Goal: Task Accomplishment & Management: Complete application form

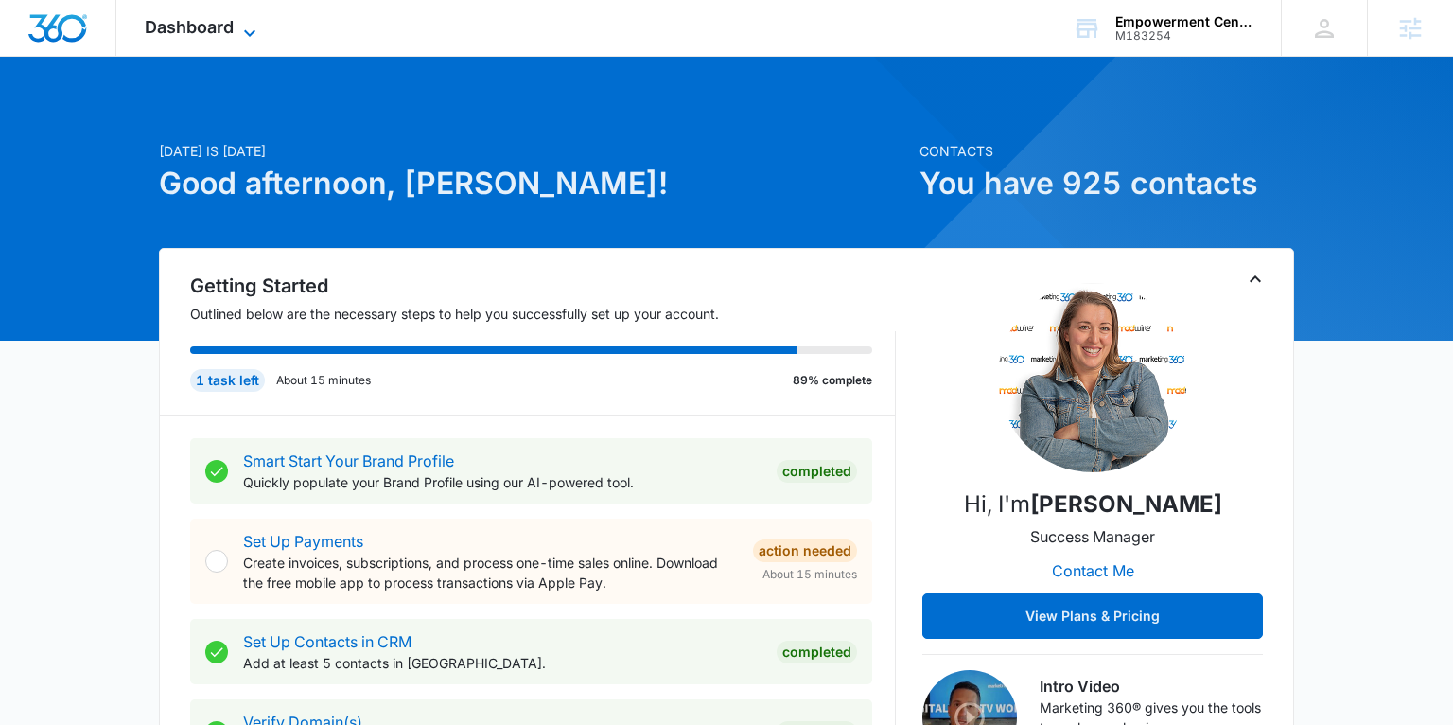
click at [218, 28] on span "Dashboard" at bounding box center [189, 27] width 89 height 20
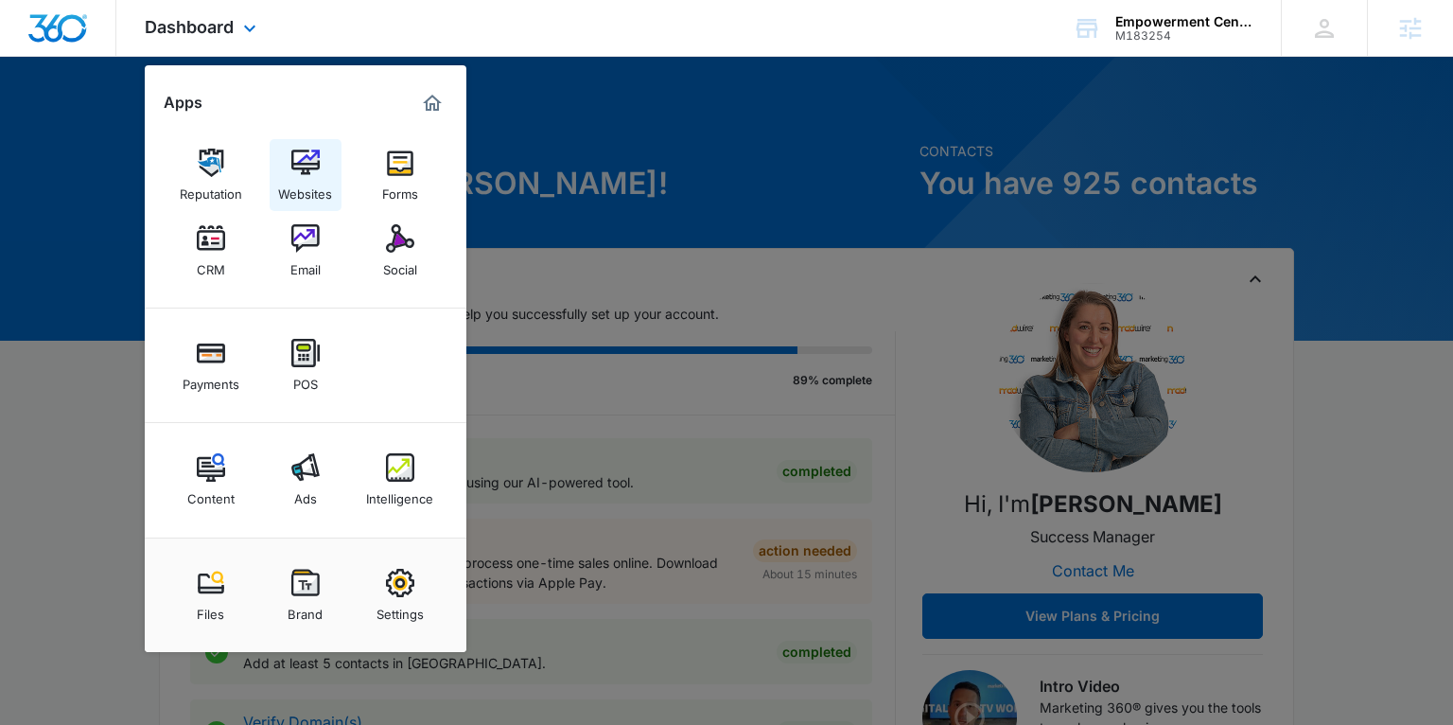
click at [304, 193] on div "Websites" at bounding box center [305, 189] width 54 height 25
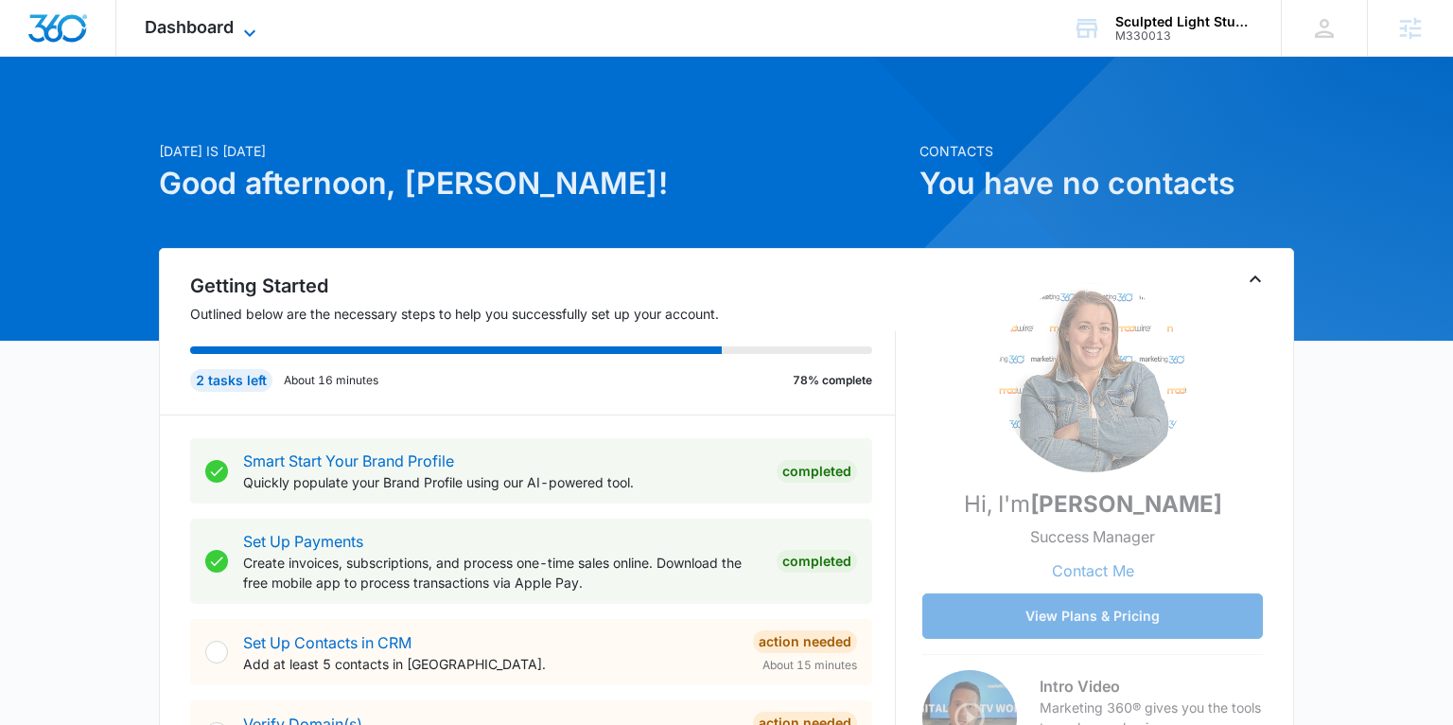
click at [220, 32] on span "Dashboard" at bounding box center [189, 27] width 89 height 20
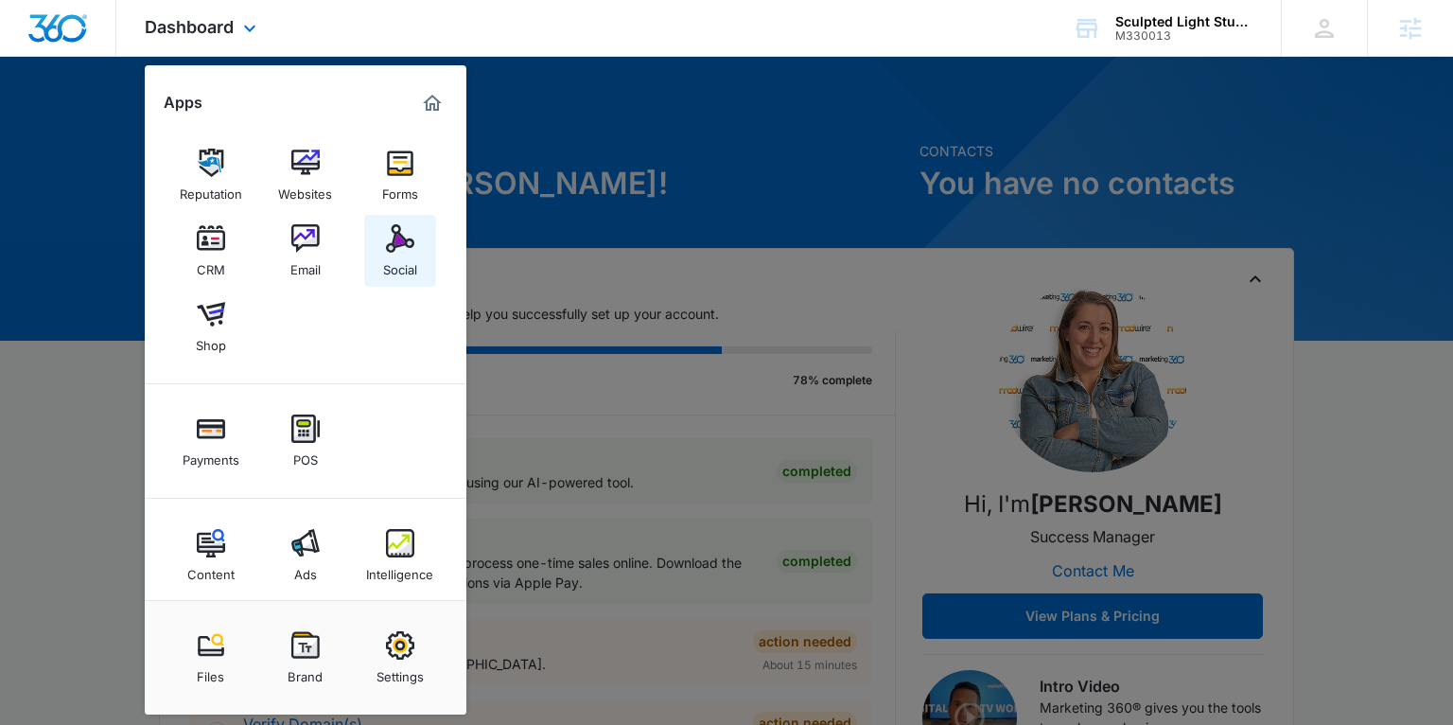
click at [392, 242] on img at bounding box center [400, 238] width 28 height 28
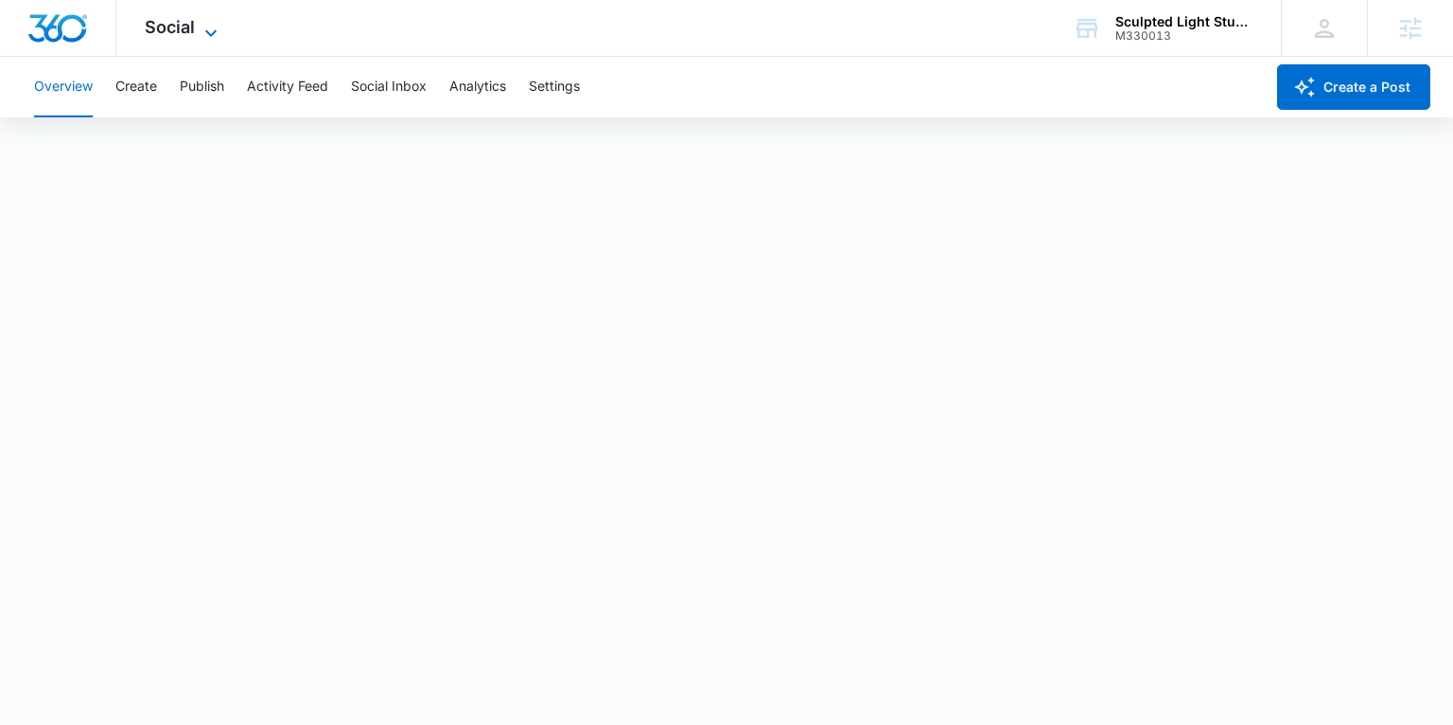
click at [178, 31] on span "Social" at bounding box center [170, 27] width 50 height 20
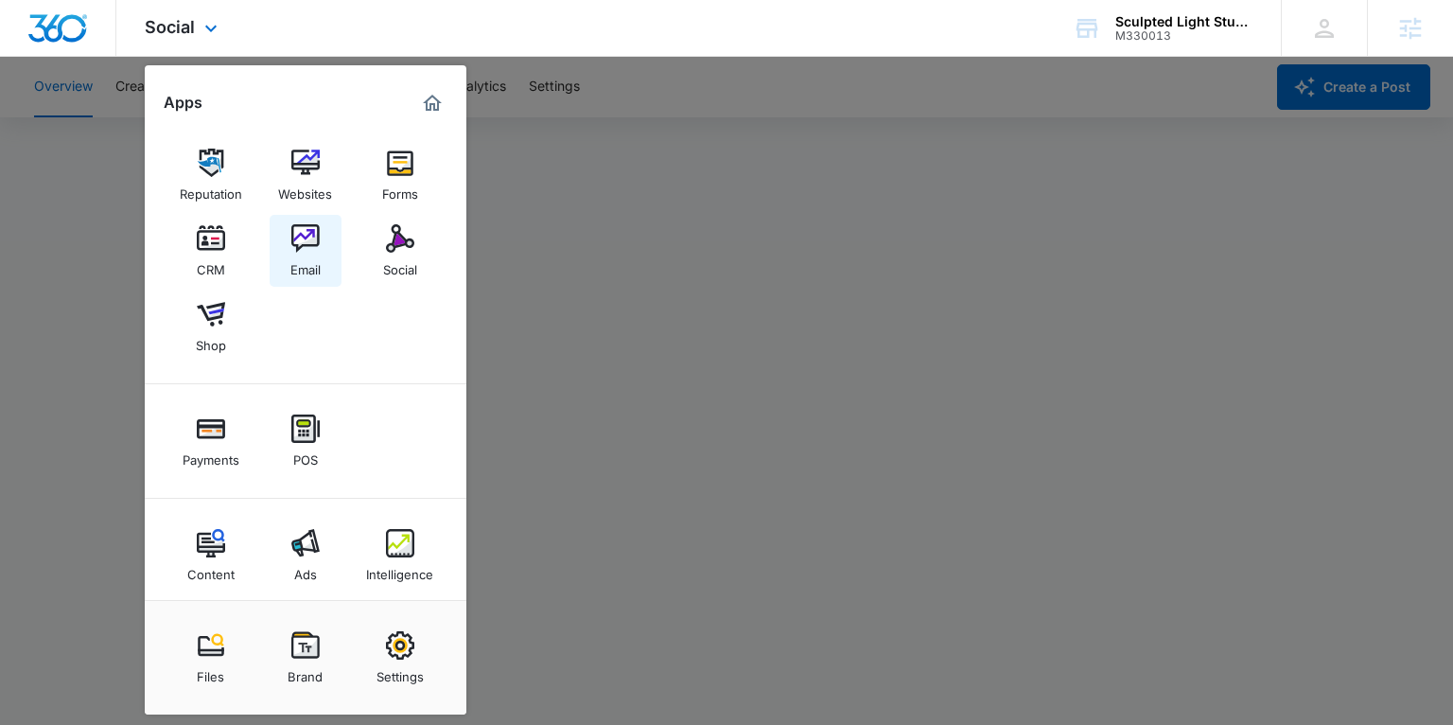
click at [314, 241] on img at bounding box center [305, 238] width 28 height 28
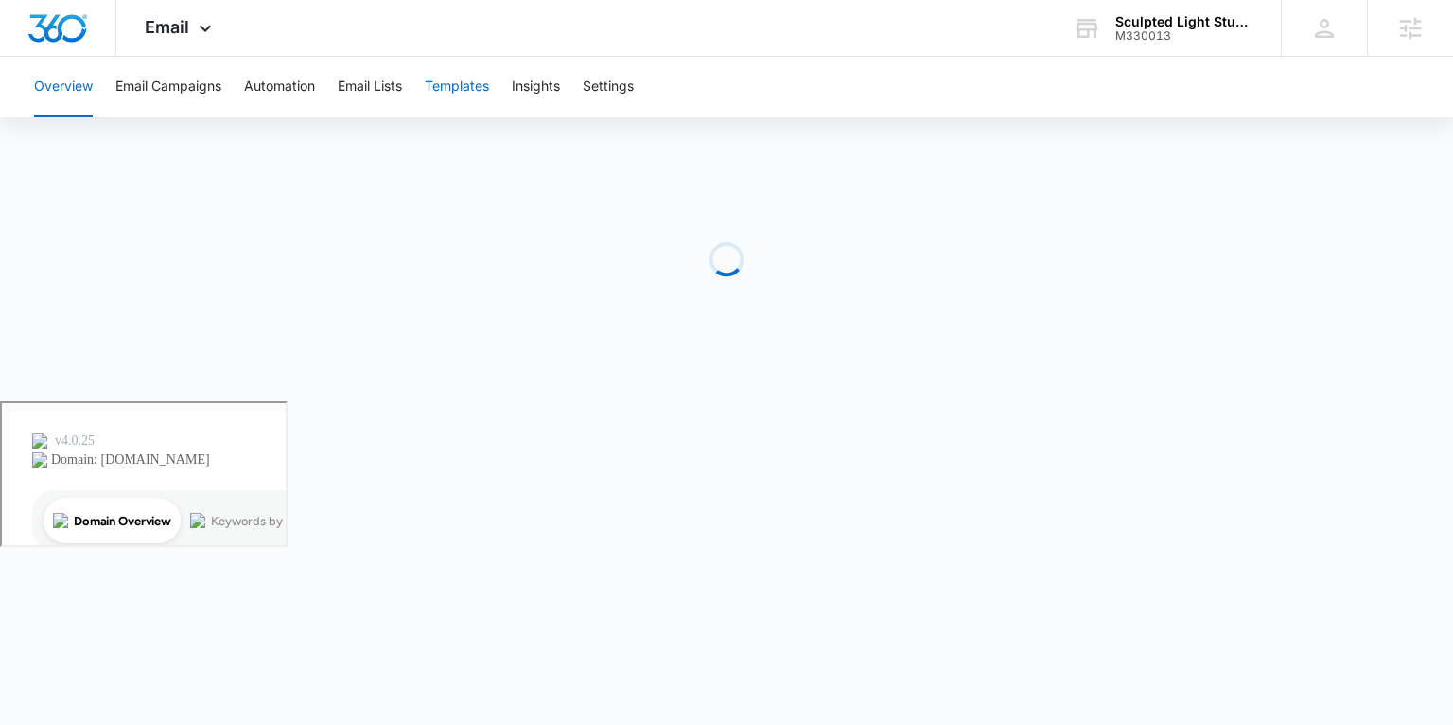
click at [455, 95] on button "Templates" at bounding box center [457, 87] width 64 height 61
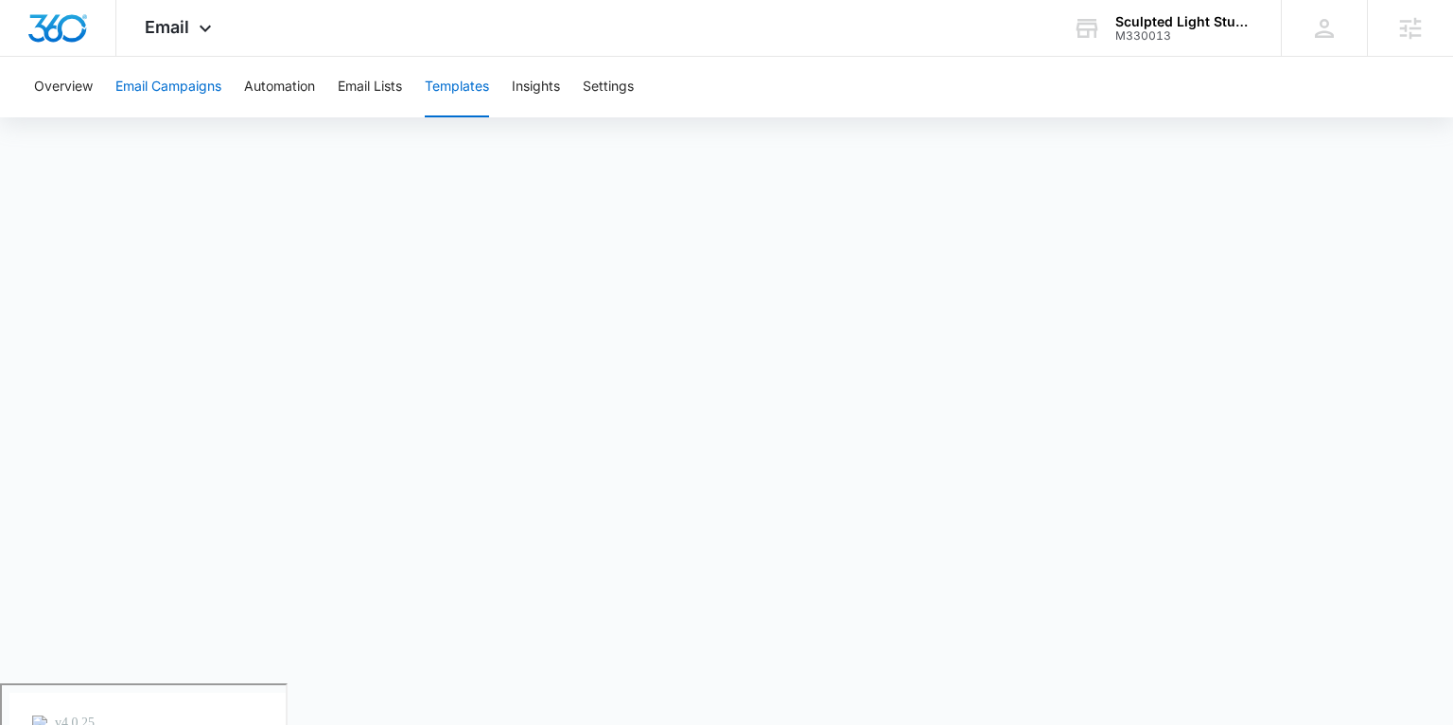
click at [185, 87] on button "Email Campaigns" at bounding box center [168, 87] width 106 height 61
click at [158, 84] on button "Email Campaigns" at bounding box center [168, 87] width 106 height 61
click at [67, 88] on button "Overview" at bounding box center [63, 87] width 59 height 61
click at [447, 91] on button "Templates" at bounding box center [457, 87] width 64 height 61
click at [176, 31] on span "Email" at bounding box center [167, 27] width 44 height 20
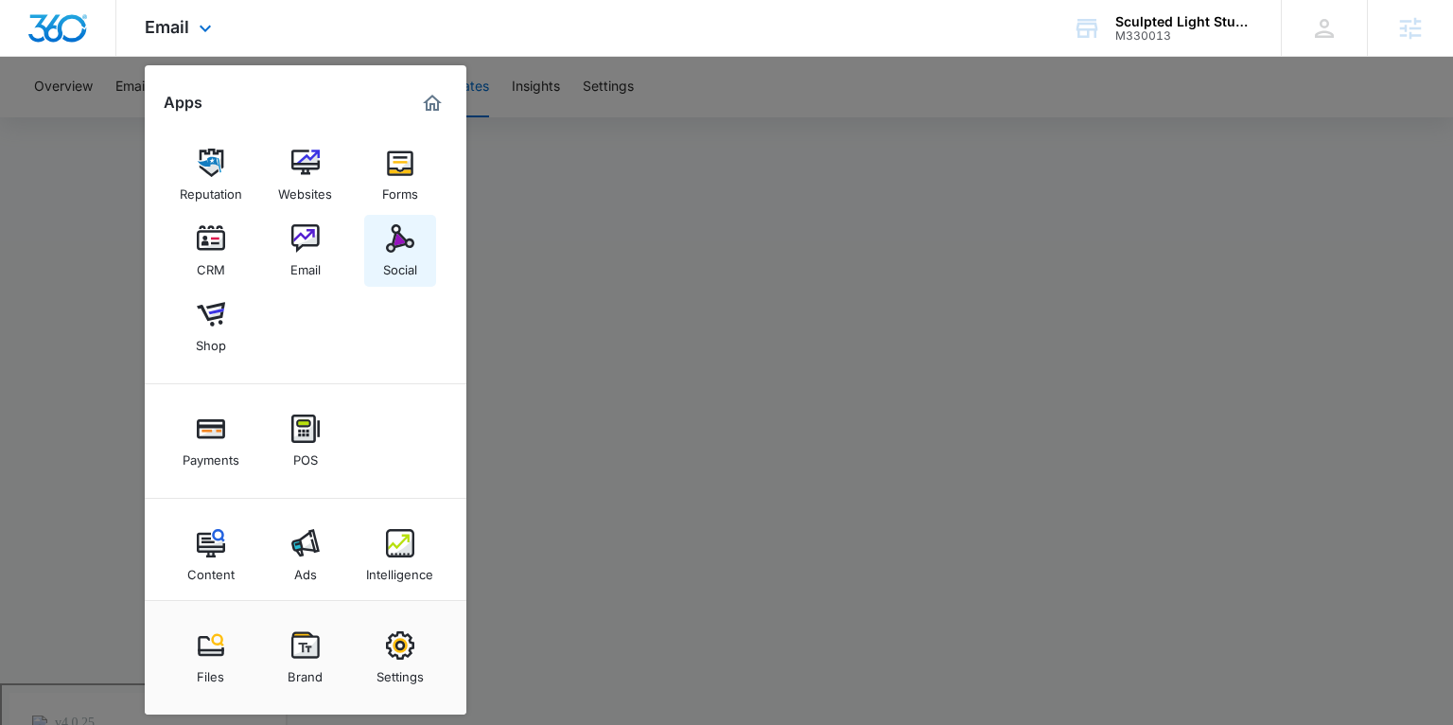
click at [407, 266] on div "Social" at bounding box center [400, 265] width 34 height 25
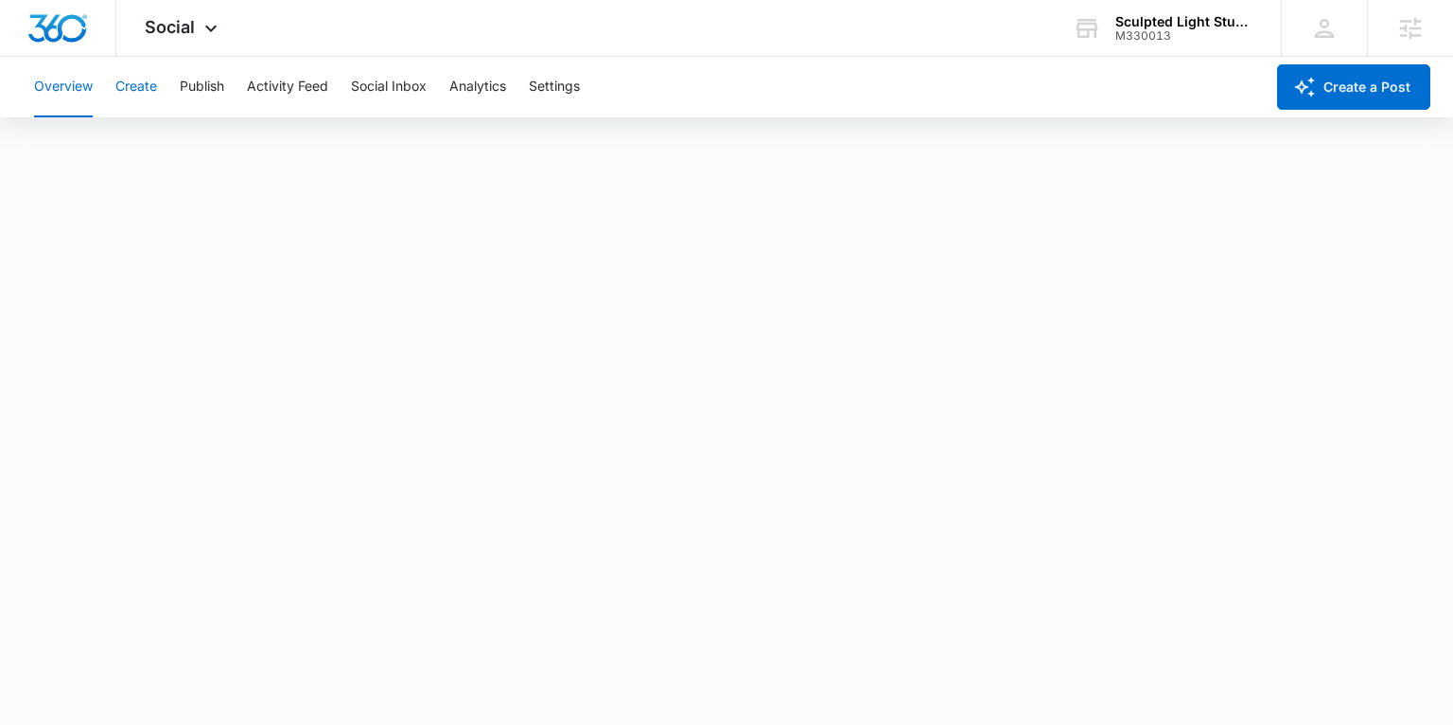
click at [136, 88] on button "Create" at bounding box center [136, 87] width 42 height 61
click at [189, 141] on button "Approvals" at bounding box center [184, 144] width 63 height 53
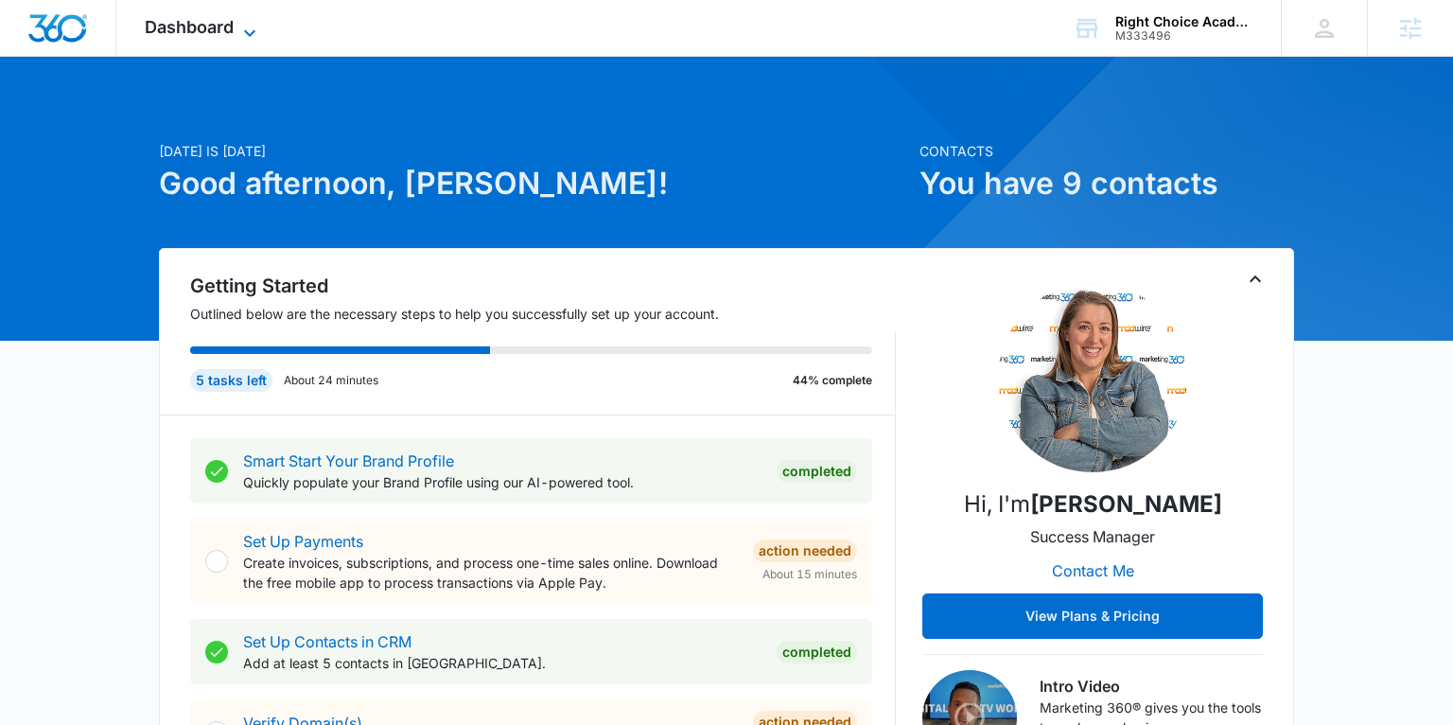
click at [253, 26] on icon at bounding box center [249, 33] width 23 height 23
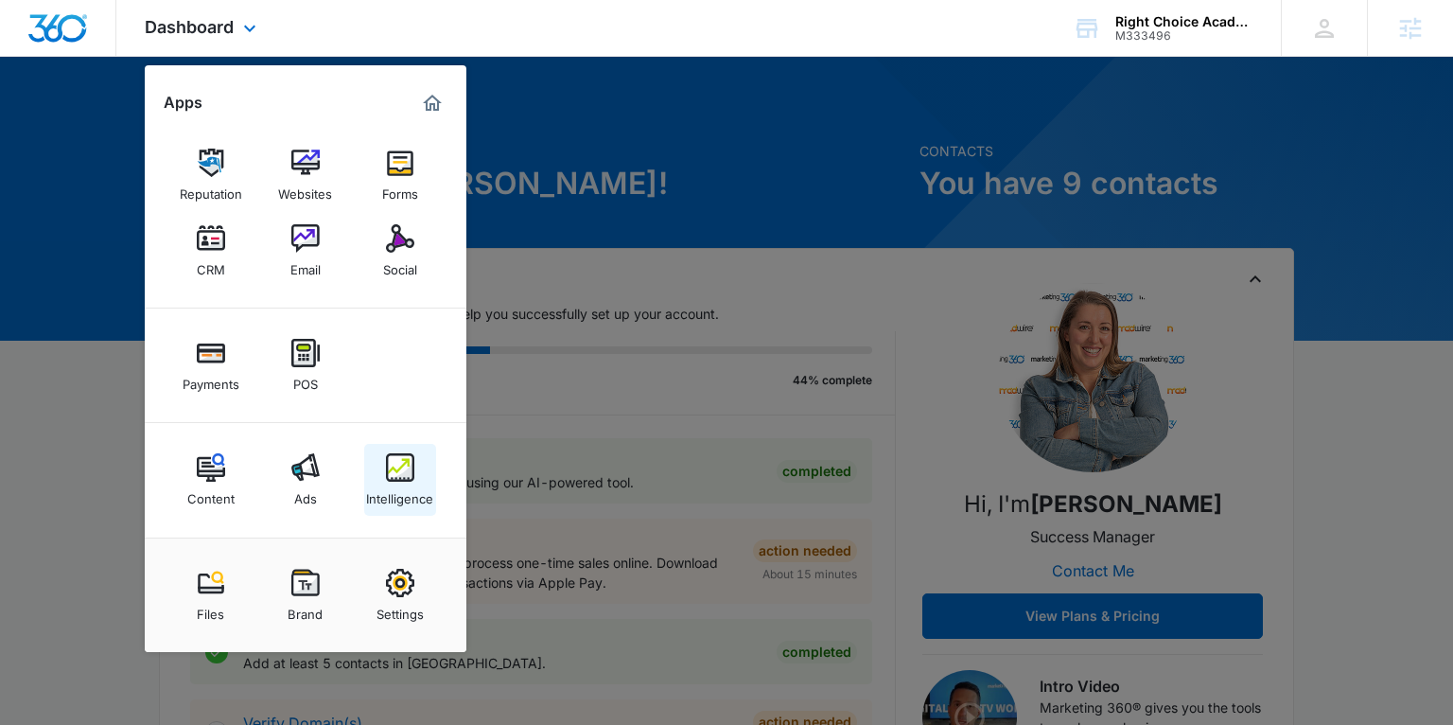
click at [417, 493] on div "Intelligence" at bounding box center [399, 494] width 67 height 25
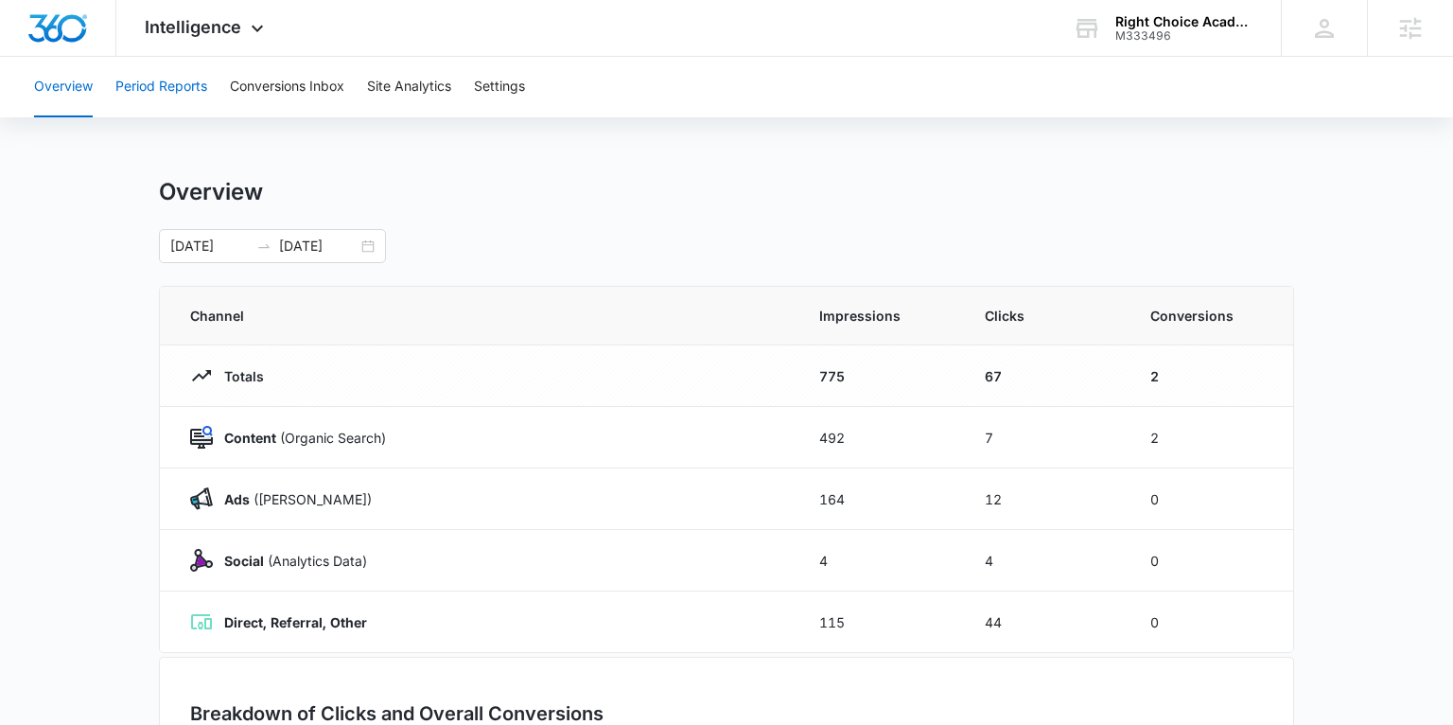
click at [181, 82] on button "Period Reports" at bounding box center [161, 87] width 92 height 61
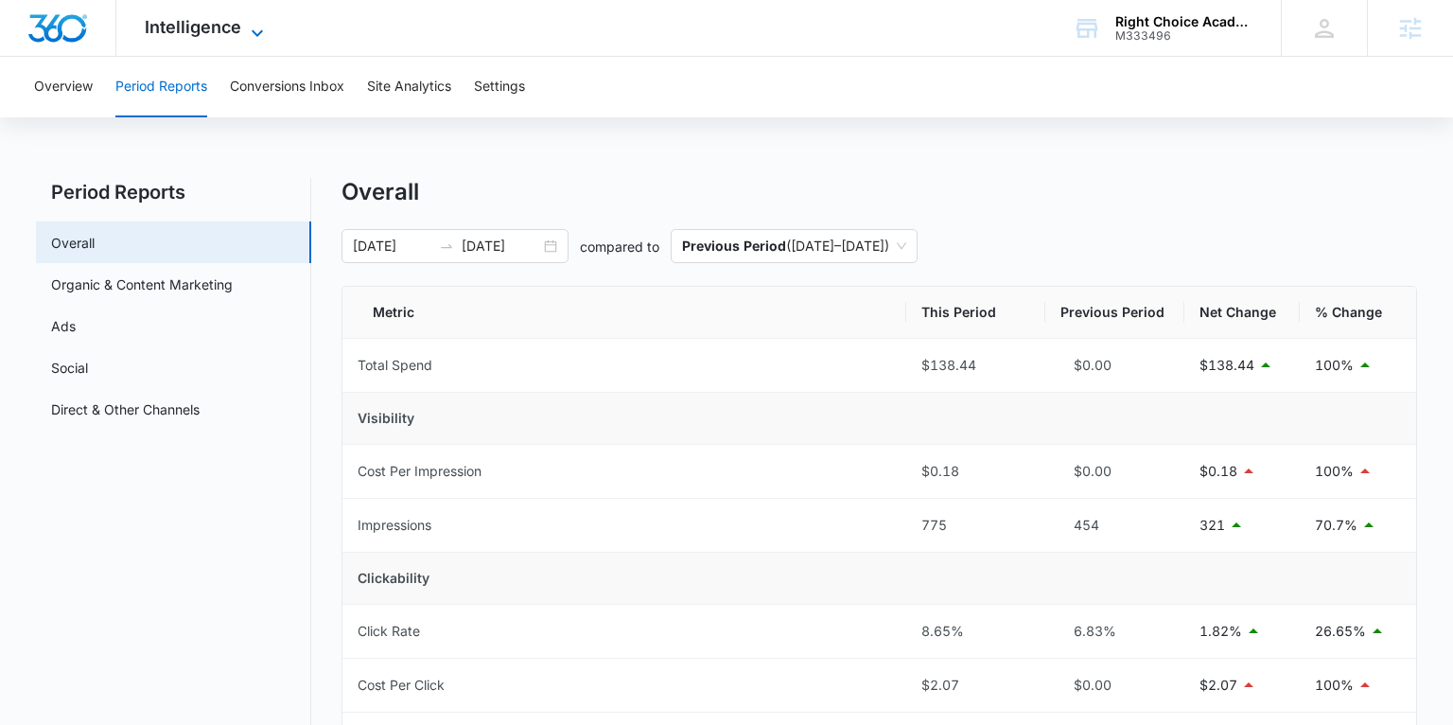
click at [231, 27] on span "Intelligence" at bounding box center [193, 27] width 96 height 20
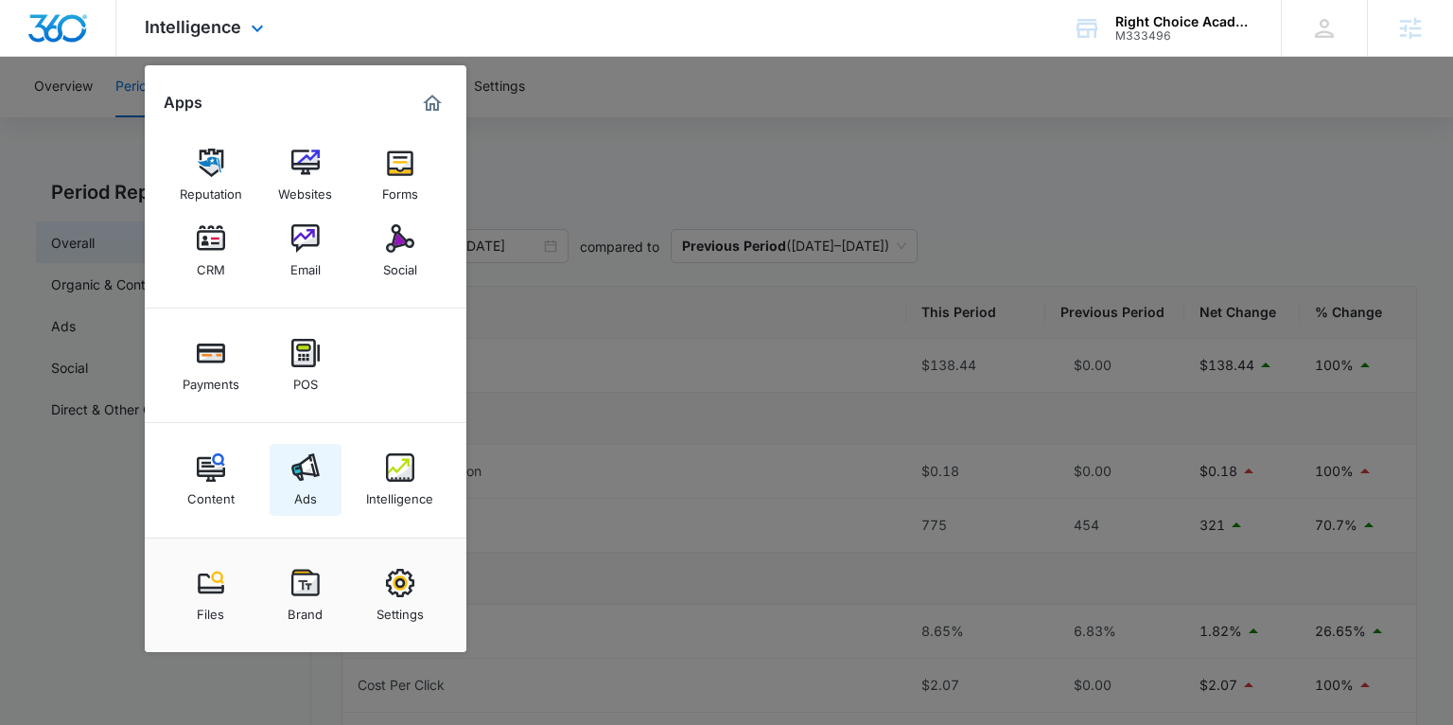
click at [295, 478] on img at bounding box center [305, 467] width 28 height 28
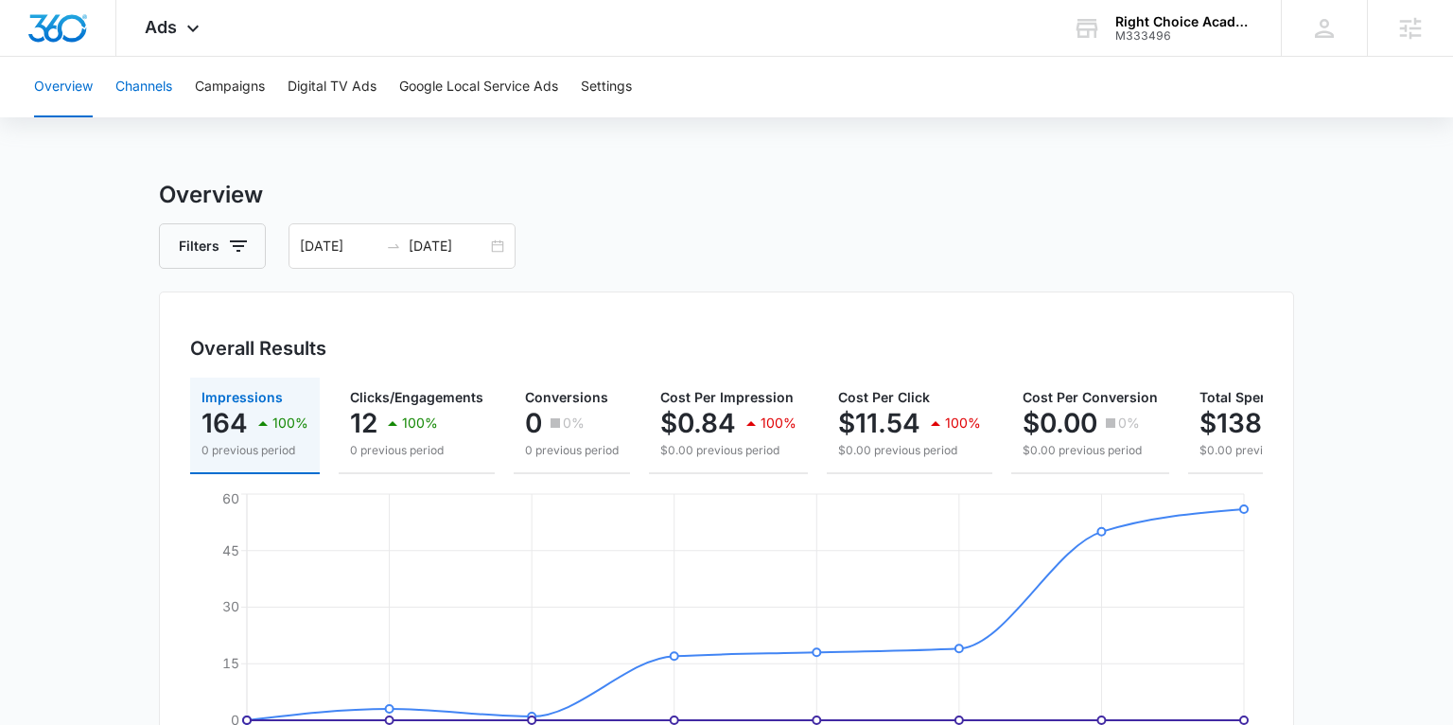
click at [169, 90] on button "Channels" at bounding box center [143, 87] width 57 height 61
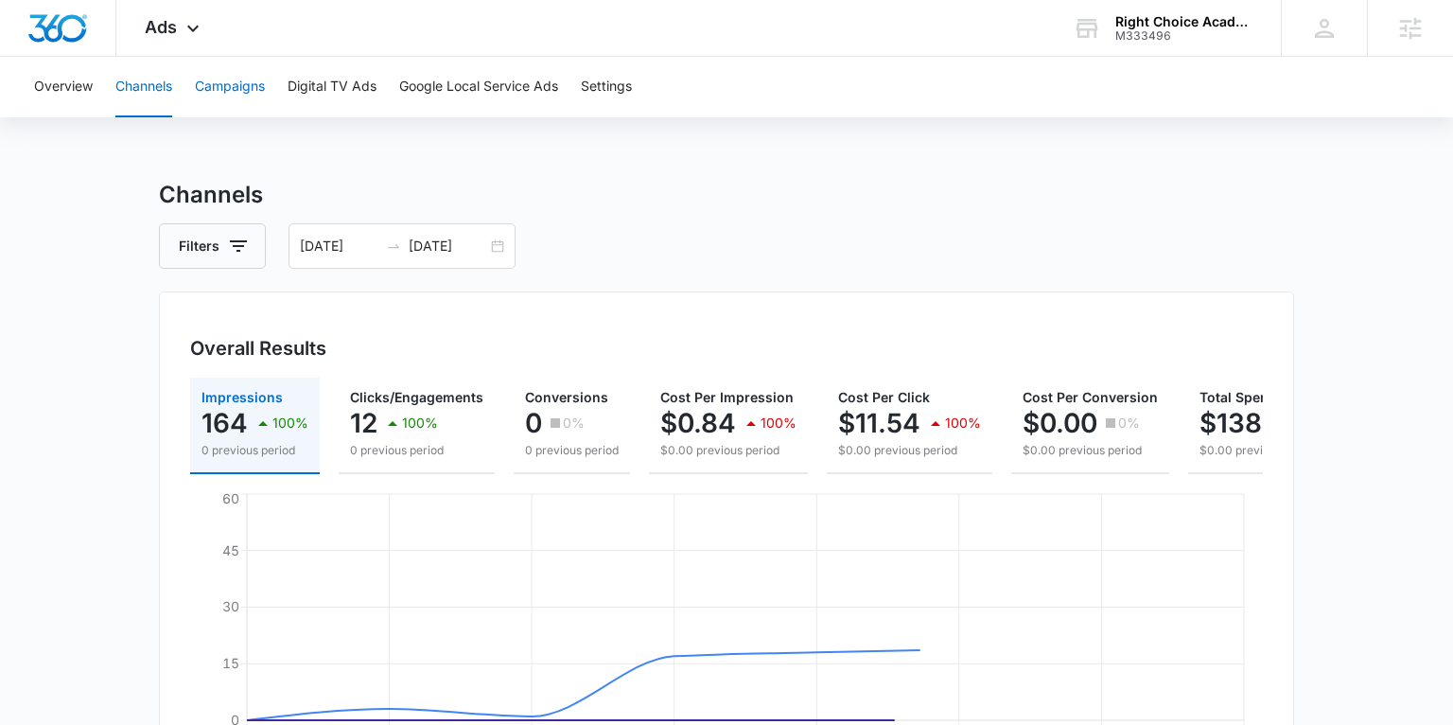
click at [237, 89] on button "Campaigns" at bounding box center [230, 87] width 70 height 61
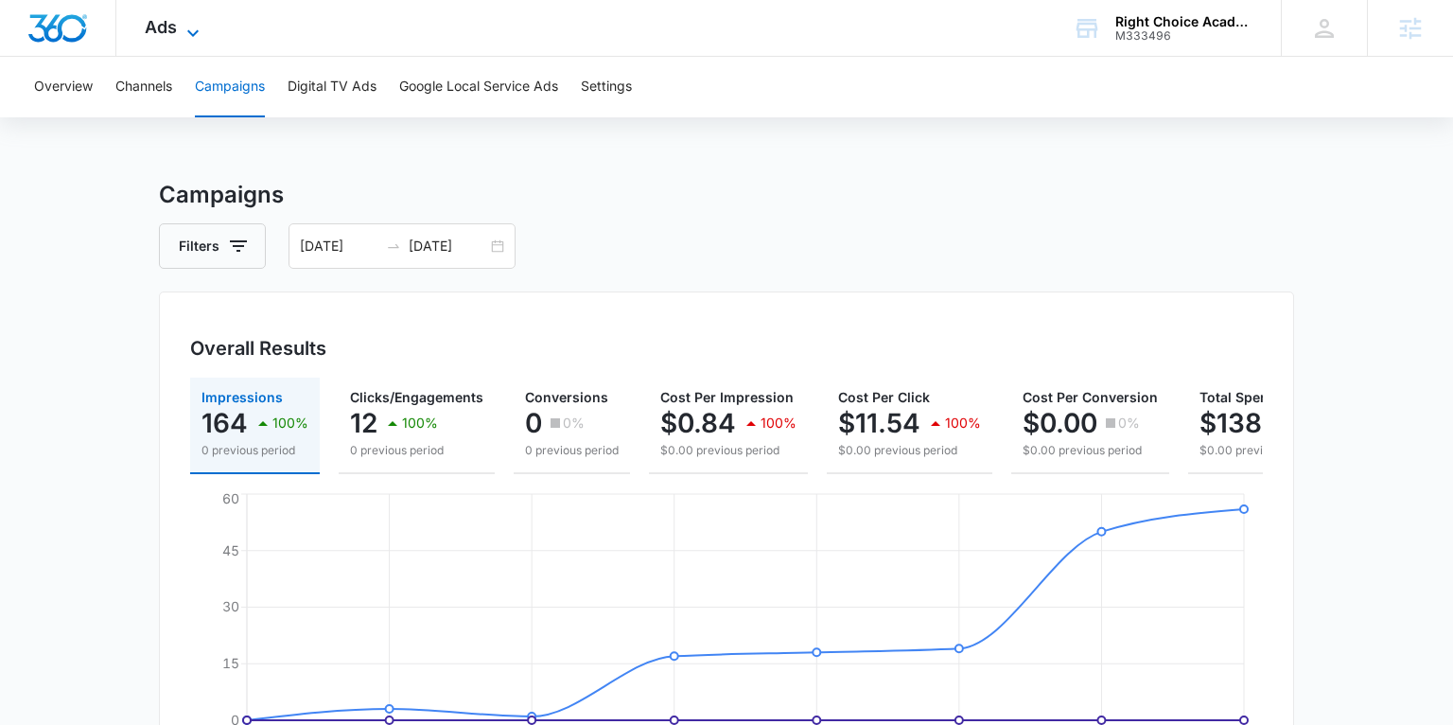
click at [188, 31] on icon at bounding box center [192, 32] width 11 height 7
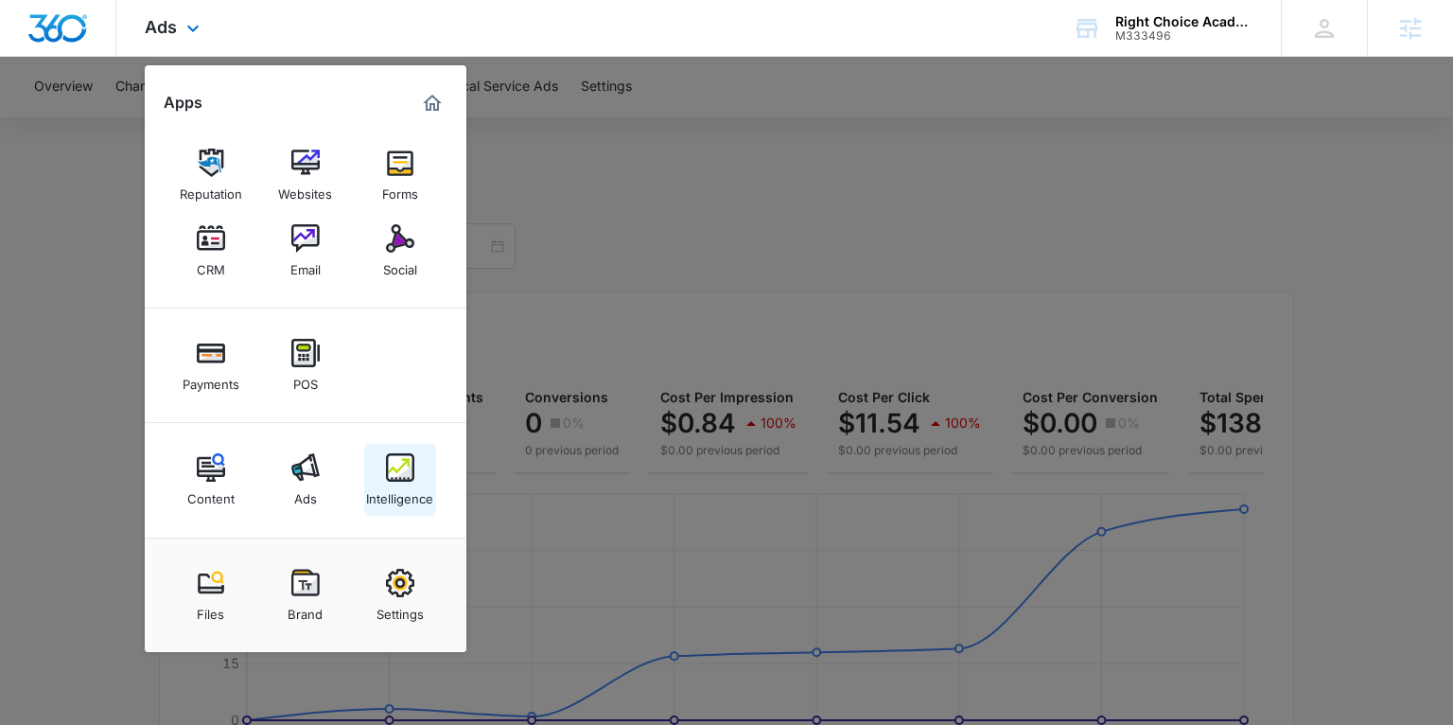
click at [401, 462] on img at bounding box center [400, 467] width 28 height 28
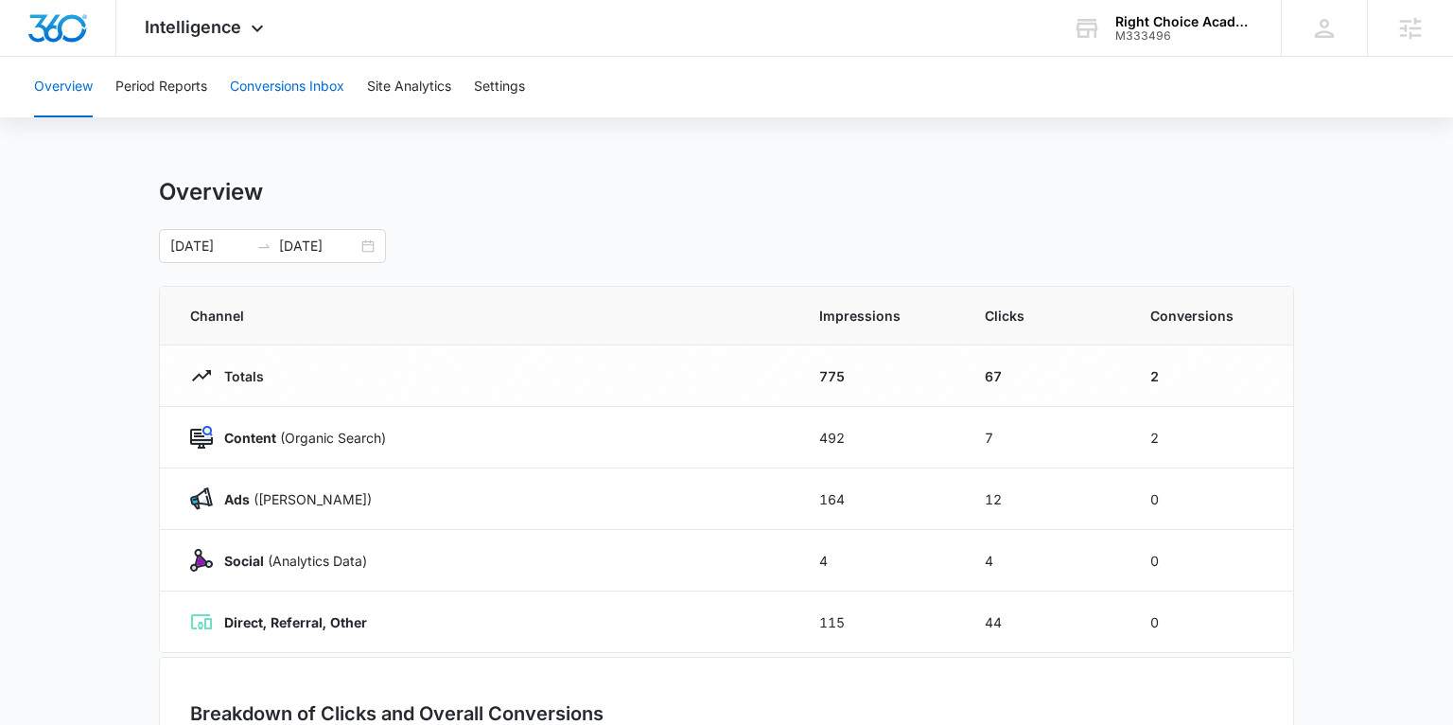
click at [284, 87] on button "Conversions Inbox" at bounding box center [287, 87] width 114 height 61
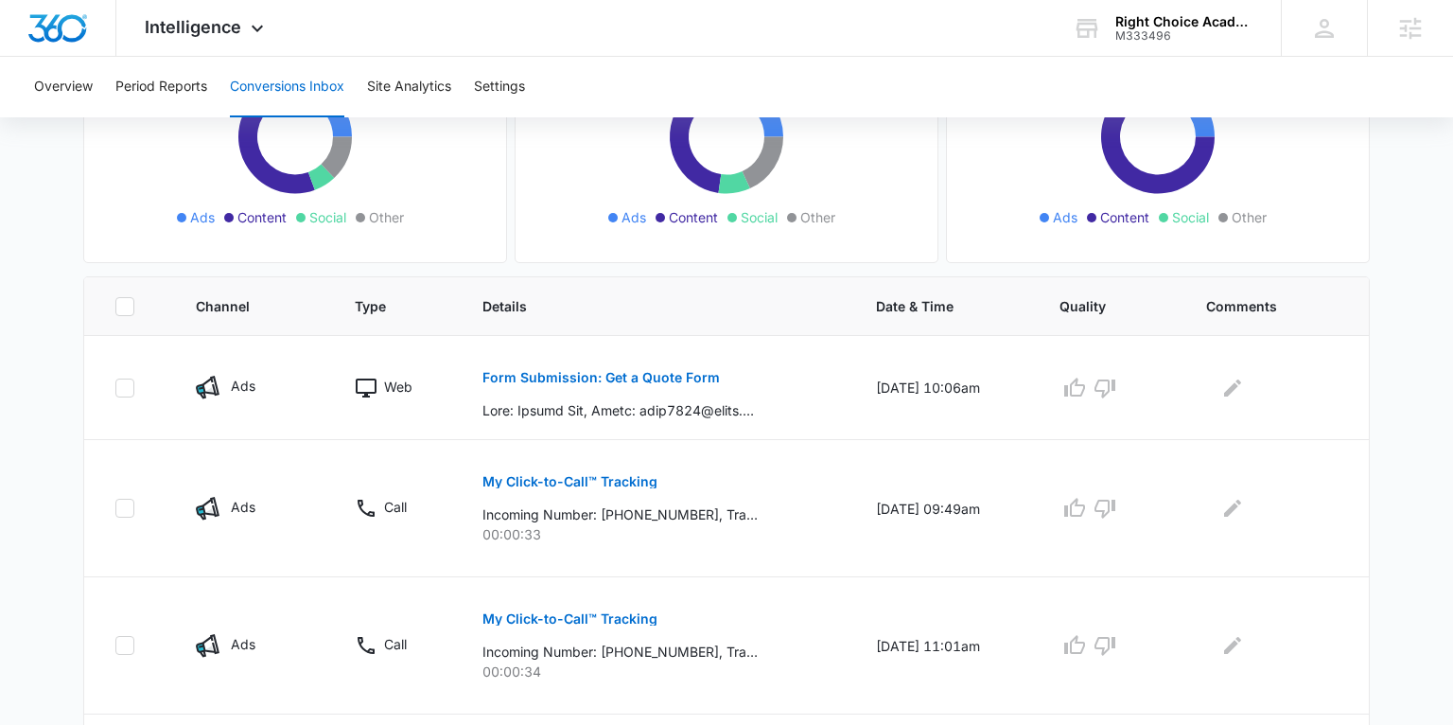
scroll to position [351, 0]
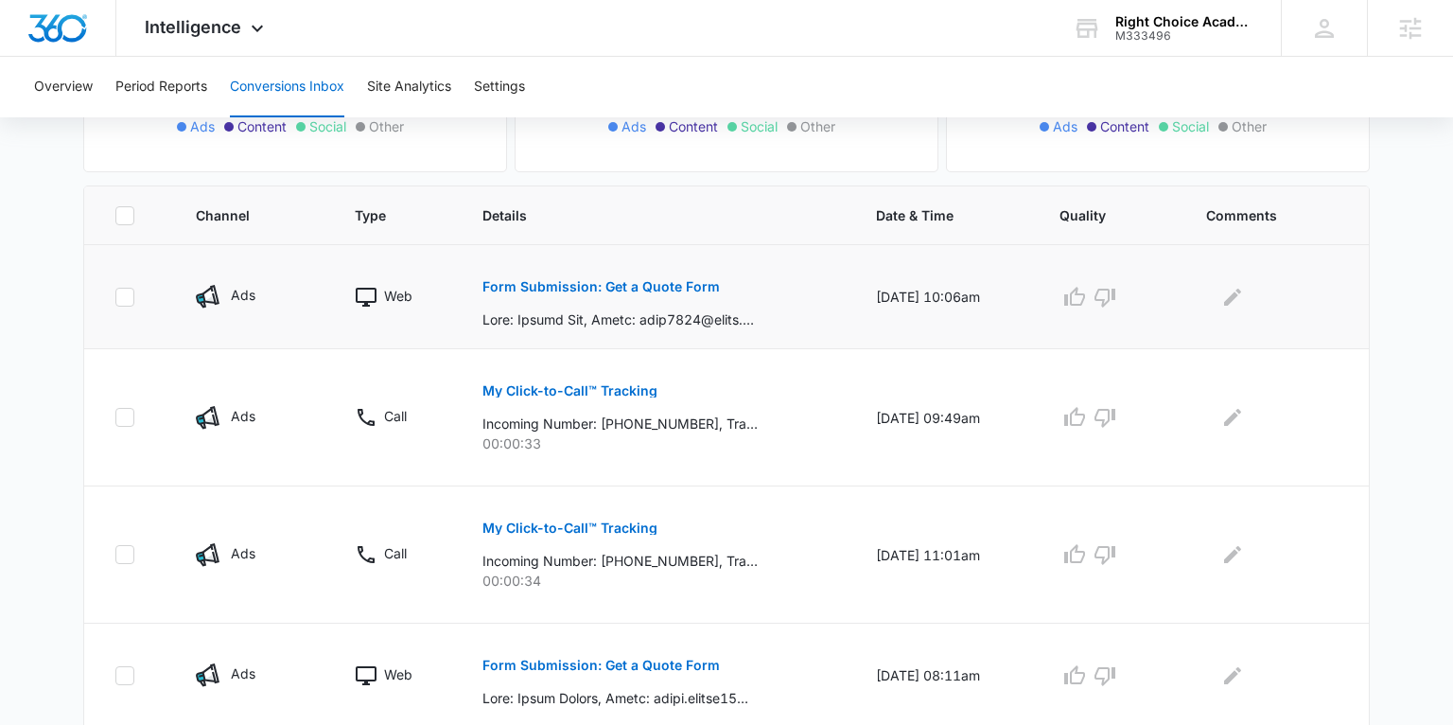
click at [504, 287] on p "Form Submission: Get a Quote Form" at bounding box center [600, 286] width 237 height 13
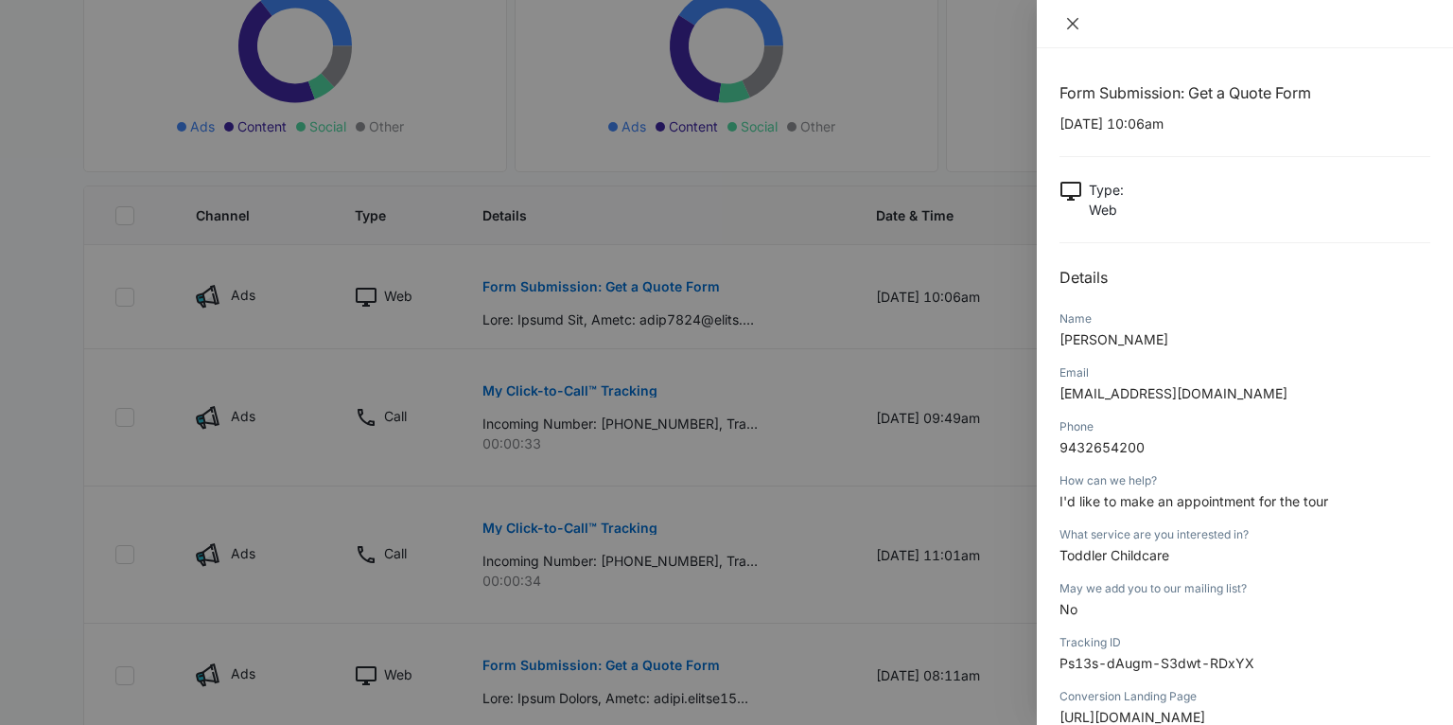
click at [1069, 28] on icon "close" at bounding box center [1072, 23] width 15 height 15
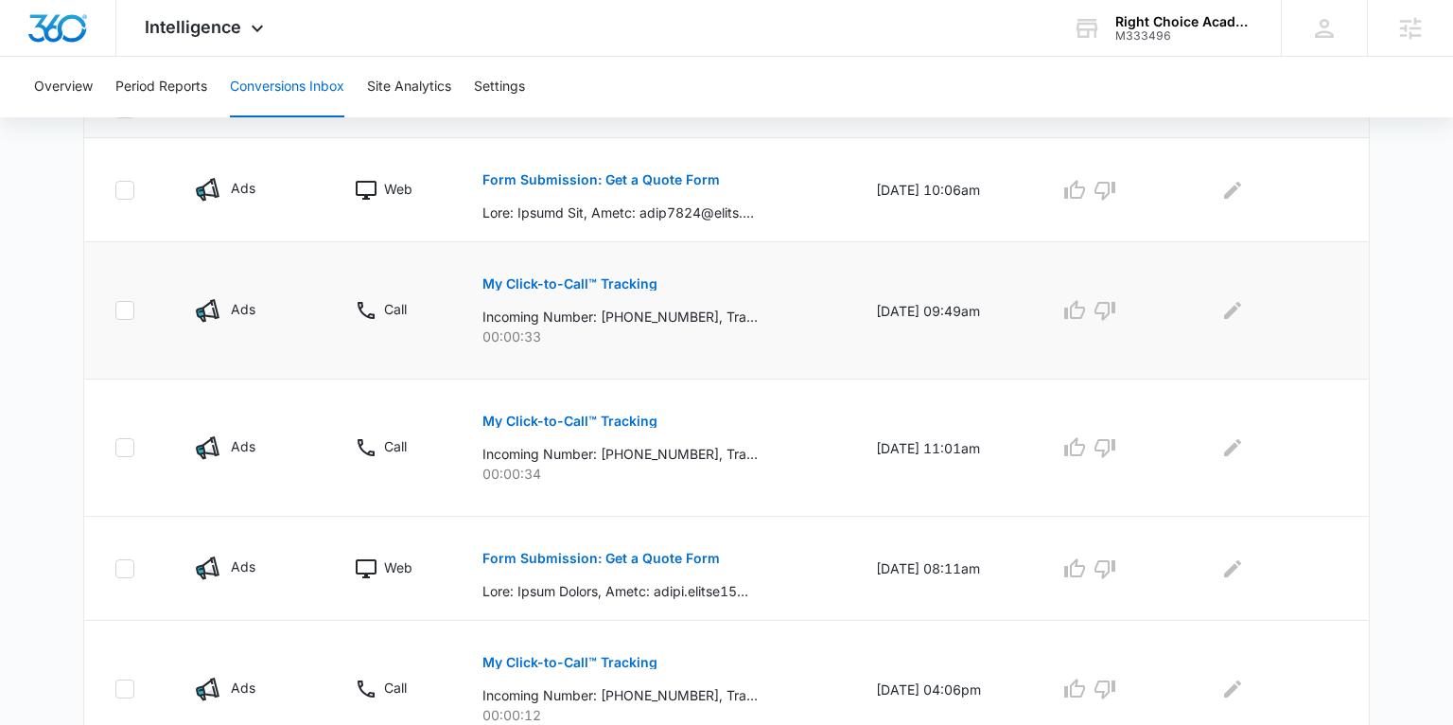
scroll to position [458, 0]
click at [544, 287] on p "My Click-to-Call™ Tracking" at bounding box center [569, 283] width 175 height 13
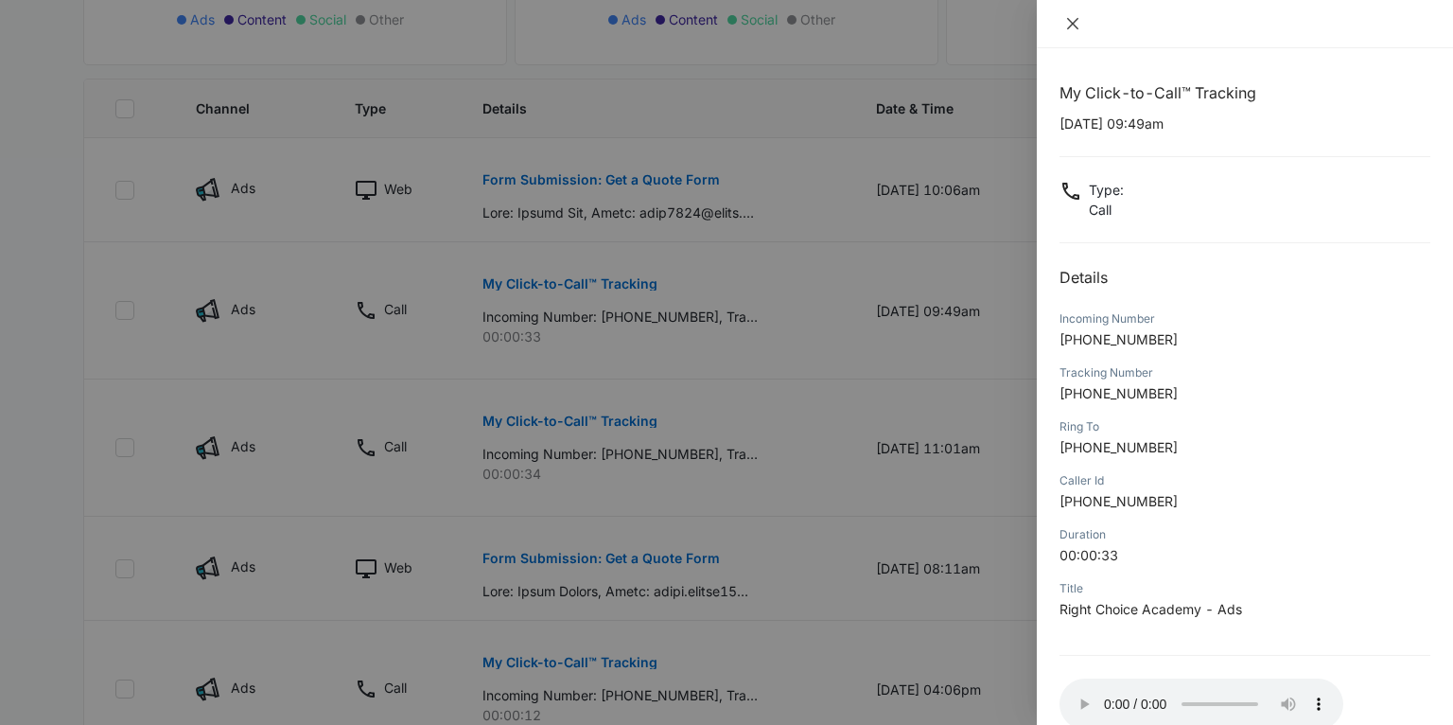
click at [1071, 21] on icon "close" at bounding box center [1072, 23] width 15 height 15
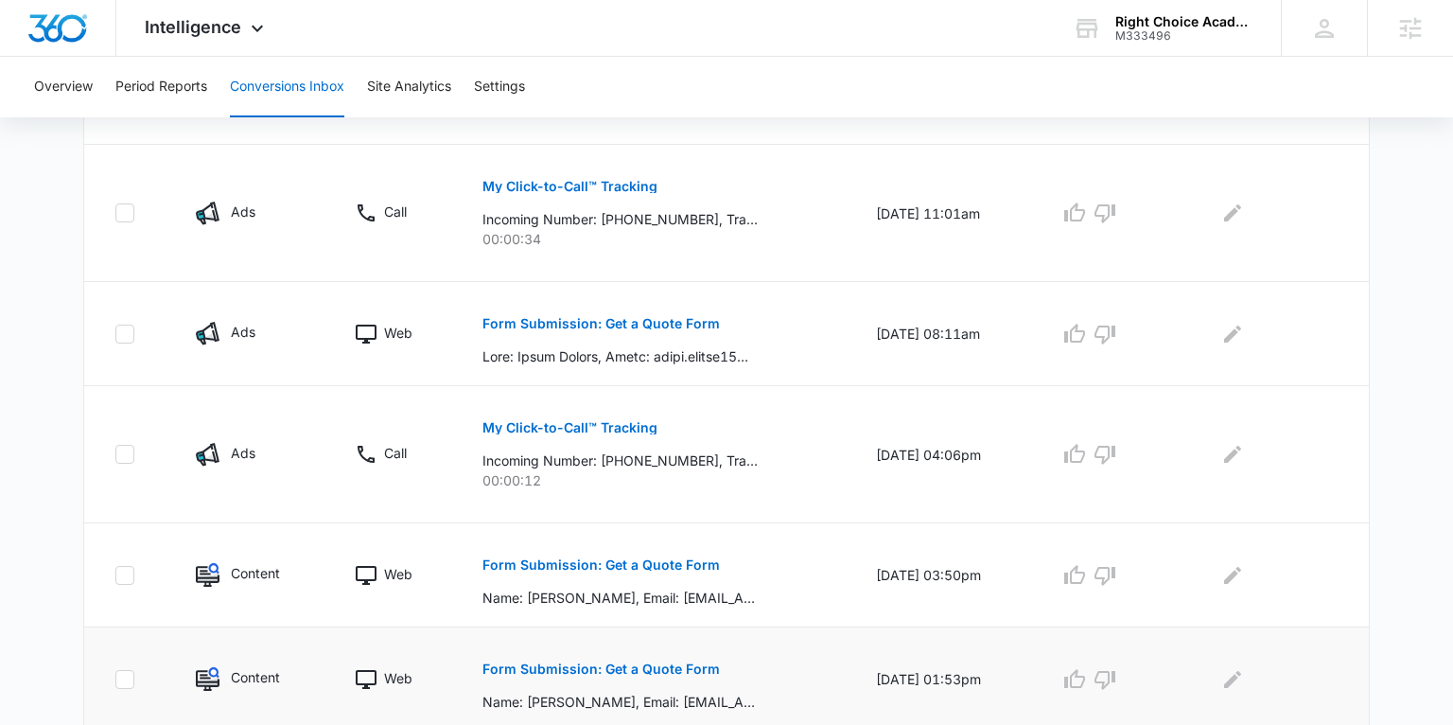
scroll to position [681, 0]
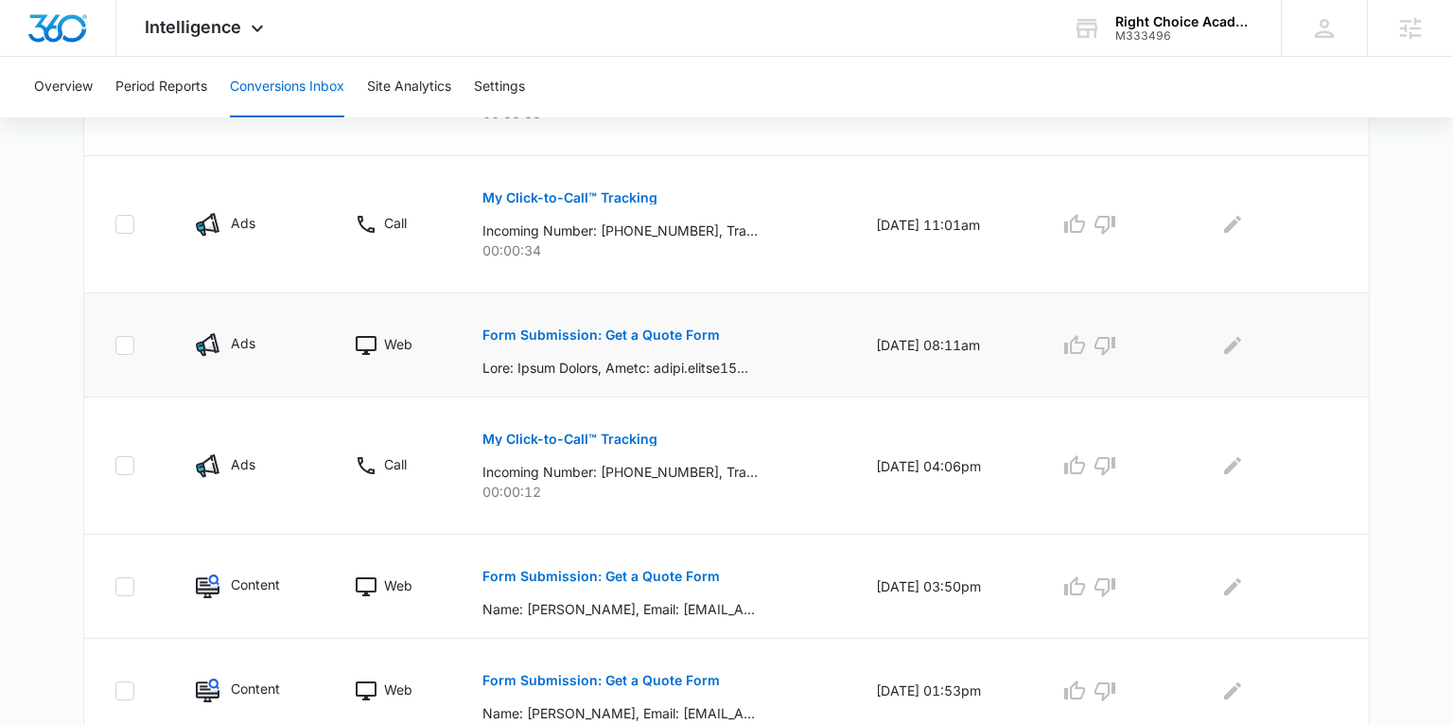
click at [586, 336] on p "Form Submission: Get a Quote Form" at bounding box center [600, 334] width 237 height 13
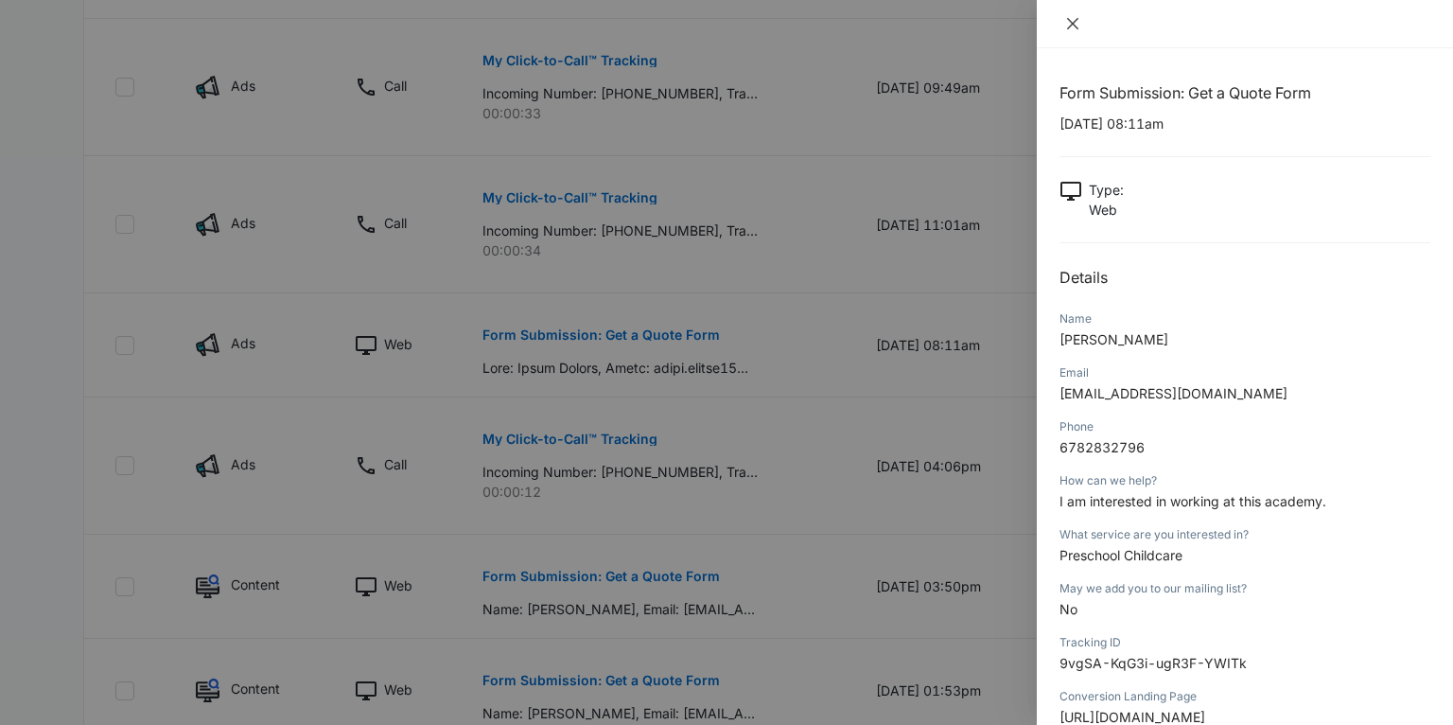
click at [1070, 19] on icon "close" at bounding box center [1072, 23] width 15 height 15
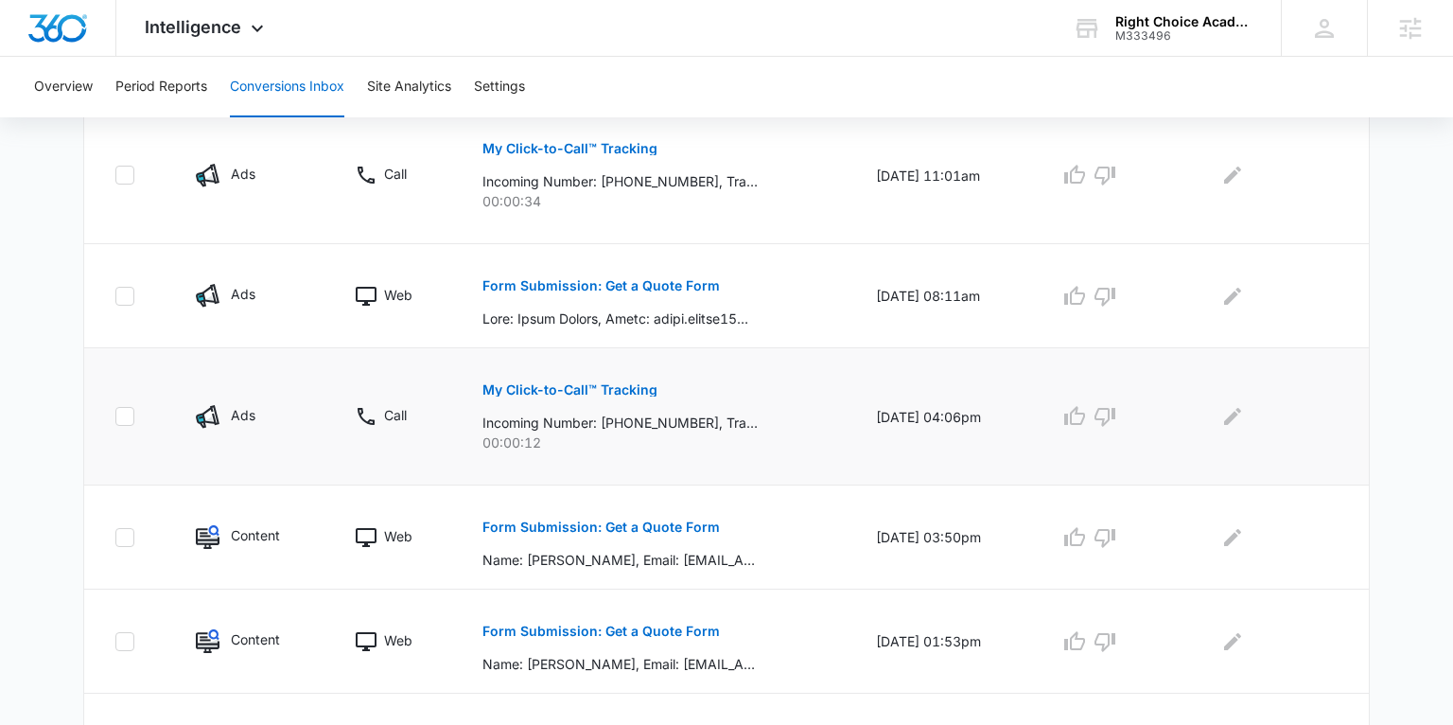
scroll to position [764, 0]
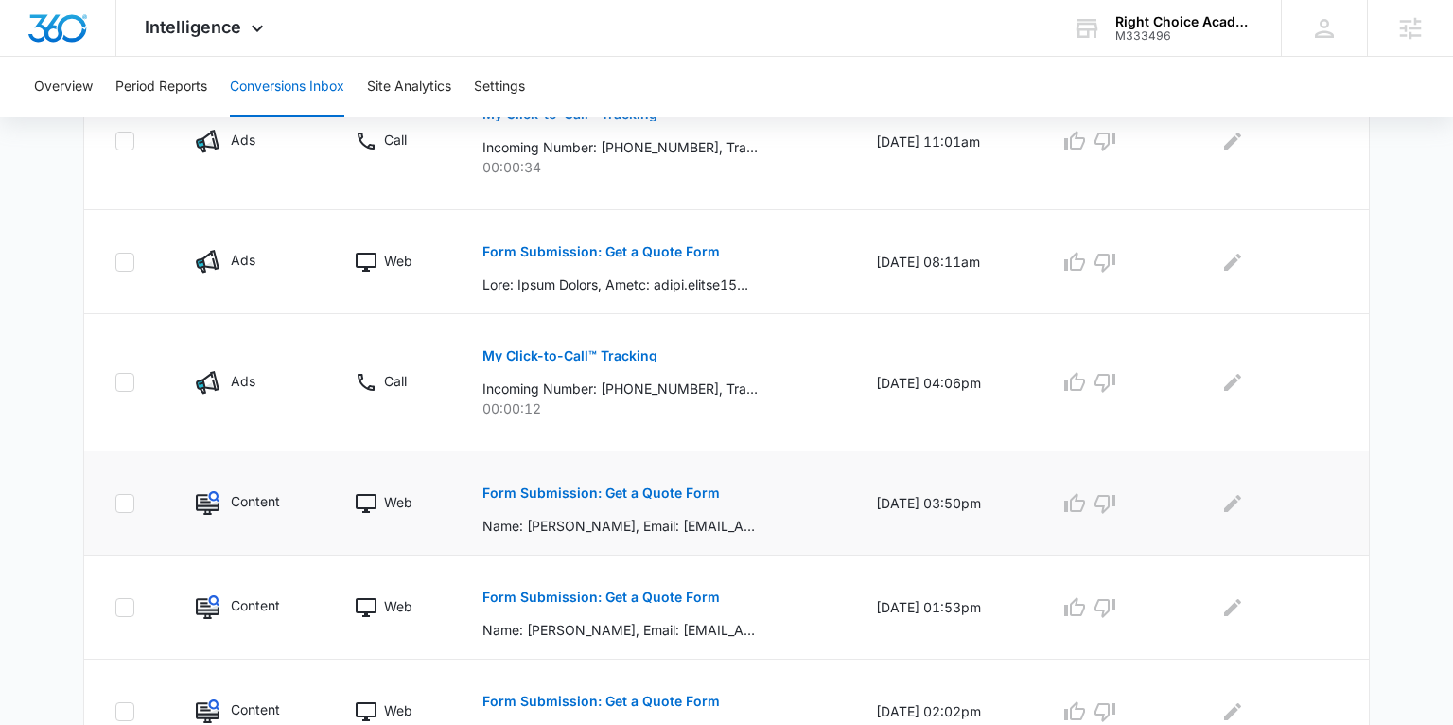
click at [616, 486] on p "Form Submission: Get a Quote Form" at bounding box center [600, 492] width 237 height 13
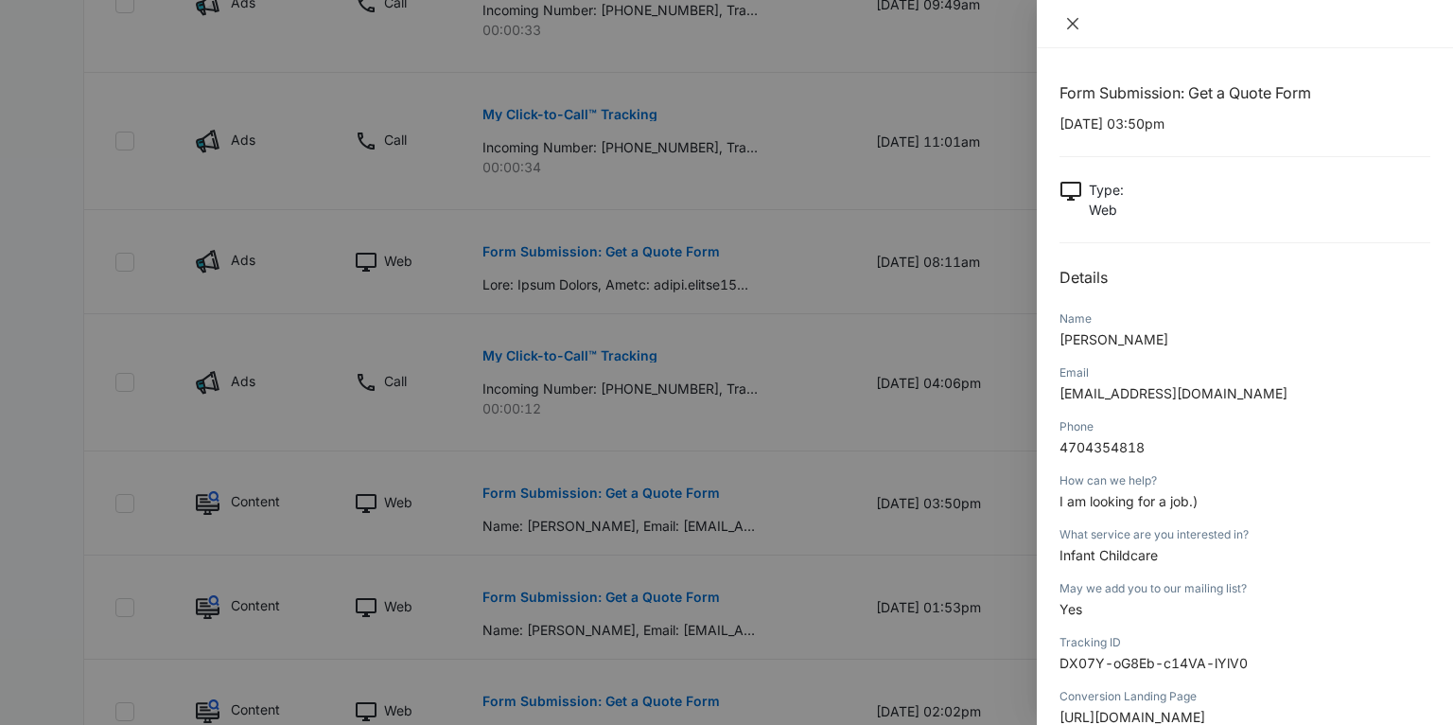
click at [1073, 28] on icon "close" at bounding box center [1072, 23] width 15 height 15
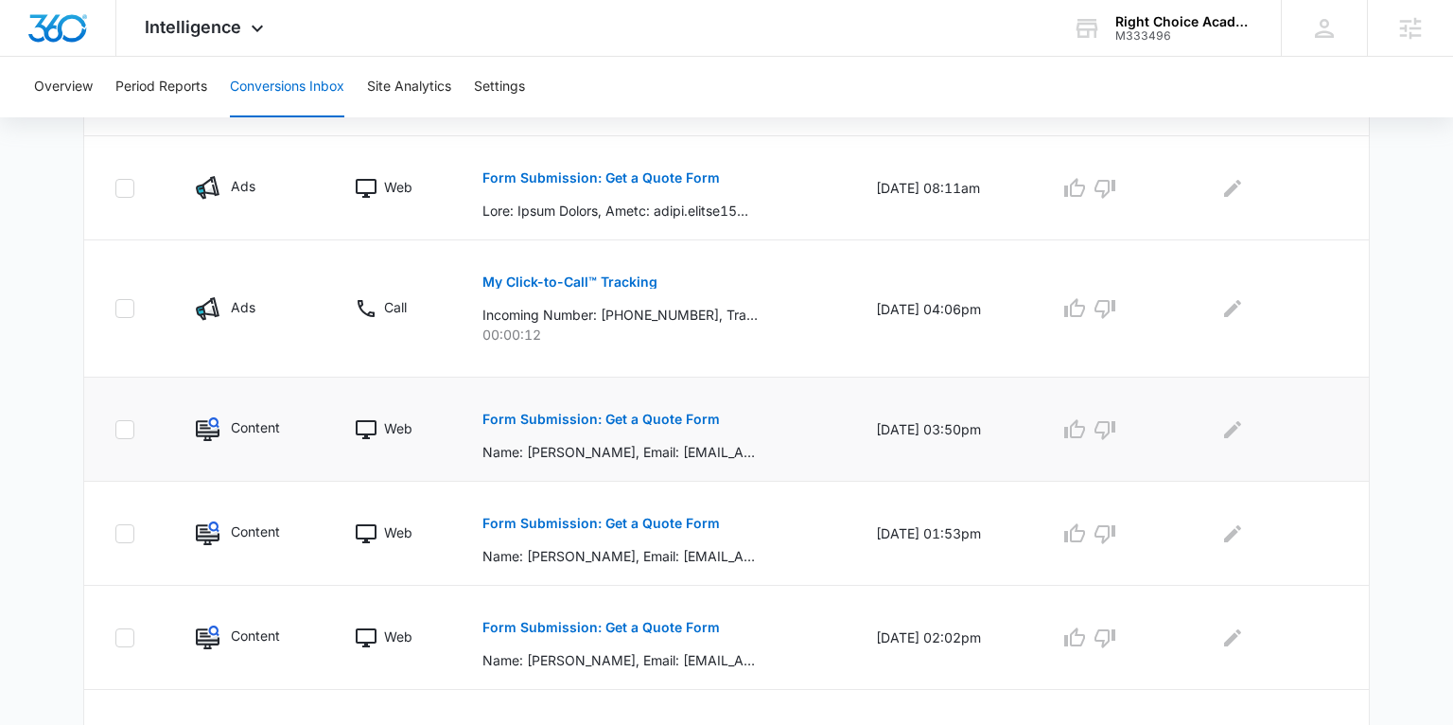
scroll to position [842, 0]
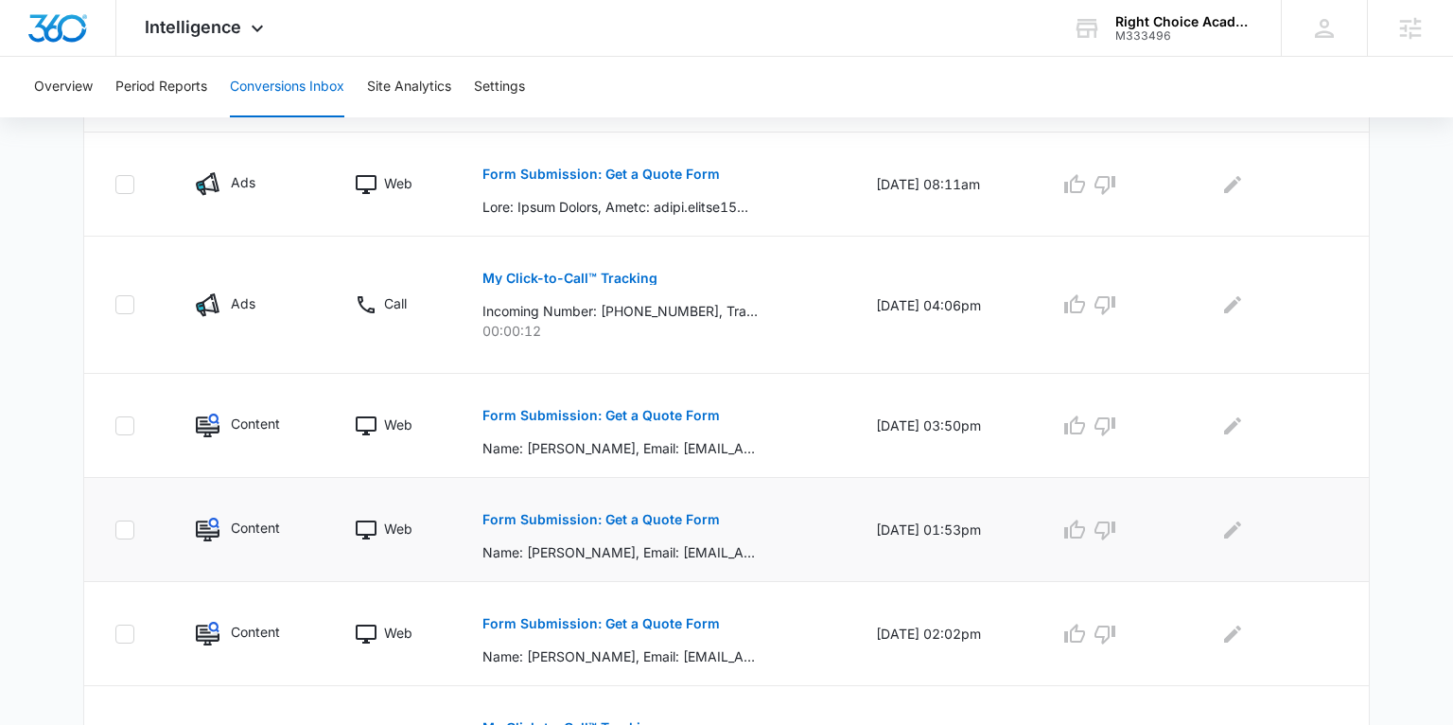
click at [588, 516] on p "Form Submission: Get a Quote Form" at bounding box center [600, 519] width 237 height 13
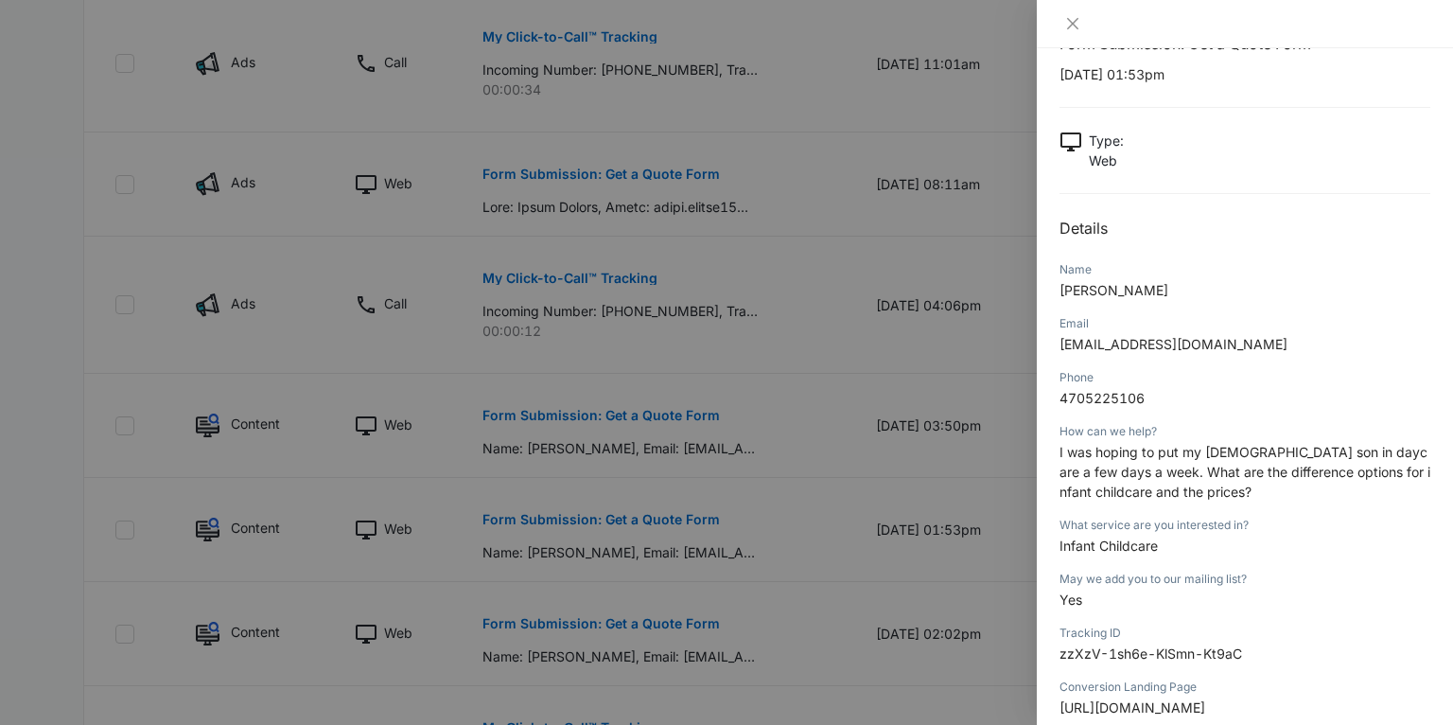
scroll to position [57, 0]
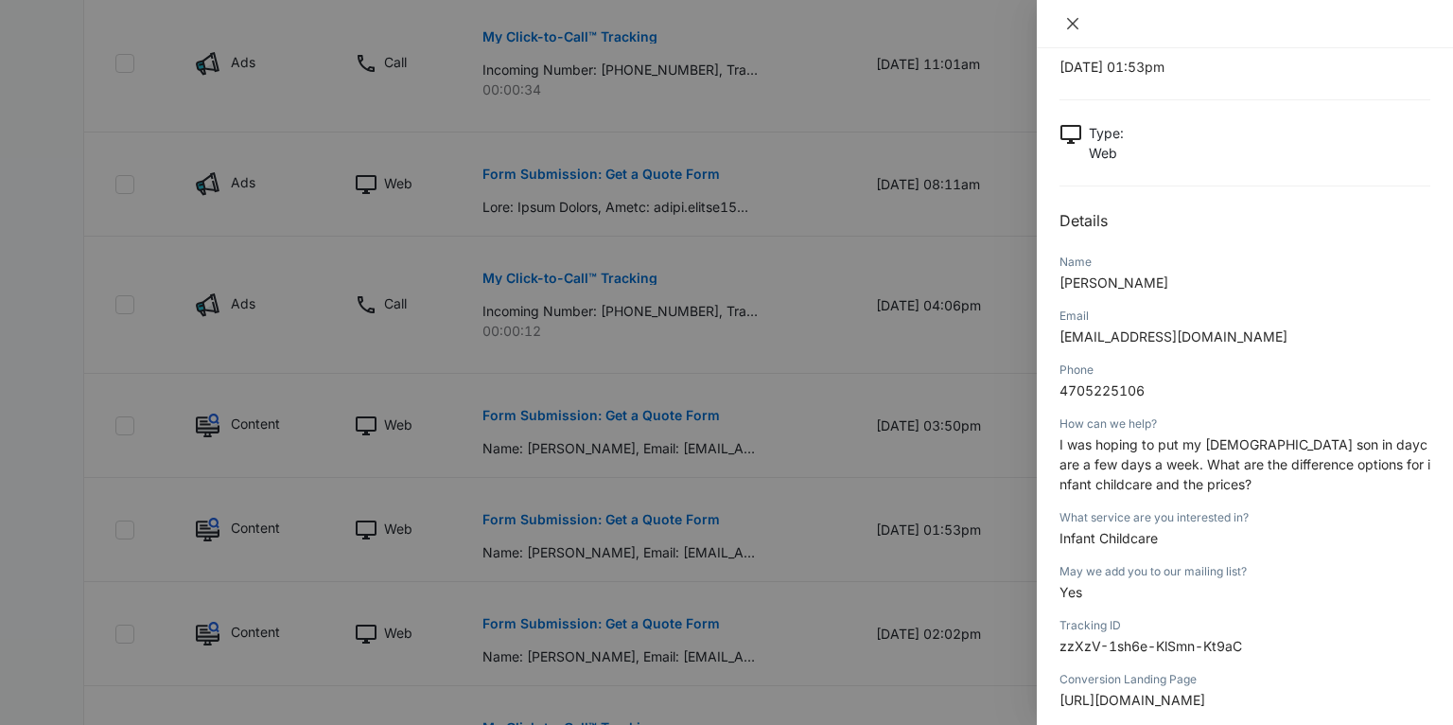
click at [1074, 27] on icon "close" at bounding box center [1072, 23] width 15 height 15
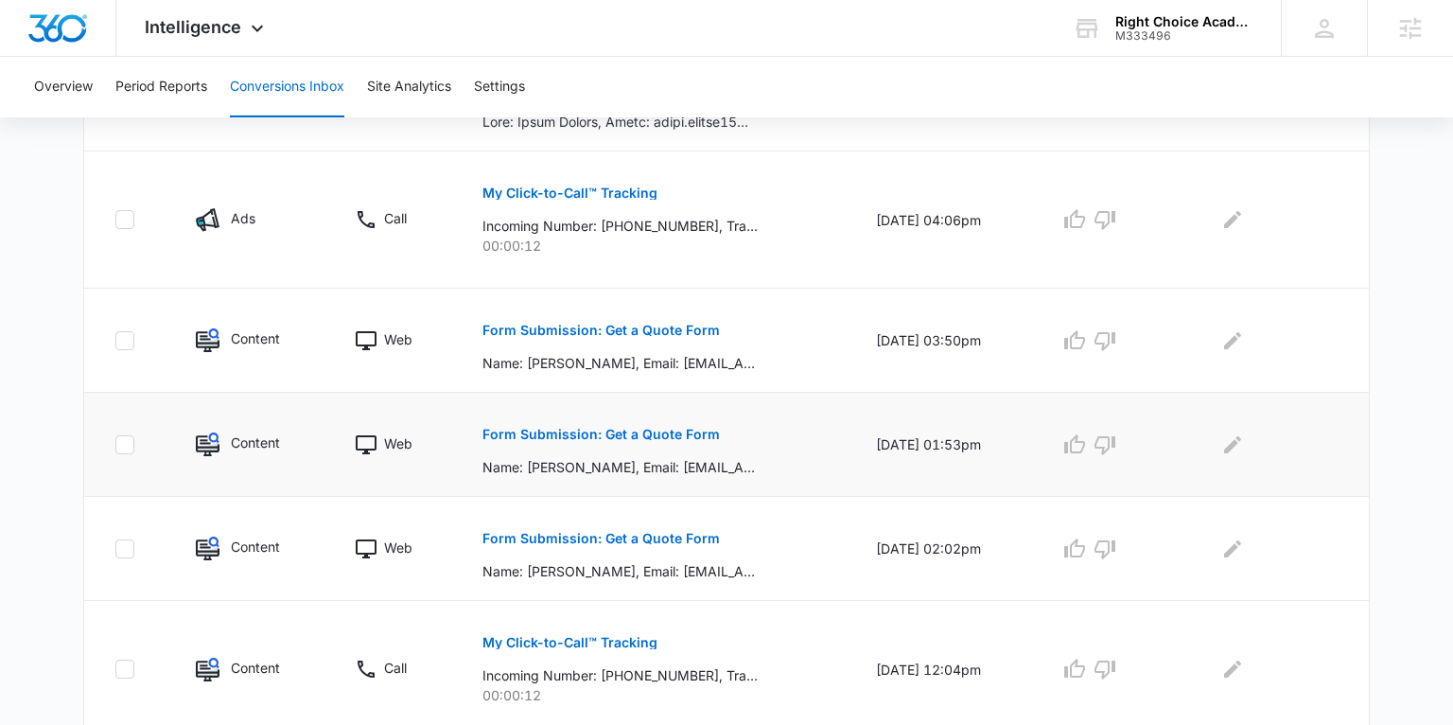
scroll to position [937, 0]
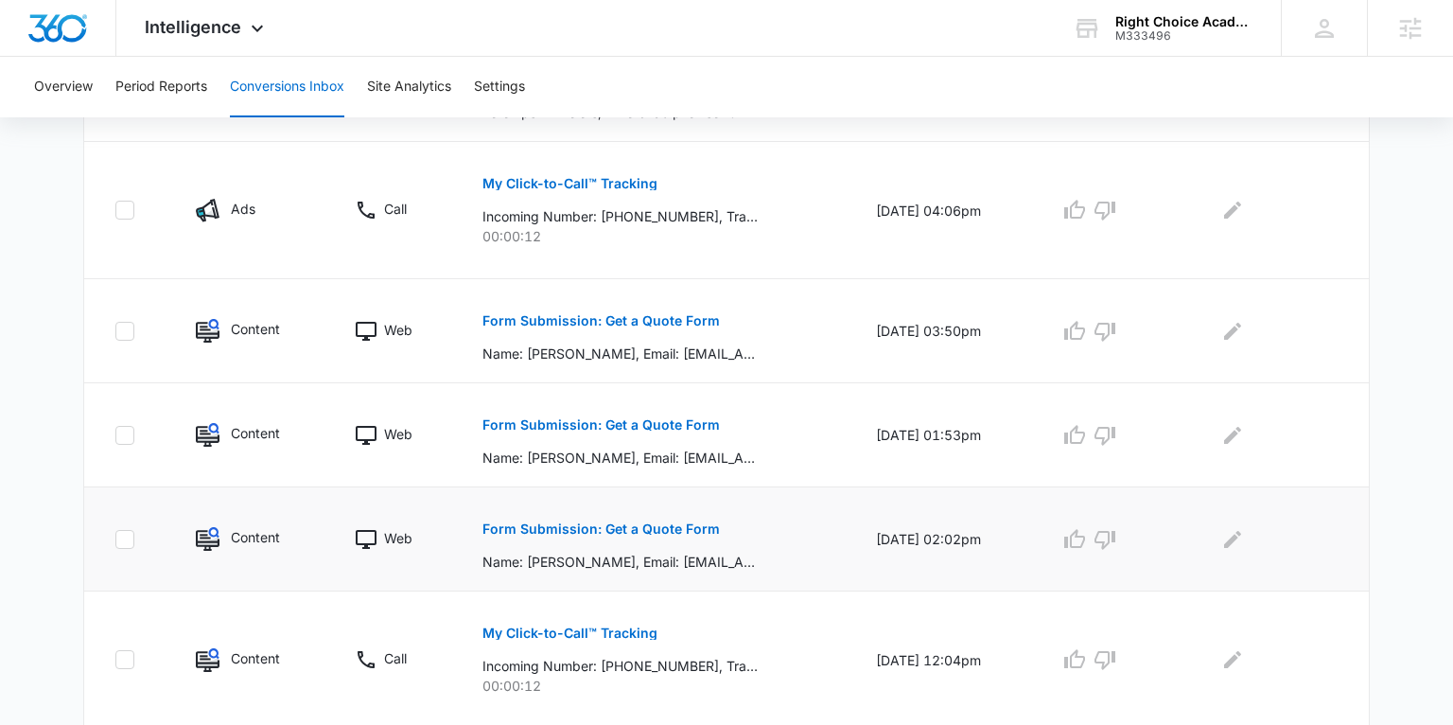
click at [613, 528] on p "Form Submission: Get a Quote Form" at bounding box center [600, 528] width 237 height 13
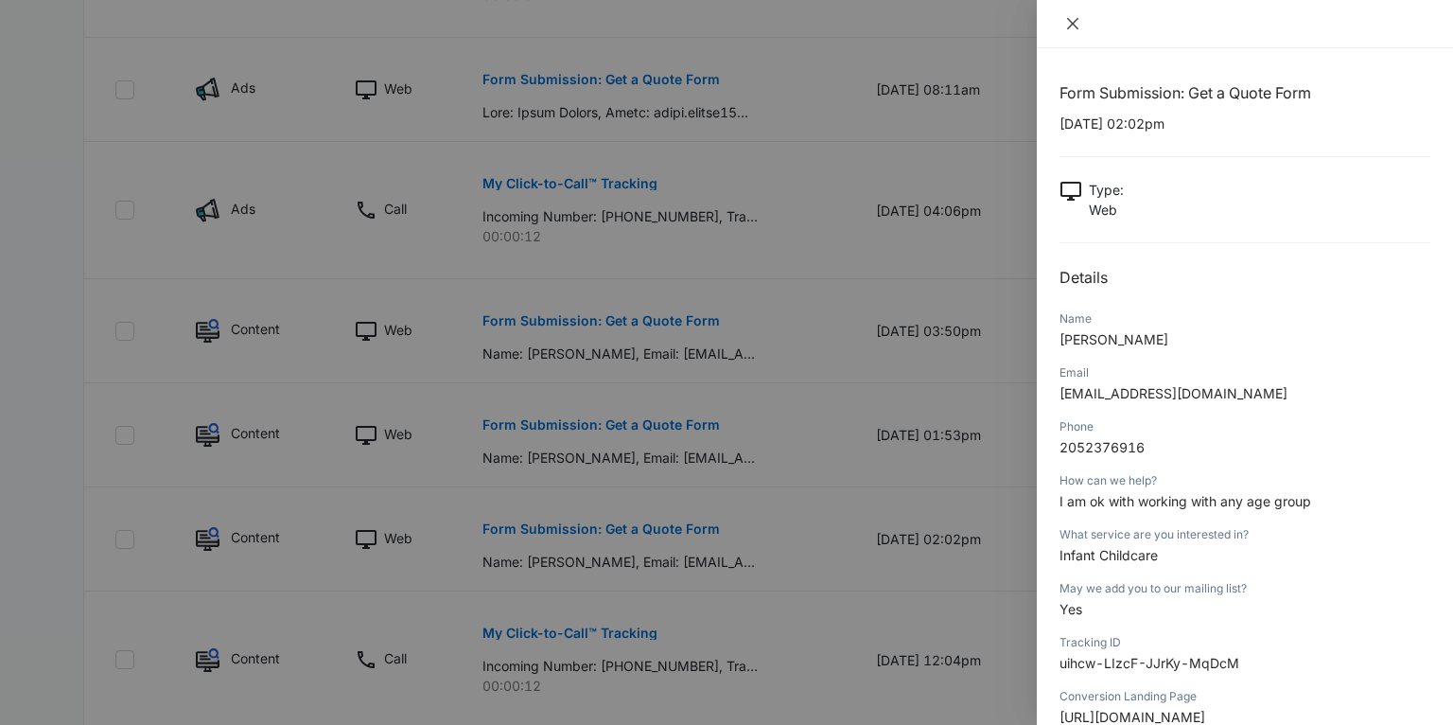
click at [1074, 20] on icon "close" at bounding box center [1072, 23] width 15 height 15
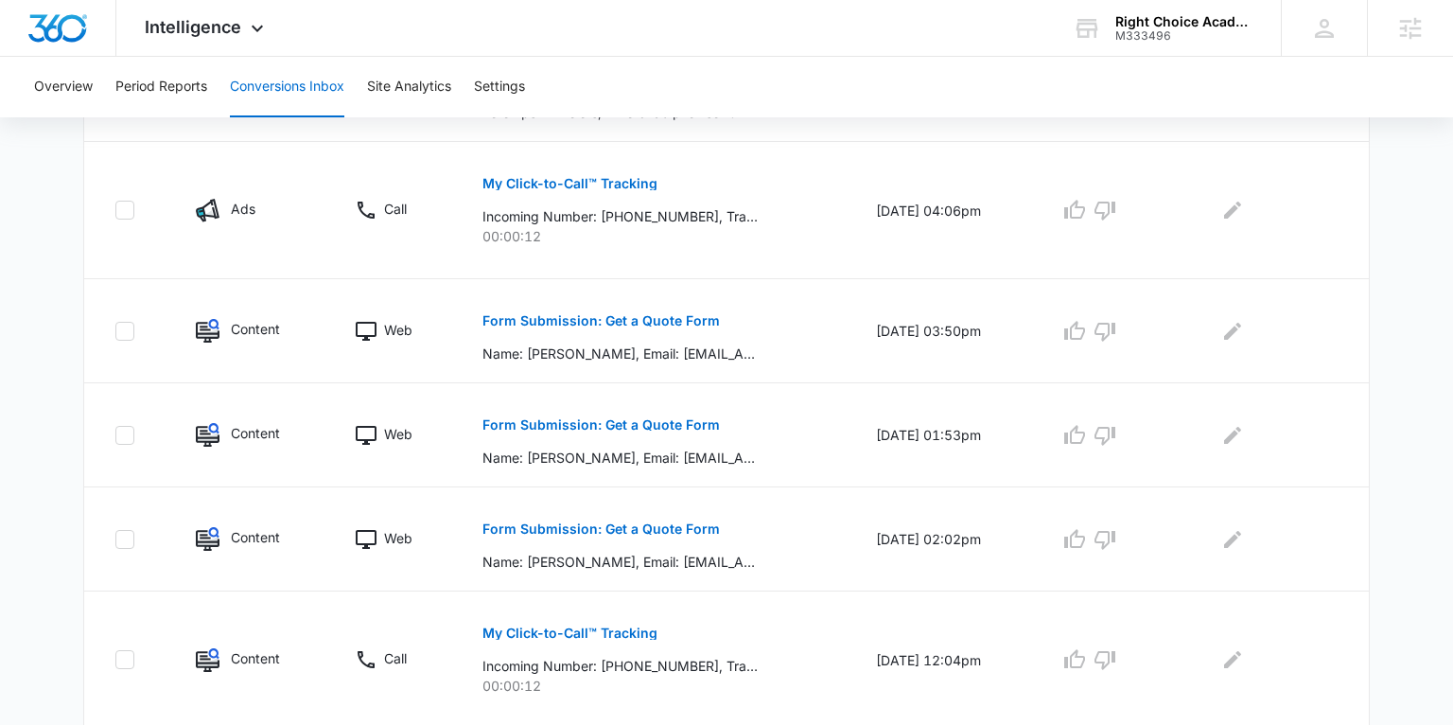
scroll to position [1100, 0]
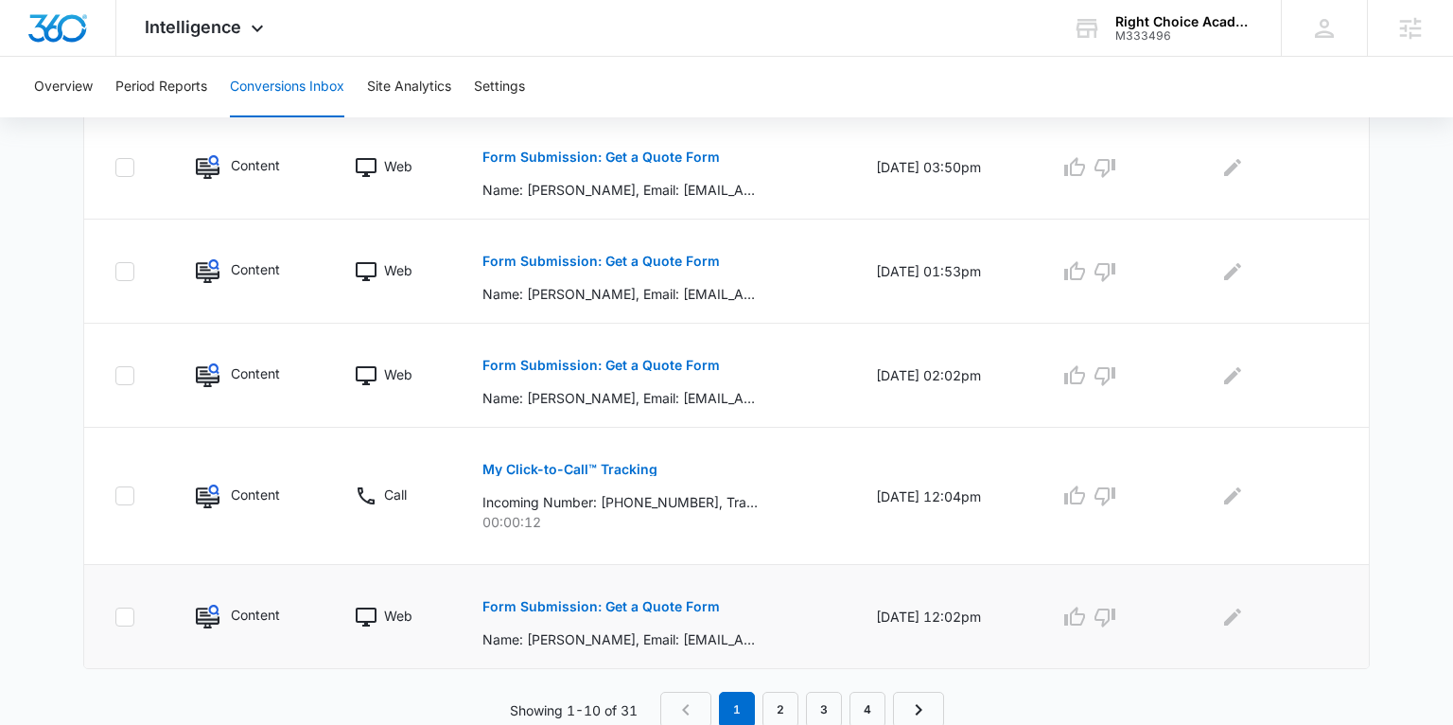
click at [629, 602] on p "Form Submission: Get a Quote Form" at bounding box center [600, 606] width 237 height 13
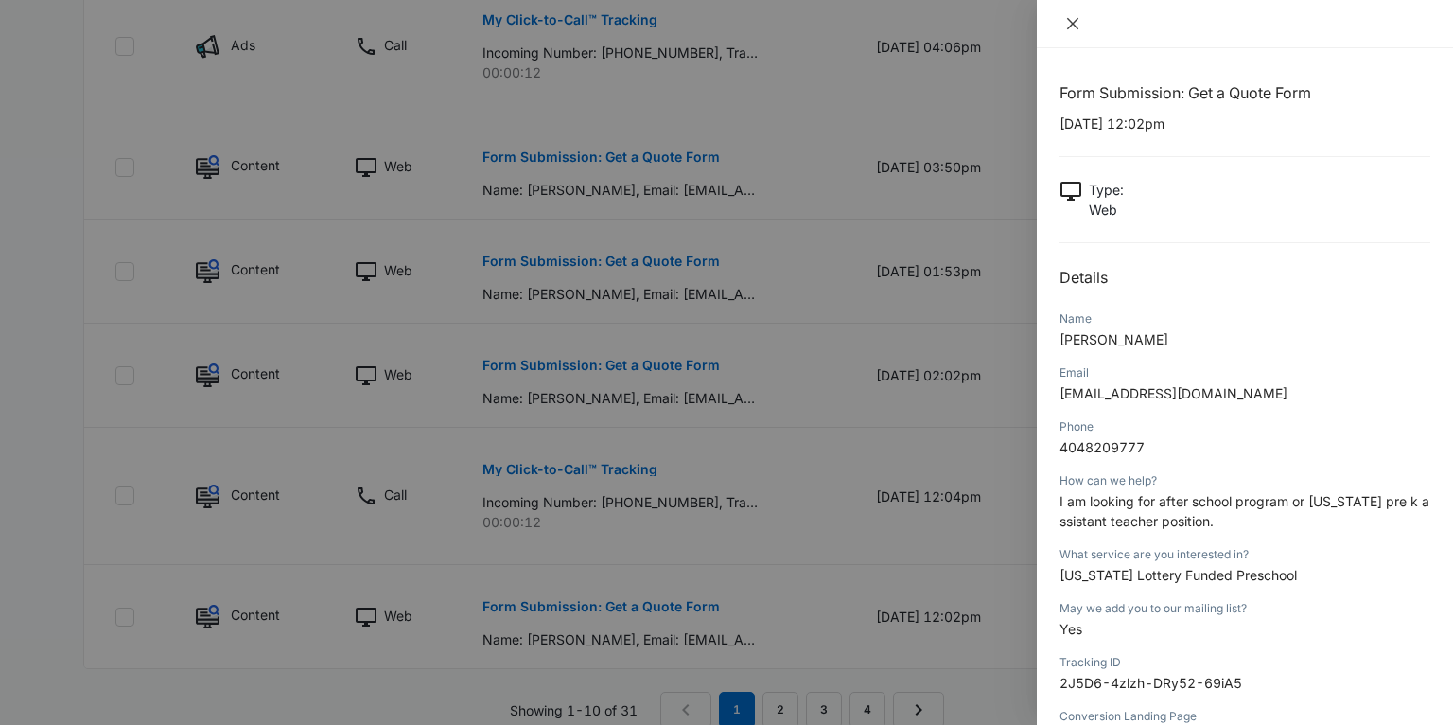
click at [1073, 22] on icon "close" at bounding box center [1072, 23] width 15 height 15
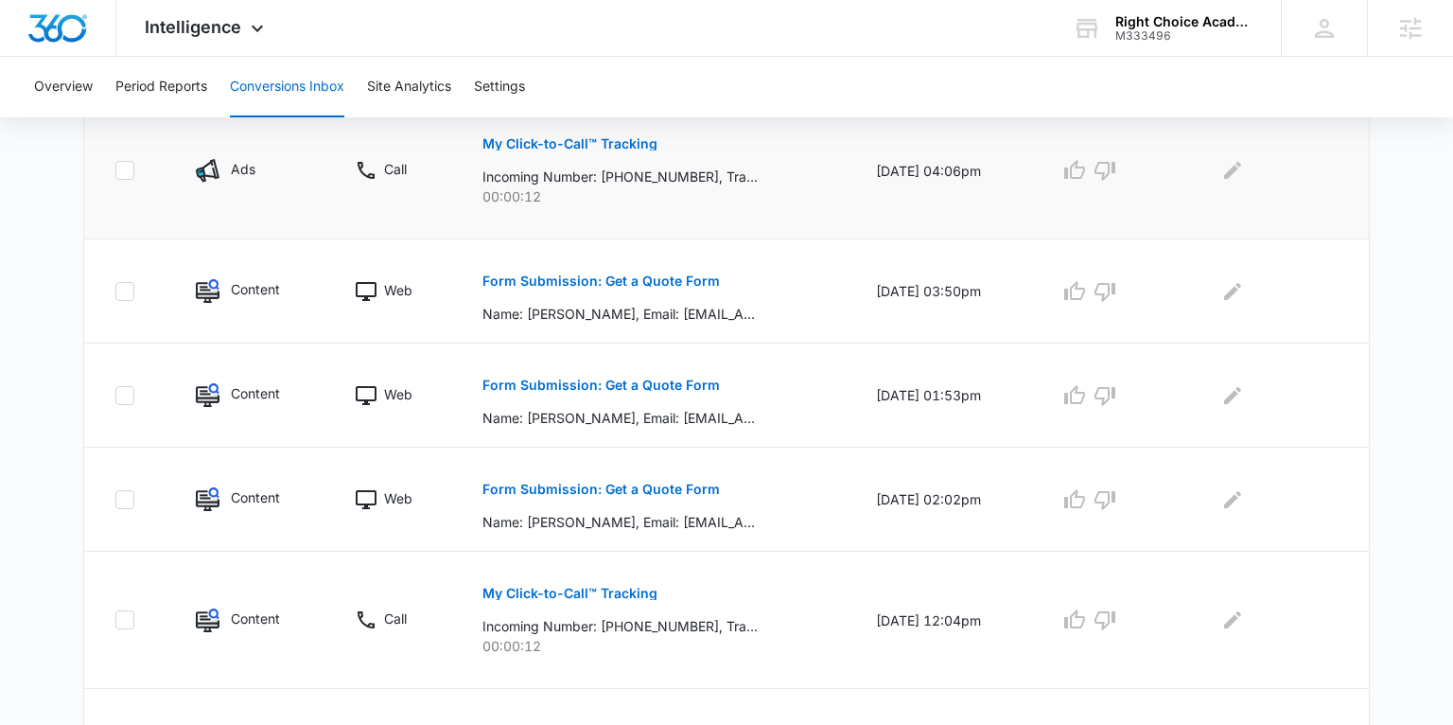
scroll to position [977, 0]
click at [257, 25] on icon at bounding box center [257, 33] width 23 height 23
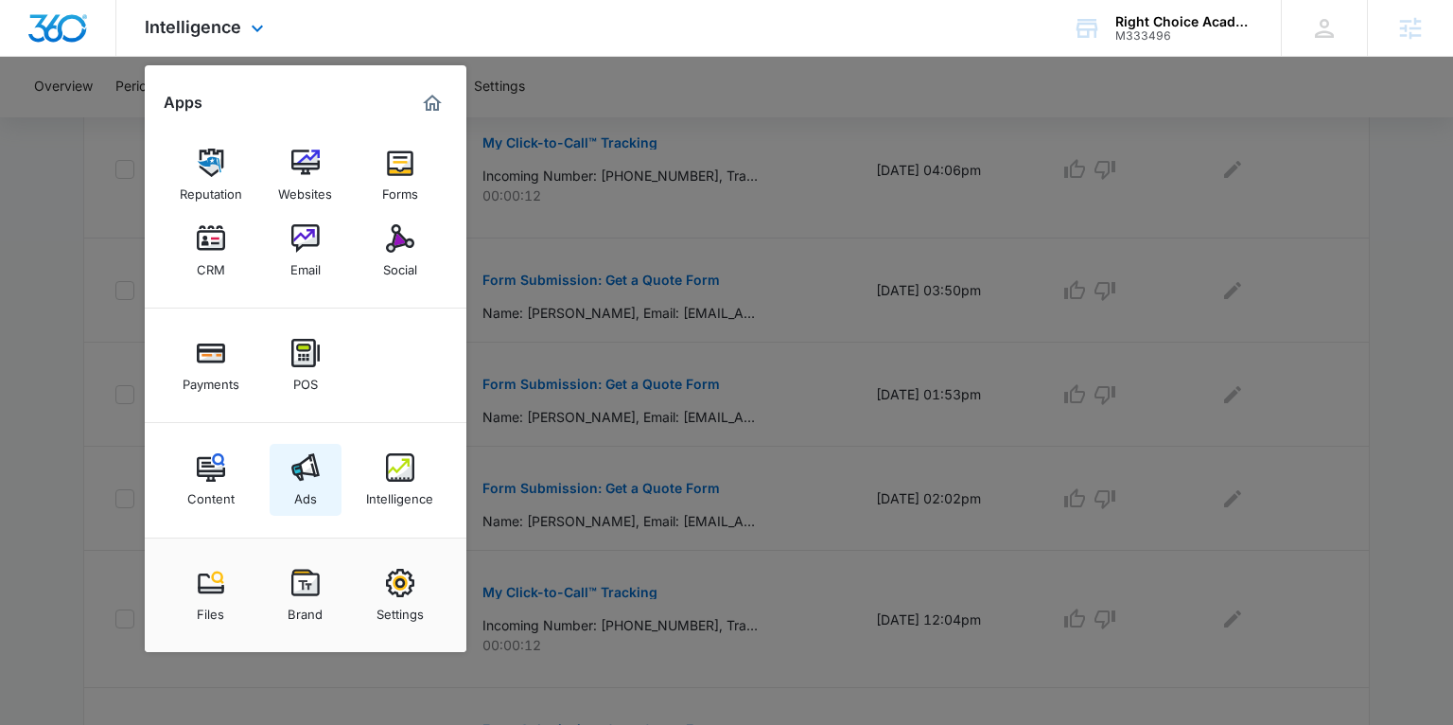
click at [295, 456] on img at bounding box center [305, 467] width 28 height 28
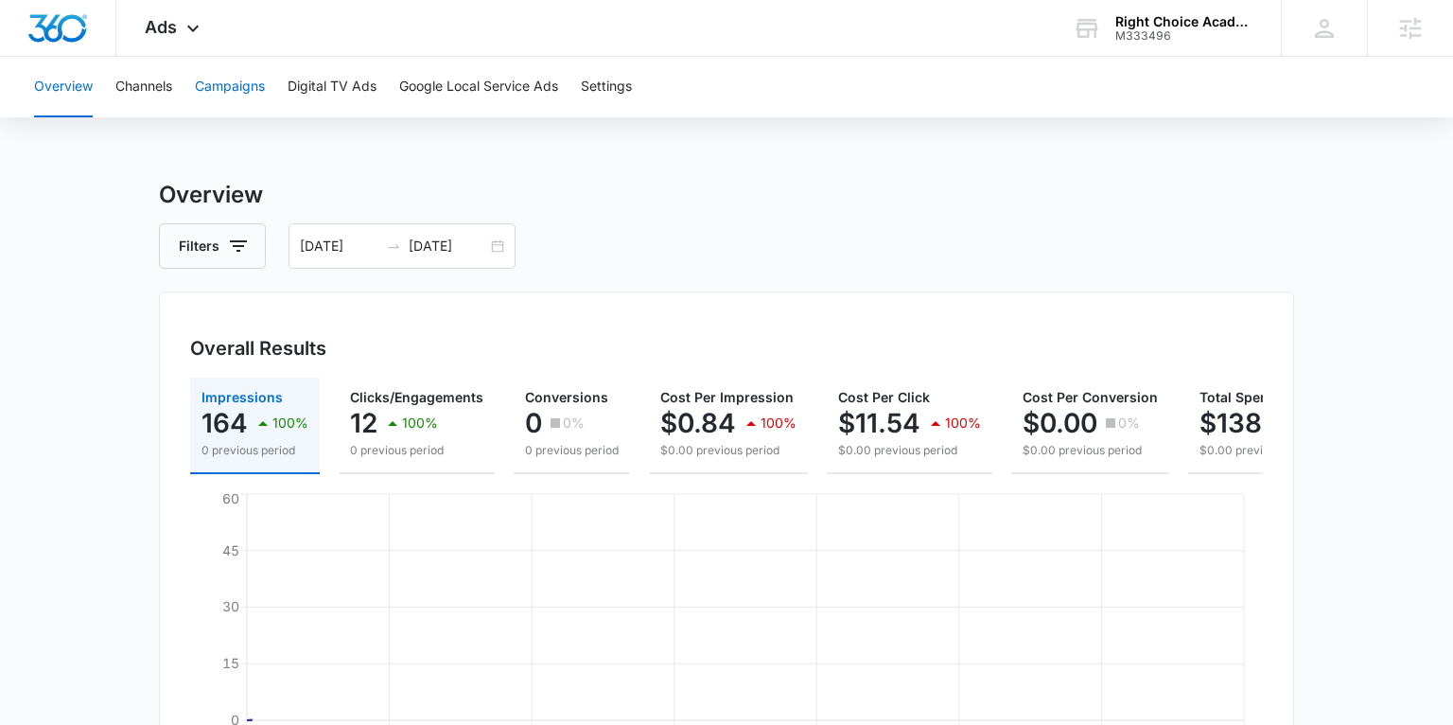
click at [239, 93] on button "Campaigns" at bounding box center [230, 87] width 70 height 61
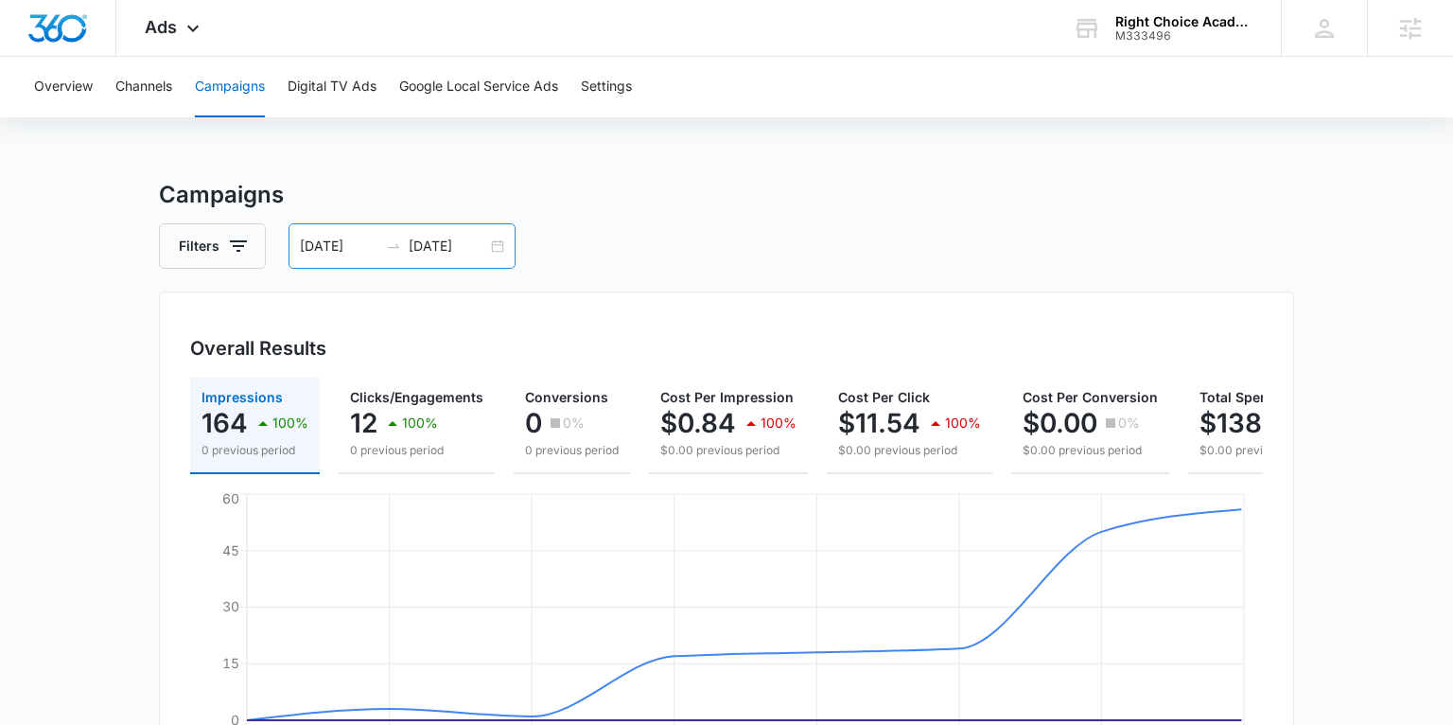
click at [493, 245] on div "07/22/2025 07/29/2025" at bounding box center [402, 245] width 227 height 45
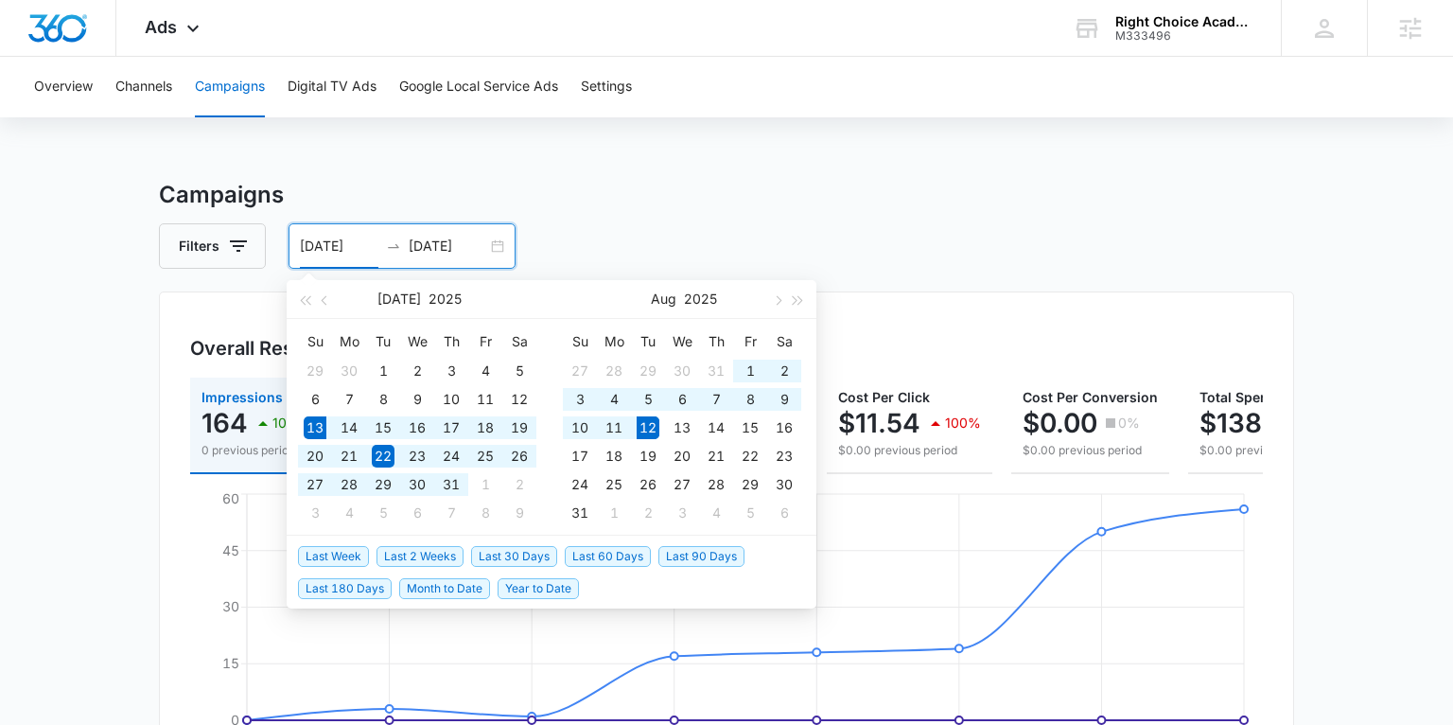
click at [508, 557] on span "Last 30 Days" at bounding box center [514, 556] width 86 height 21
type input "07/13/2025"
type input "08/12/2025"
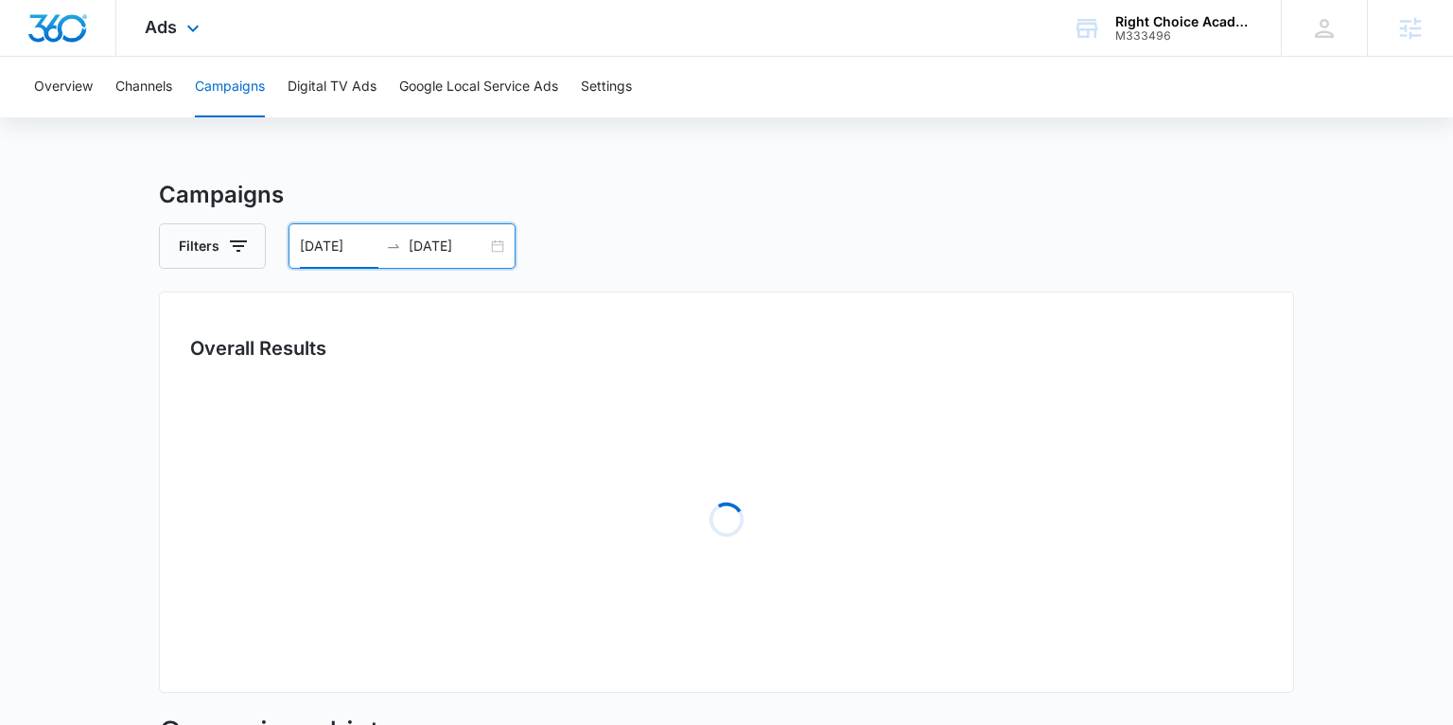
click at [178, 34] on div "Ads Apps Reputation Websites Forms CRM Email Social Payments POS Content Ads In…" at bounding box center [174, 28] width 116 height 56
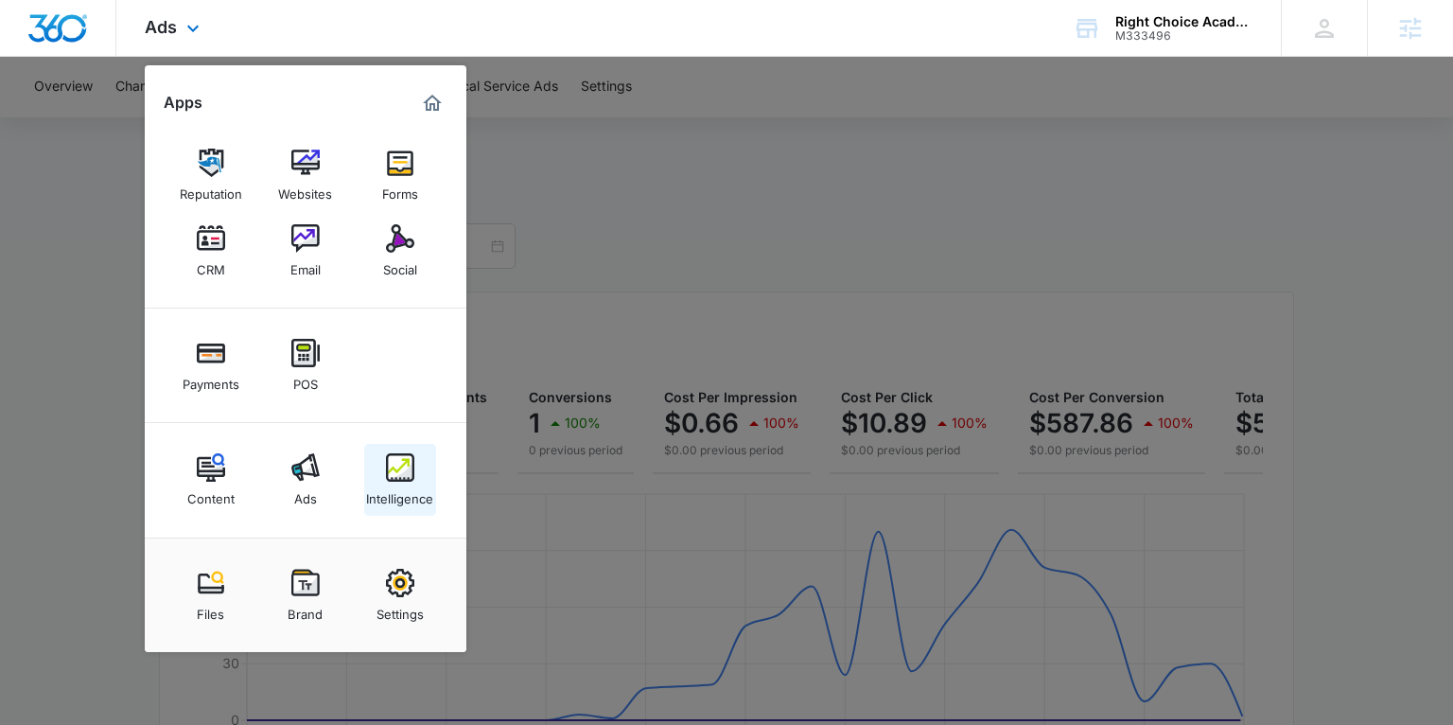
click at [401, 491] on div "Intelligence" at bounding box center [399, 494] width 67 height 25
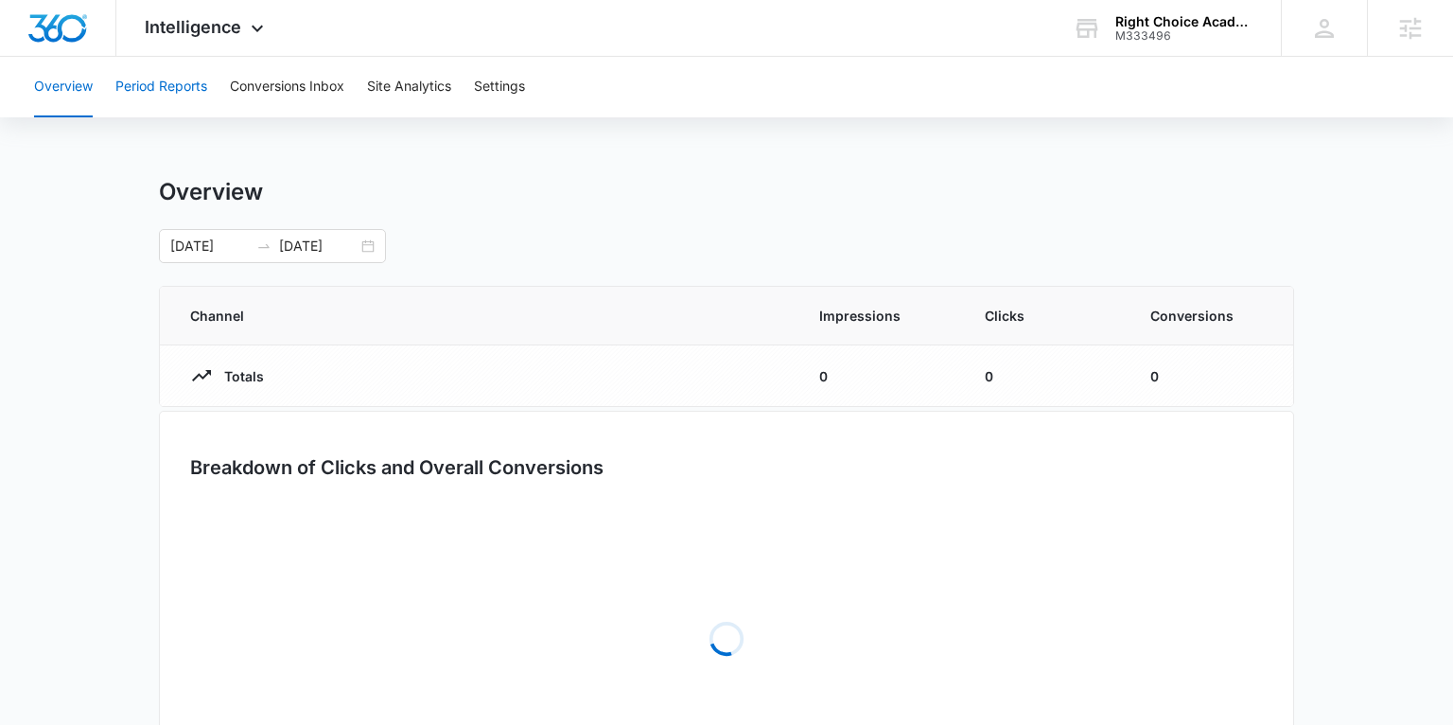
click at [191, 92] on button "Period Reports" at bounding box center [161, 87] width 92 height 61
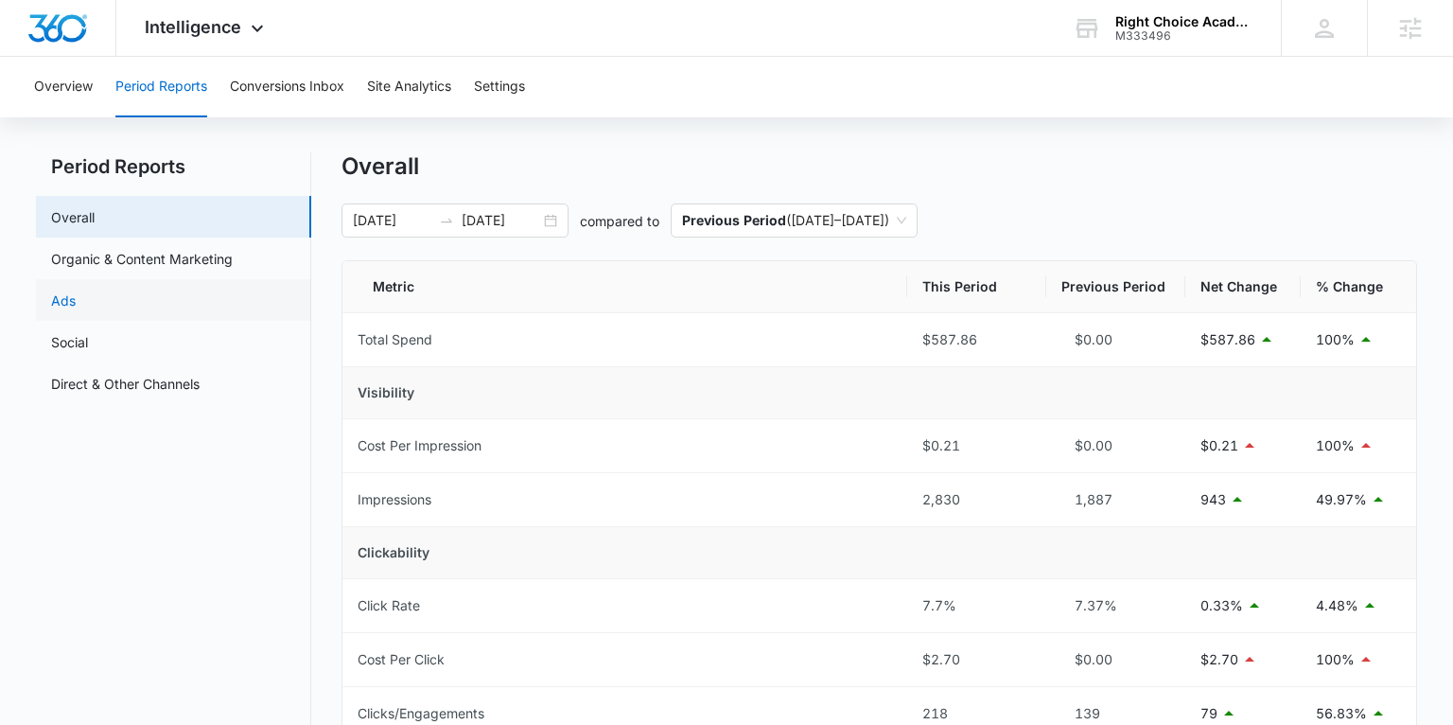
scroll to position [26, 0]
click at [76, 295] on link "Ads" at bounding box center [63, 299] width 25 height 20
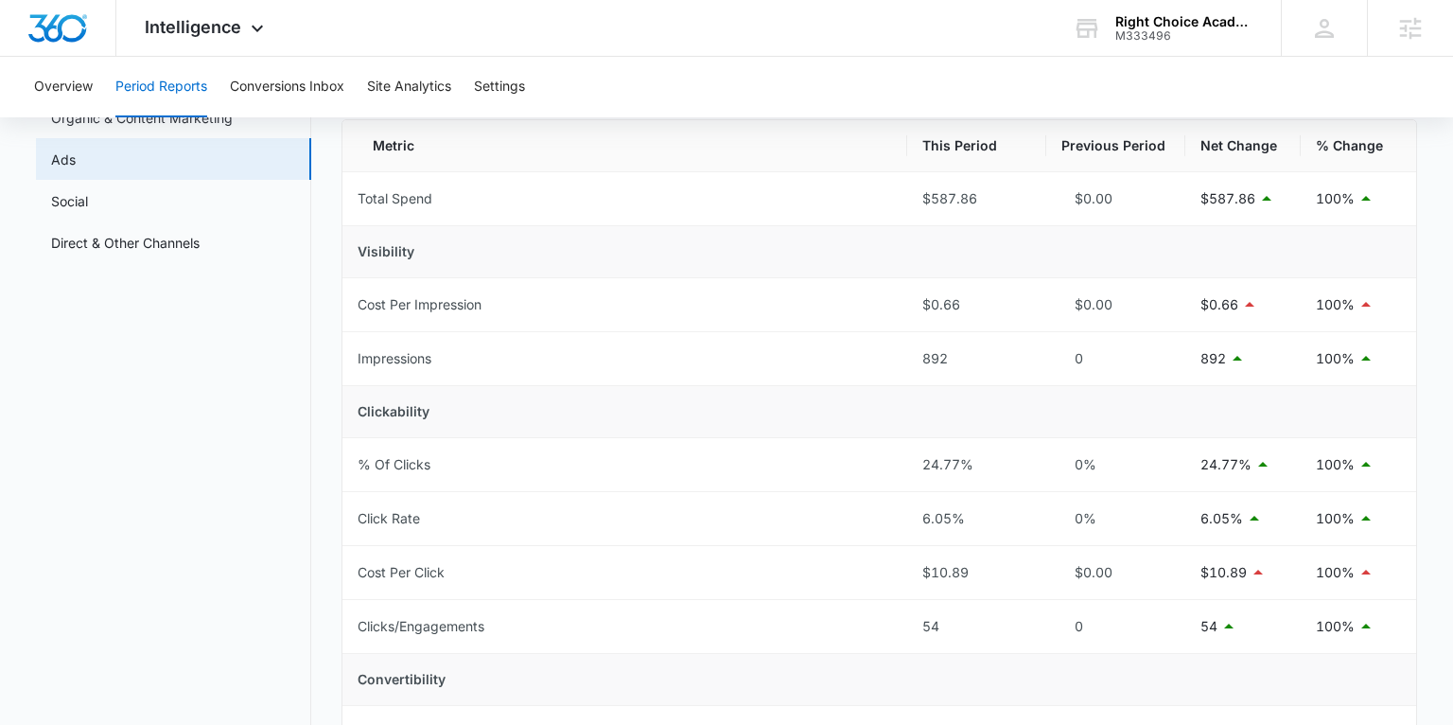
scroll to position [166, 0]
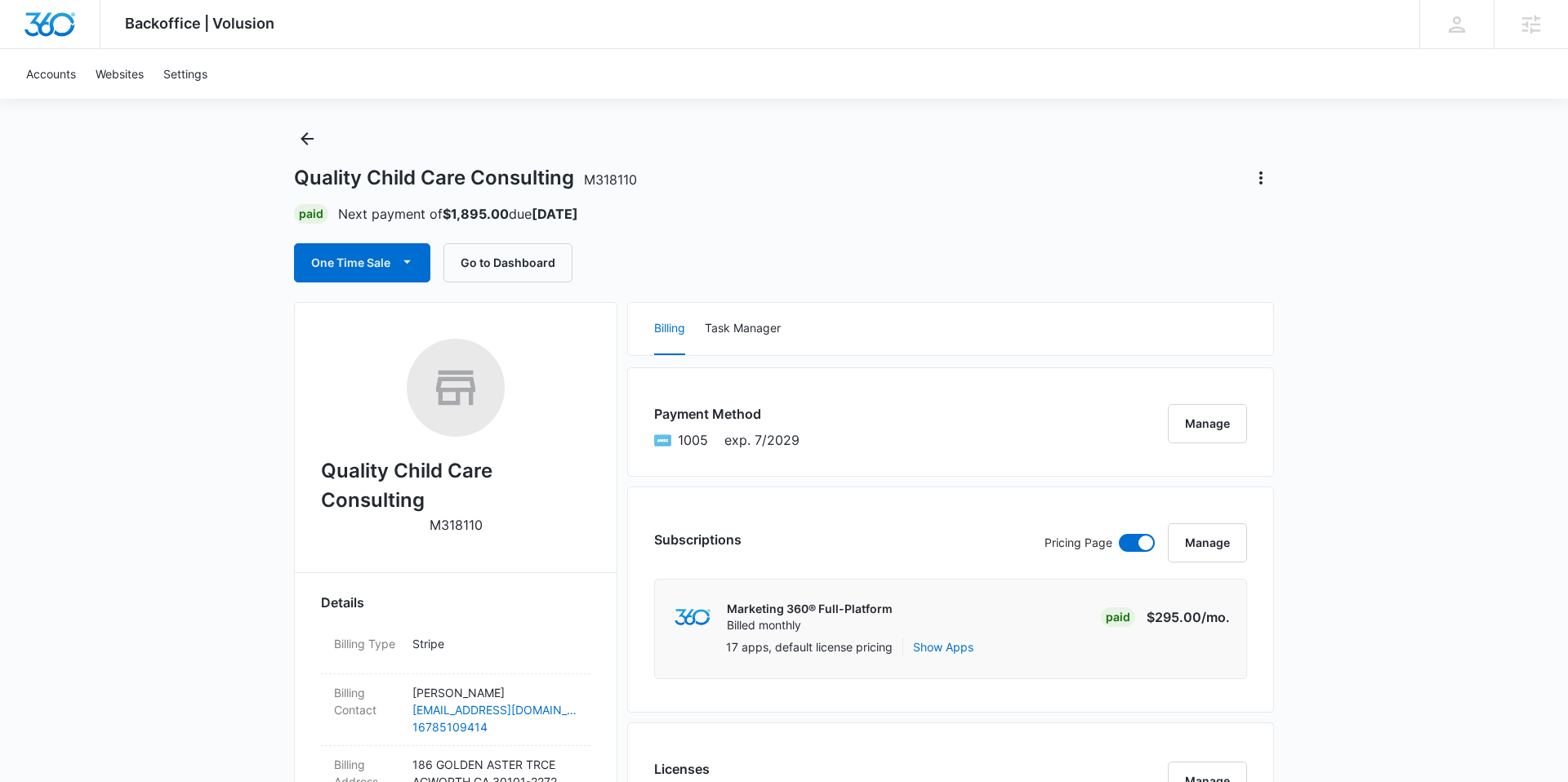
scroll to position [30, 0]
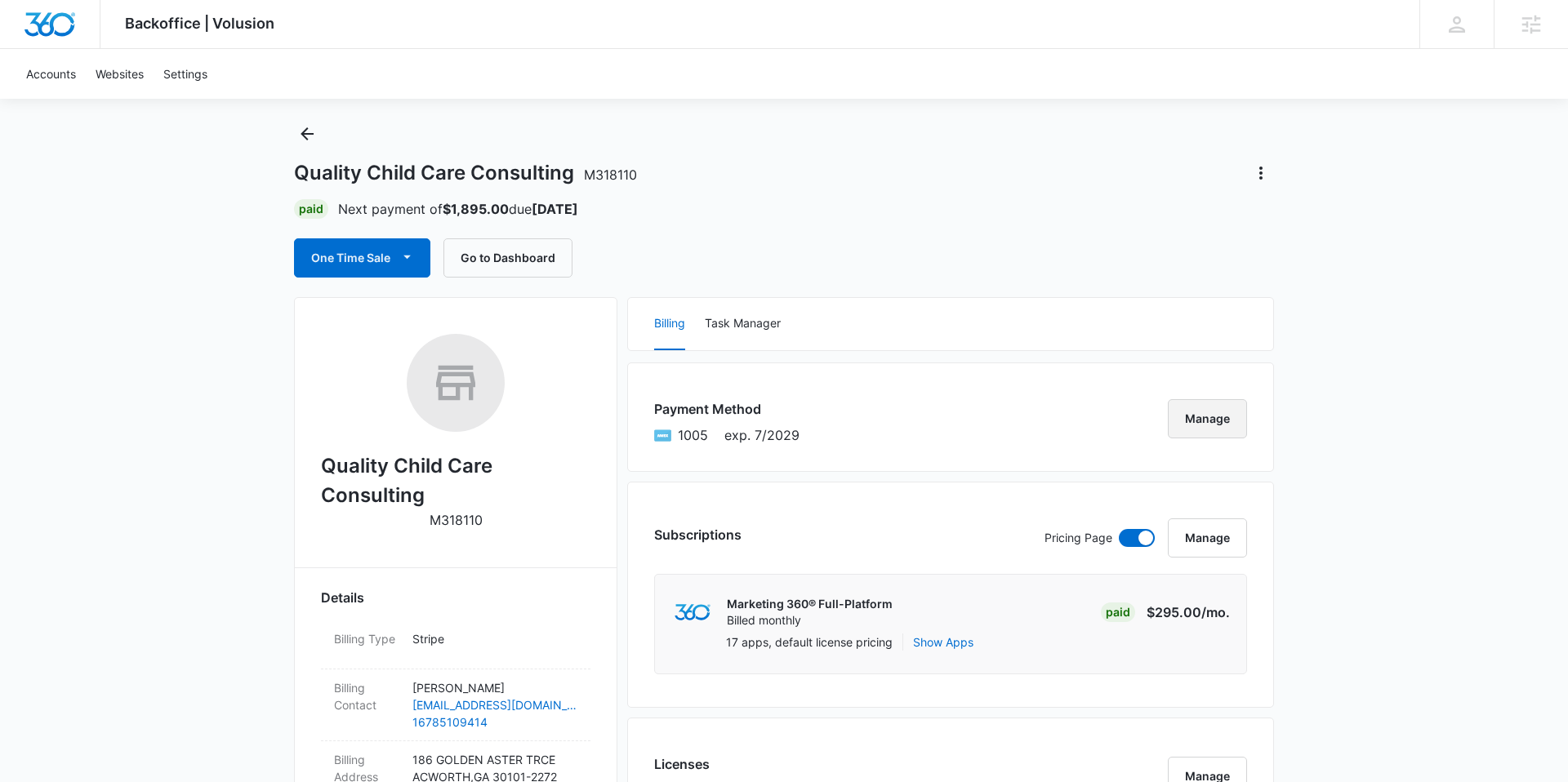
click at [1204, 416] on button "Manage" at bounding box center [1208, 419] width 79 height 39
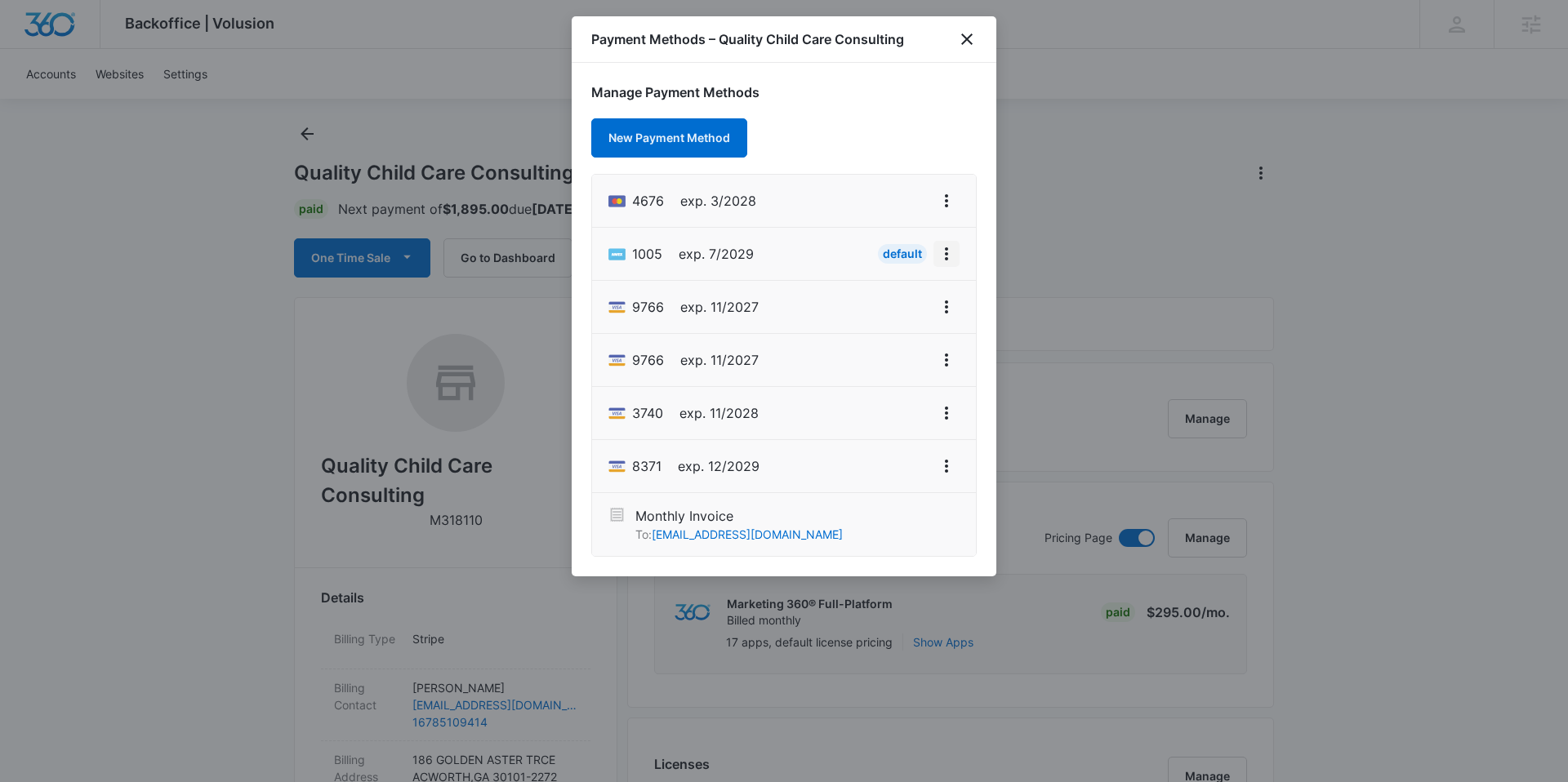
click at [941, 252] on icon "View More" at bounding box center [946, 254] width 20 height 20
click at [829, 250] on li "1005 exp. 7/2029 Default Edit Card" at bounding box center [784, 254] width 384 height 53
click at [945, 255] on icon "View More" at bounding box center [946, 254] width 20 height 20
click at [912, 295] on div "Edit Card" at bounding box center [895, 300] width 50 height 11
select select "7"
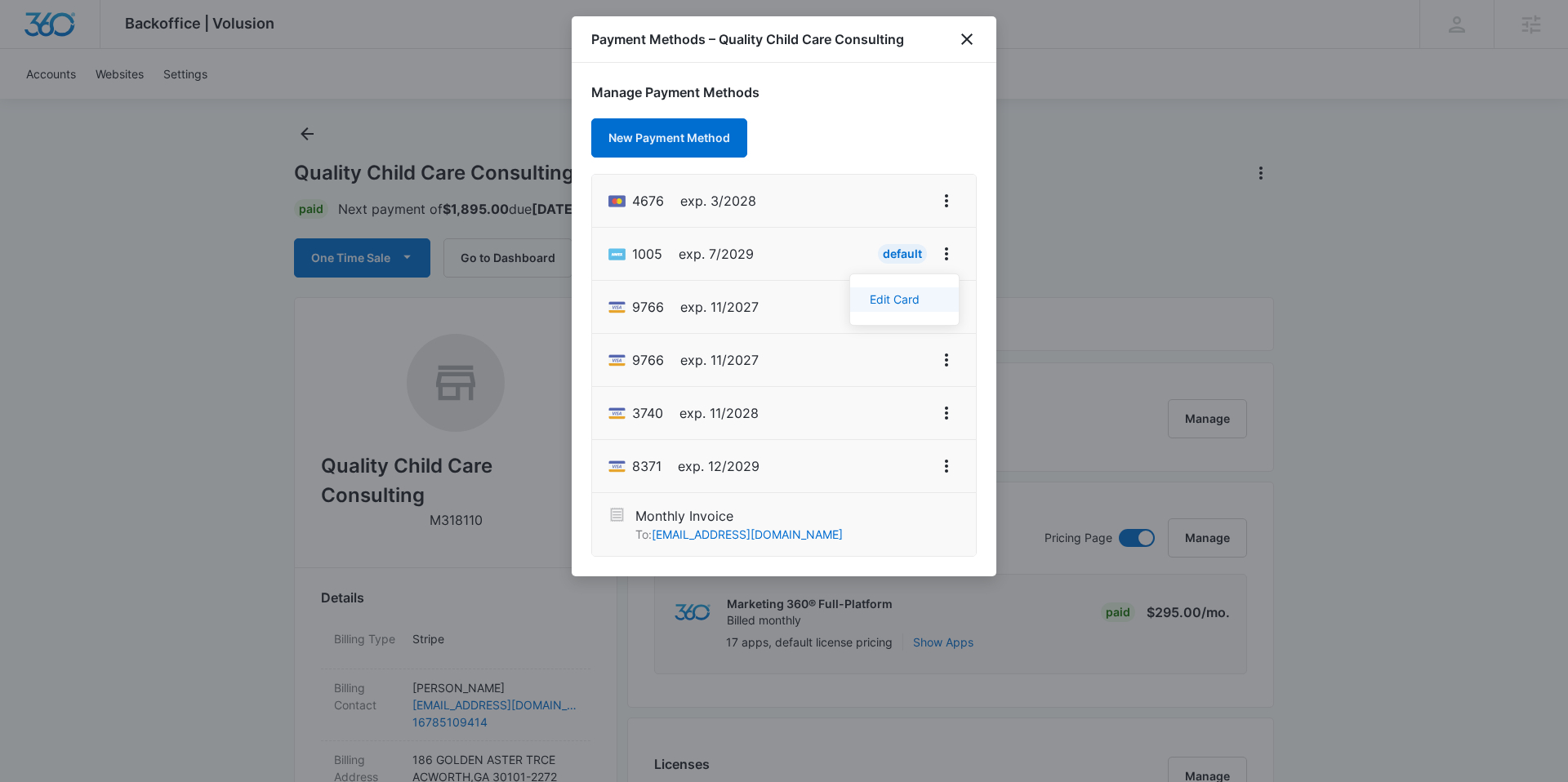
select select "2029"
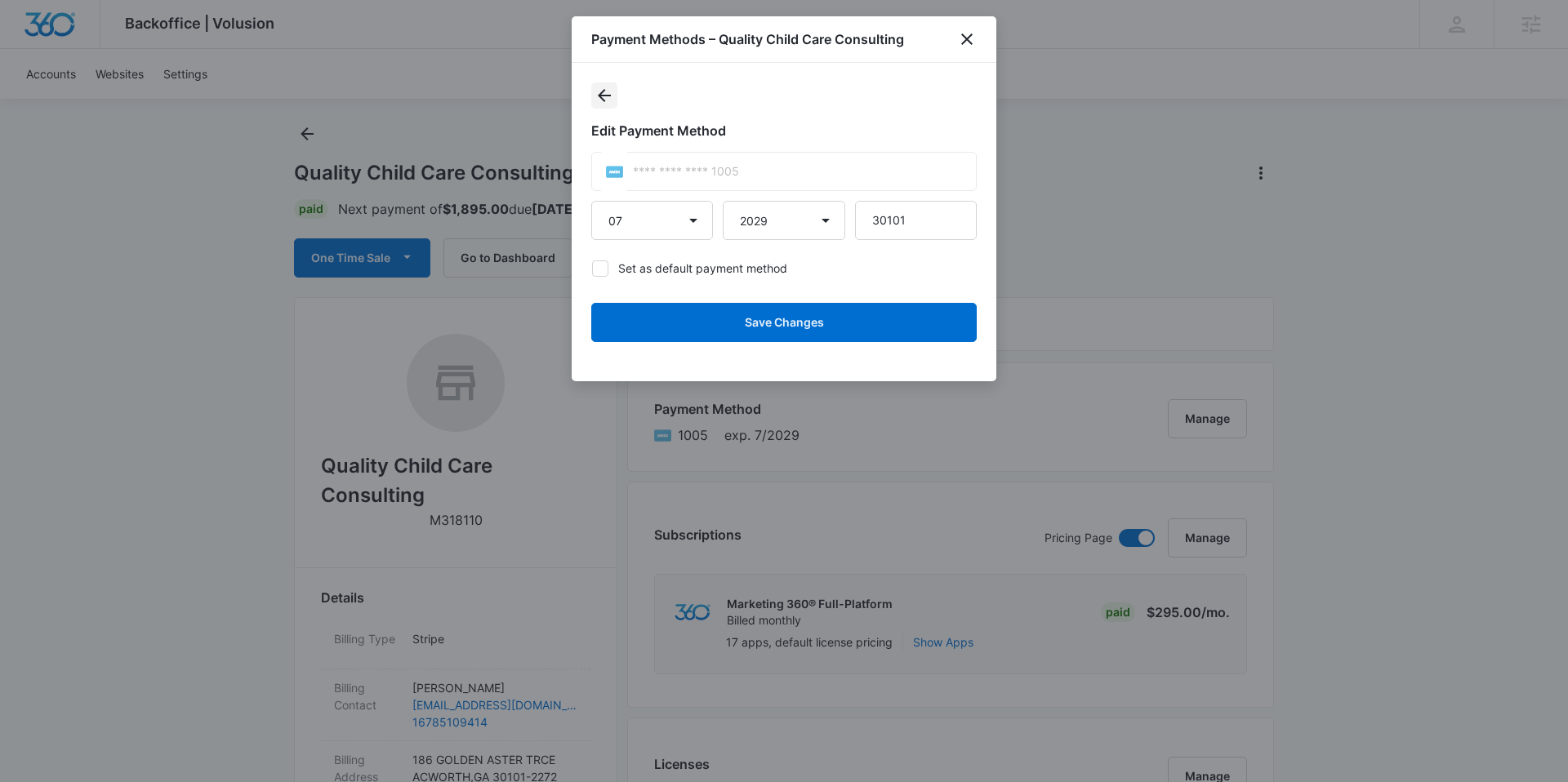
click at [607, 101] on icon "actions.back" at bounding box center [604, 95] width 20 height 20
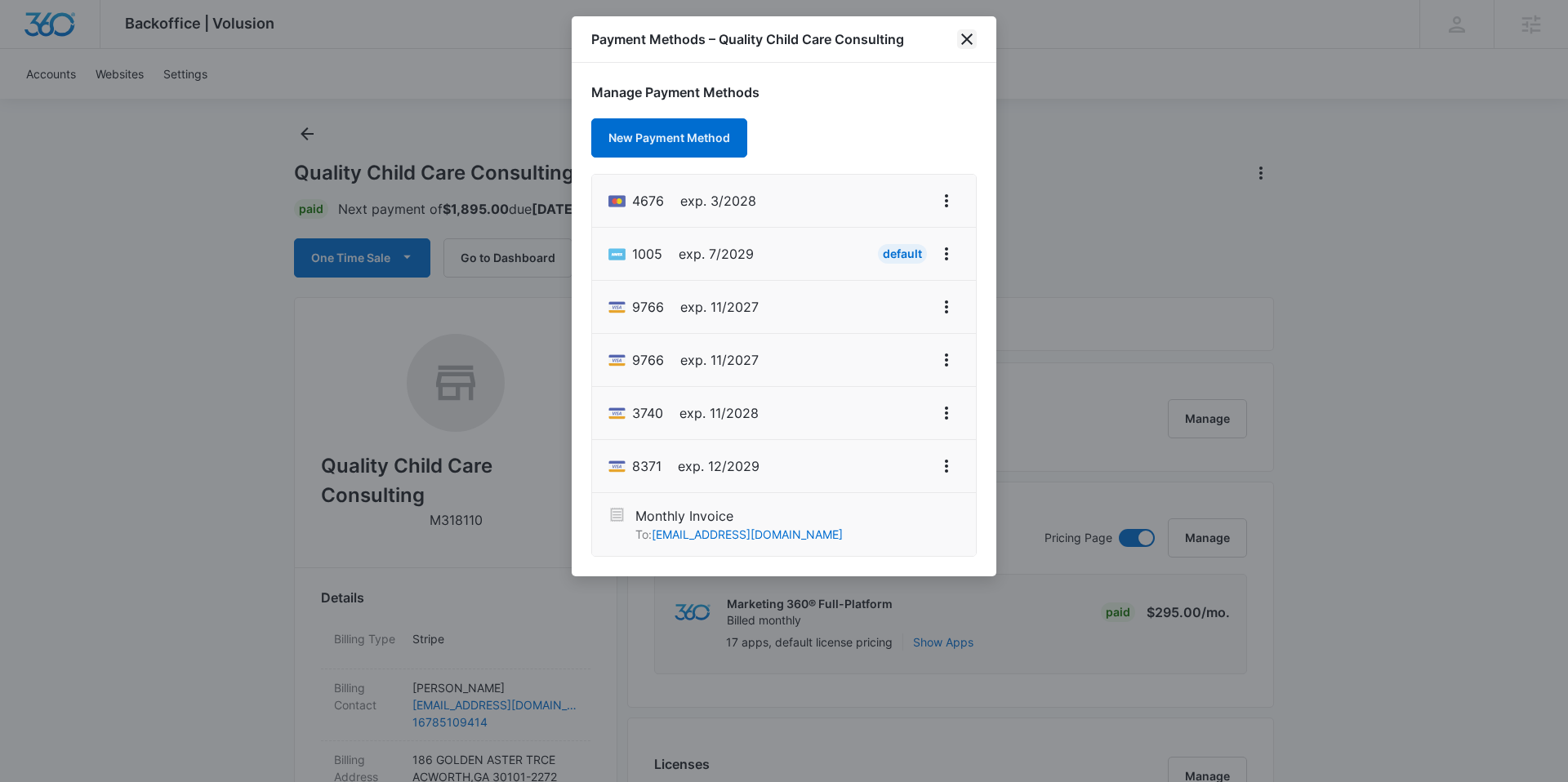
click at [964, 40] on icon "close" at bounding box center [966, 39] width 11 height 11
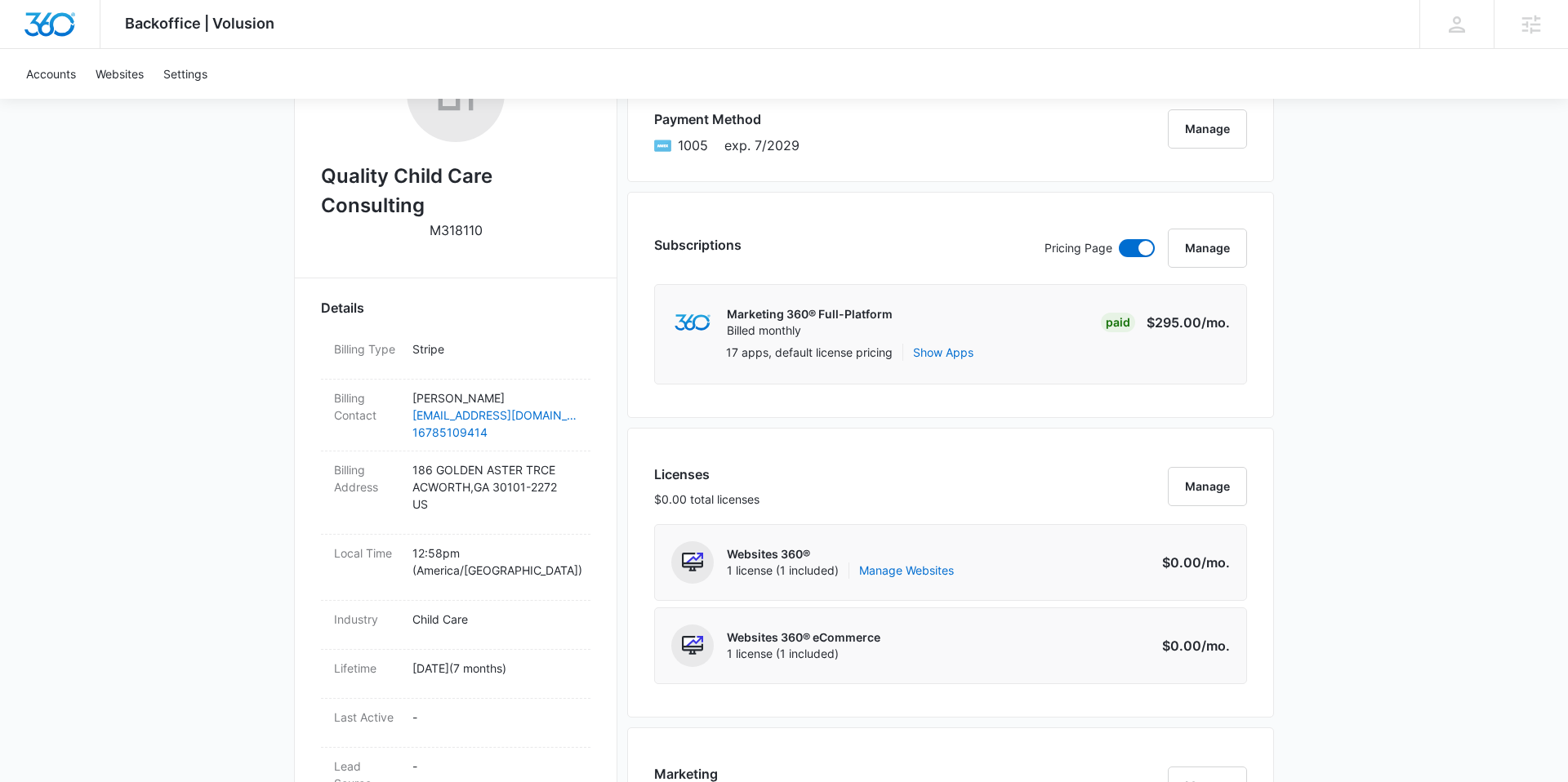
scroll to position [254, 0]
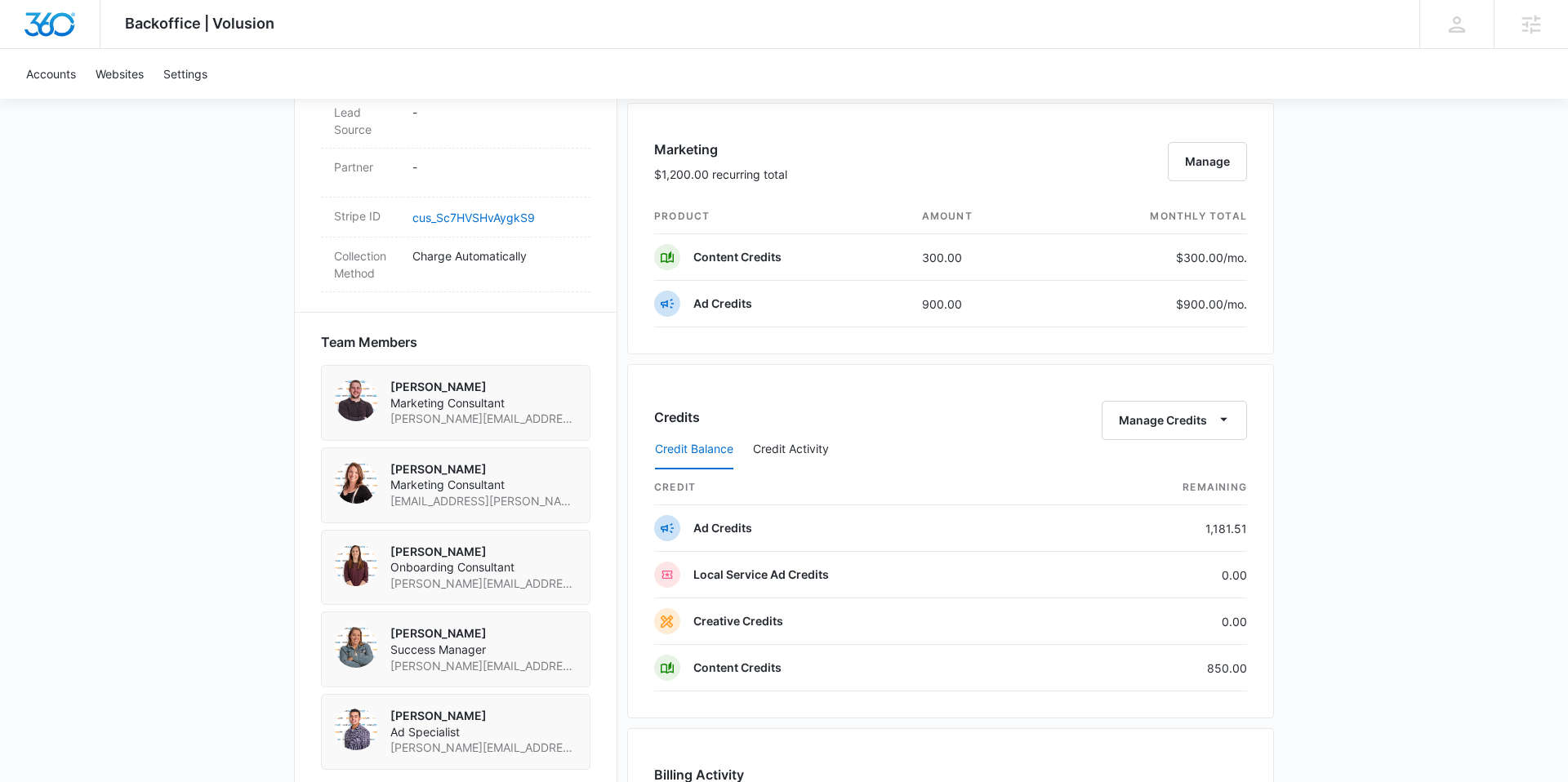
scroll to position [949, 0]
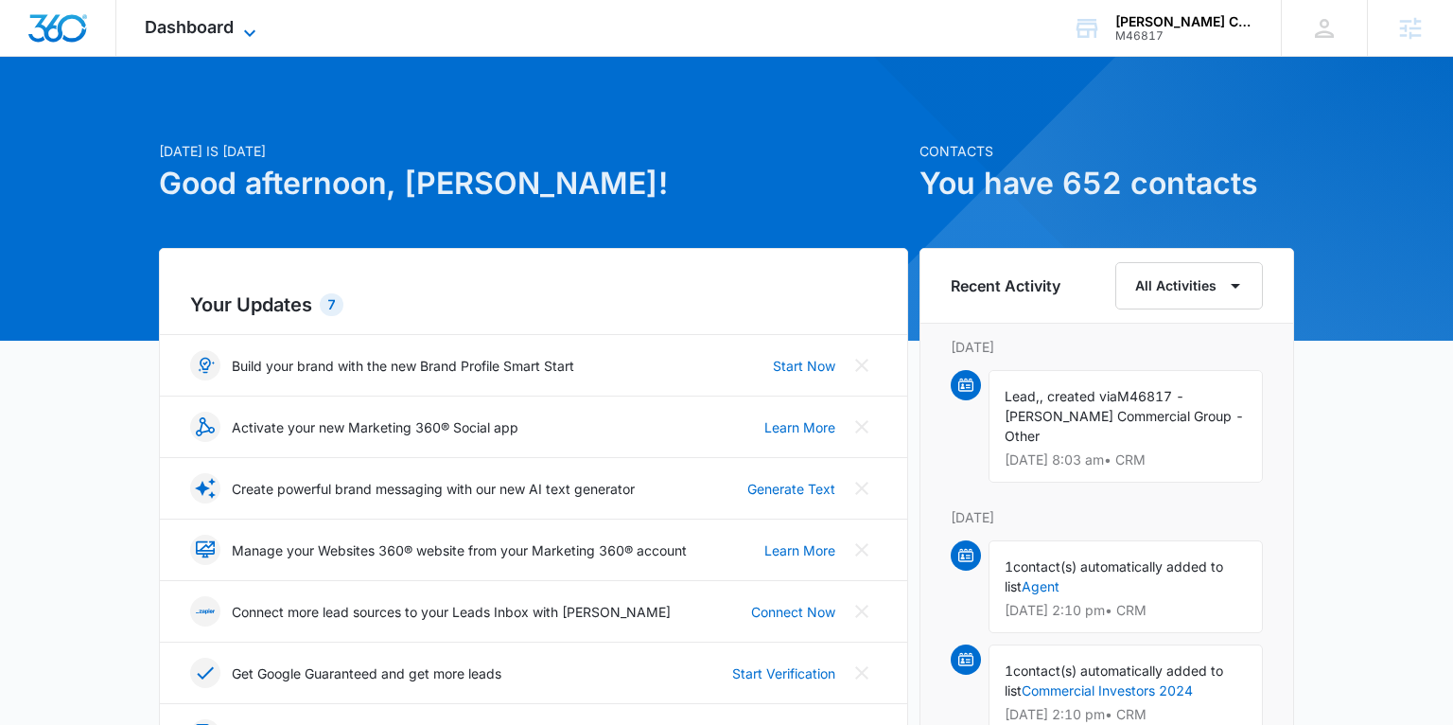
click at [207, 22] on span "Dashboard" at bounding box center [189, 27] width 89 height 20
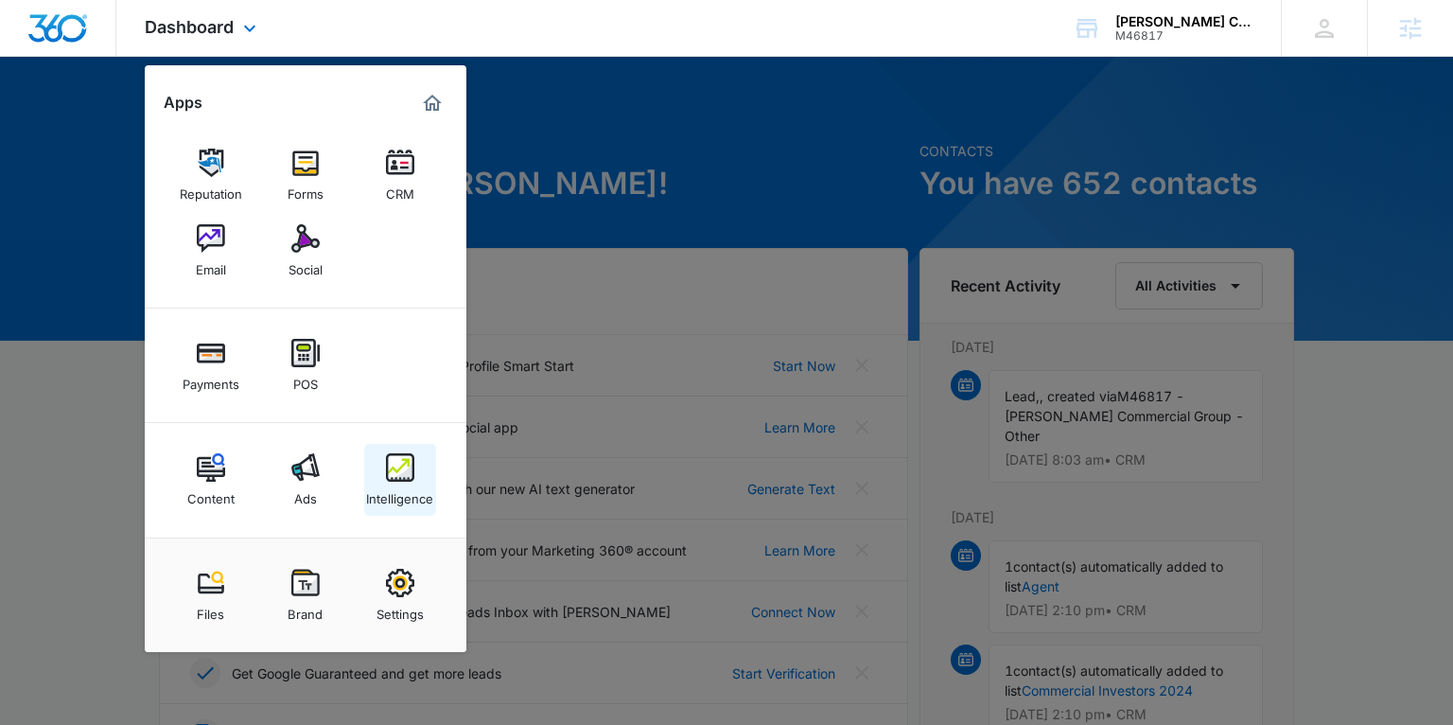
click at [408, 498] on div "Intelligence" at bounding box center [399, 494] width 67 height 25
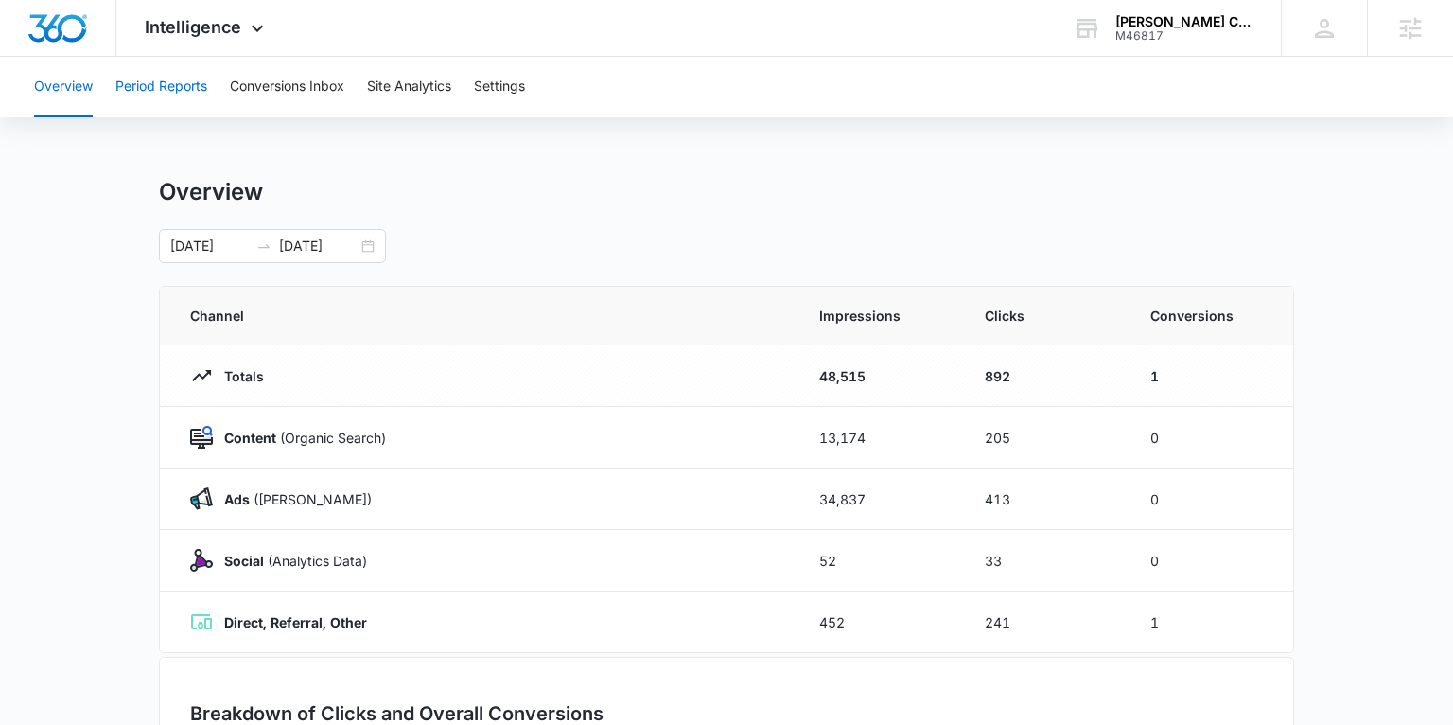
click at [185, 91] on button "Period Reports" at bounding box center [161, 87] width 92 height 61
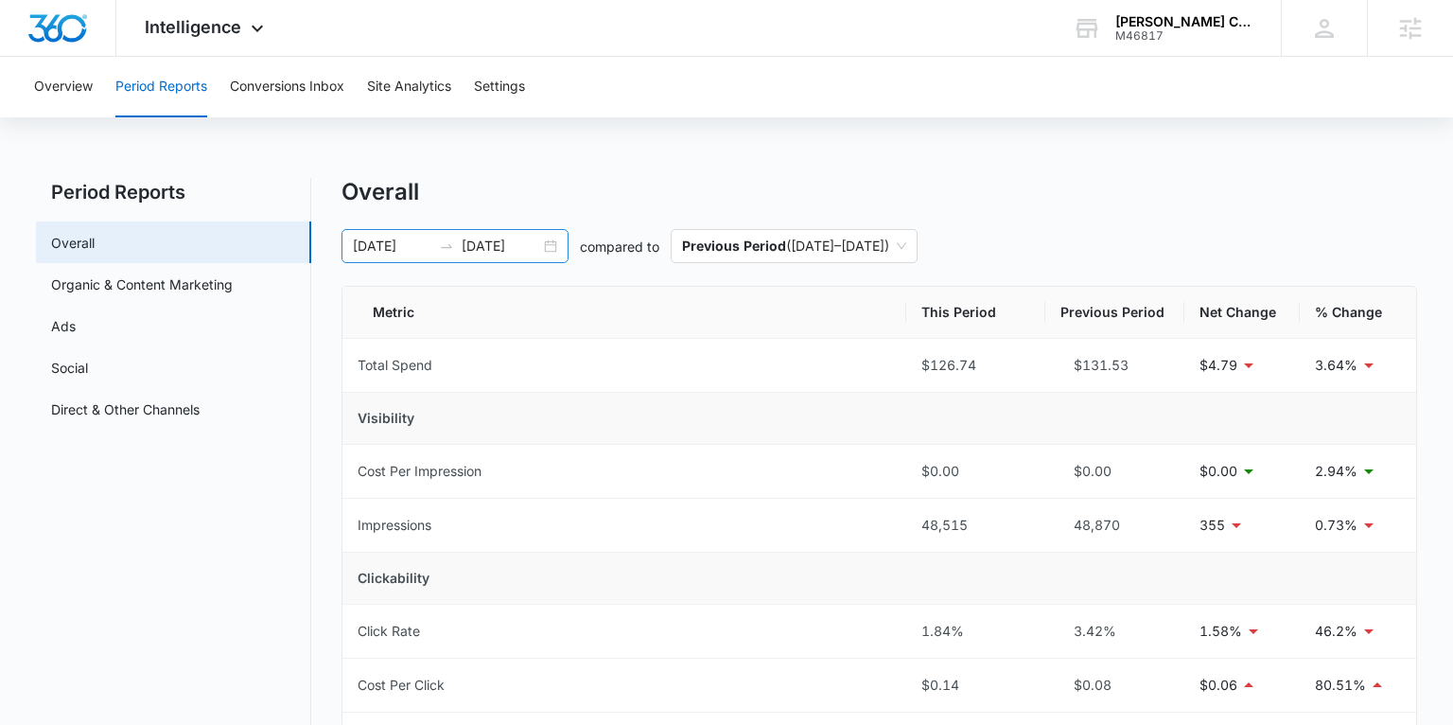
click at [552, 243] on div "07/26/2025 08/02/2025" at bounding box center [455, 246] width 227 height 34
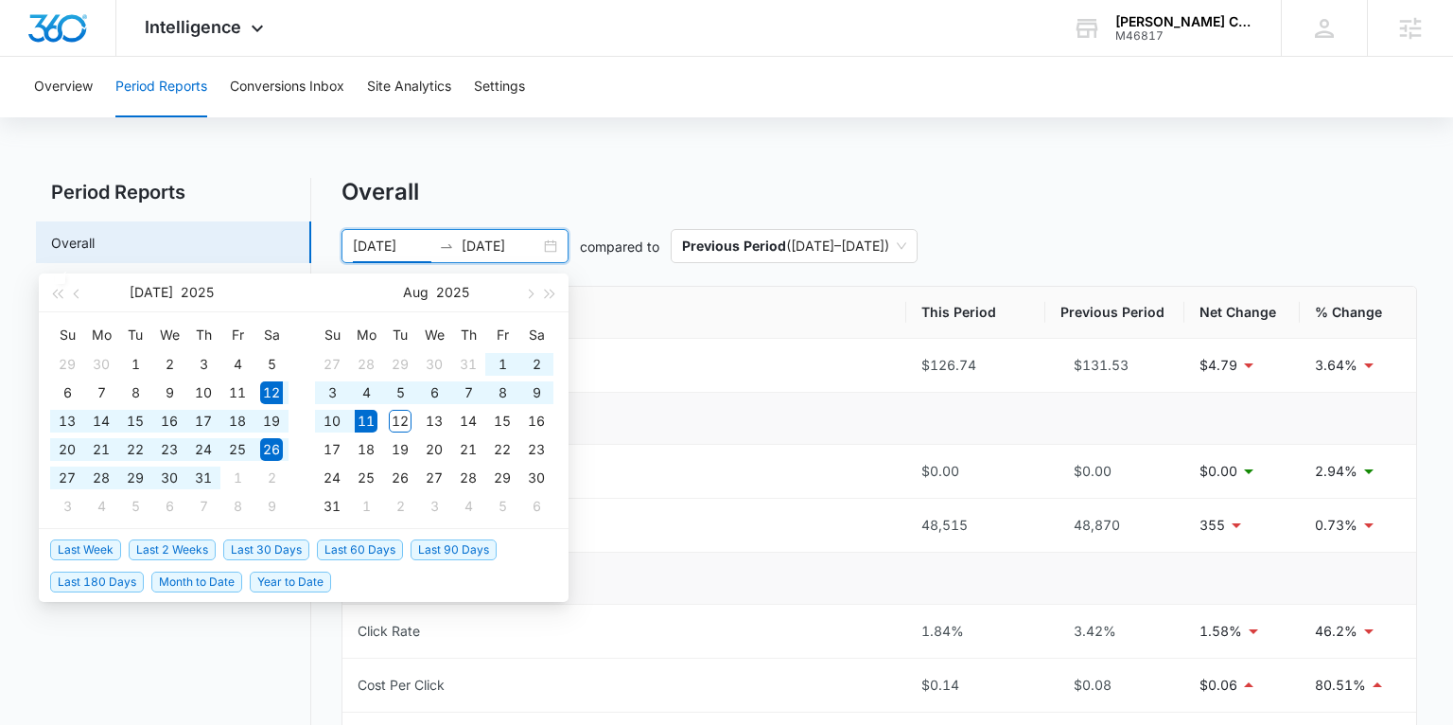
click at [283, 547] on span "Last 30 Days" at bounding box center [266, 549] width 86 height 21
type input "07/12/2025"
type input "08/11/2025"
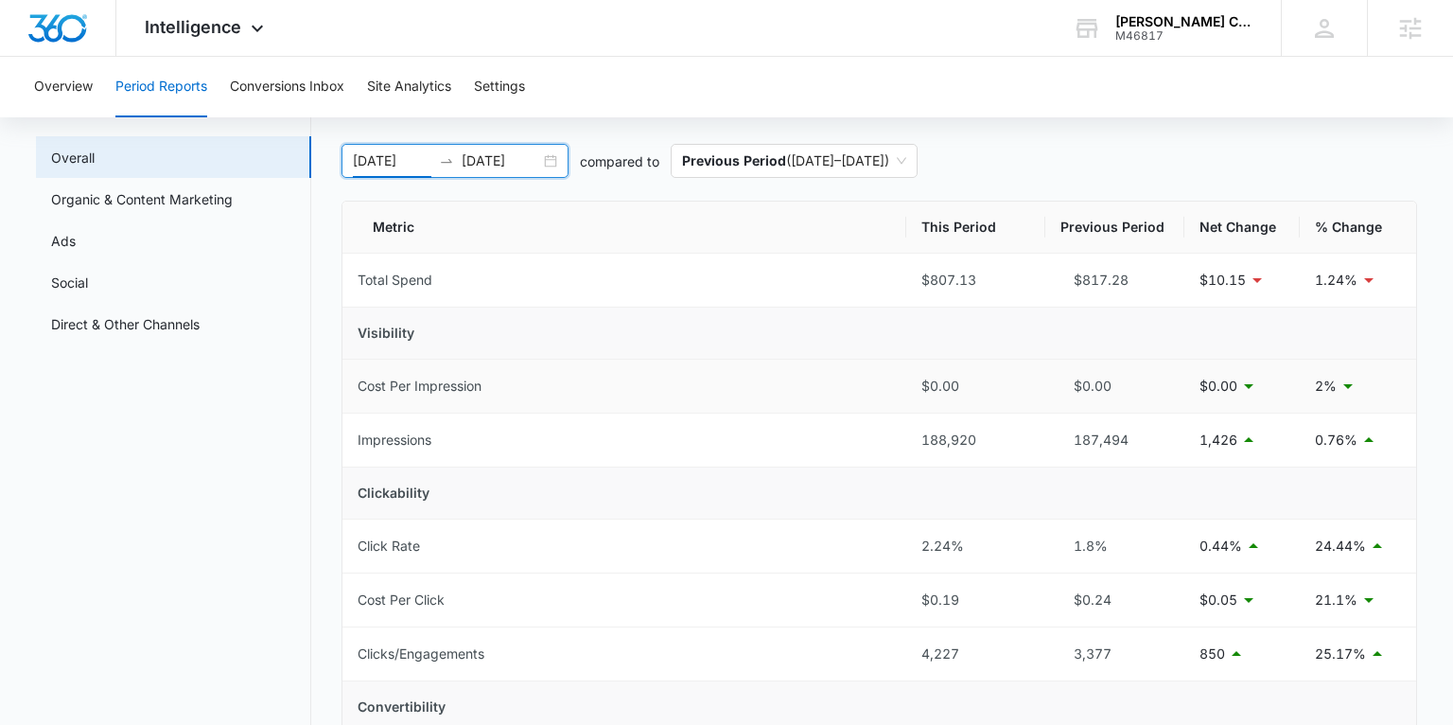
scroll to position [99, 0]
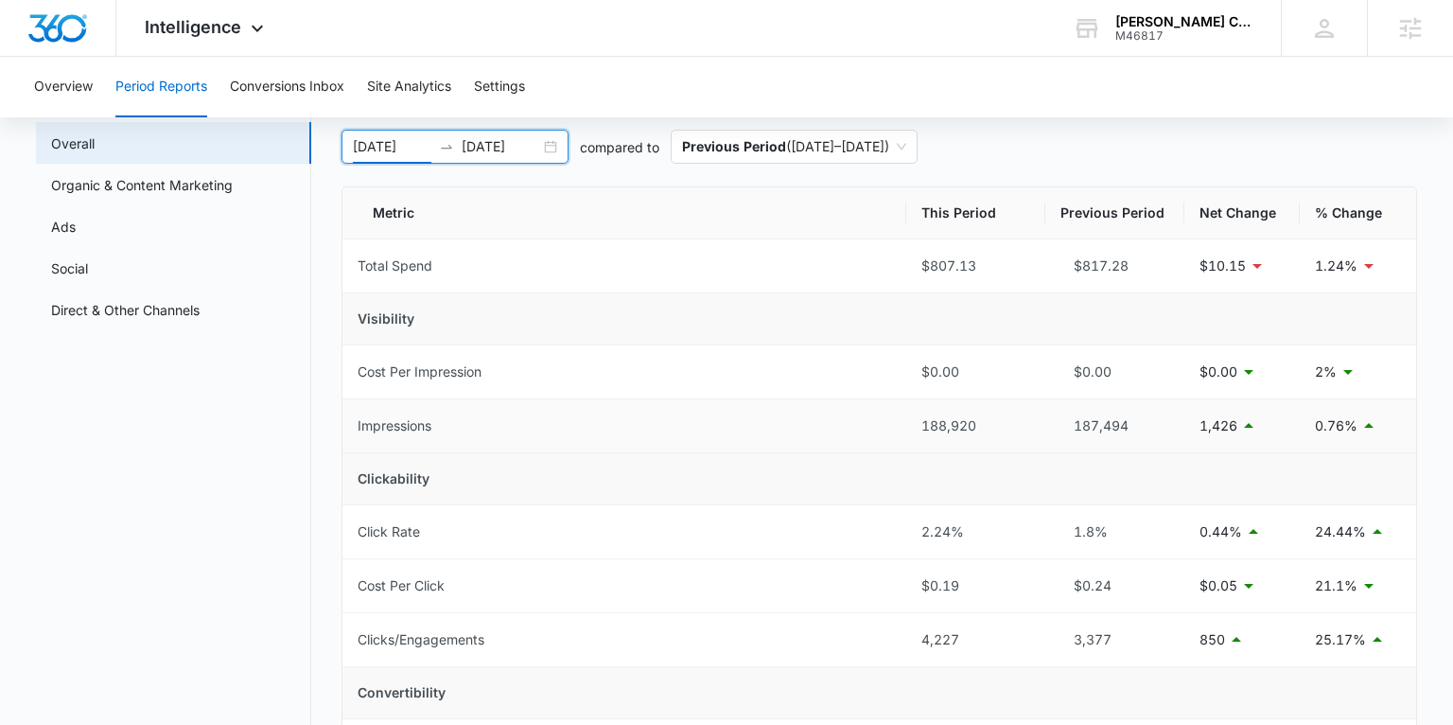
click at [994, 422] on div "188,920" at bounding box center [975, 425] width 109 height 21
drag, startPoint x: 981, startPoint y: 422, endPoint x: 918, endPoint y: 427, distance: 63.6
click at [918, 427] on td "188,920" at bounding box center [975, 426] width 139 height 54
click at [982, 429] on div "188,920" at bounding box center [975, 425] width 109 height 21
drag, startPoint x: 981, startPoint y: 425, endPoint x: 916, endPoint y: 425, distance: 65.3
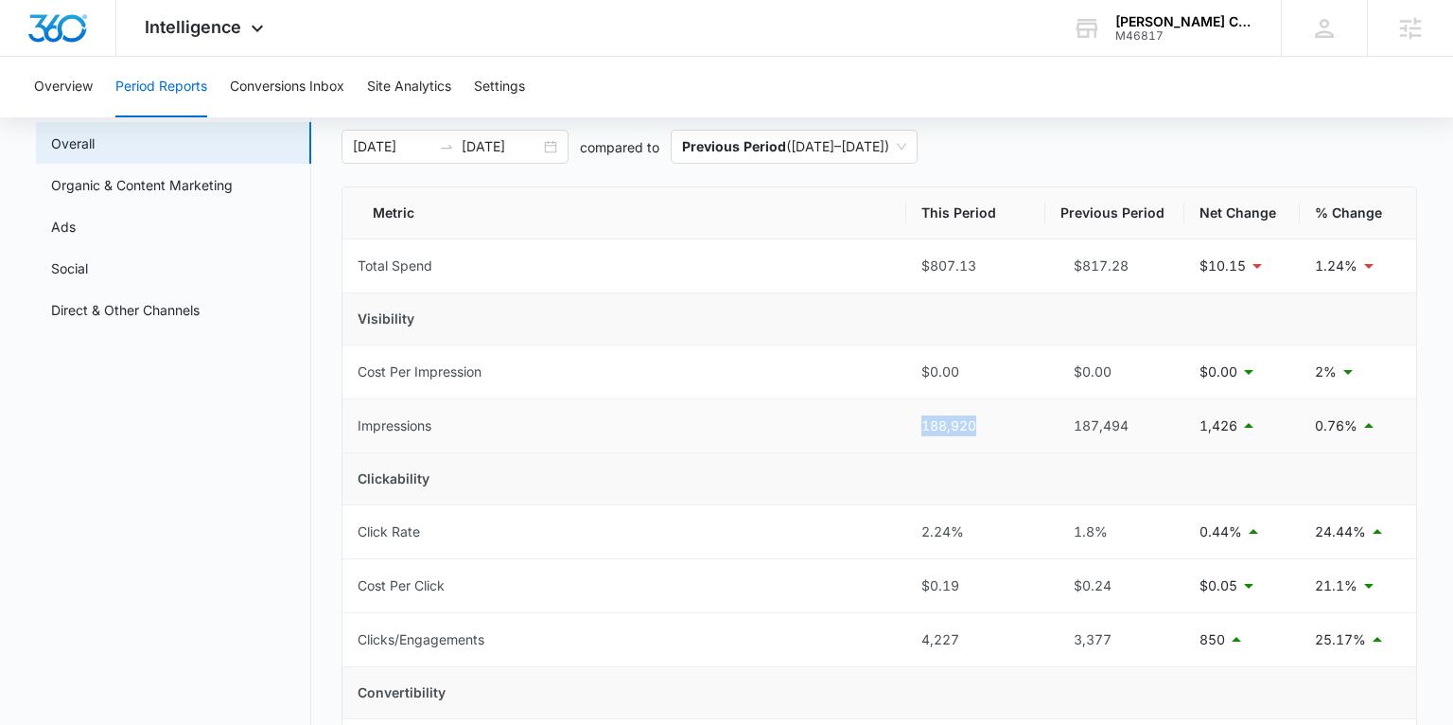
click at [916, 425] on td "188,920" at bounding box center [975, 426] width 139 height 54
click at [1015, 422] on div "188,920" at bounding box center [975, 425] width 109 height 21
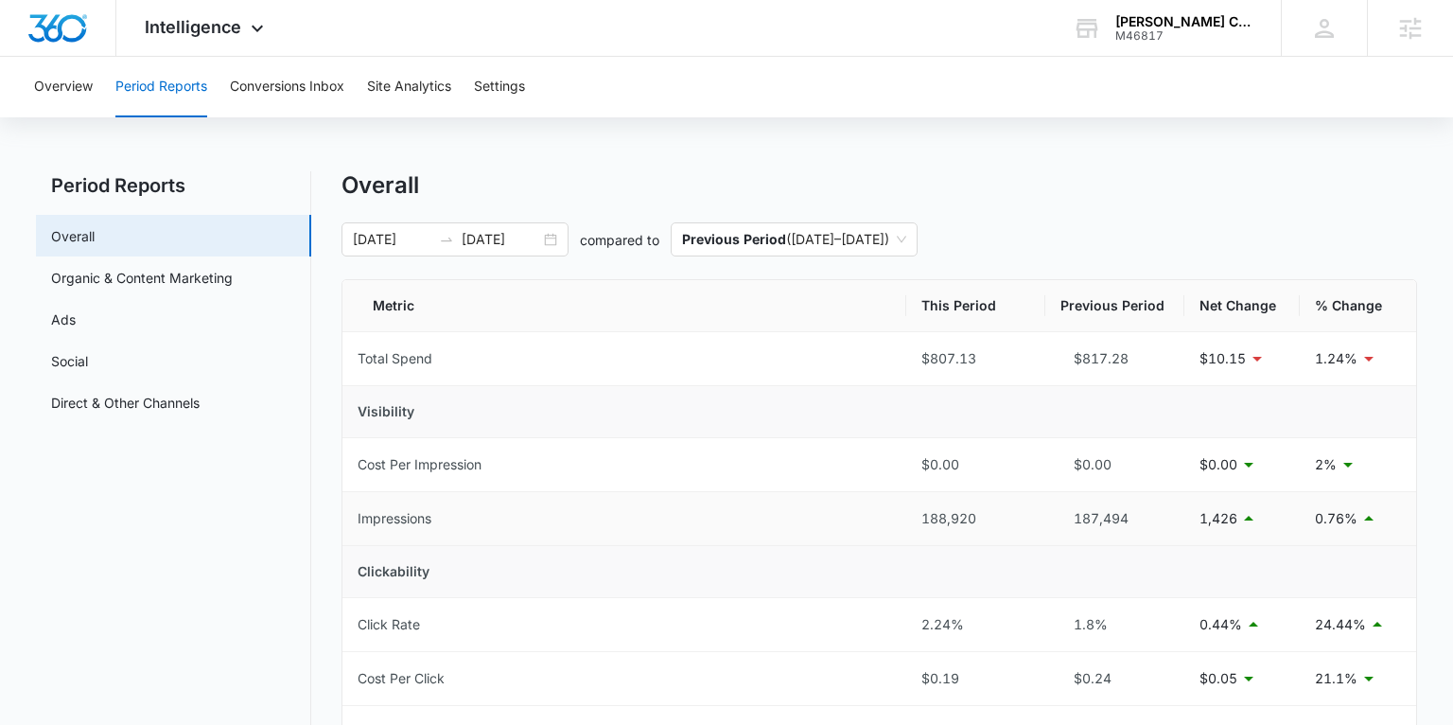
scroll to position [0, 0]
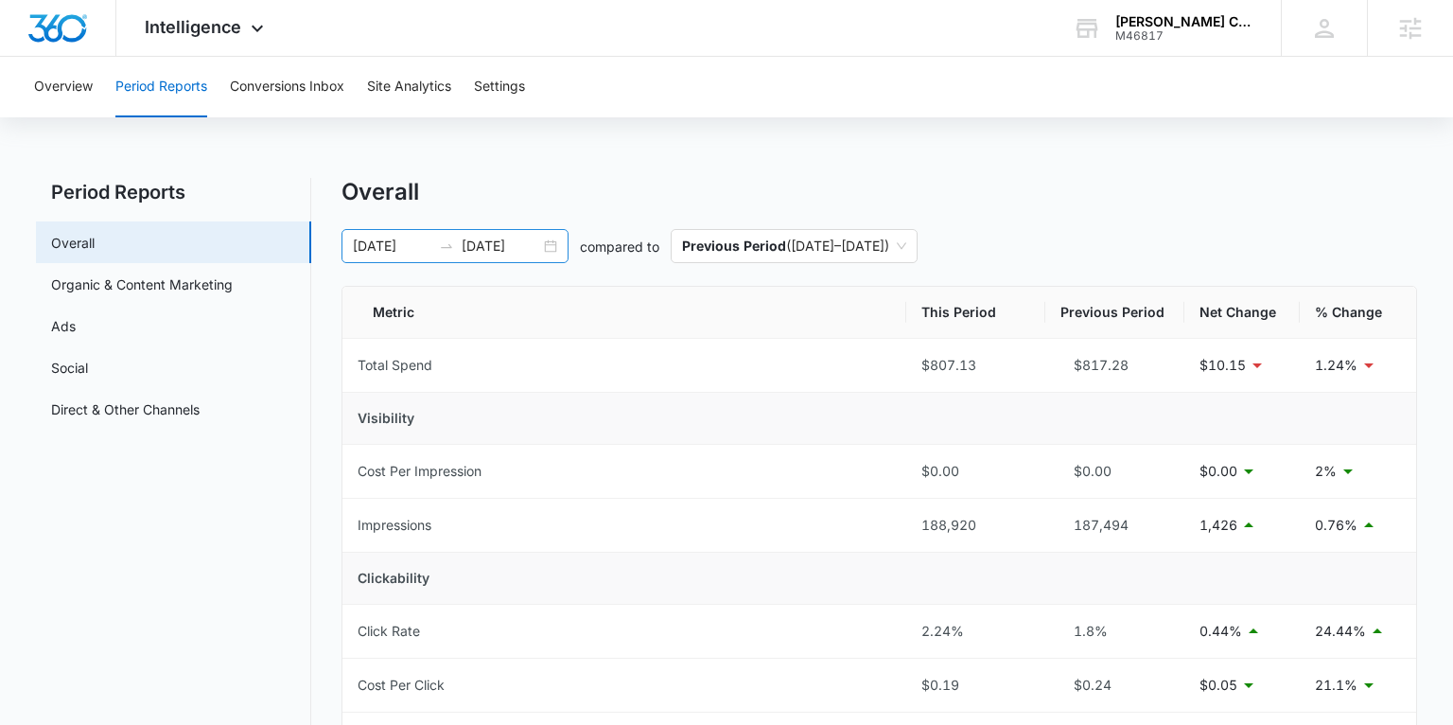
click at [552, 245] on div "07/12/2025 08/11/2025" at bounding box center [455, 246] width 227 height 34
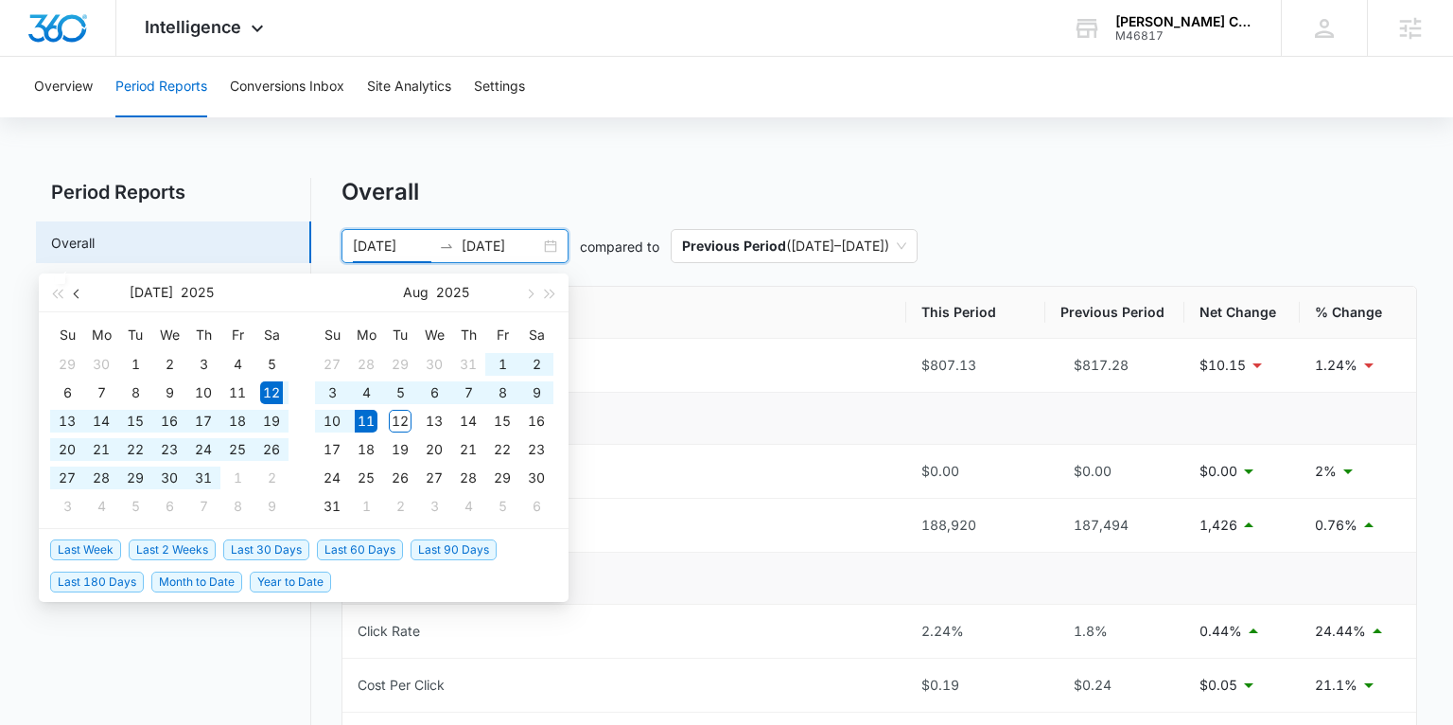
click at [78, 299] on button "button" at bounding box center [77, 292] width 21 height 38
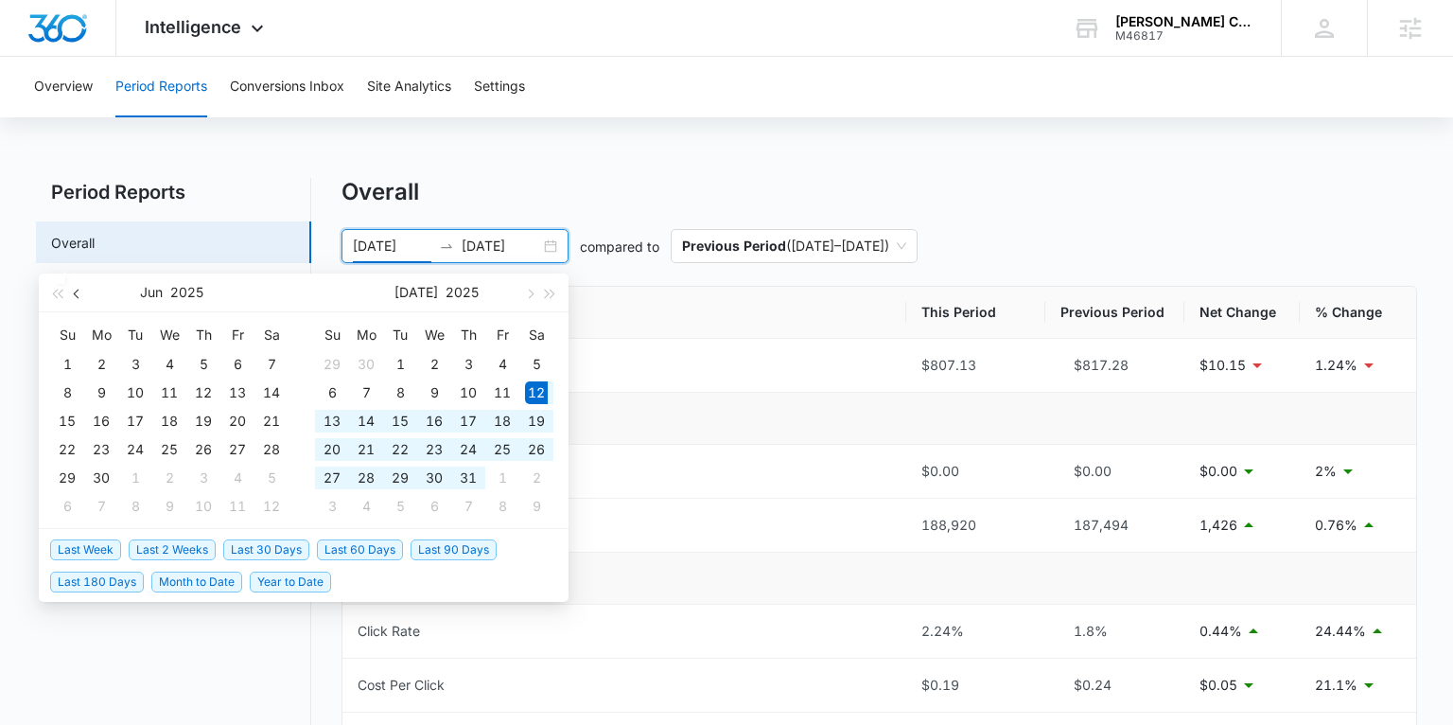
click at [78, 299] on button "button" at bounding box center [77, 292] width 21 height 38
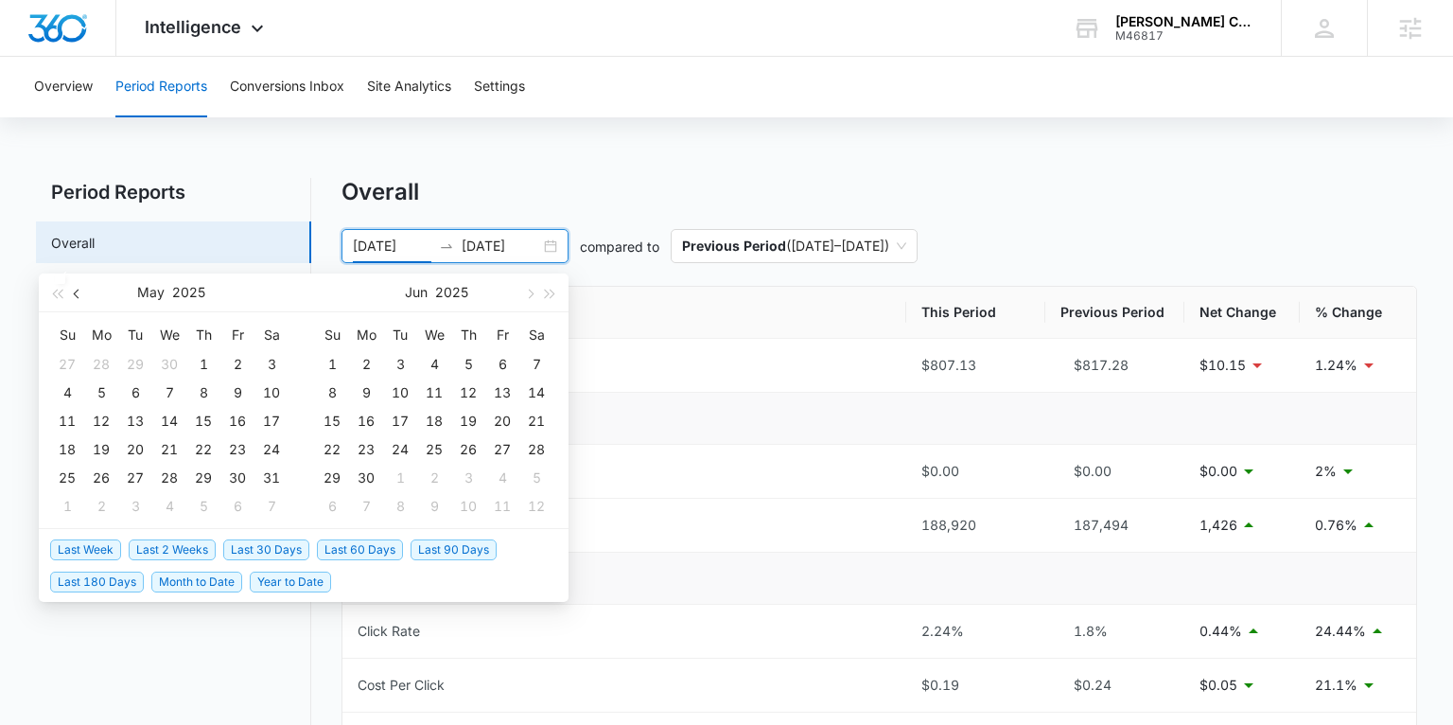
click at [78, 299] on button "button" at bounding box center [77, 292] width 21 height 38
type input "01/01/2025"
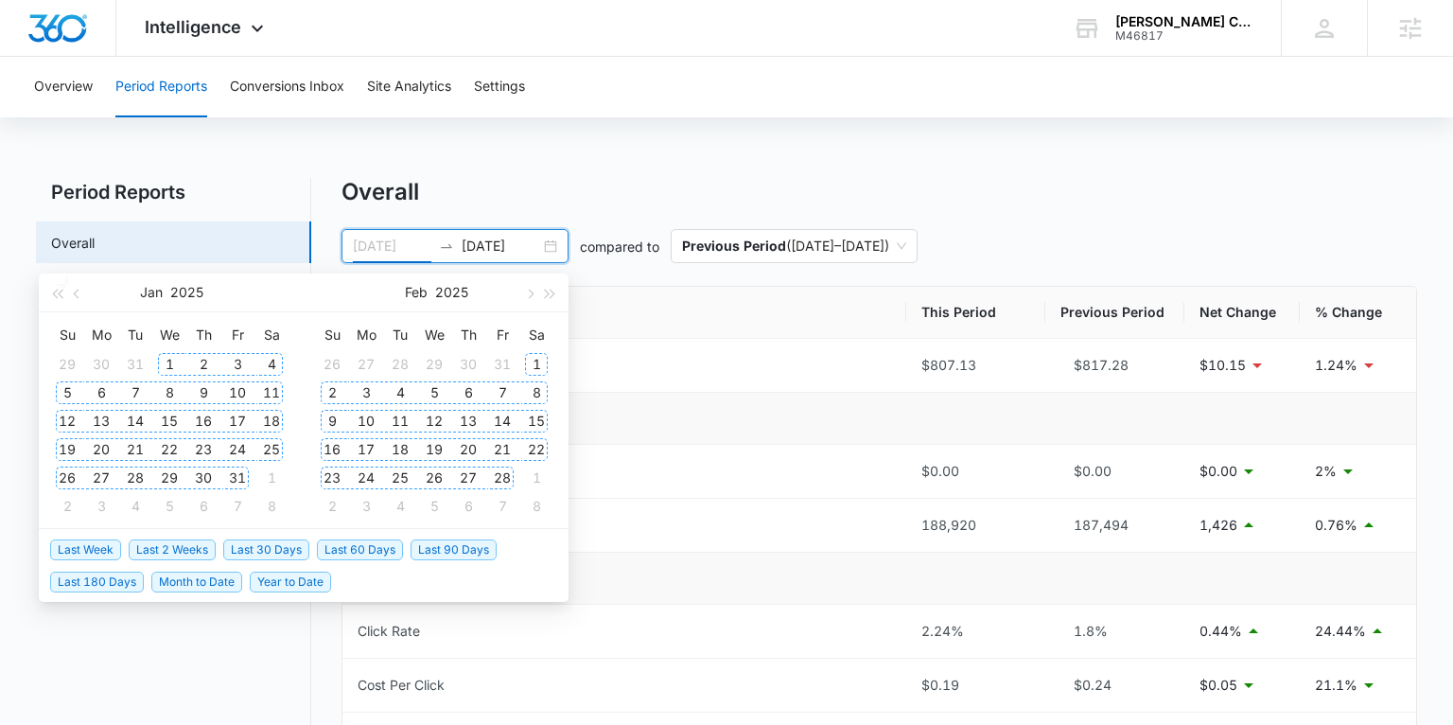
click at [169, 365] on div "1" at bounding box center [169, 364] width 23 height 23
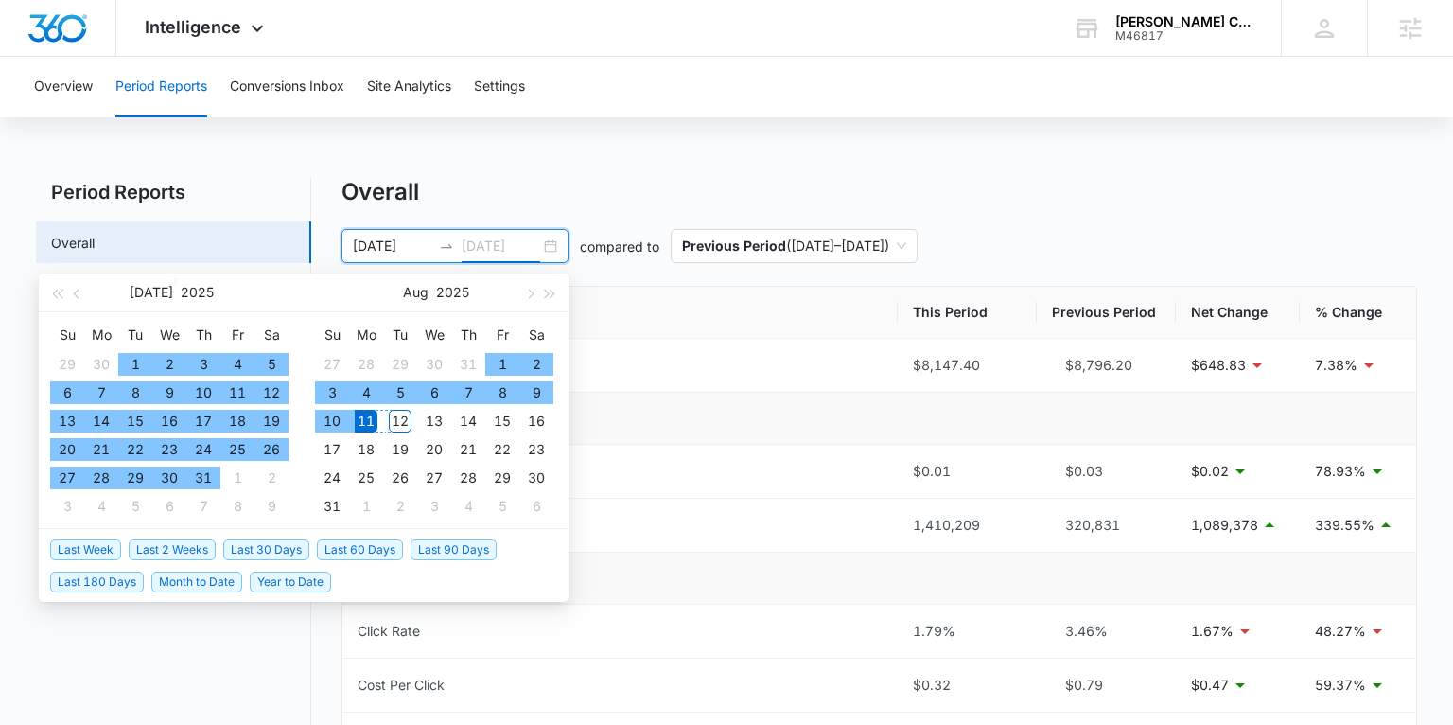
type input "08/11/2025"
click at [360, 422] on div "11" at bounding box center [366, 421] width 23 height 23
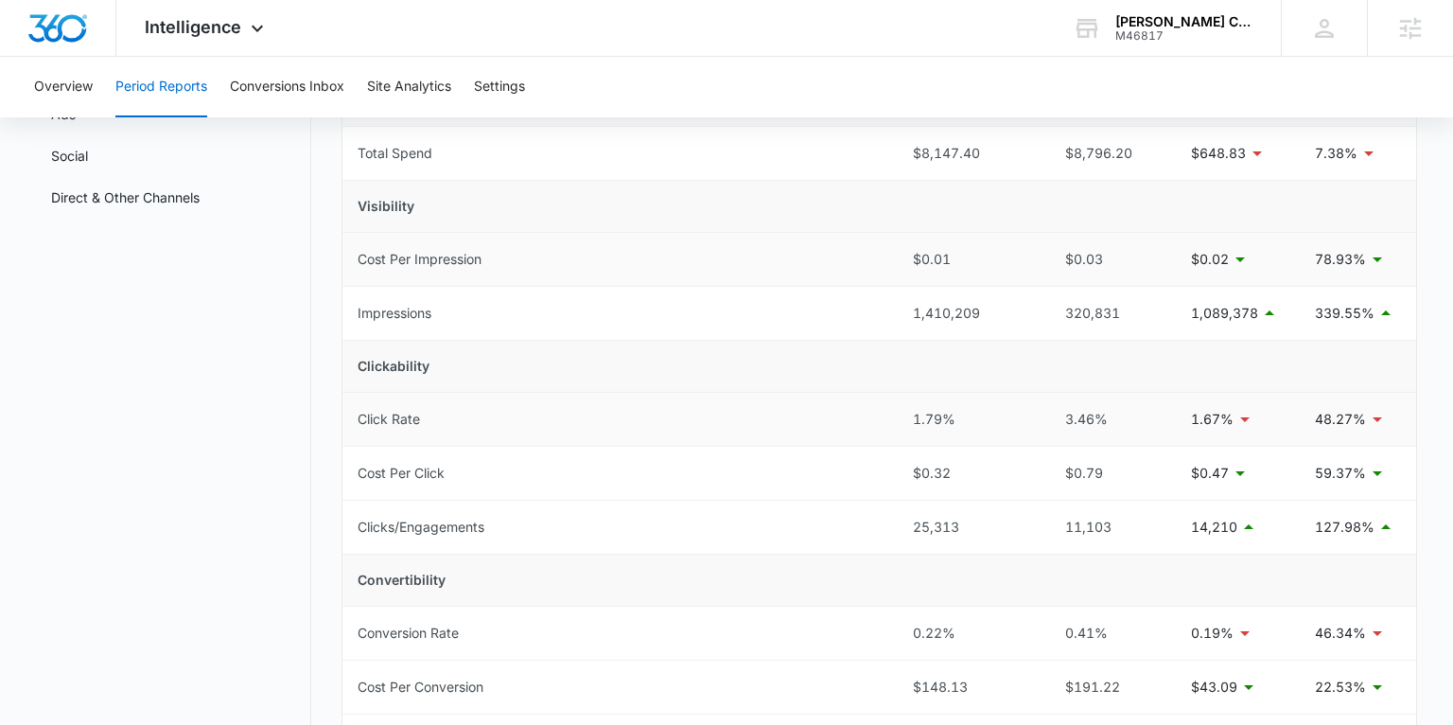
scroll to position [214, 0]
click at [965, 316] on div "1,410,209" at bounding box center [967, 311] width 109 height 21
drag, startPoint x: 981, startPoint y: 310, endPoint x: 910, endPoint y: 317, distance: 71.3
click at [910, 317] on td "1,410,209" at bounding box center [967, 312] width 139 height 54
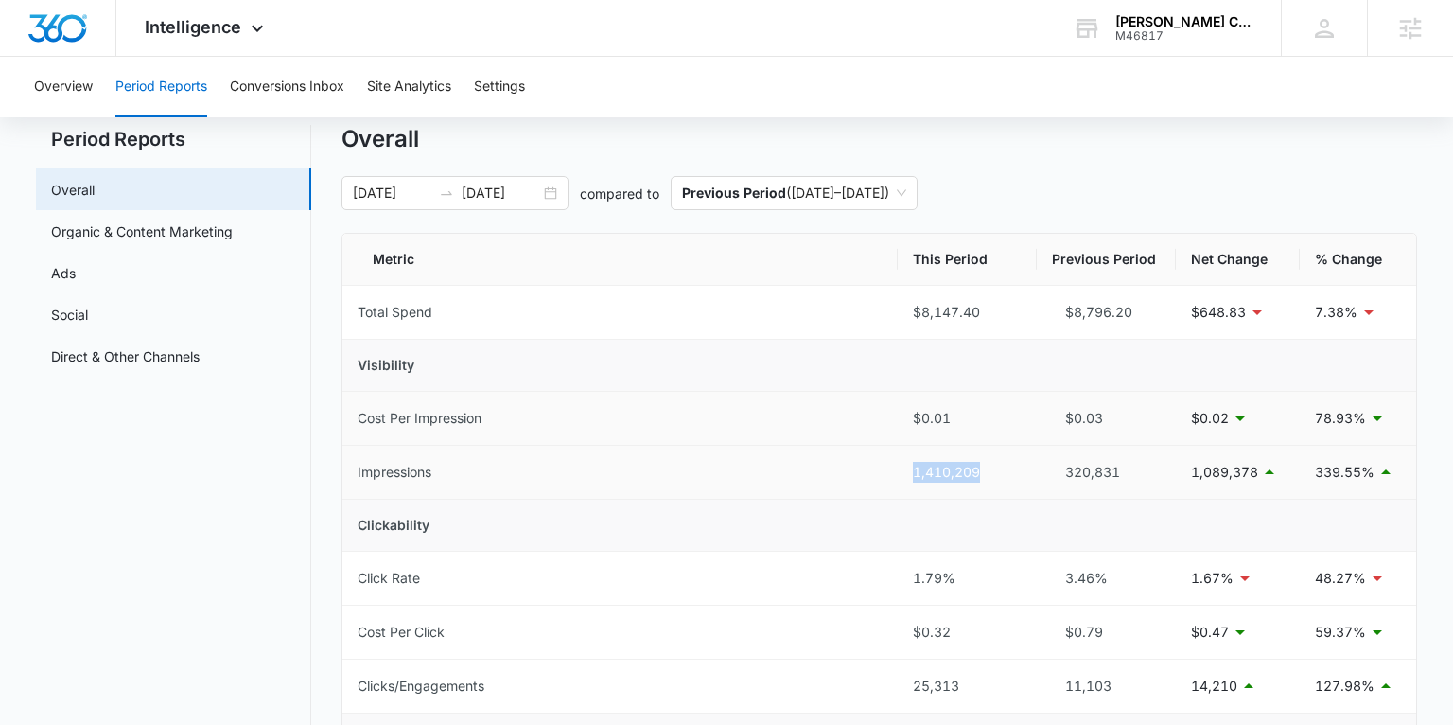
scroll to position [47, 0]
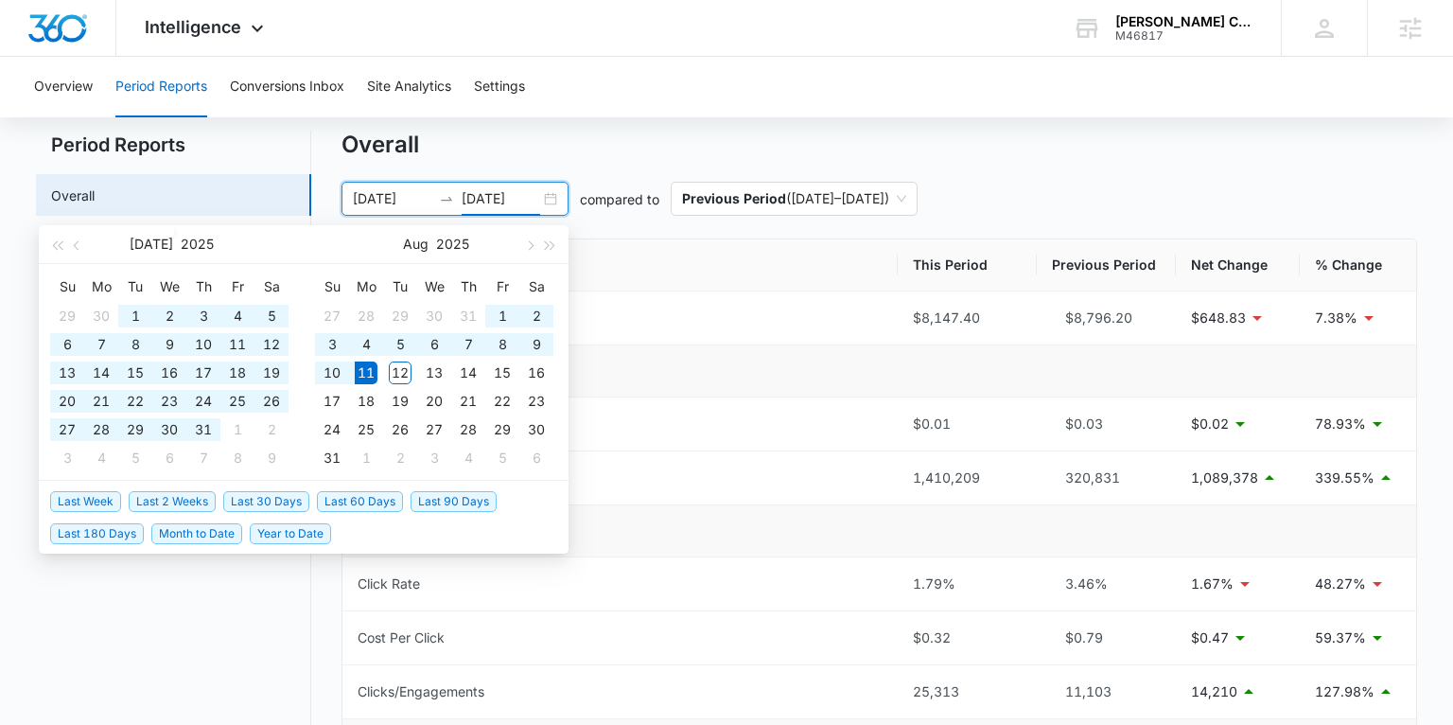
drag, startPoint x: 527, startPoint y: 196, endPoint x: 347, endPoint y: 199, distance: 179.8
click at [347, 199] on div "01/01/2025 08/11/2025" at bounding box center [455, 199] width 227 height 34
click at [1093, 192] on div "01/01/2025 08/11/2025 compared to Previous Period ( 05/23/2024 – 12/31/2024 )" at bounding box center [879, 199] width 1075 height 34
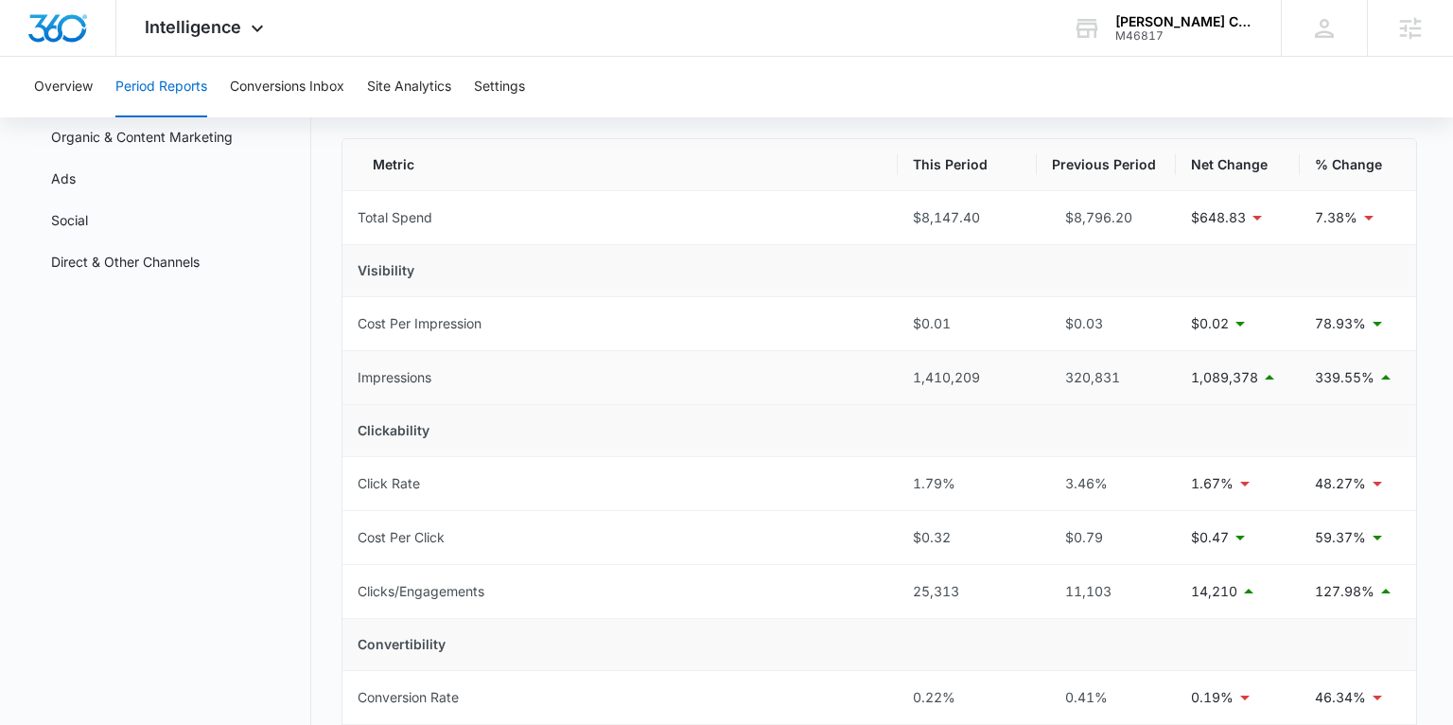
scroll to position [150, 0]
drag, startPoint x: 986, startPoint y: 378, endPoint x: 909, endPoint y: 379, distance: 76.6
click at [909, 379] on td "1,410,209" at bounding box center [967, 375] width 139 height 54
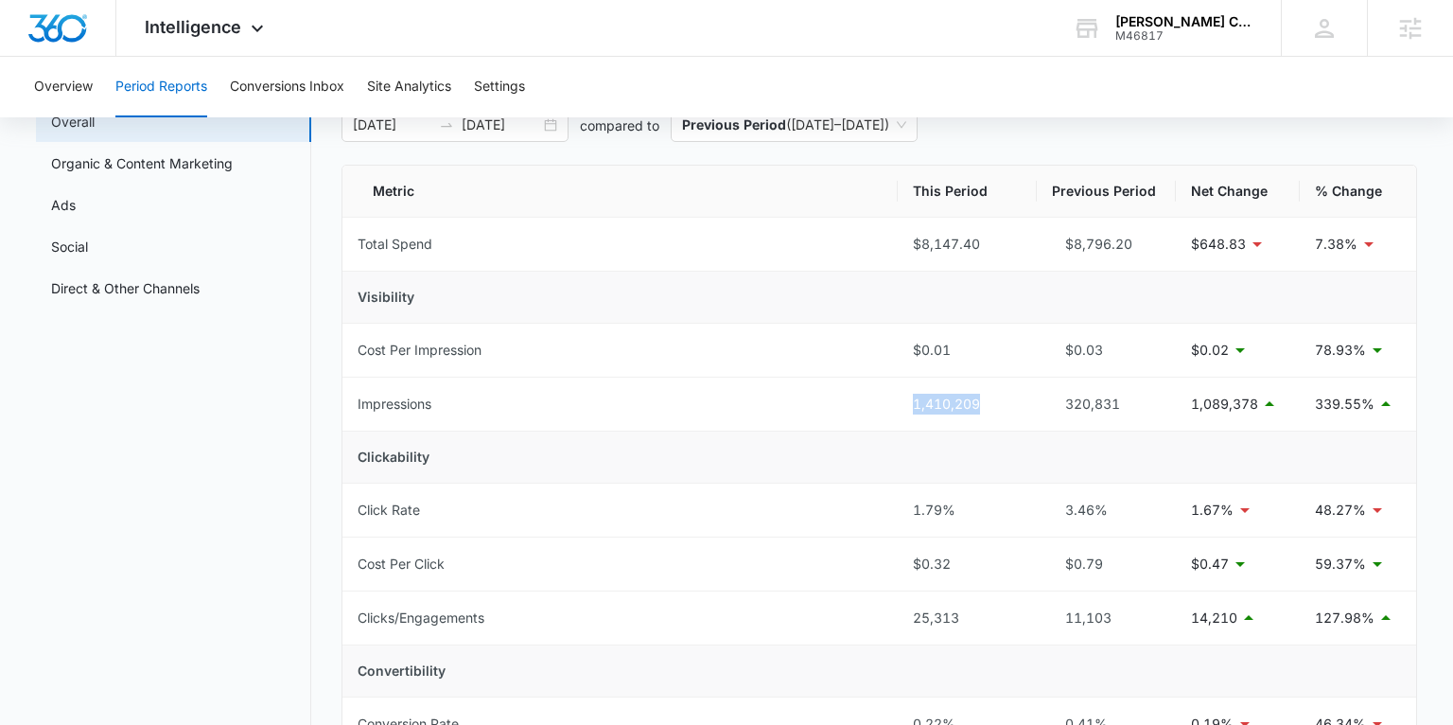
scroll to position [114, 0]
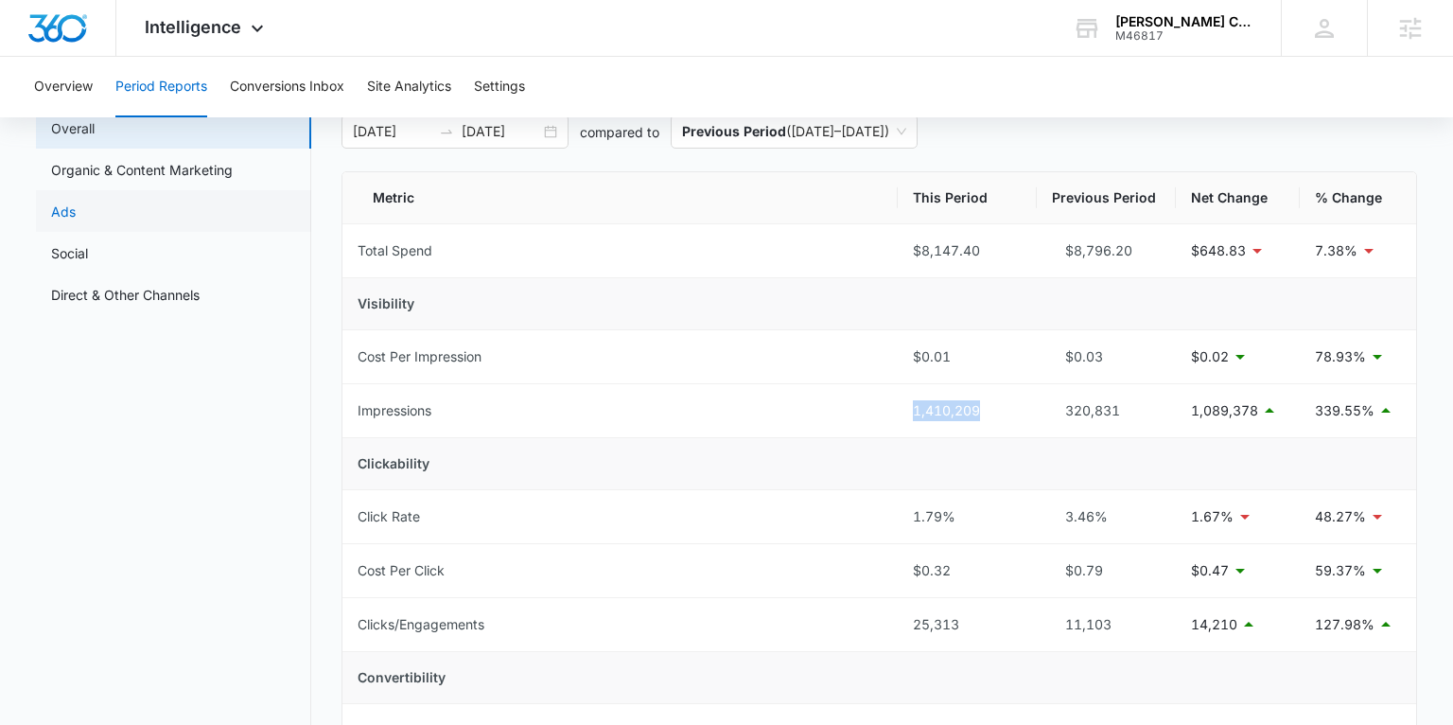
click at [76, 206] on link "Ads" at bounding box center [63, 212] width 25 height 20
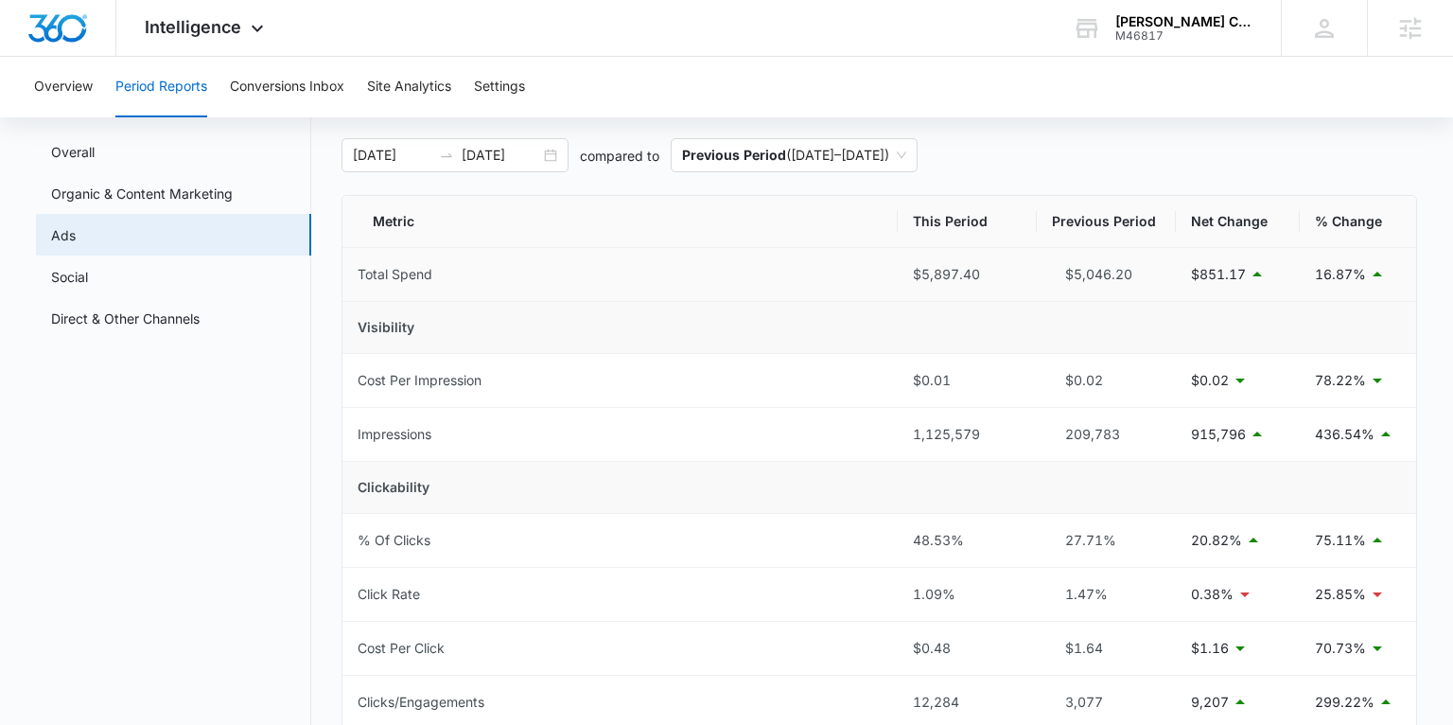
scroll to position [96, 0]
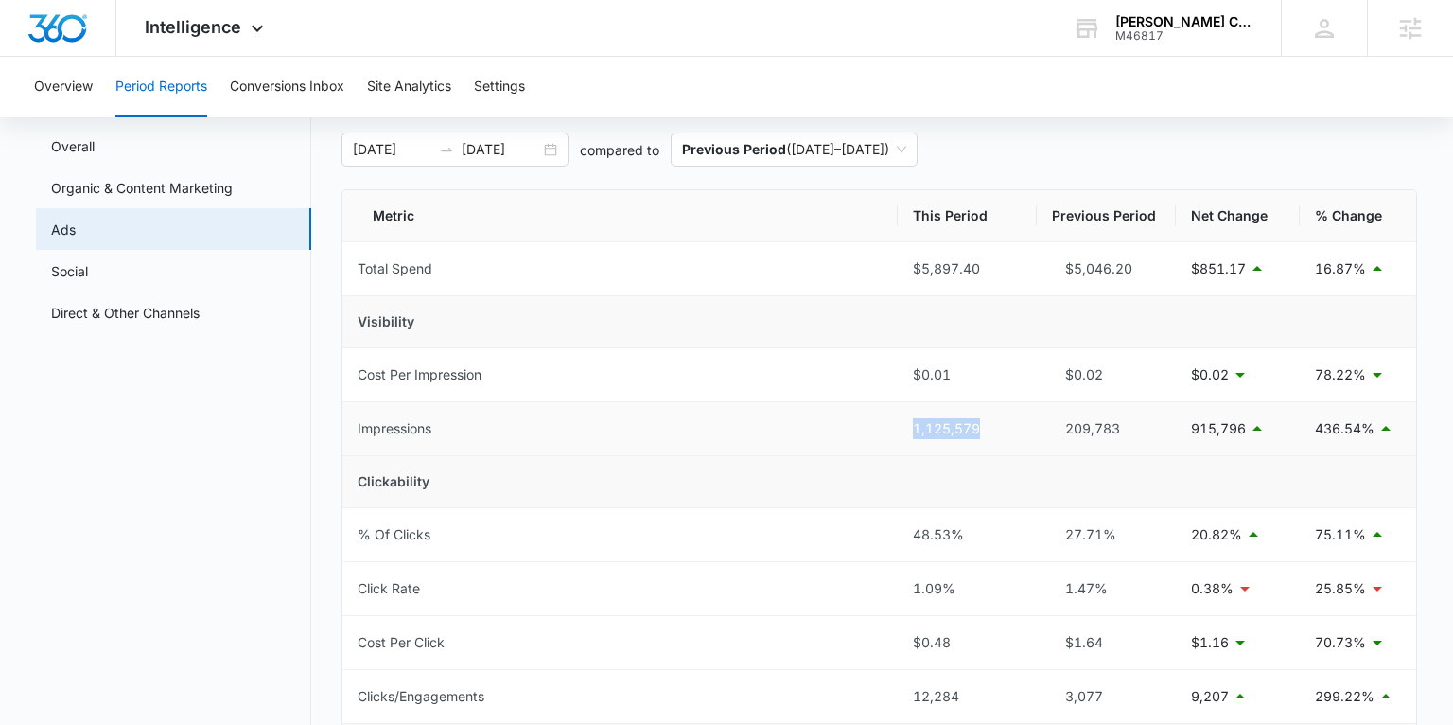
drag, startPoint x: 983, startPoint y: 426, endPoint x: 909, endPoint y: 427, distance: 73.8
click at [909, 427] on td "1,125,579" at bounding box center [967, 429] width 139 height 54
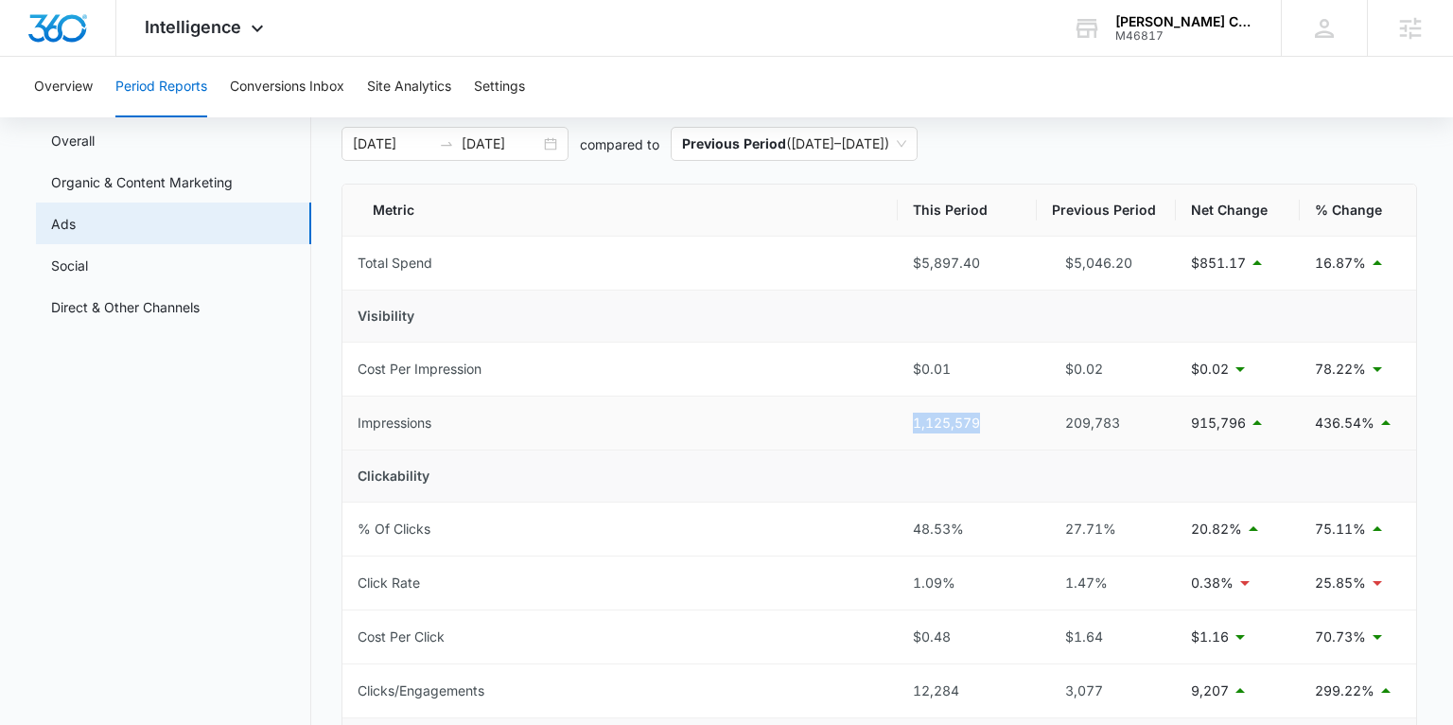
click at [910, 445] on td "1,125,579" at bounding box center [967, 423] width 139 height 54
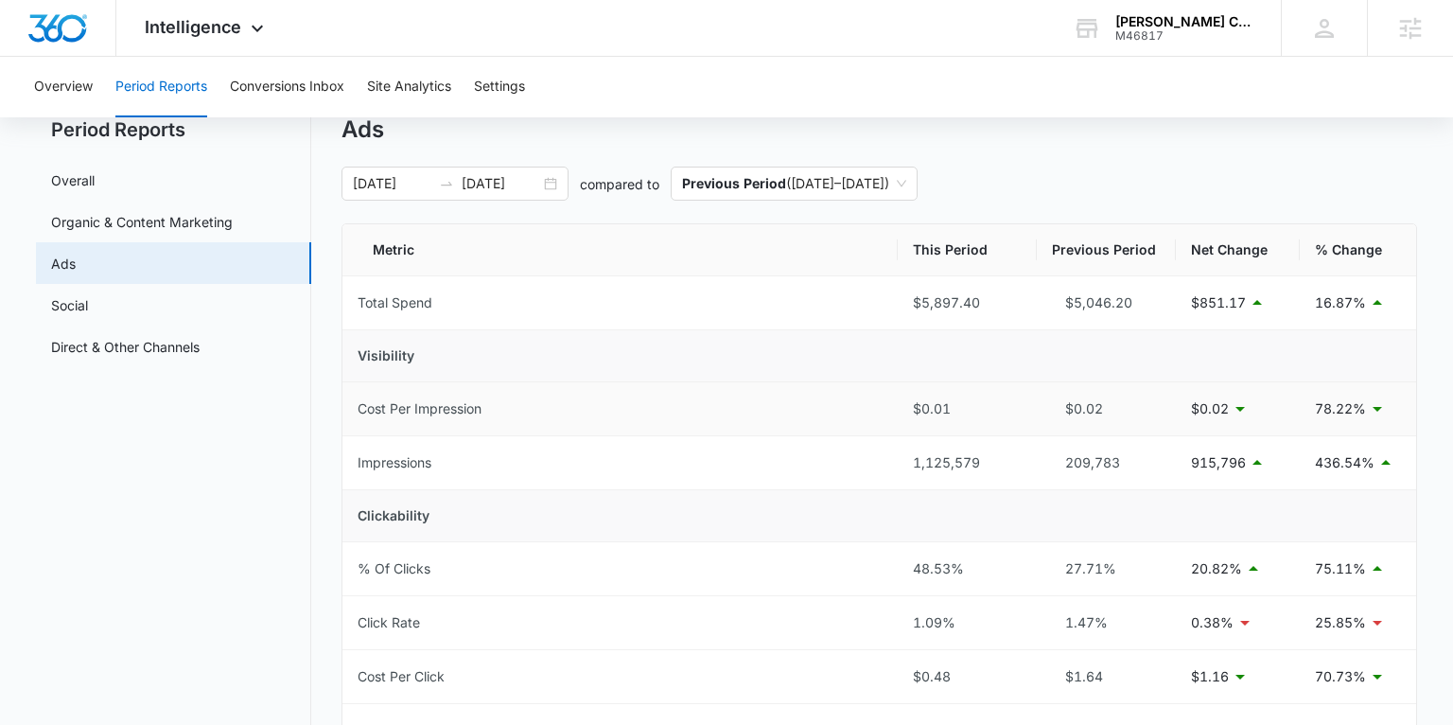
scroll to position [52, 0]
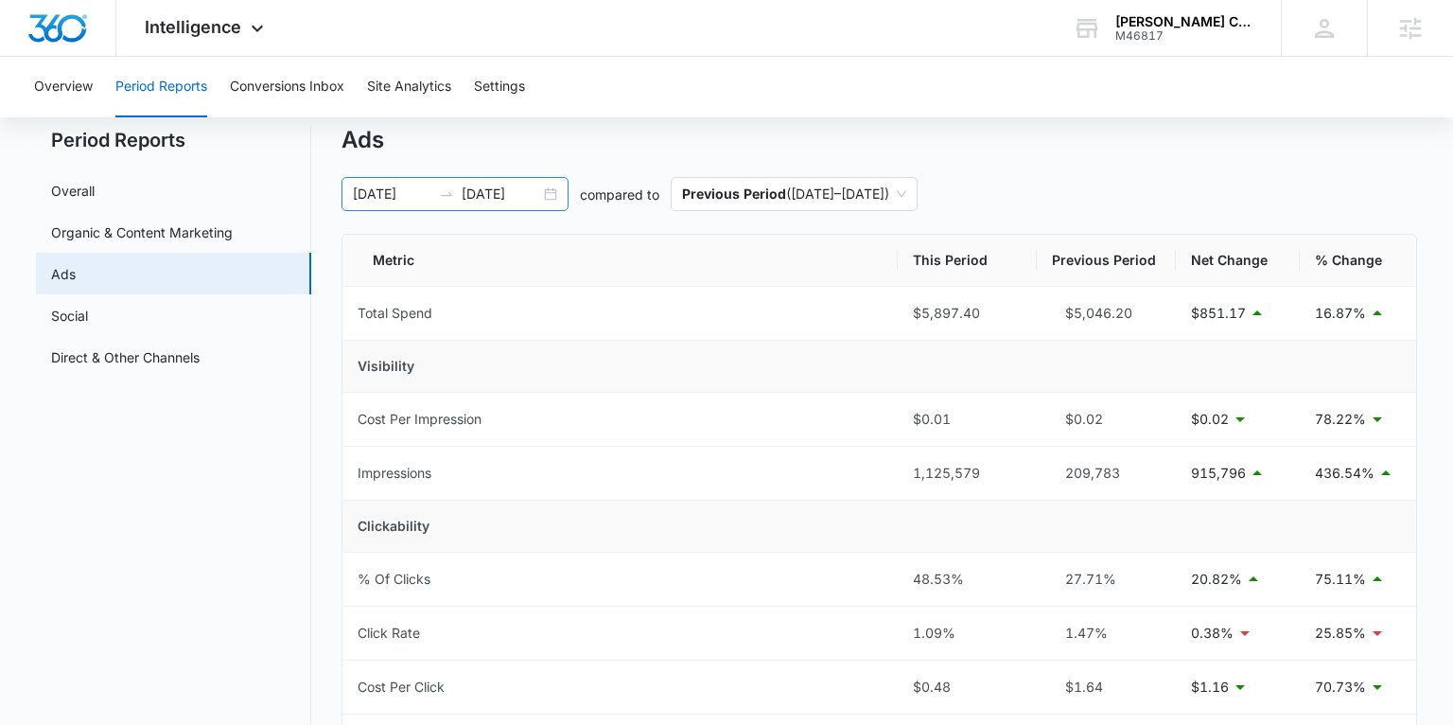
click at [552, 191] on div "01/01/2025 08/11/2025" at bounding box center [455, 194] width 227 height 34
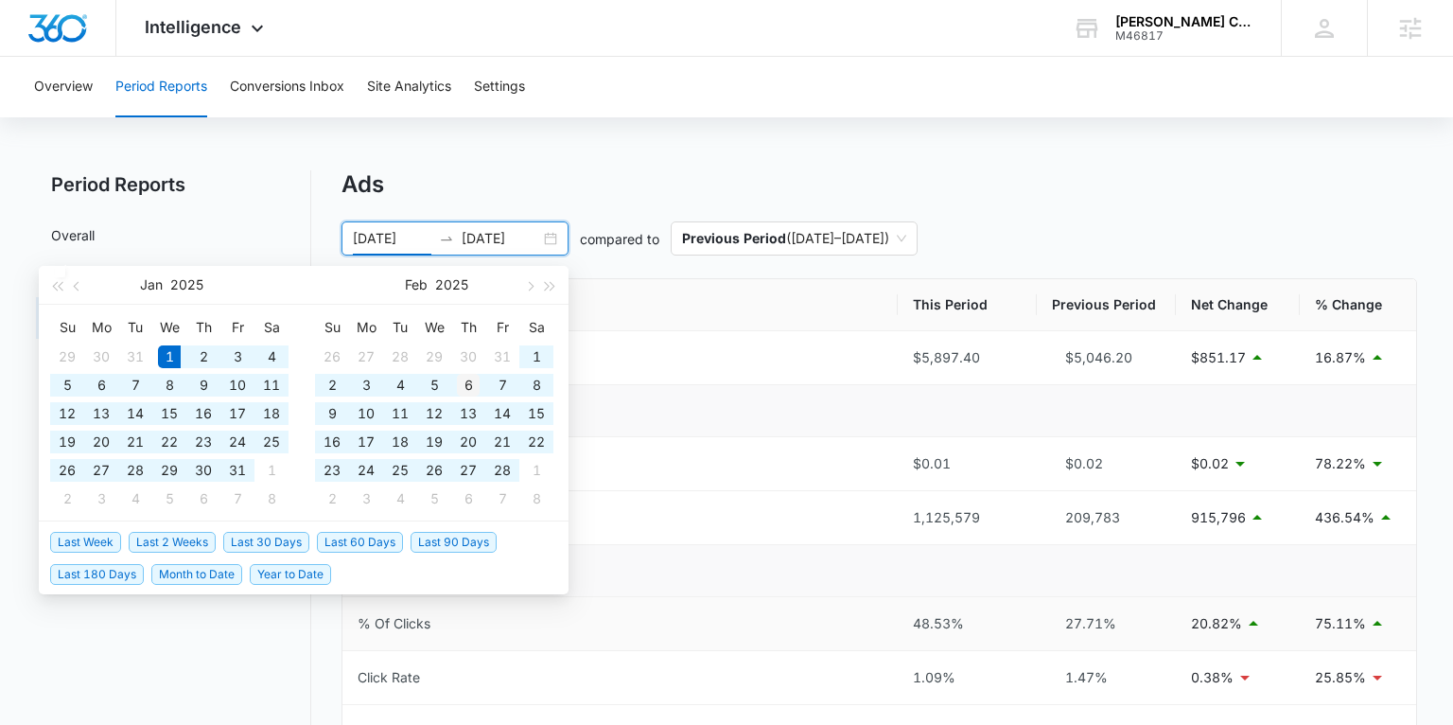
scroll to position [0, 0]
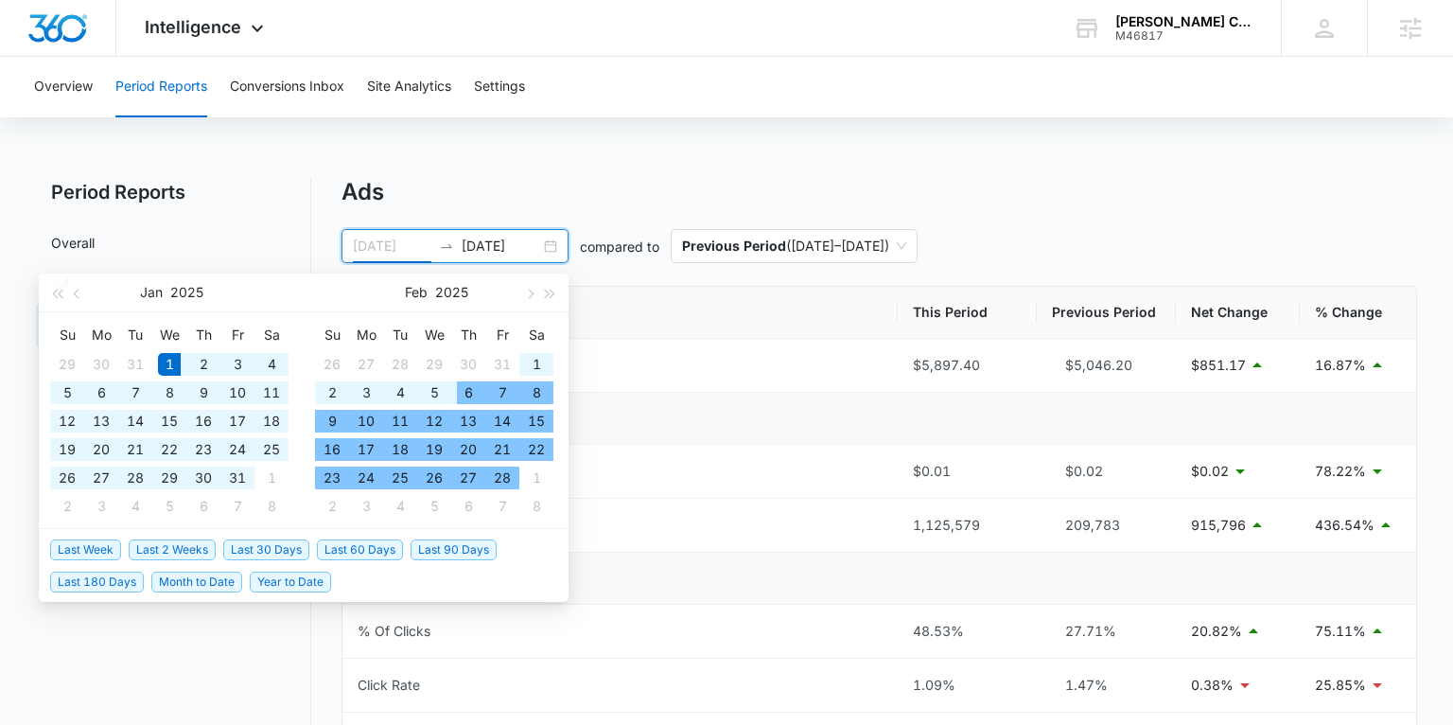
type input "01/01/2025"
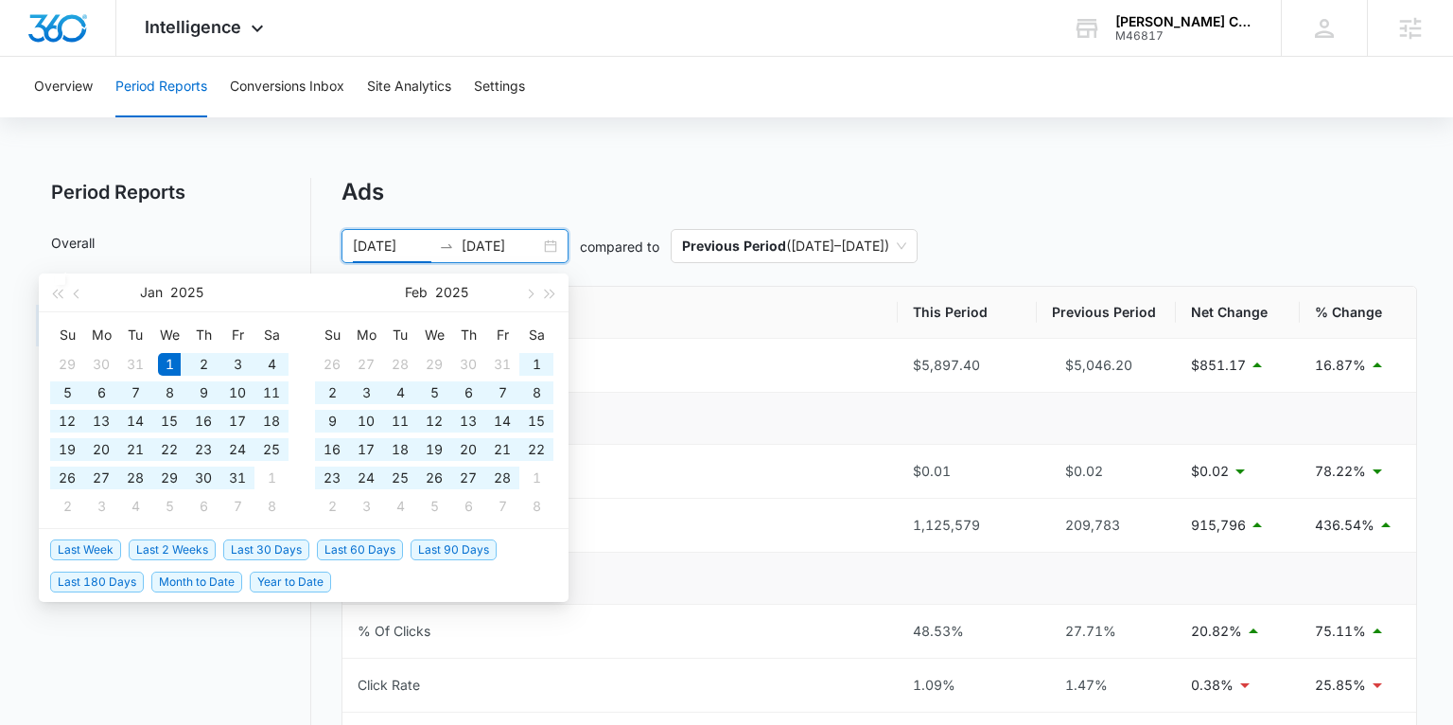
click at [215, 131] on div "Overview Period Reports Conversions Inbox Site Analytics Settings Period Report…" at bounding box center [726, 723] width 1453 height 1332
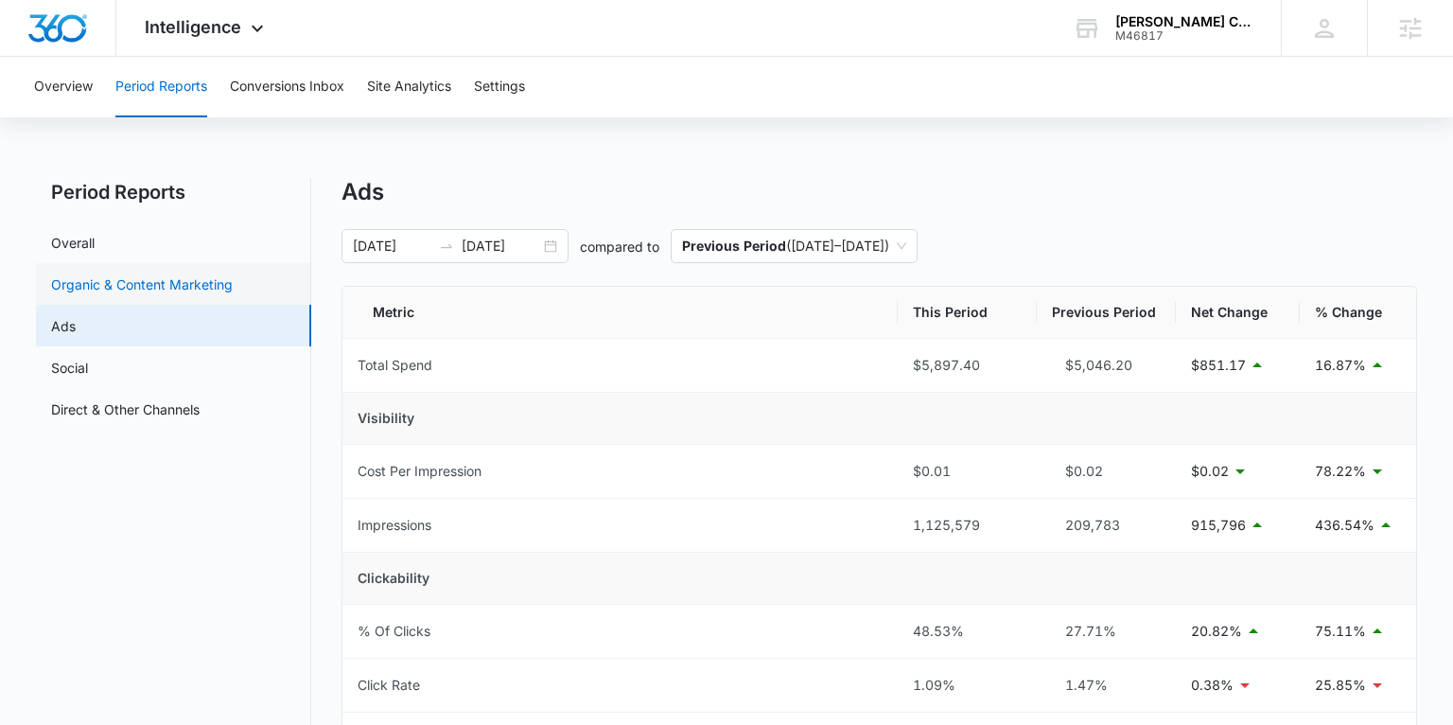
click at [85, 277] on link "Organic & Content Marketing" at bounding box center [142, 284] width 182 height 20
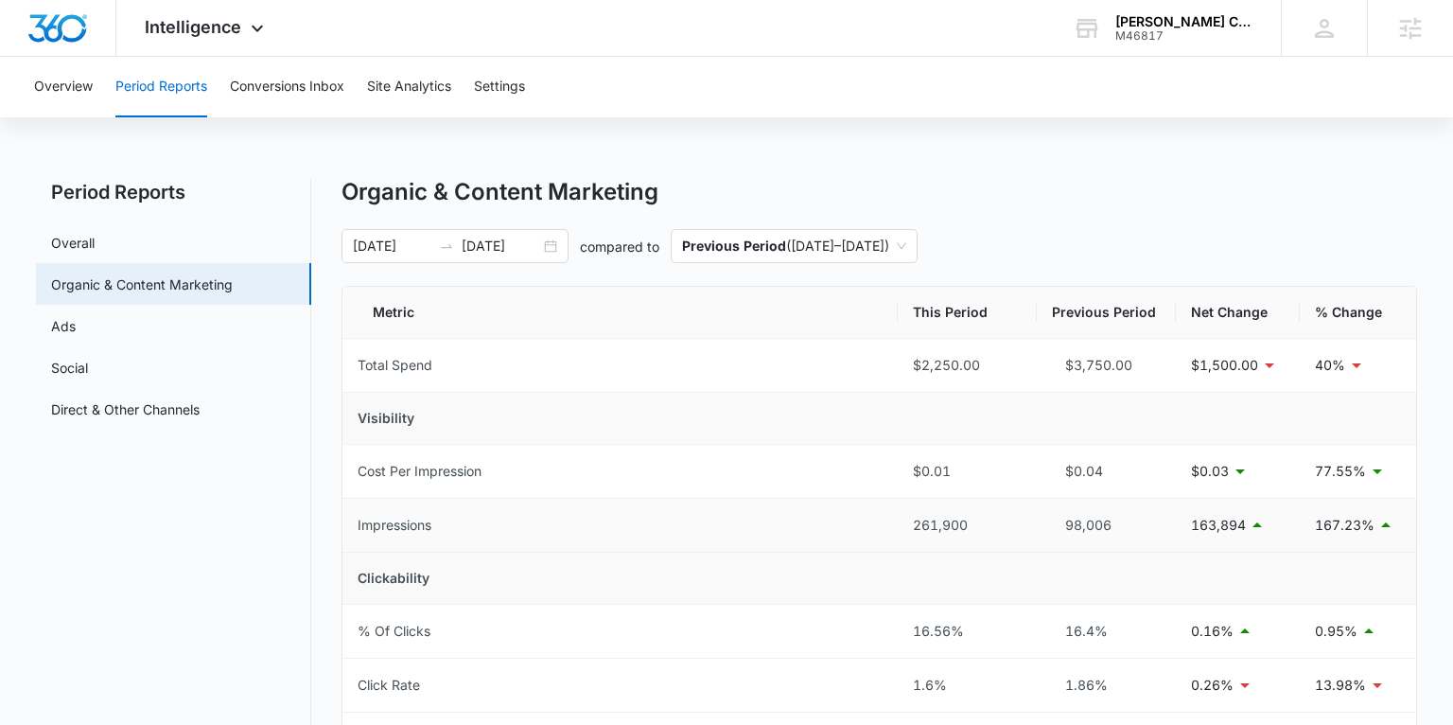
click at [973, 529] on div "261,900" at bounding box center [967, 525] width 109 height 21
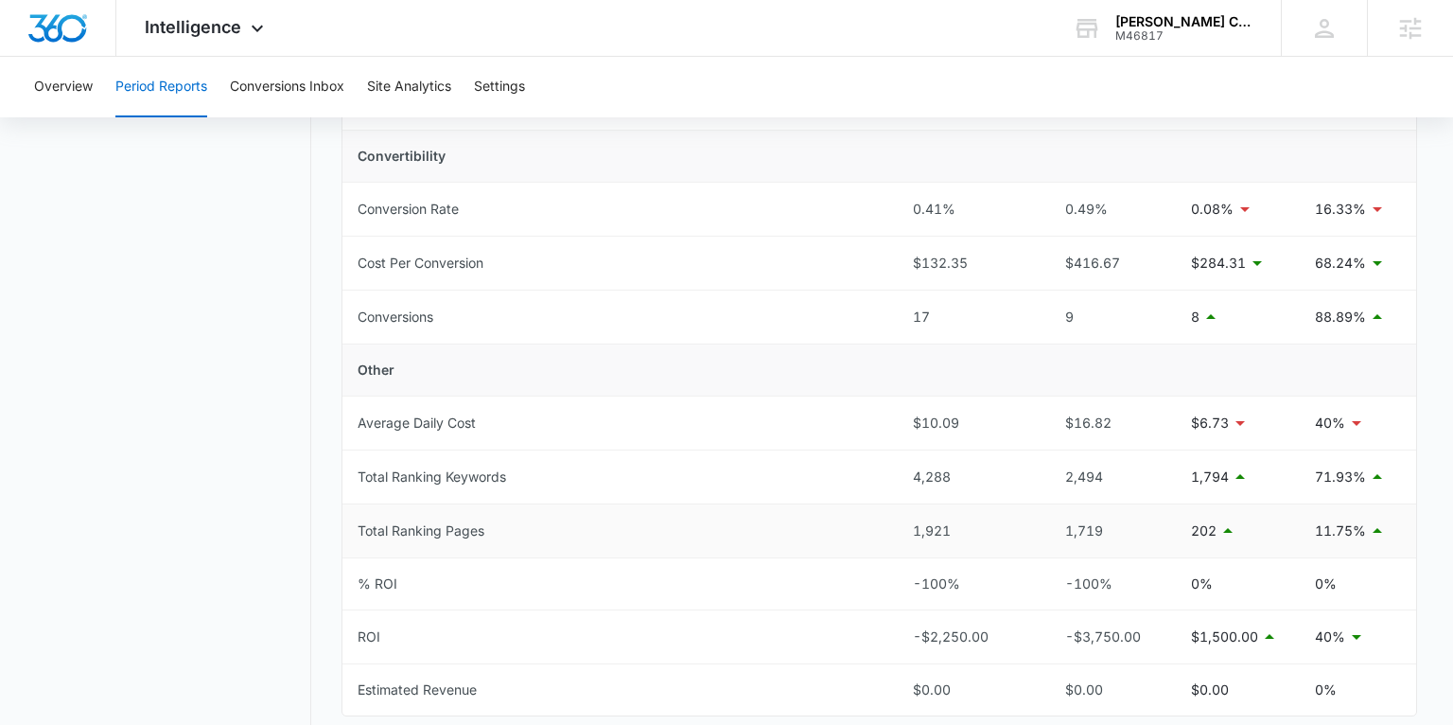
scroll to position [686, 0]
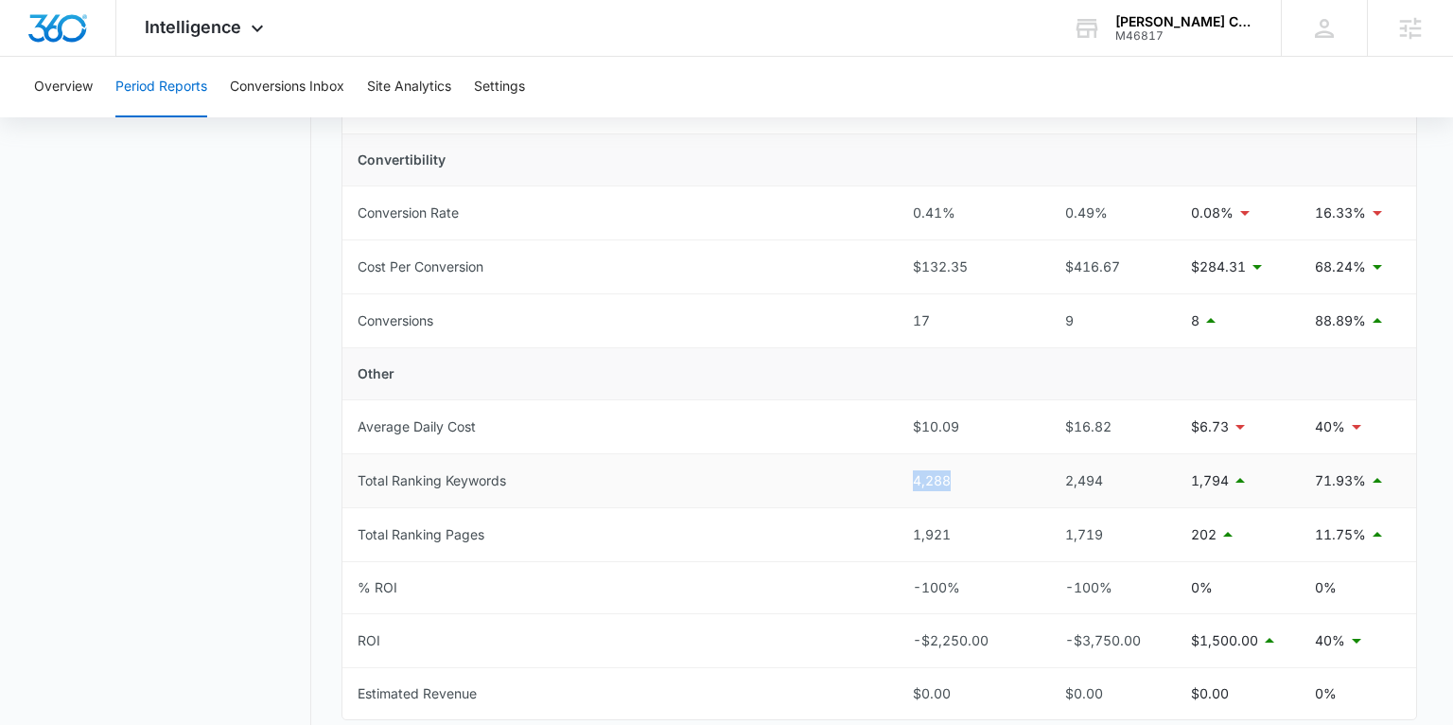
drag, startPoint x: 956, startPoint y: 477, endPoint x: 908, endPoint y: 477, distance: 48.2
click at [908, 477] on td "4,288" at bounding box center [967, 481] width 139 height 54
drag, startPoint x: 954, startPoint y: 531, endPoint x: 908, endPoint y: 533, distance: 45.4
click at [908, 533] on td "1,921" at bounding box center [967, 532] width 139 height 54
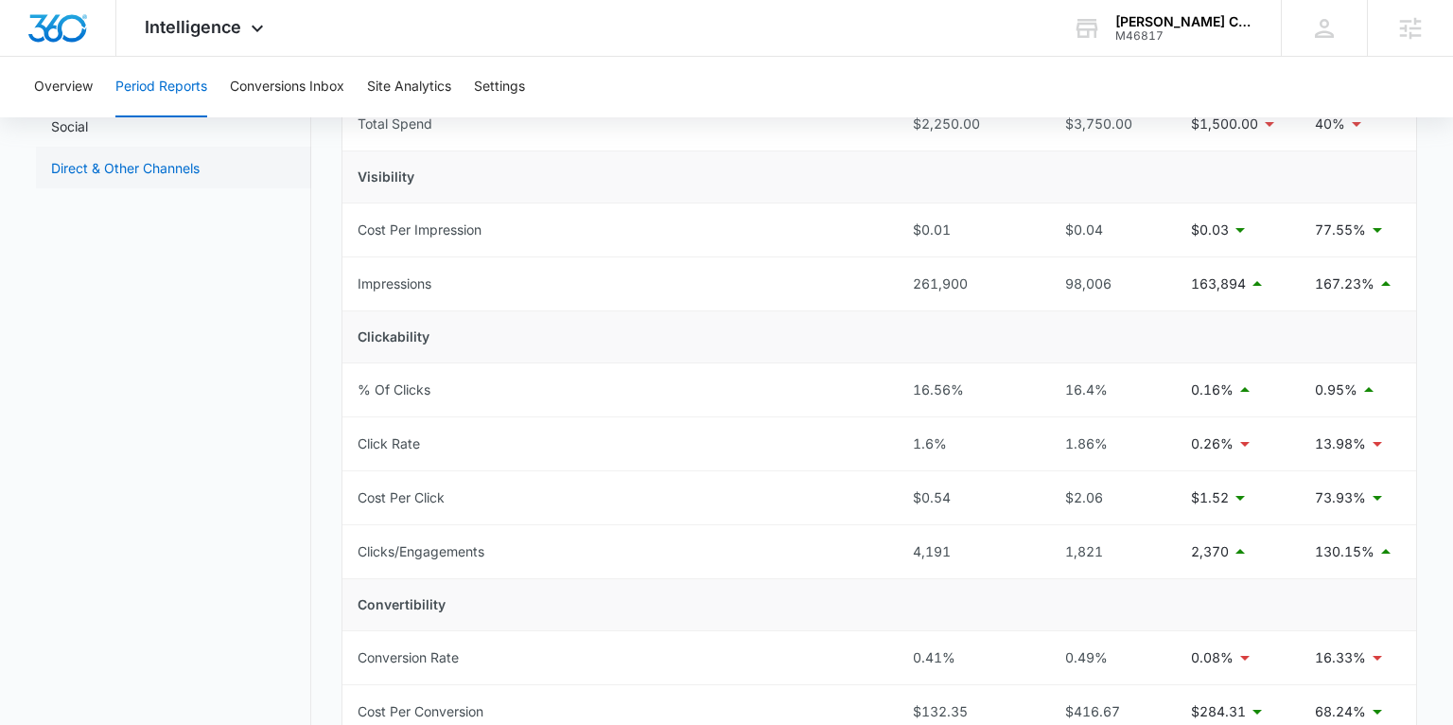
scroll to position [66, 0]
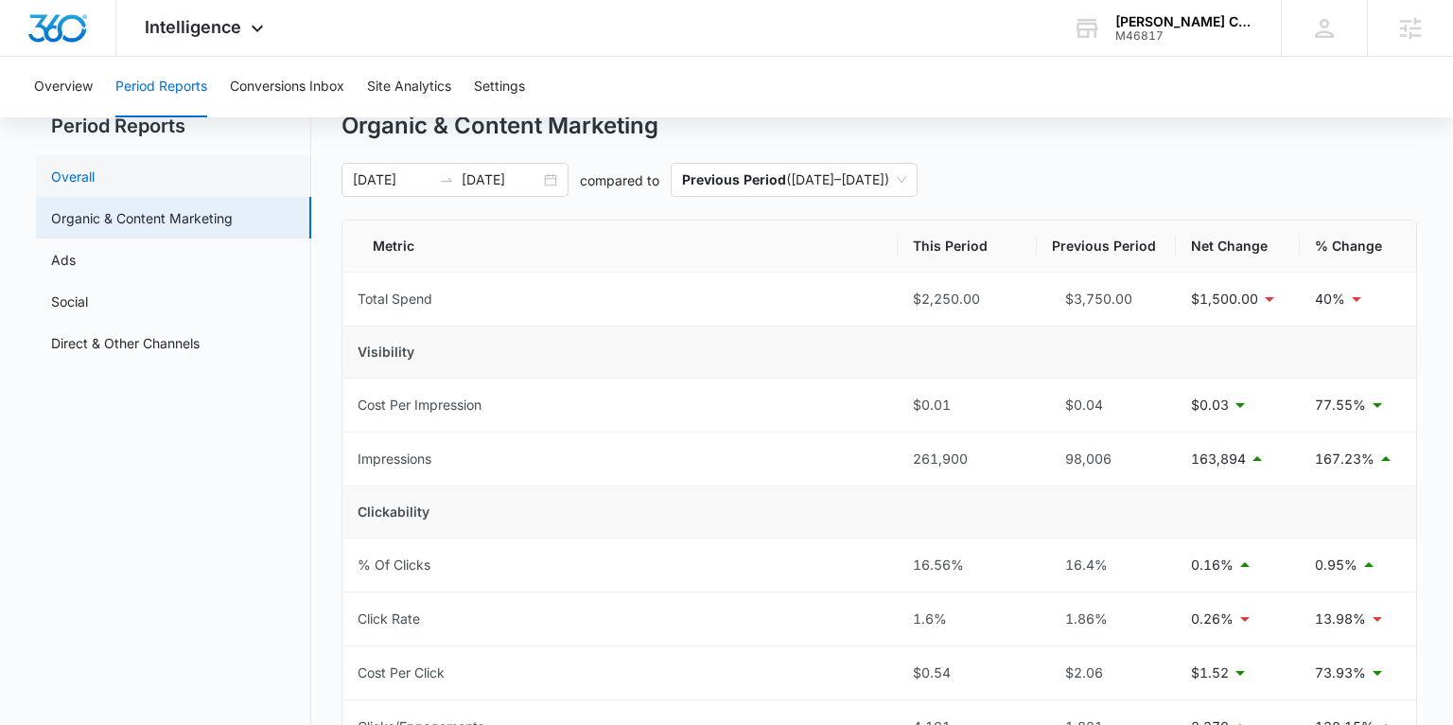
click at [95, 169] on link "Overall" at bounding box center [73, 177] width 44 height 20
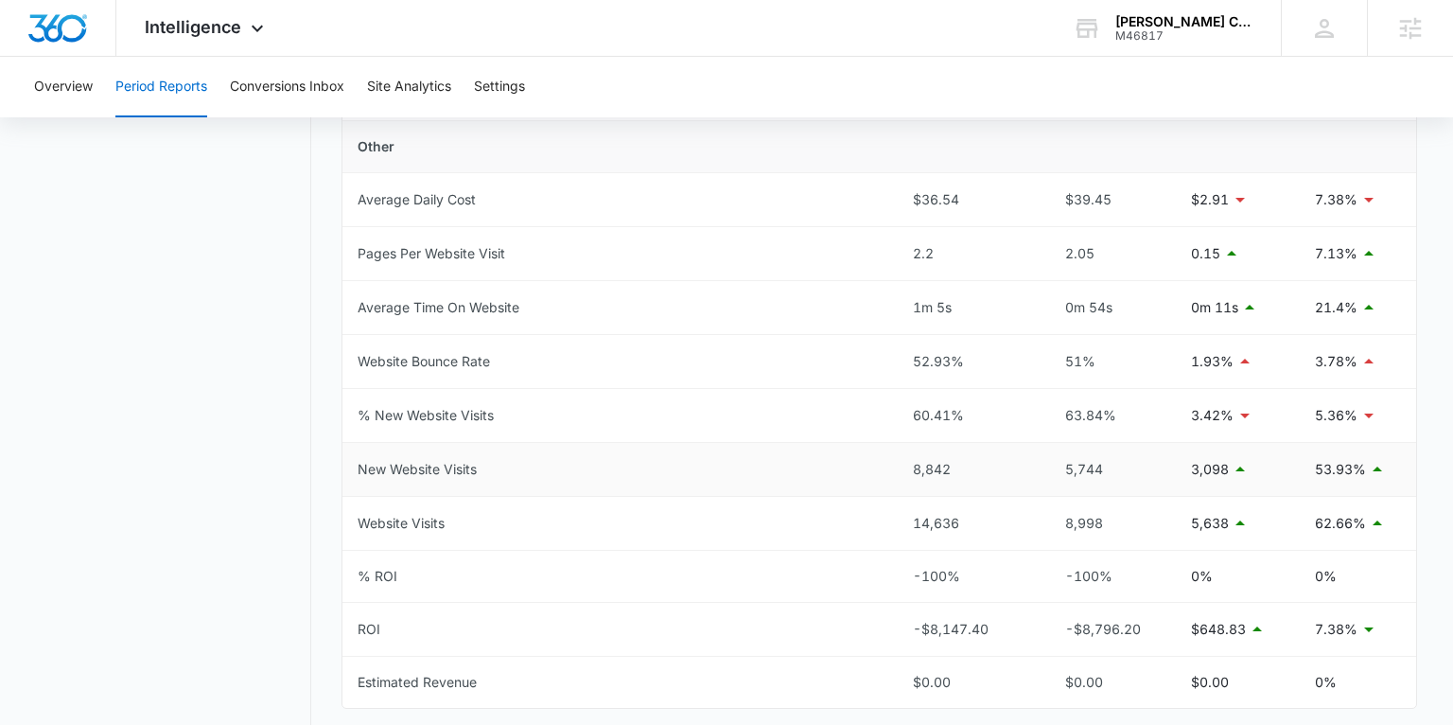
scroll to position [883, 0]
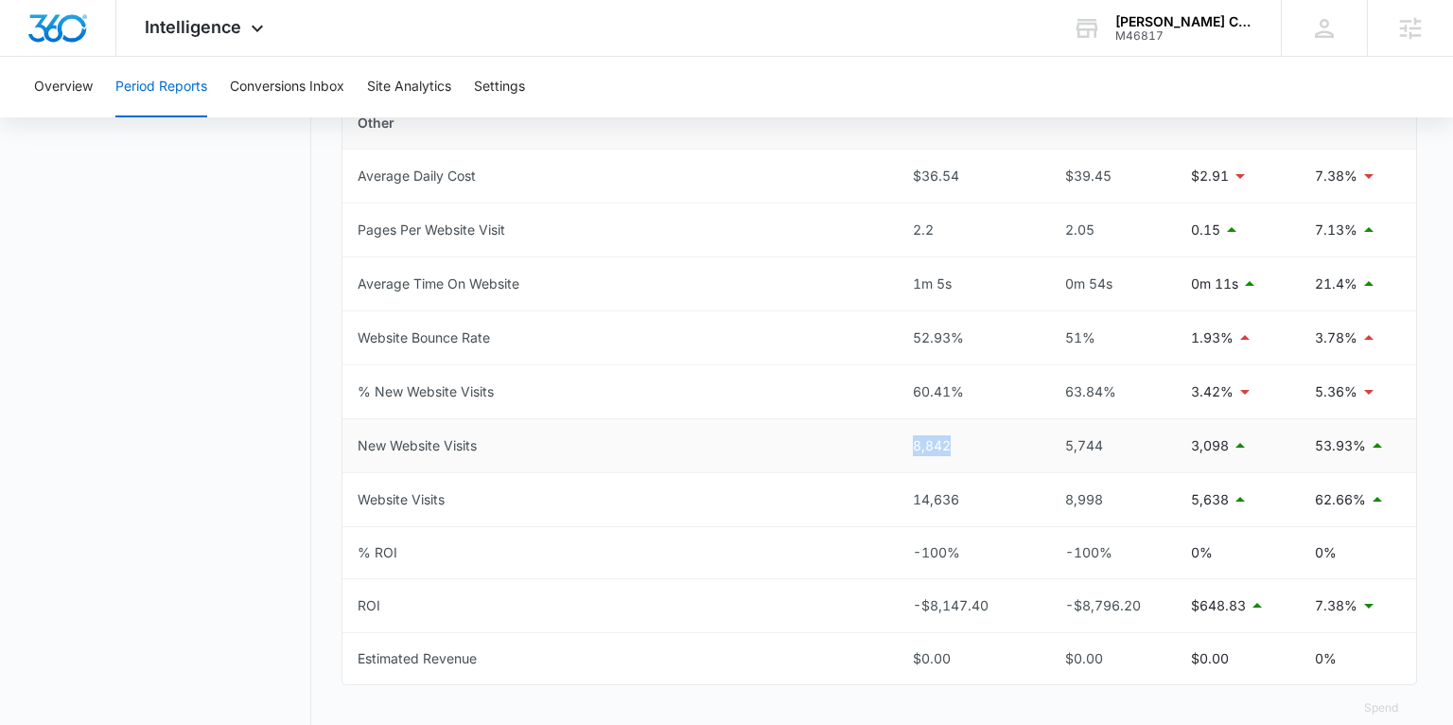
drag, startPoint x: 956, startPoint y: 447, endPoint x: 901, endPoint y: 447, distance: 55.8
click at [901, 447] on td "8,842" at bounding box center [967, 446] width 139 height 54
click at [940, 458] on td "8,842" at bounding box center [967, 446] width 139 height 54
drag, startPoint x: 939, startPoint y: 444, endPoint x: 903, endPoint y: 444, distance: 35.9
click at [903, 444] on td "8,842" at bounding box center [967, 446] width 139 height 54
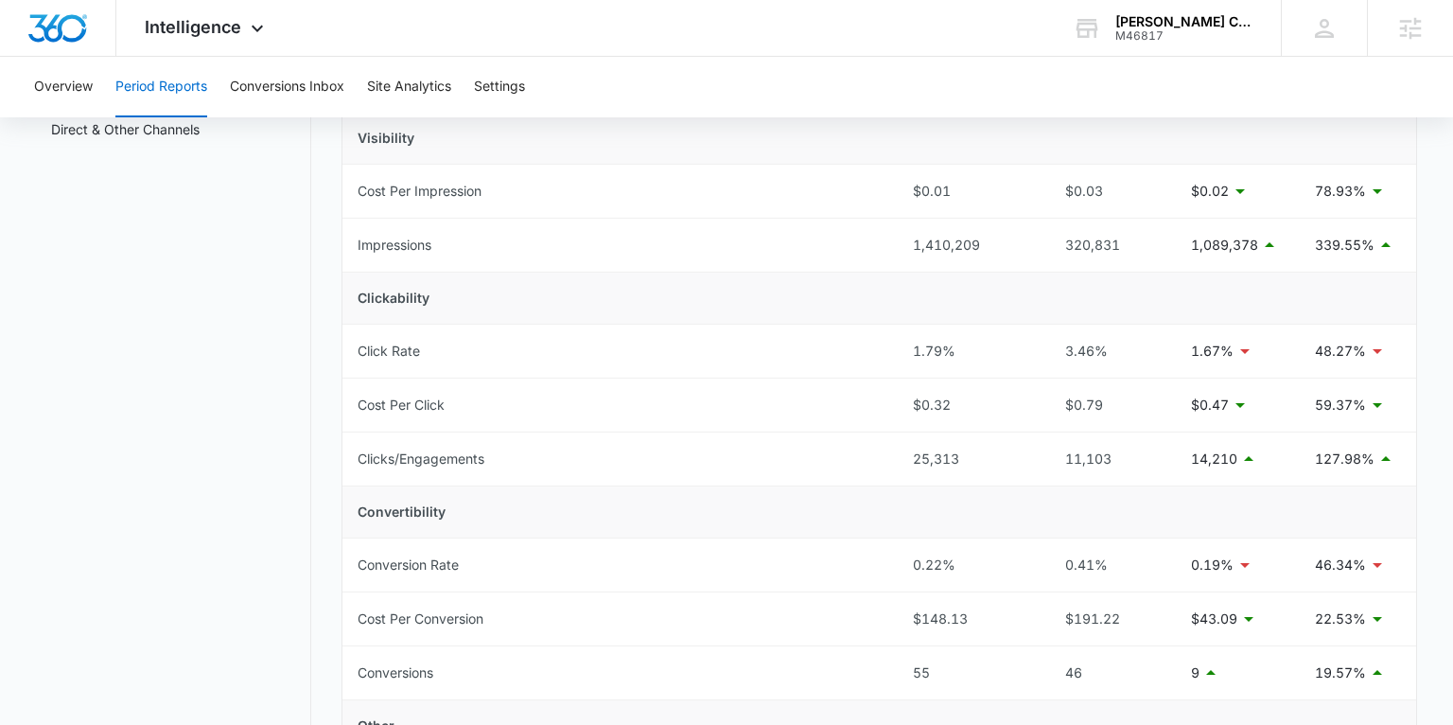
scroll to position [132, 0]
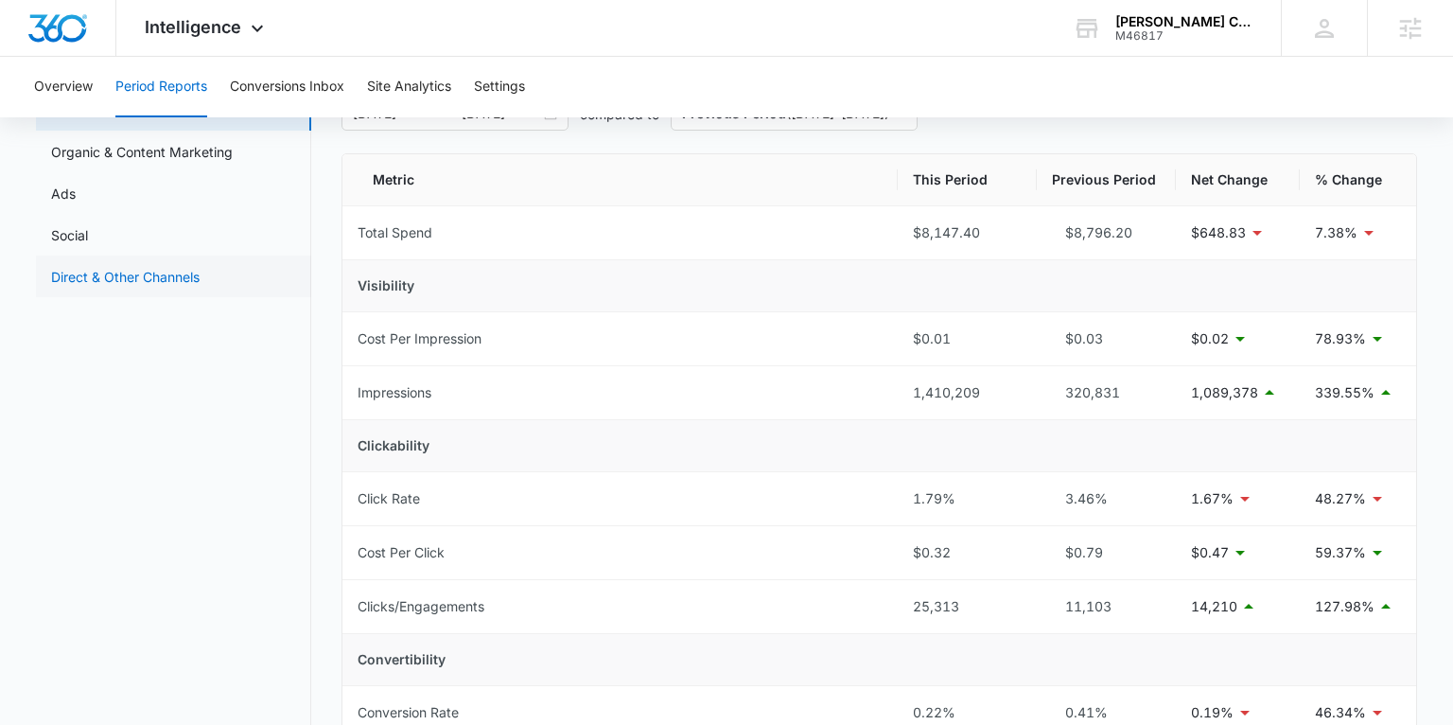
click at [101, 274] on link "Direct & Other Channels" at bounding box center [125, 277] width 149 height 20
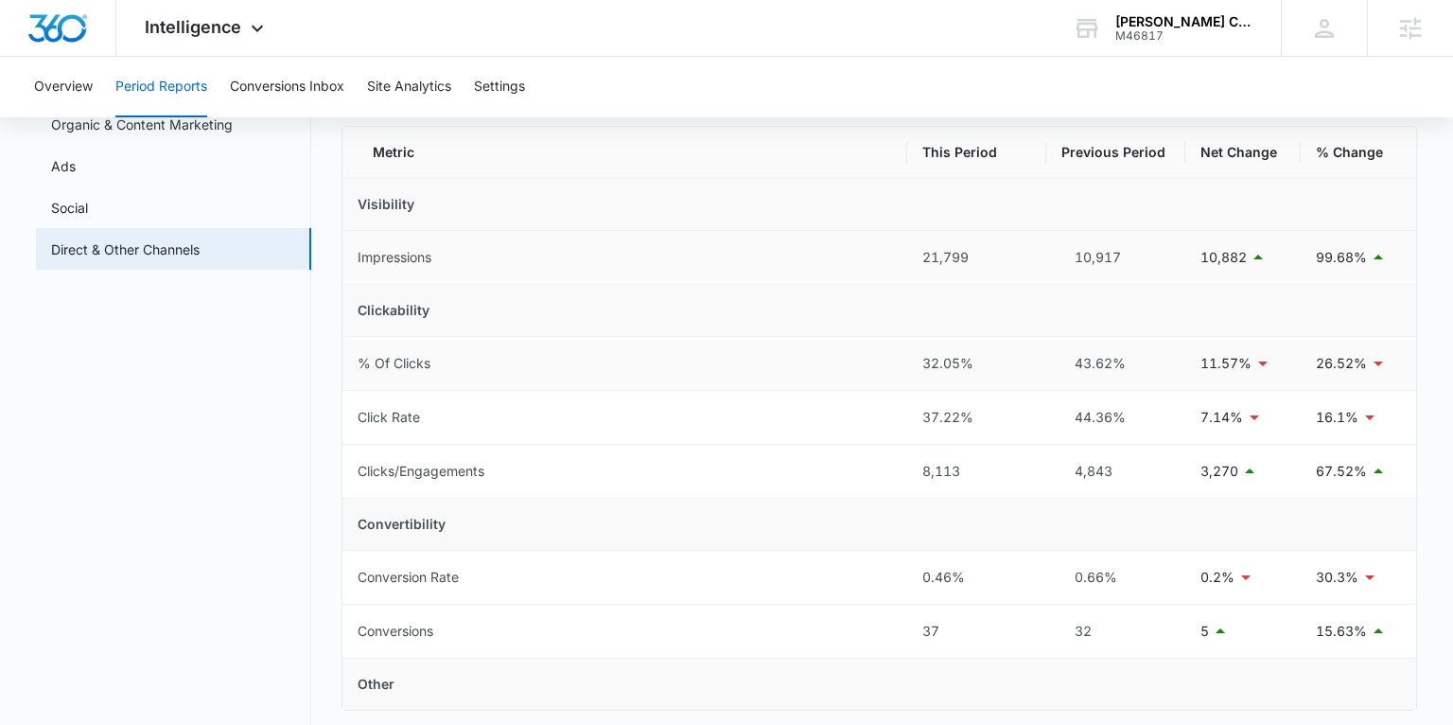
scroll to position [151, 0]
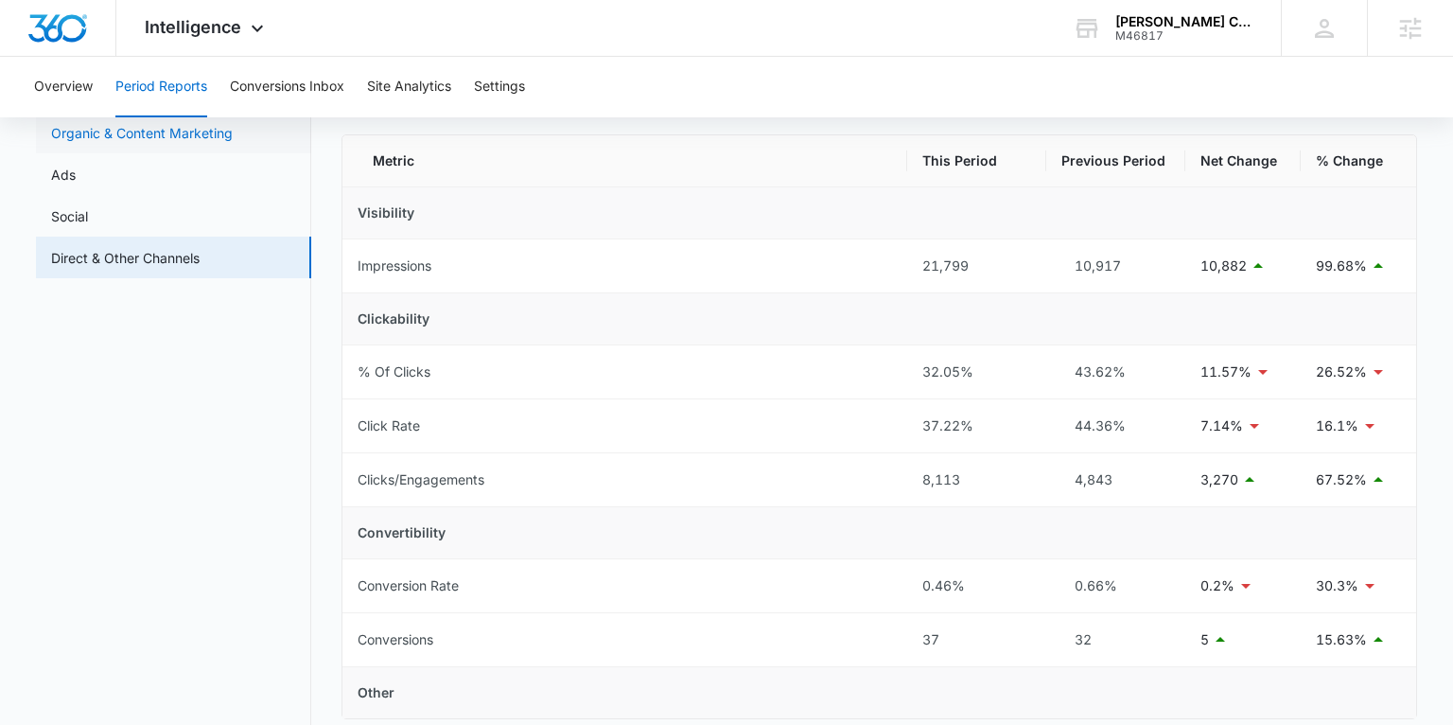
click at [102, 139] on link "Organic & Content Marketing" at bounding box center [142, 133] width 182 height 20
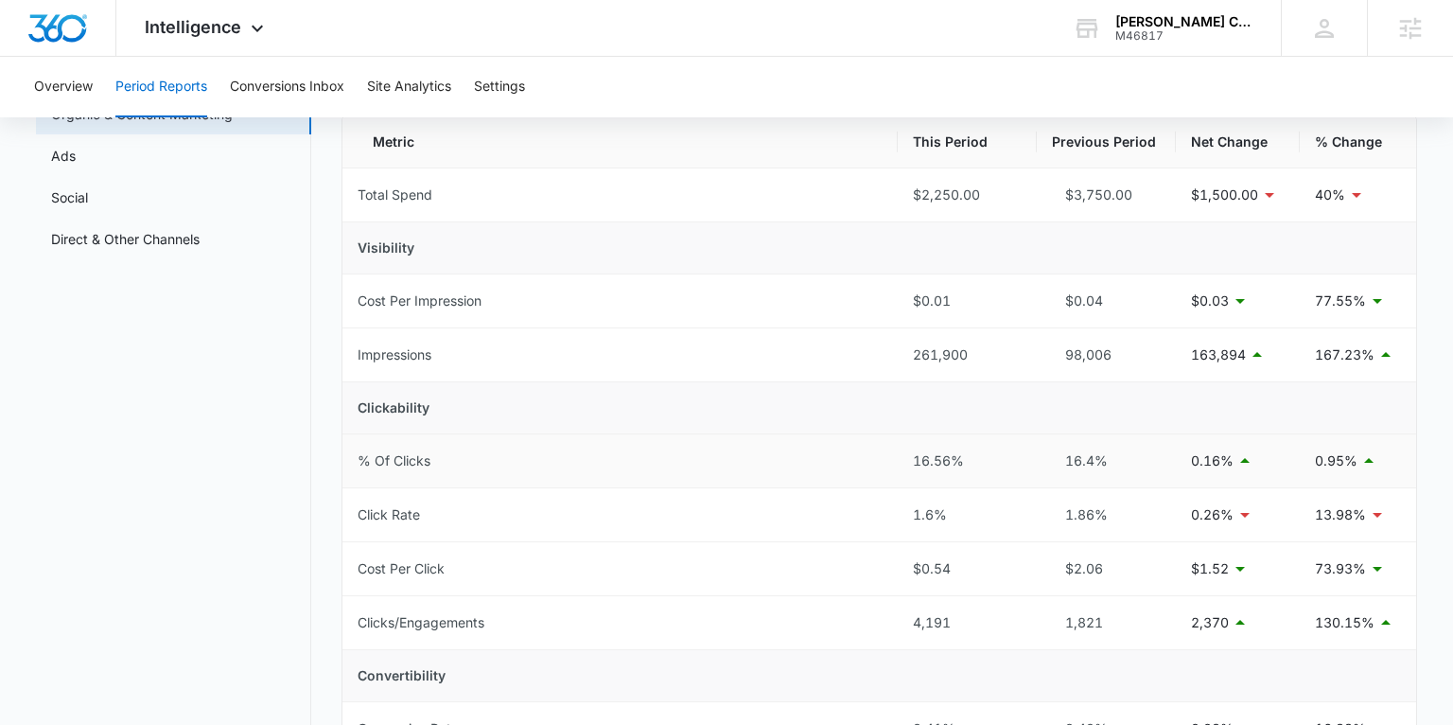
scroll to position [163, 0]
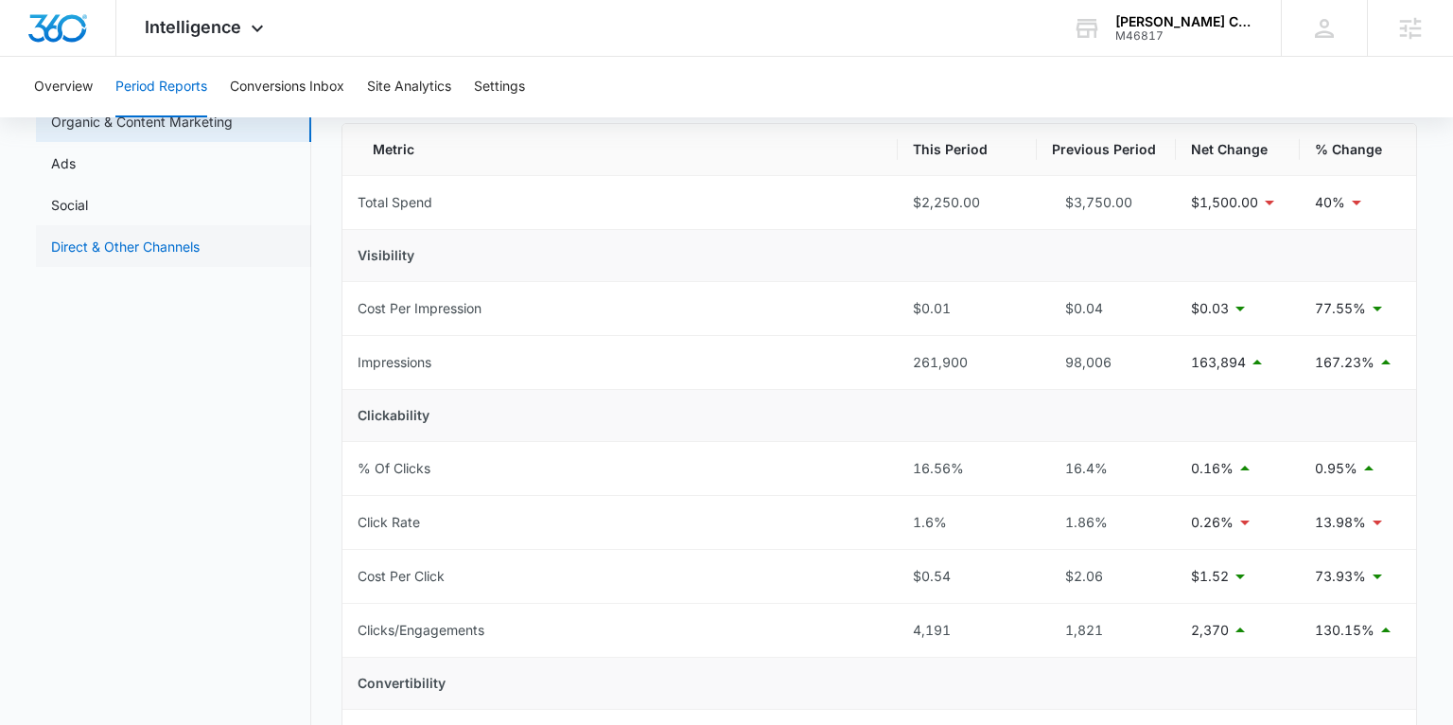
click at [107, 243] on link "Direct & Other Channels" at bounding box center [125, 247] width 149 height 20
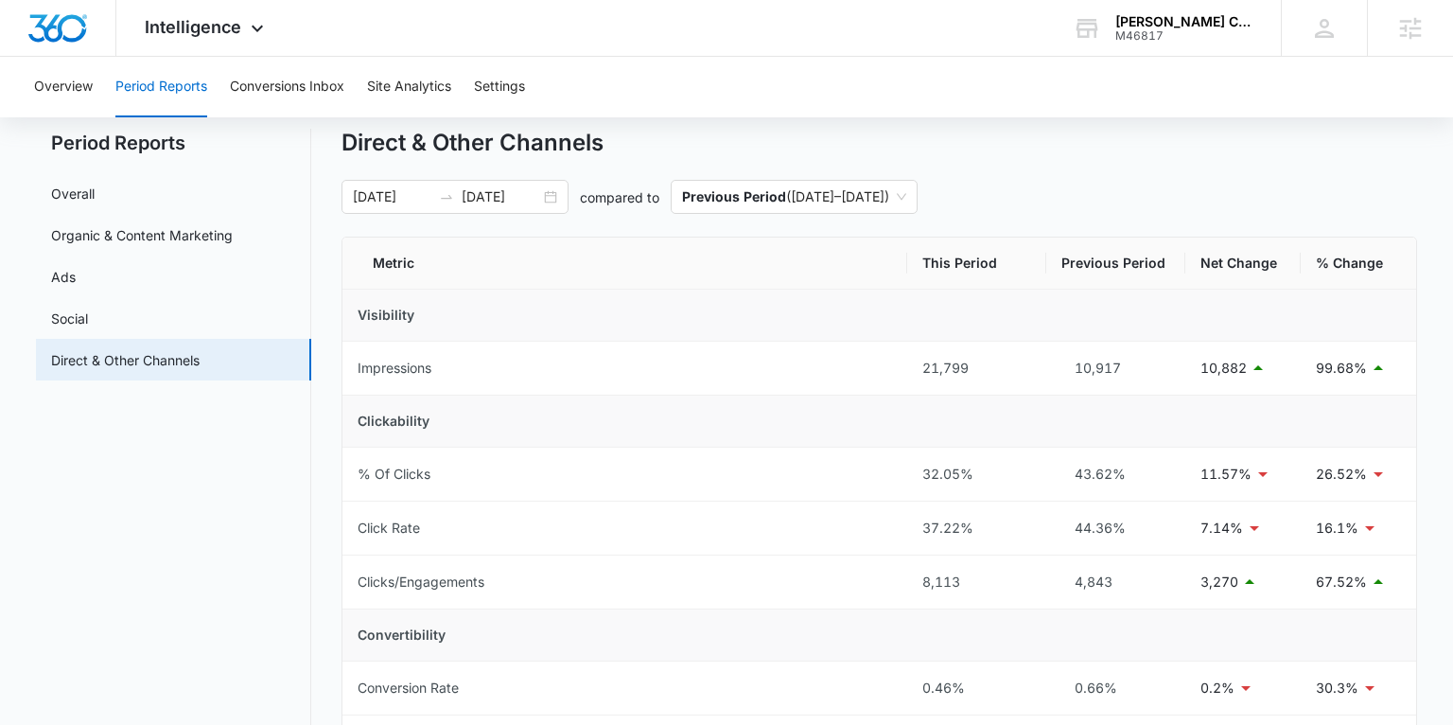
scroll to position [33, 0]
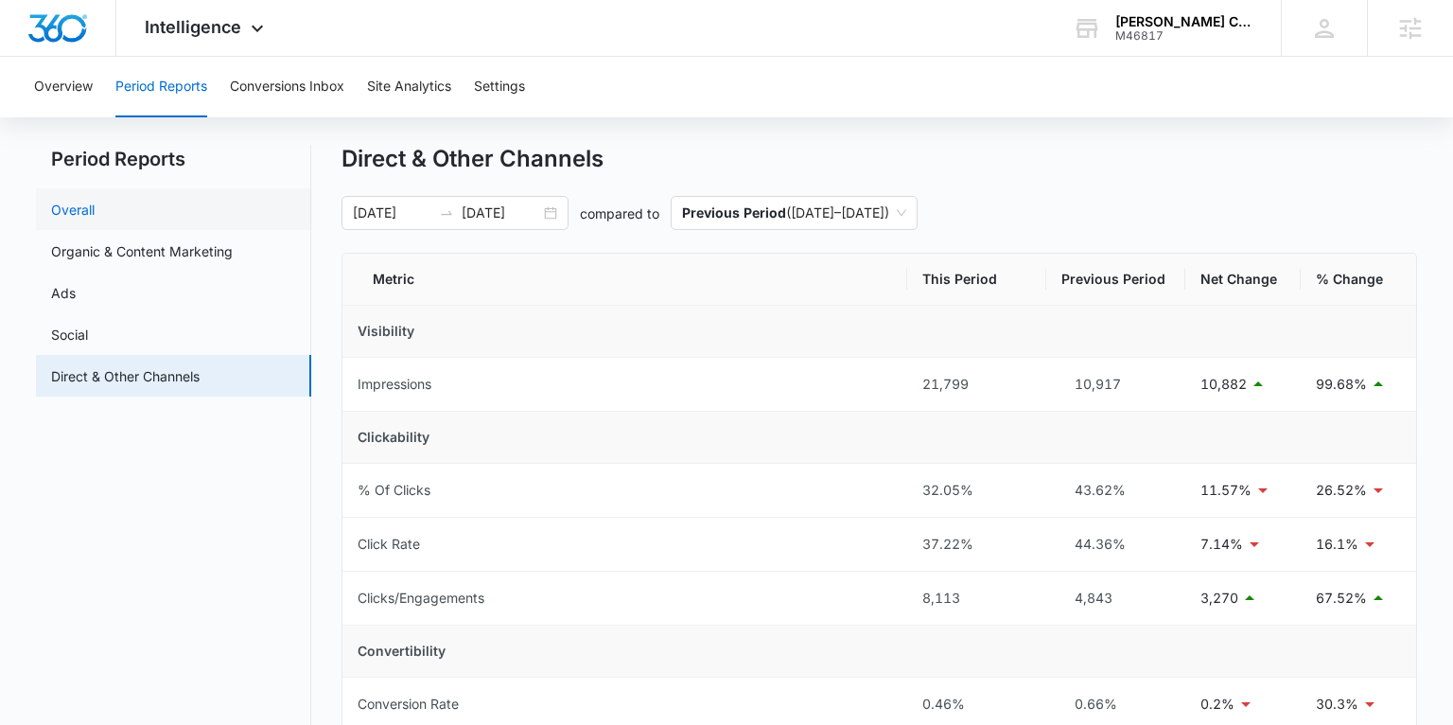
click at [72, 200] on link "Overall" at bounding box center [73, 210] width 44 height 20
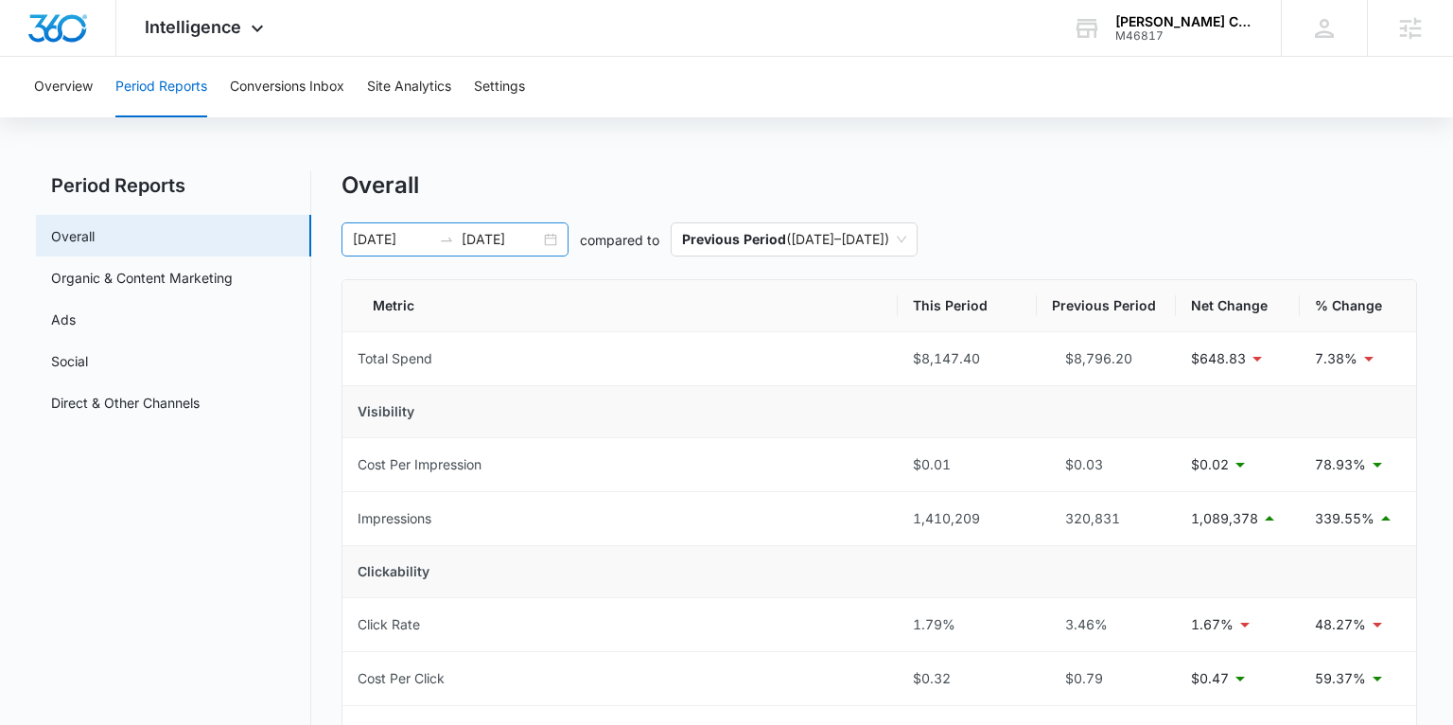
scroll to position [4, 0]
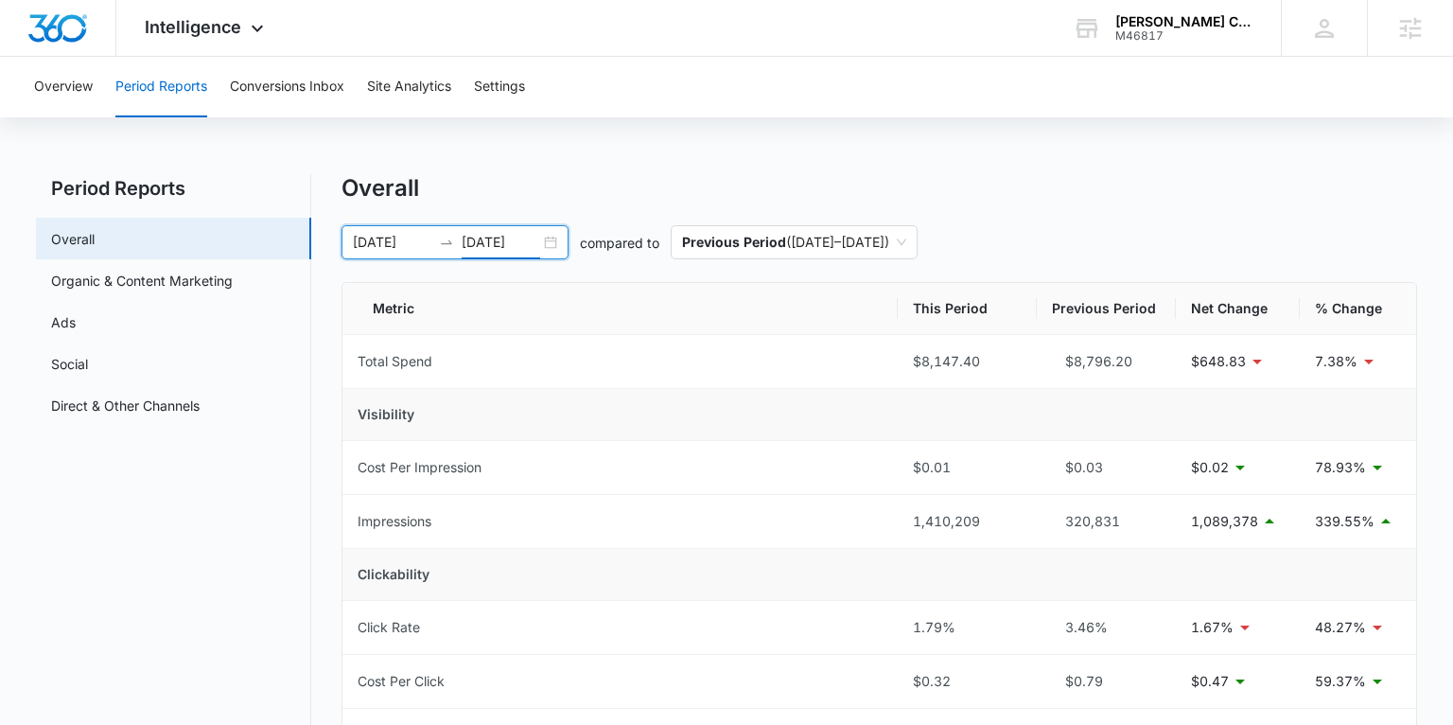
click at [503, 240] on input "08/11/2025" at bounding box center [501, 242] width 79 height 21
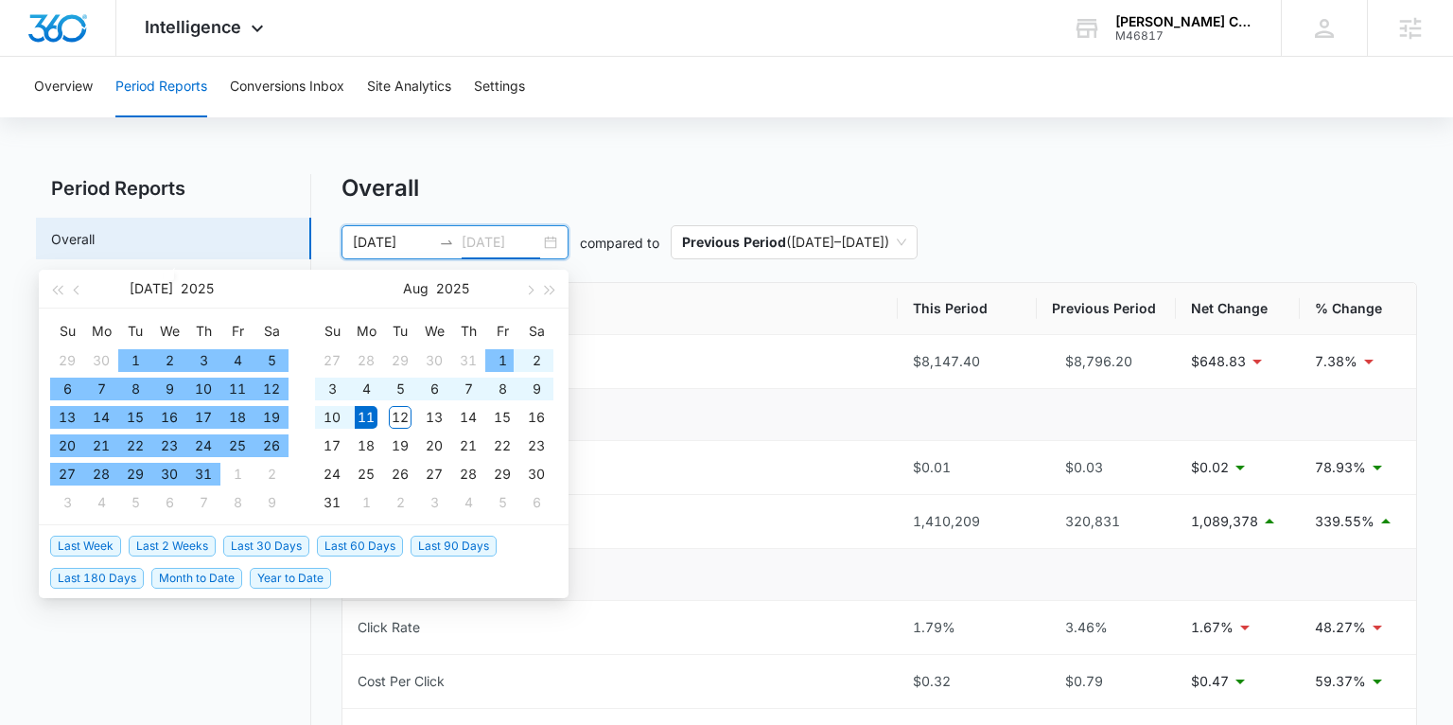
type input "08/11/2025"
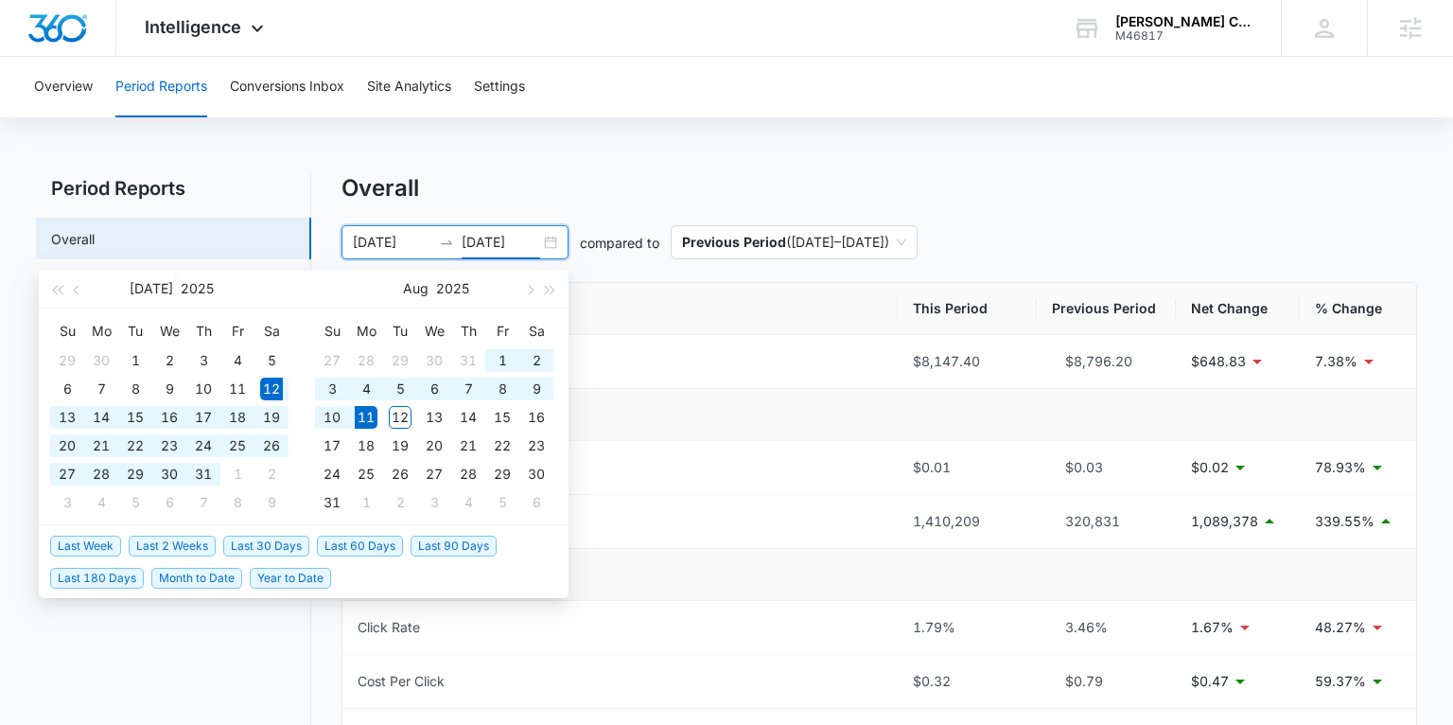
click at [268, 537] on span "Last 30 Days" at bounding box center [266, 545] width 86 height 21
type input "07/12/2025"
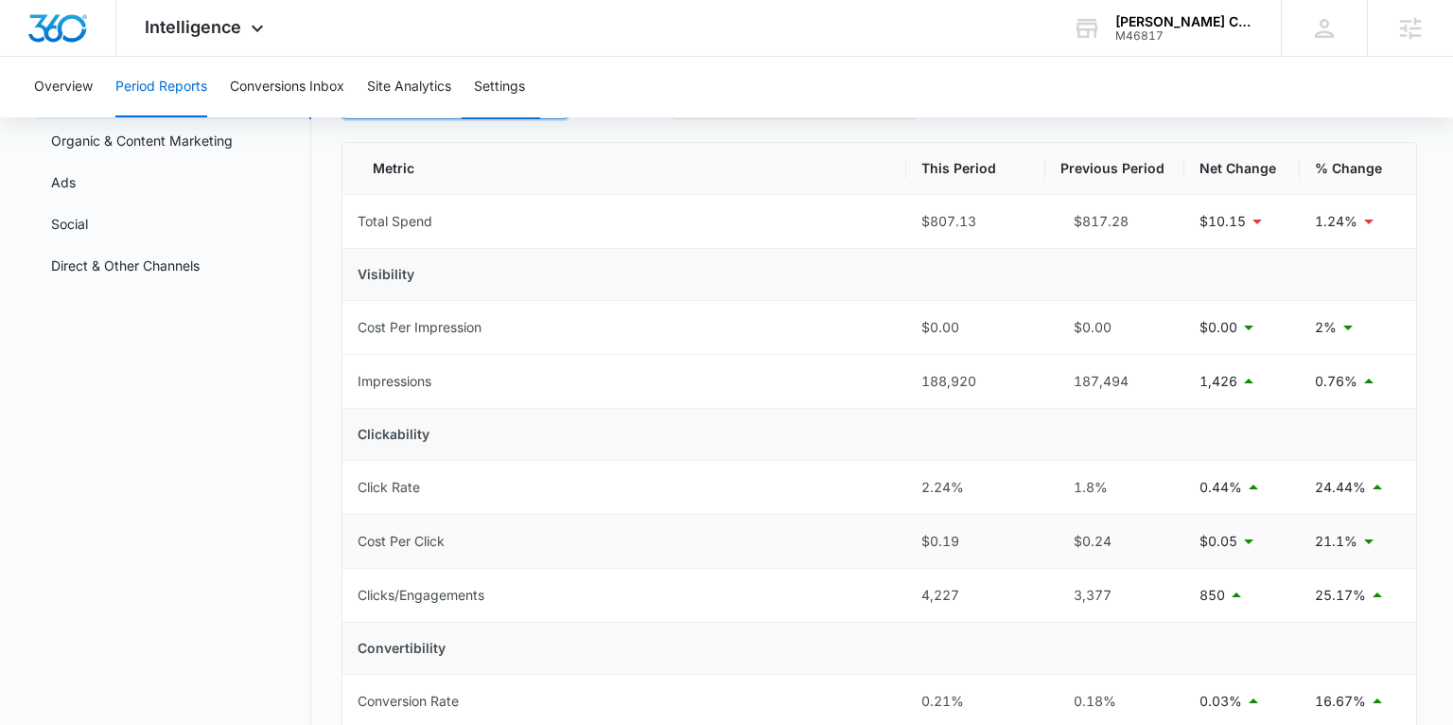
scroll to position [174, 0]
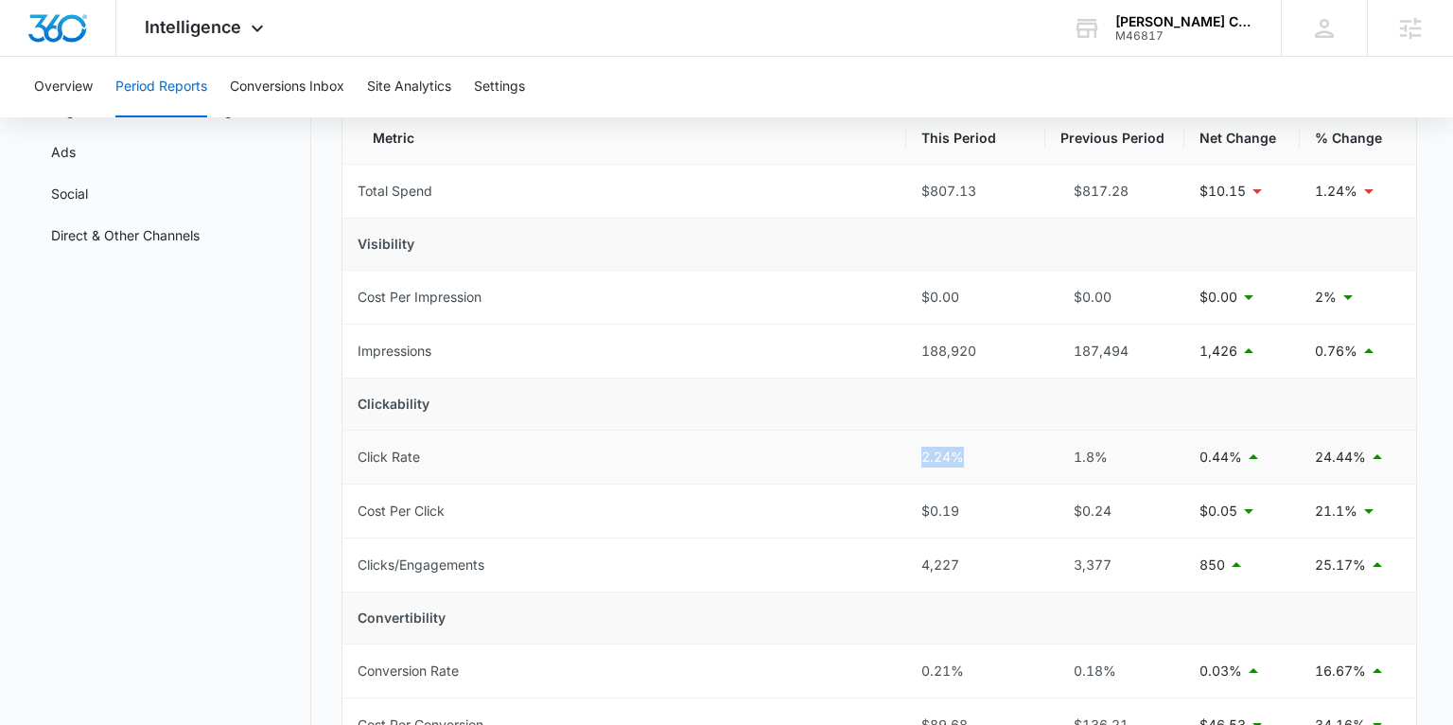
drag, startPoint x: 966, startPoint y: 456, endPoint x: 915, endPoint y: 460, distance: 51.2
click at [915, 460] on td "2.24%" at bounding box center [975, 457] width 139 height 54
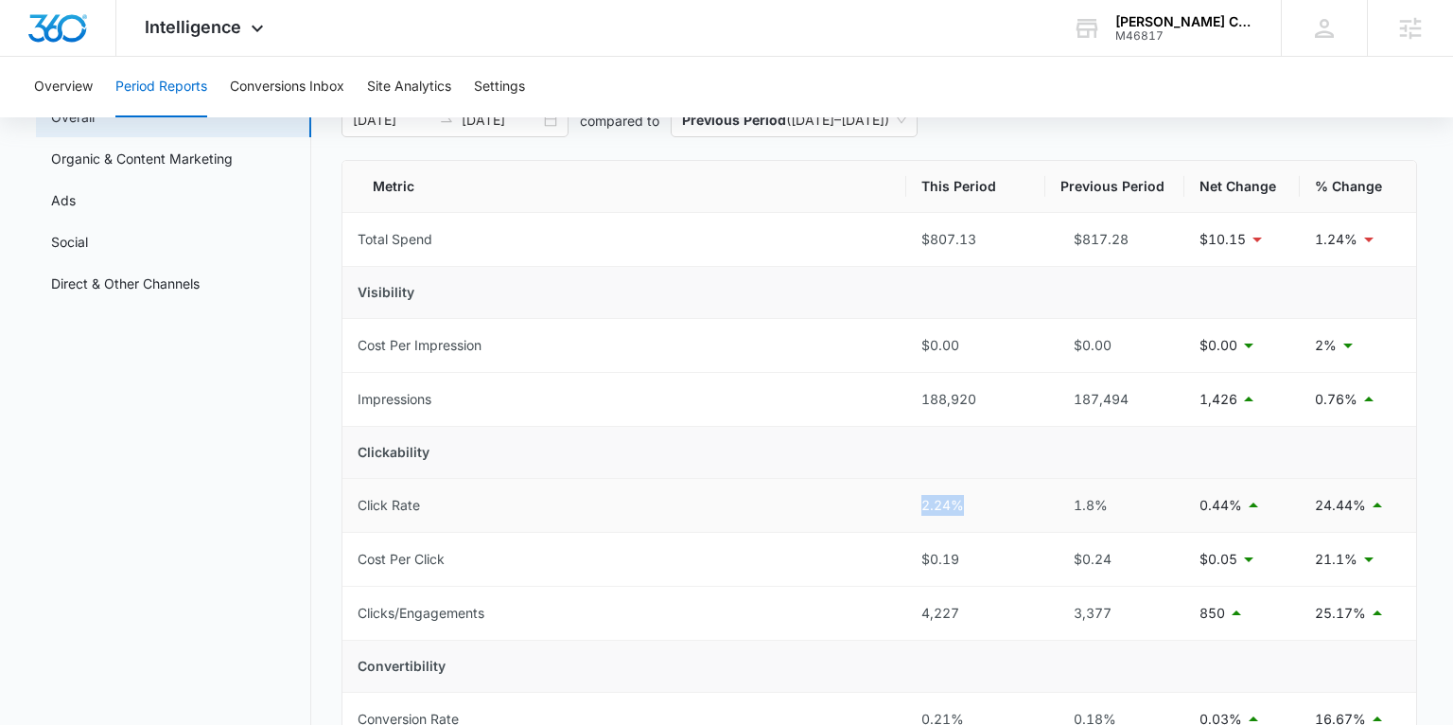
scroll to position [130, 0]
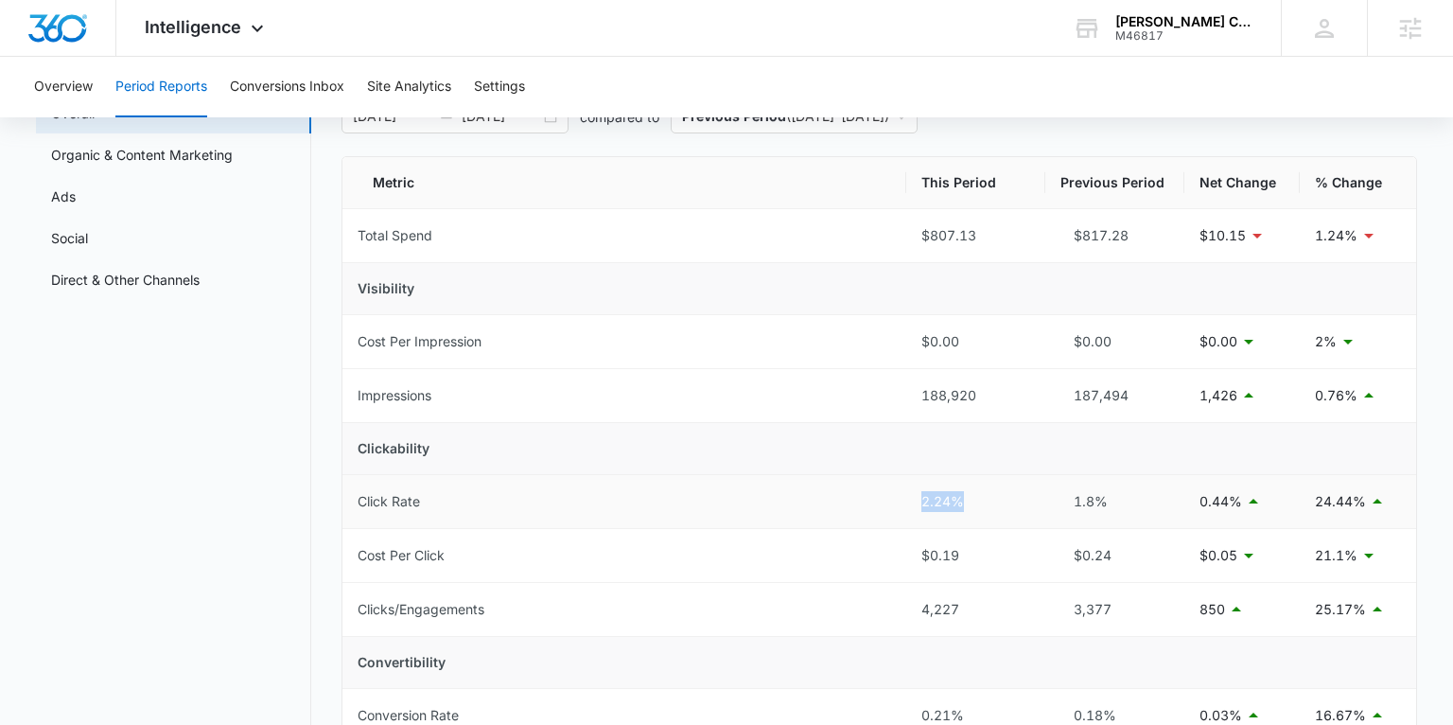
drag, startPoint x: 968, startPoint y: 497, endPoint x: 912, endPoint y: 499, distance: 55.8
click at [912, 499] on td "2.24%" at bounding box center [975, 502] width 139 height 54
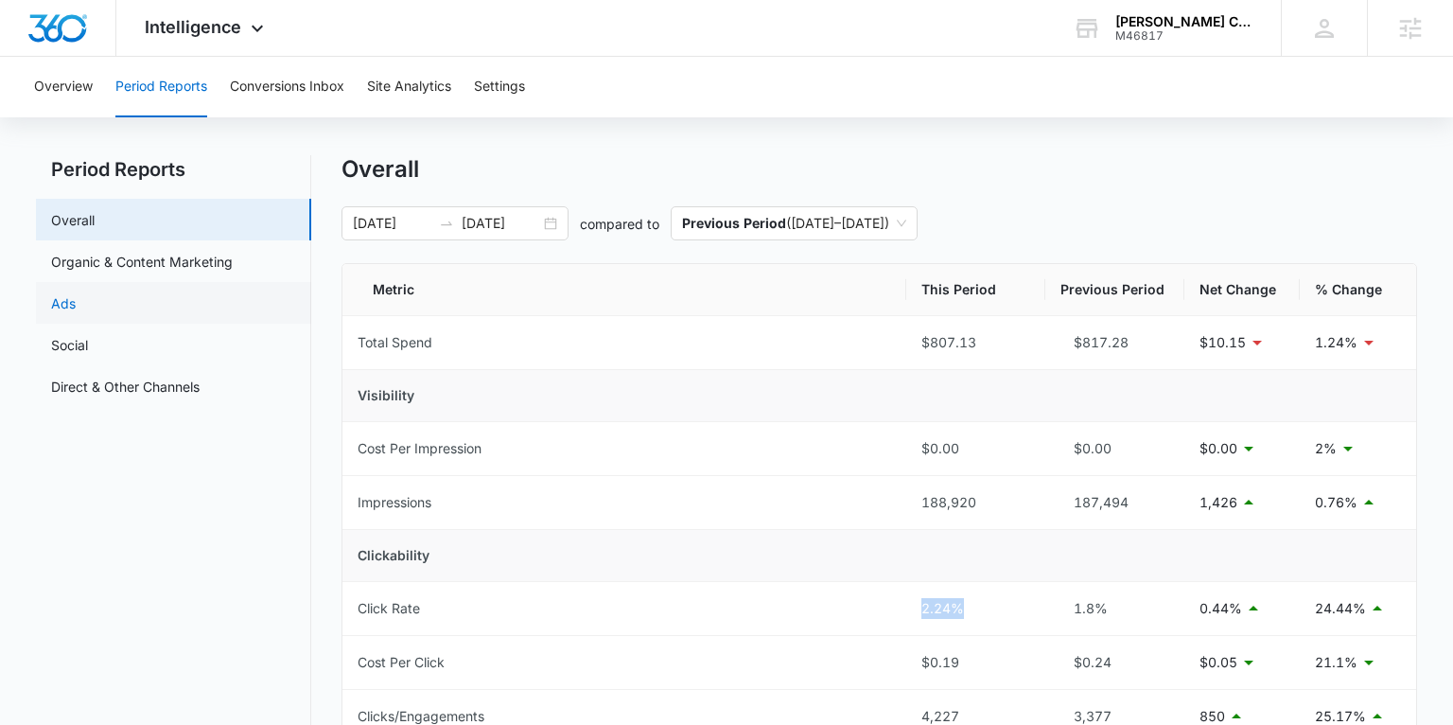
scroll to position [0, 0]
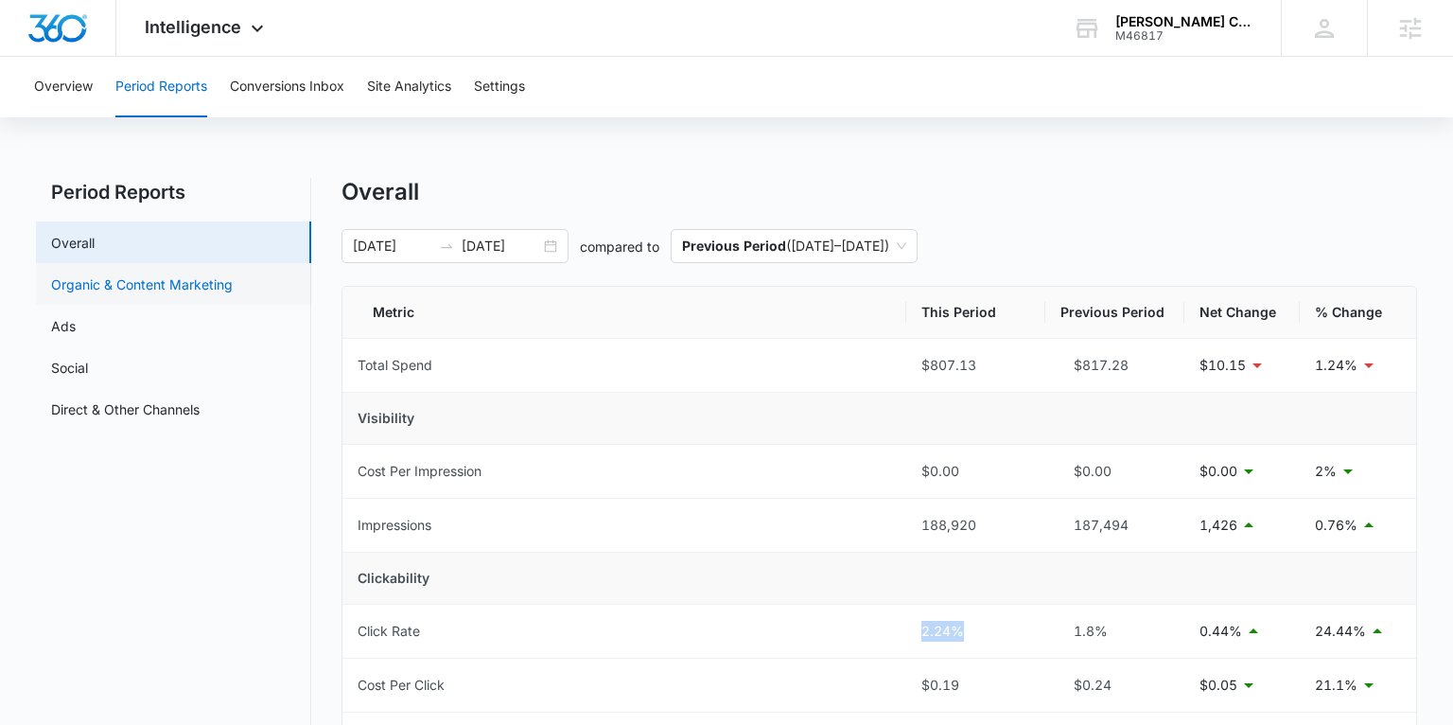
click at [187, 286] on link "Organic & Content Marketing" at bounding box center [142, 284] width 182 height 20
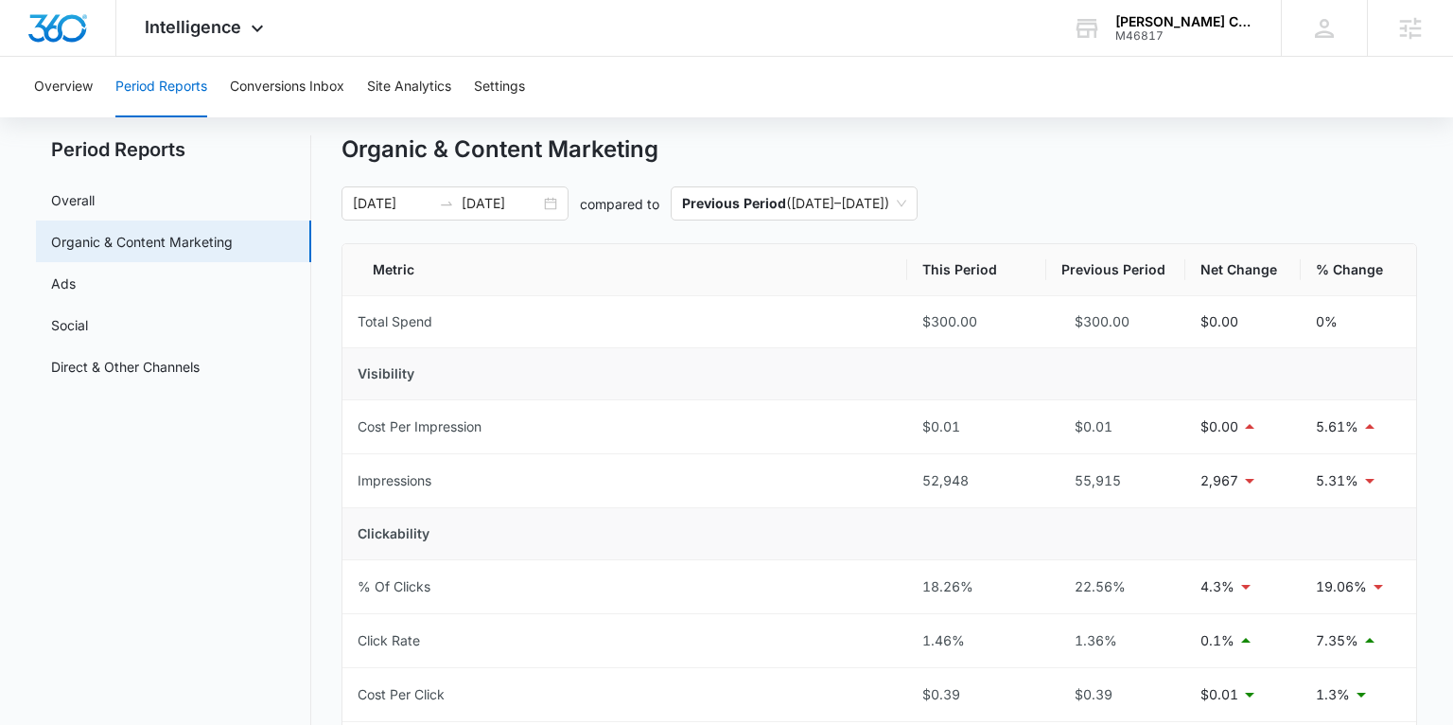
scroll to position [30, 0]
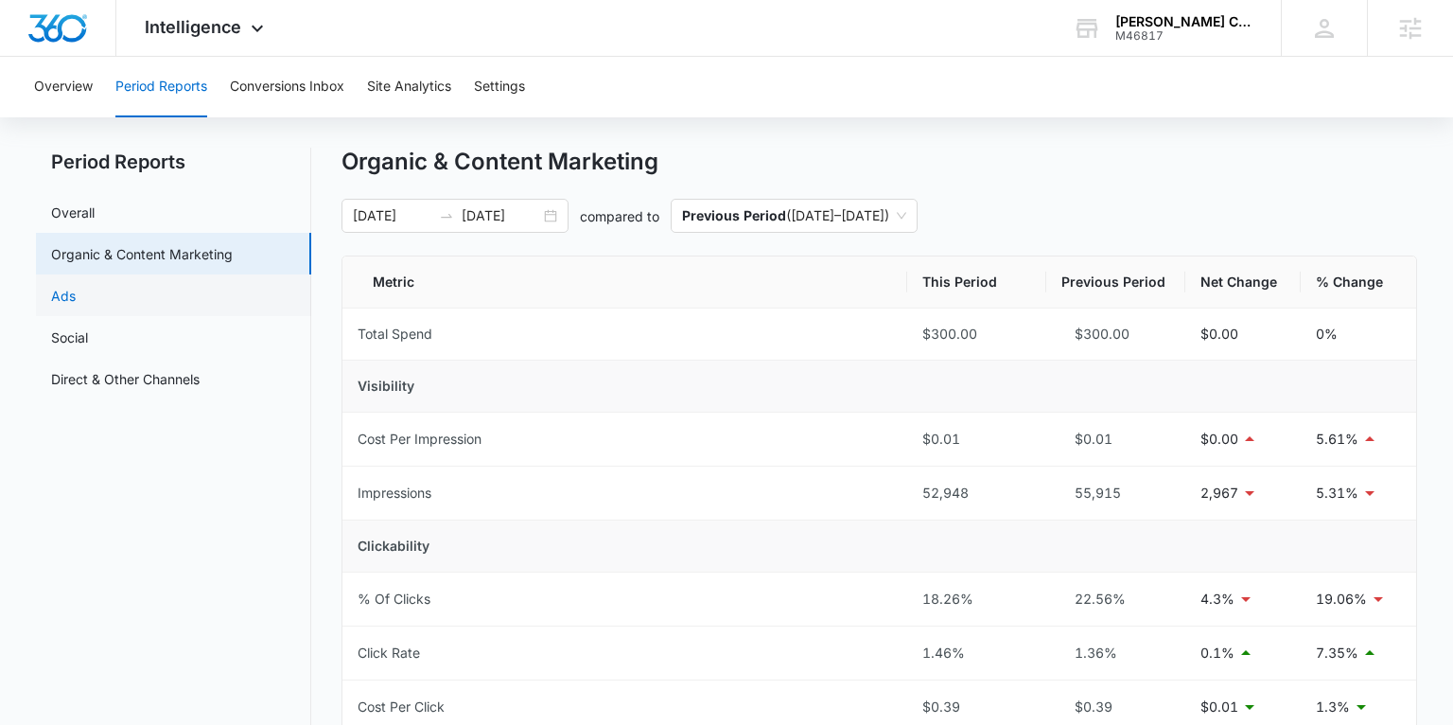
click at [76, 297] on link "Ads" at bounding box center [63, 296] width 25 height 20
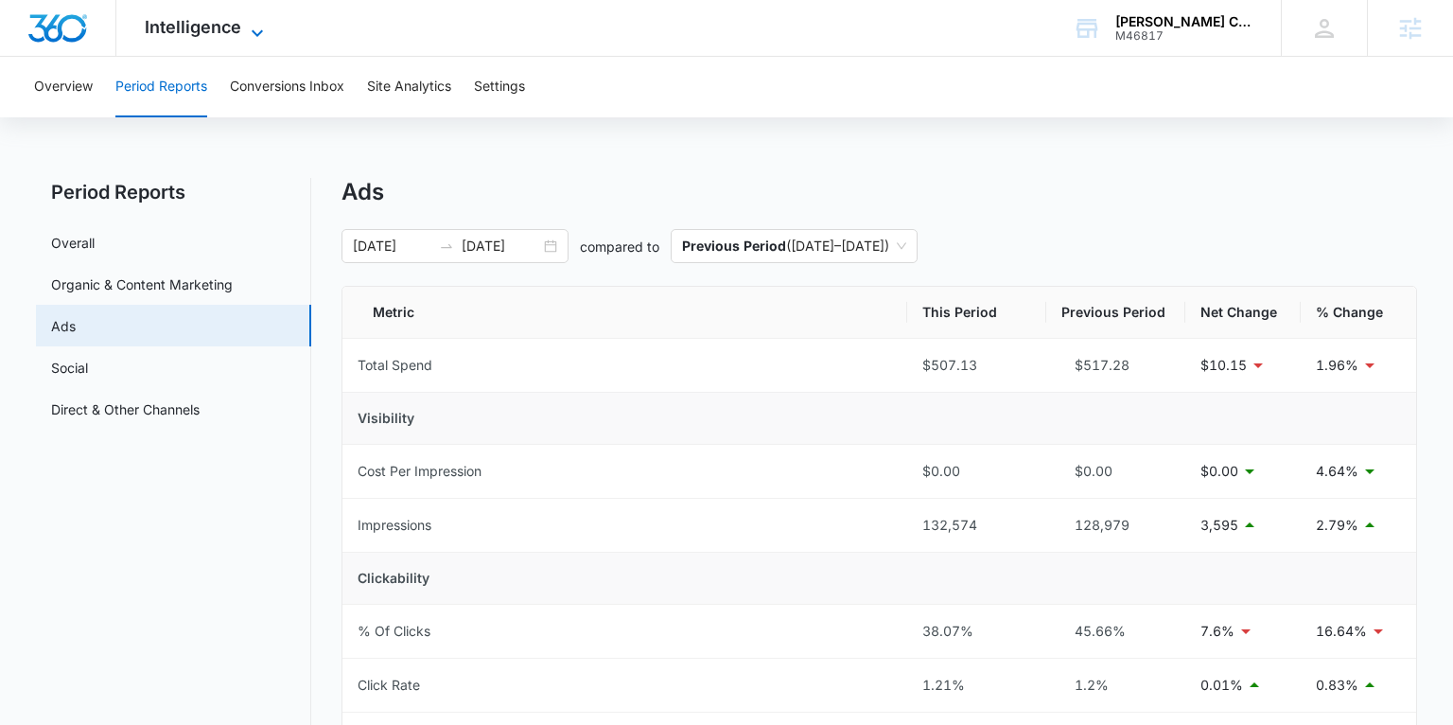
click at [211, 26] on span "Intelligence" at bounding box center [193, 27] width 96 height 20
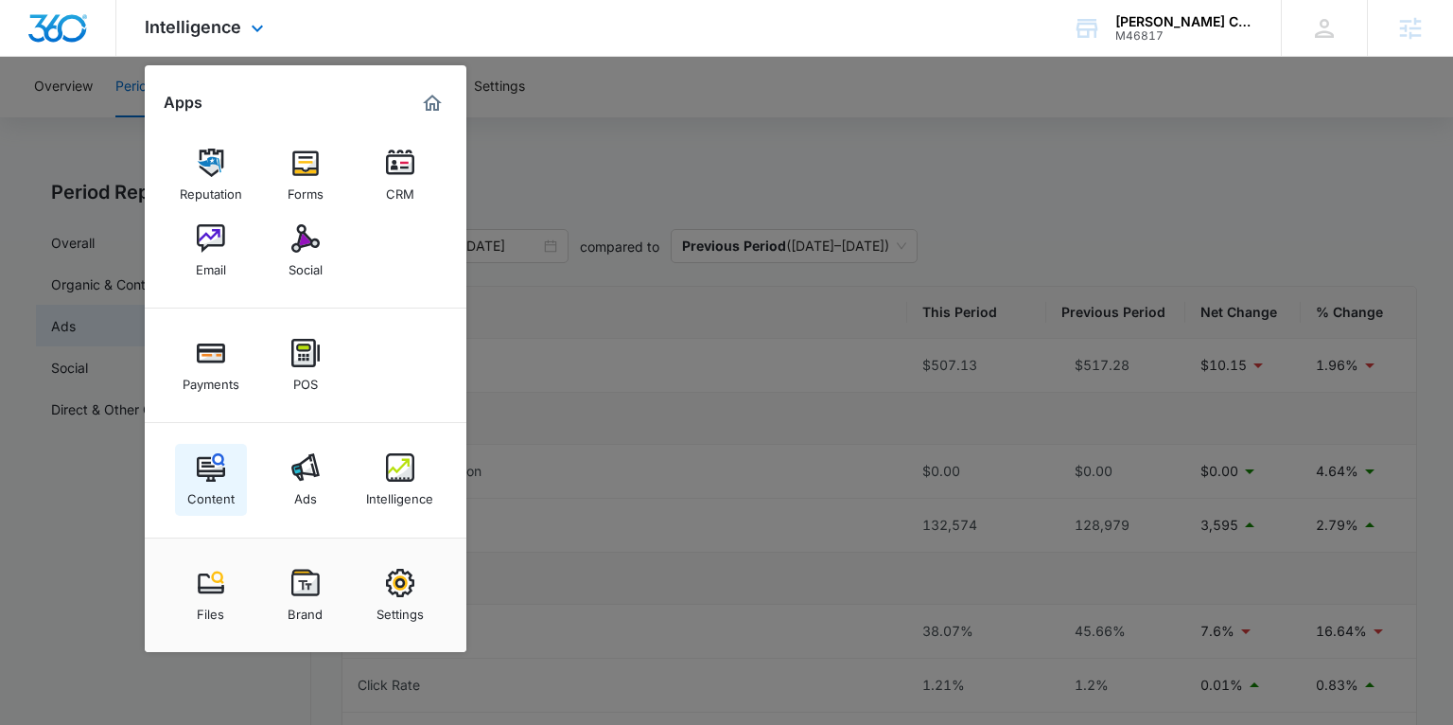
click at [217, 461] on img at bounding box center [211, 467] width 28 height 28
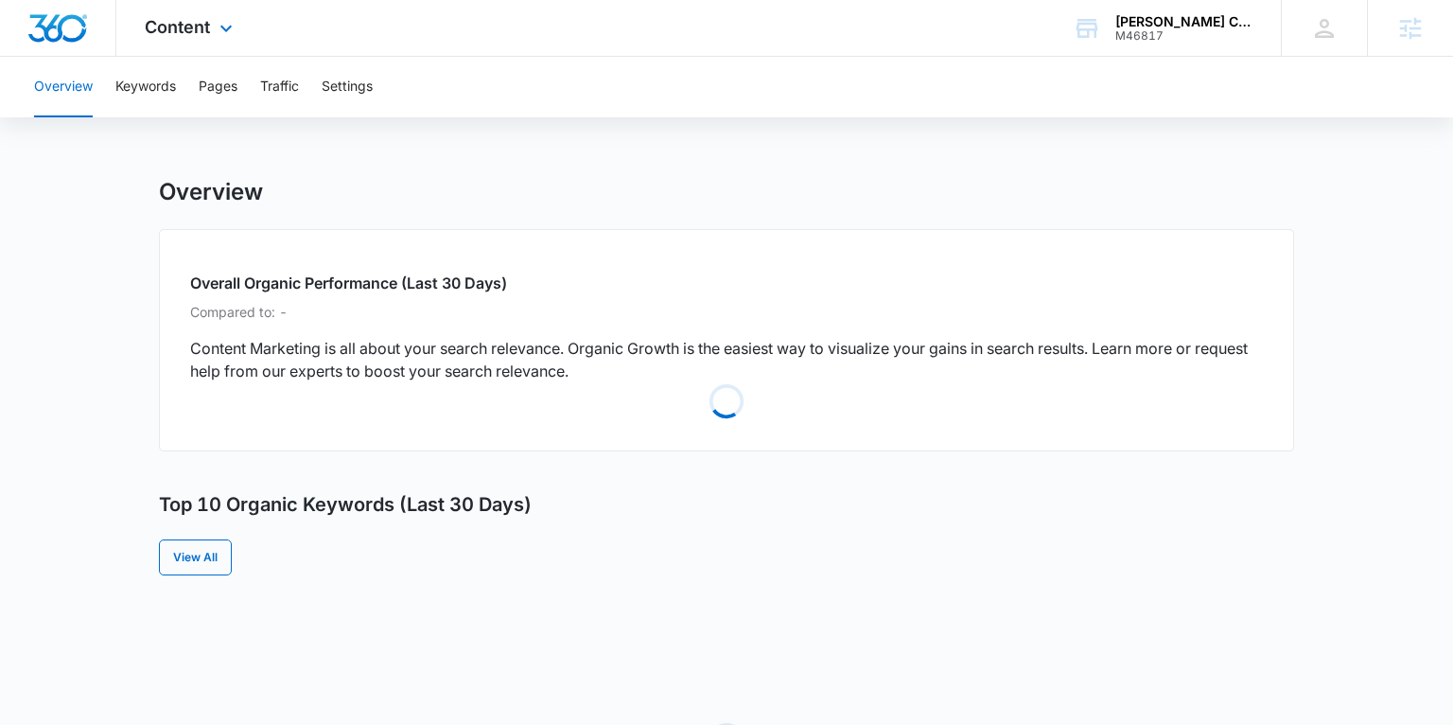
scroll to position [7, 0]
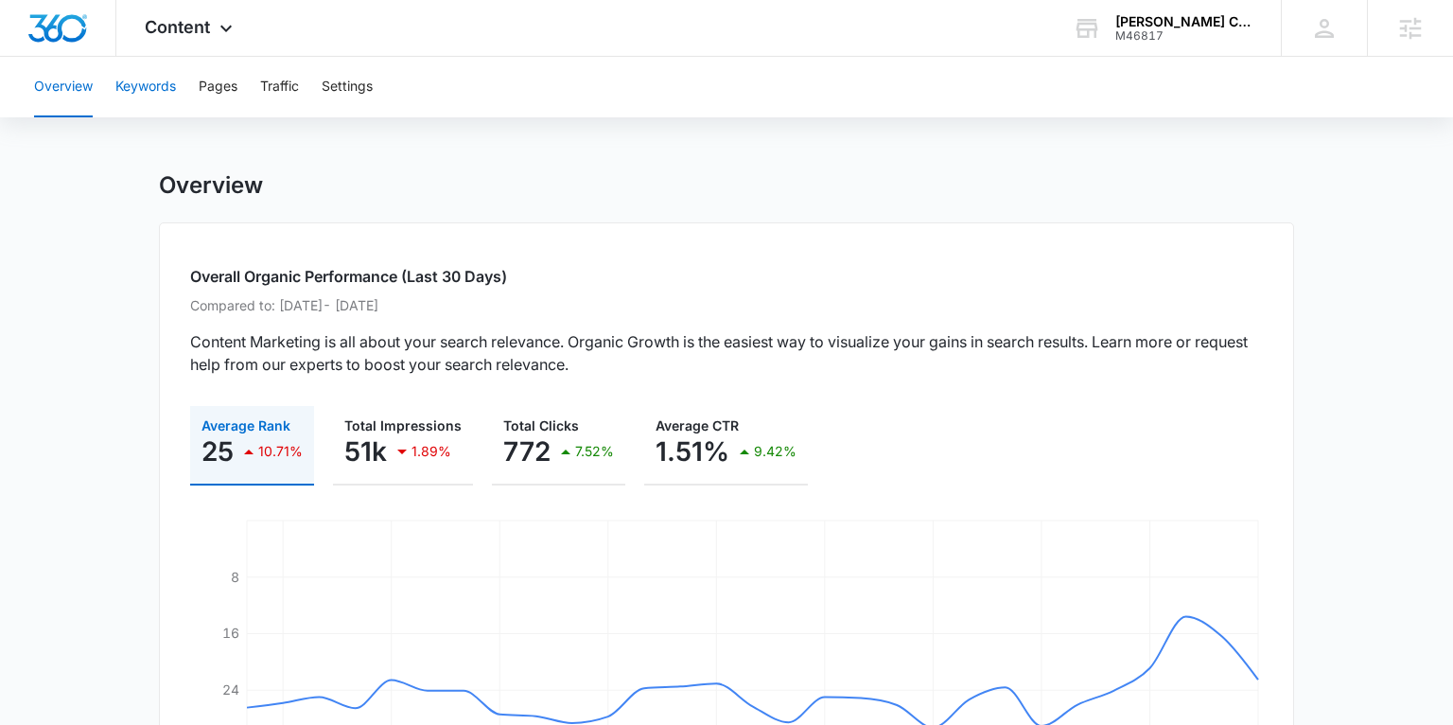
click at [150, 83] on button "Keywords" at bounding box center [145, 87] width 61 height 61
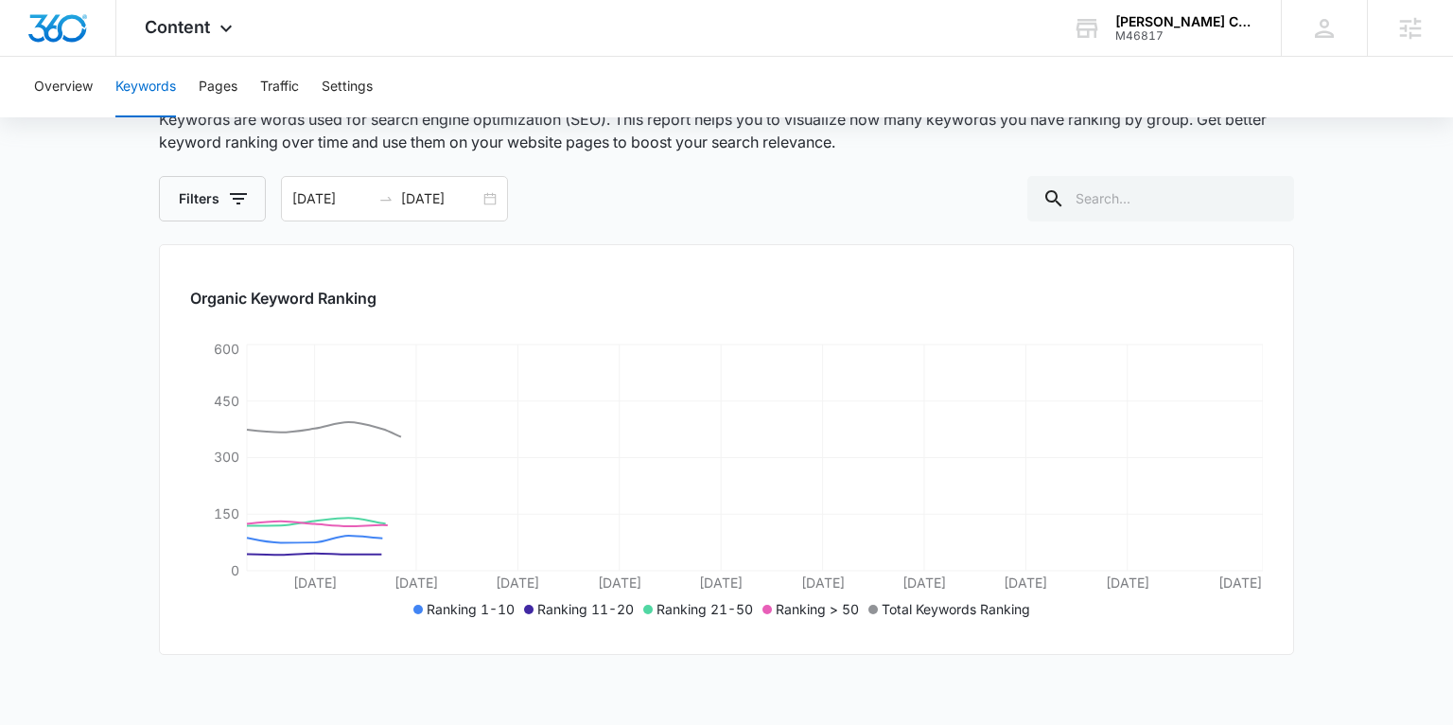
scroll to position [122, 0]
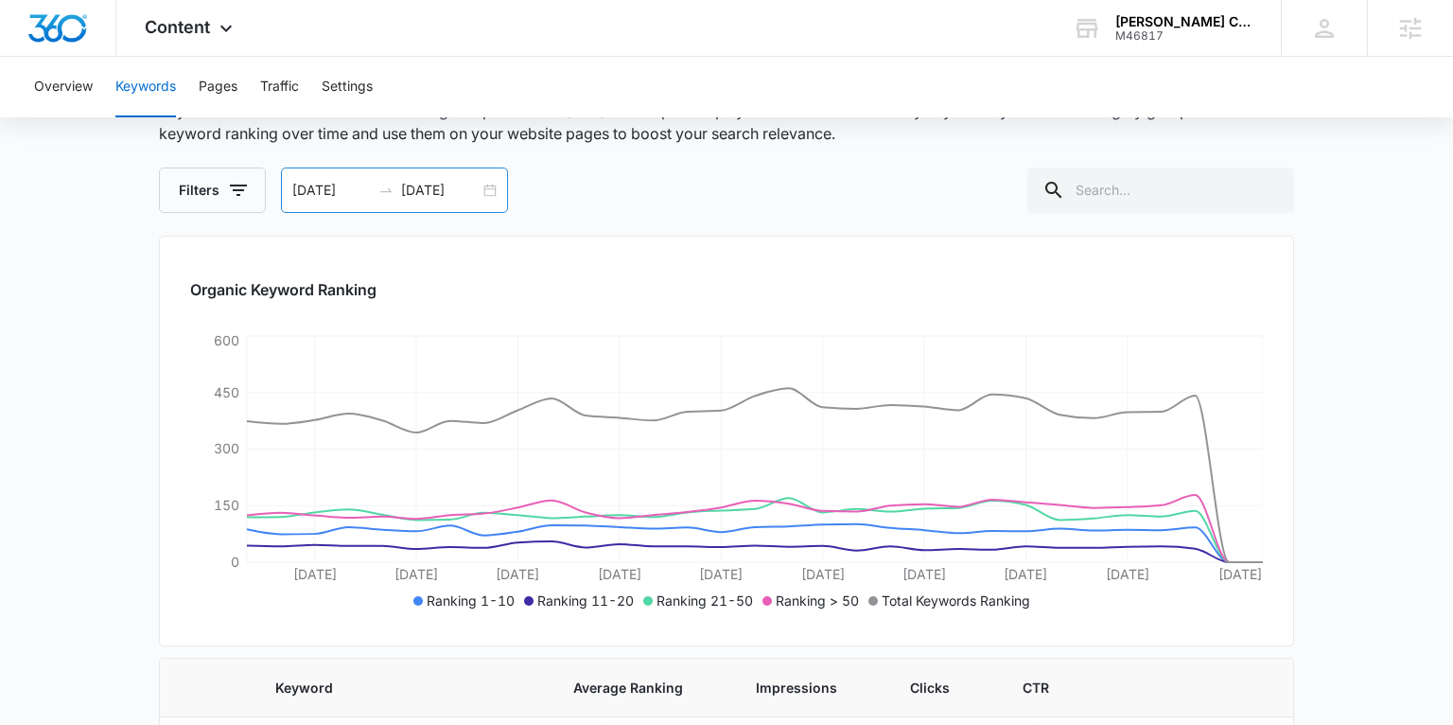
click at [482, 196] on div "07/12/2025 08/11/2025" at bounding box center [394, 189] width 227 height 45
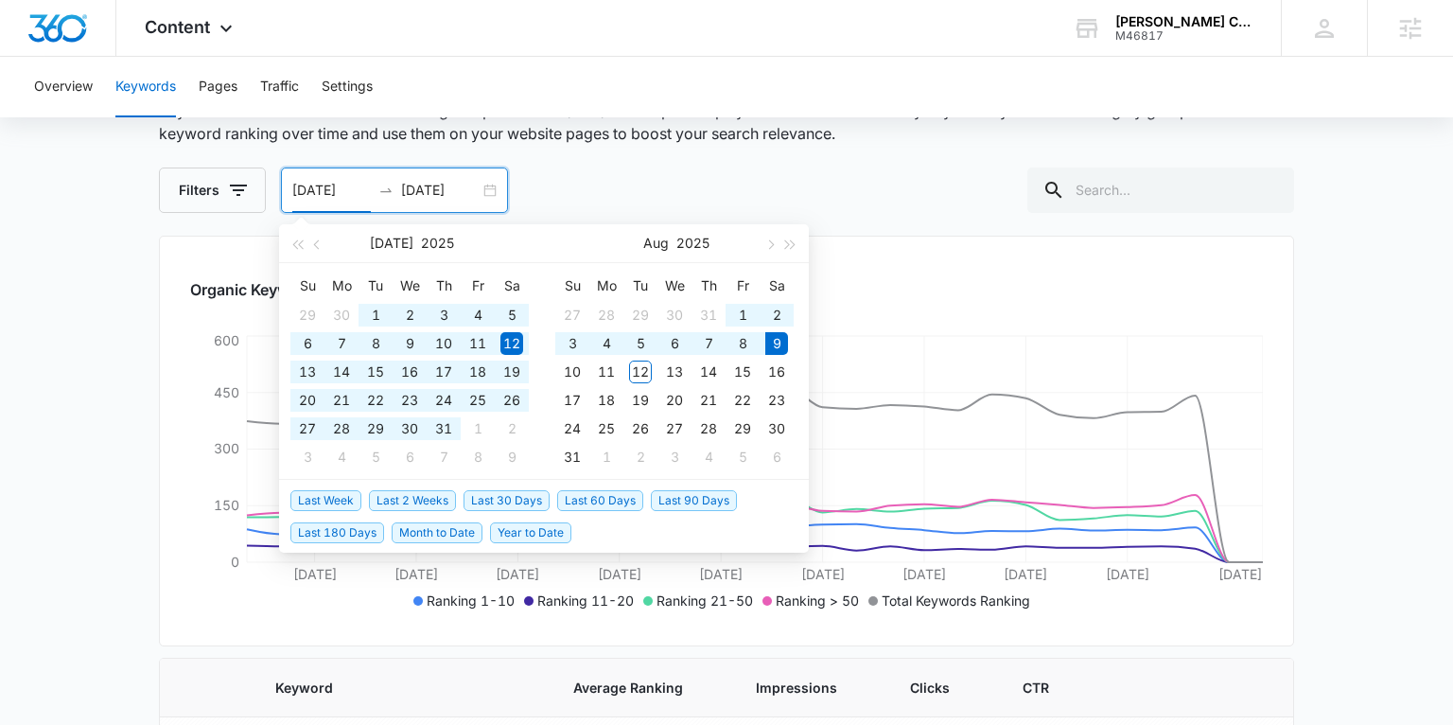
click at [369, 531] on span "Last 180 Days" at bounding box center [337, 532] width 94 height 21
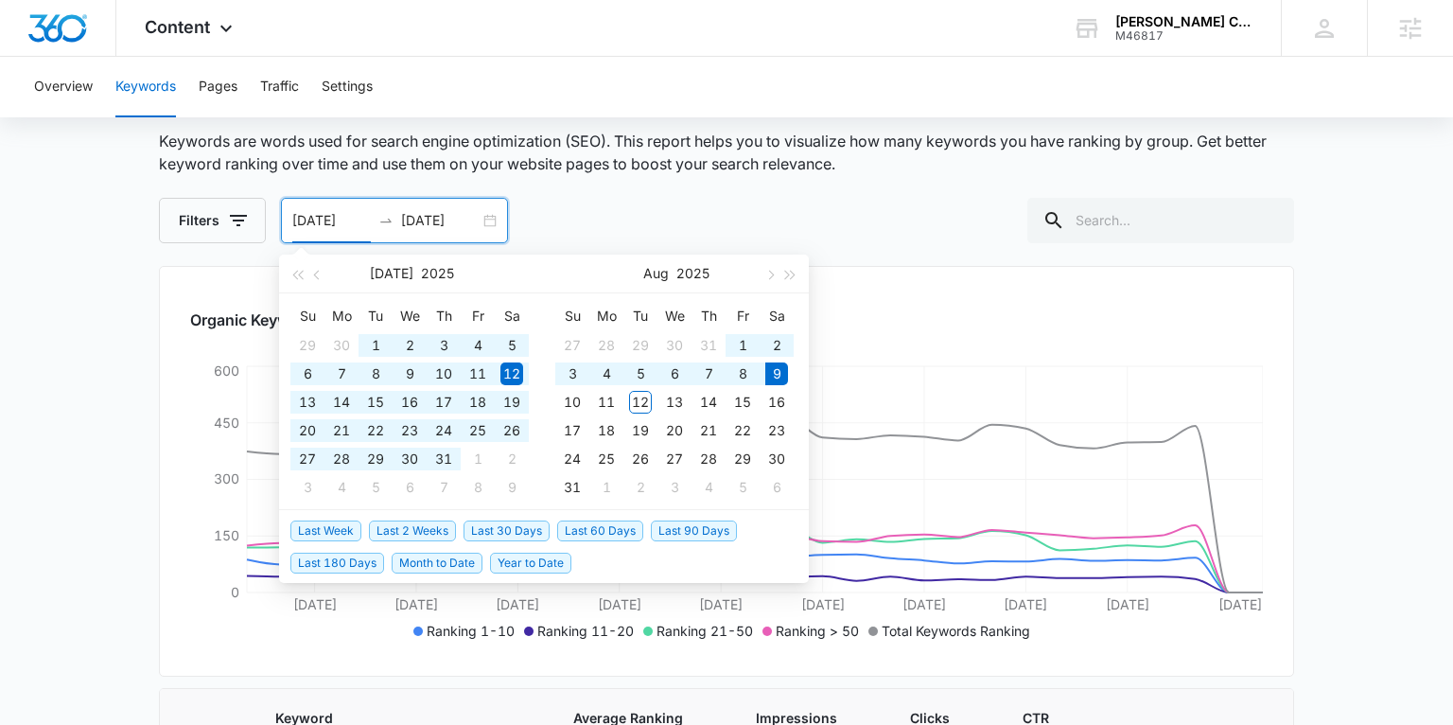
type input "02/10/2025"
type input "08/09/2025"
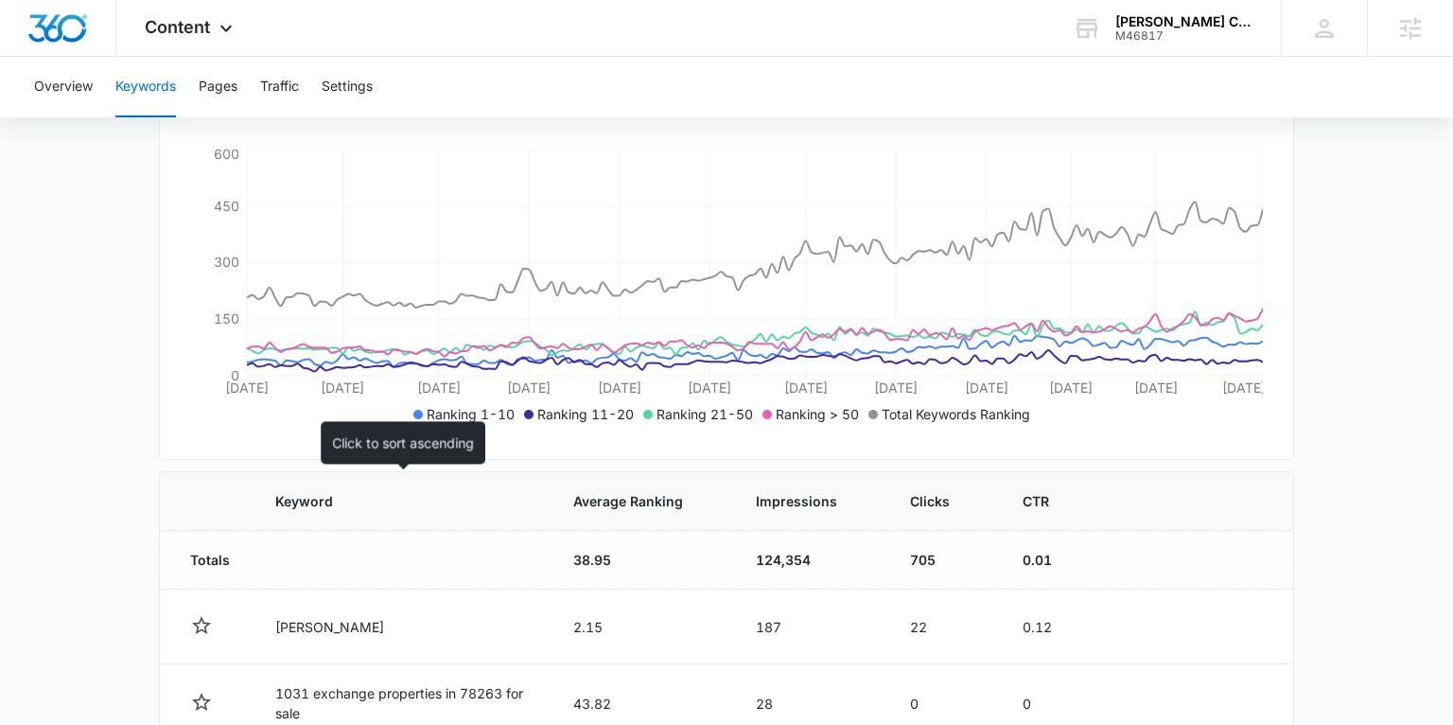
scroll to position [303, 0]
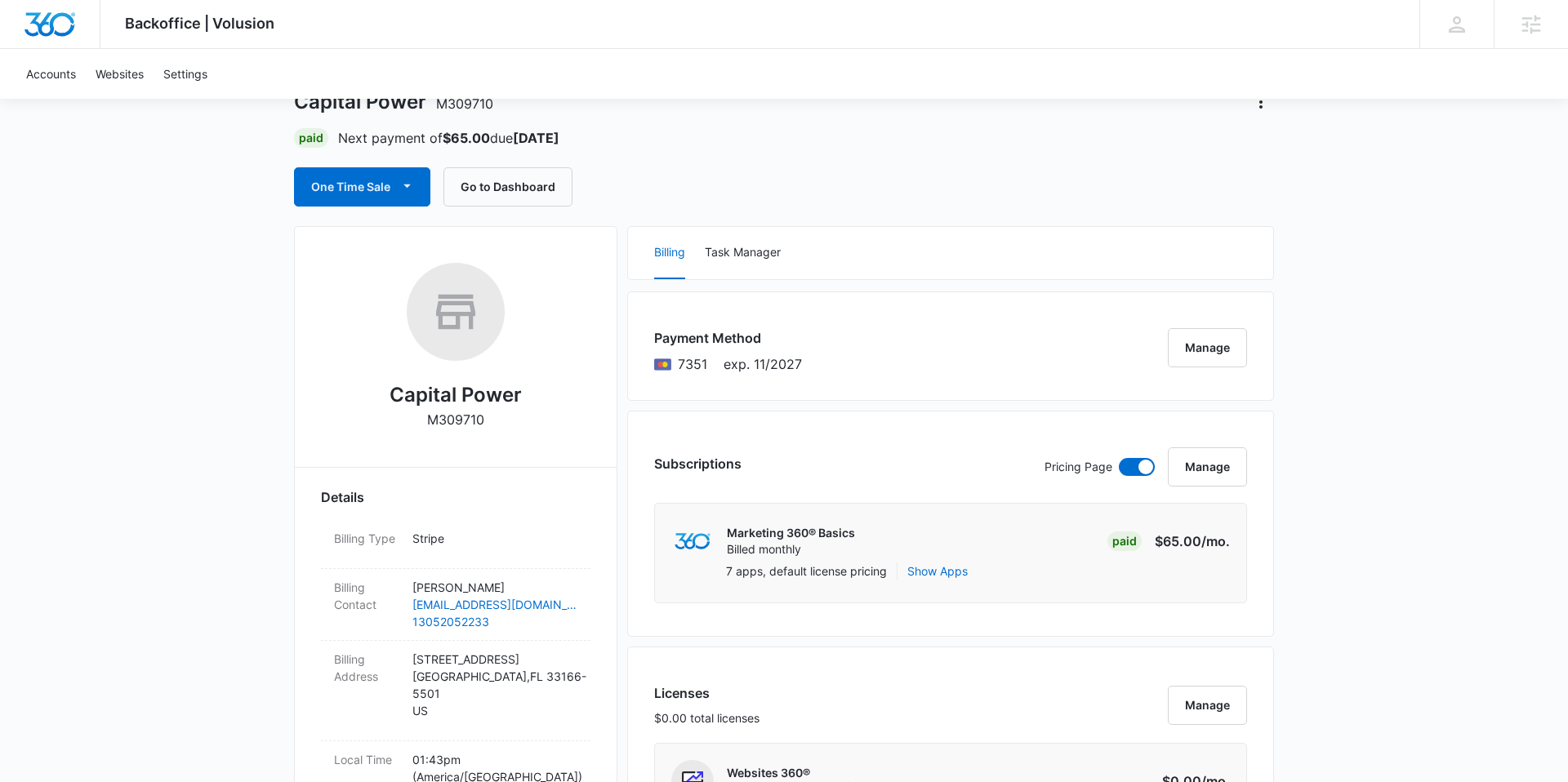
scroll to position [50, 0]
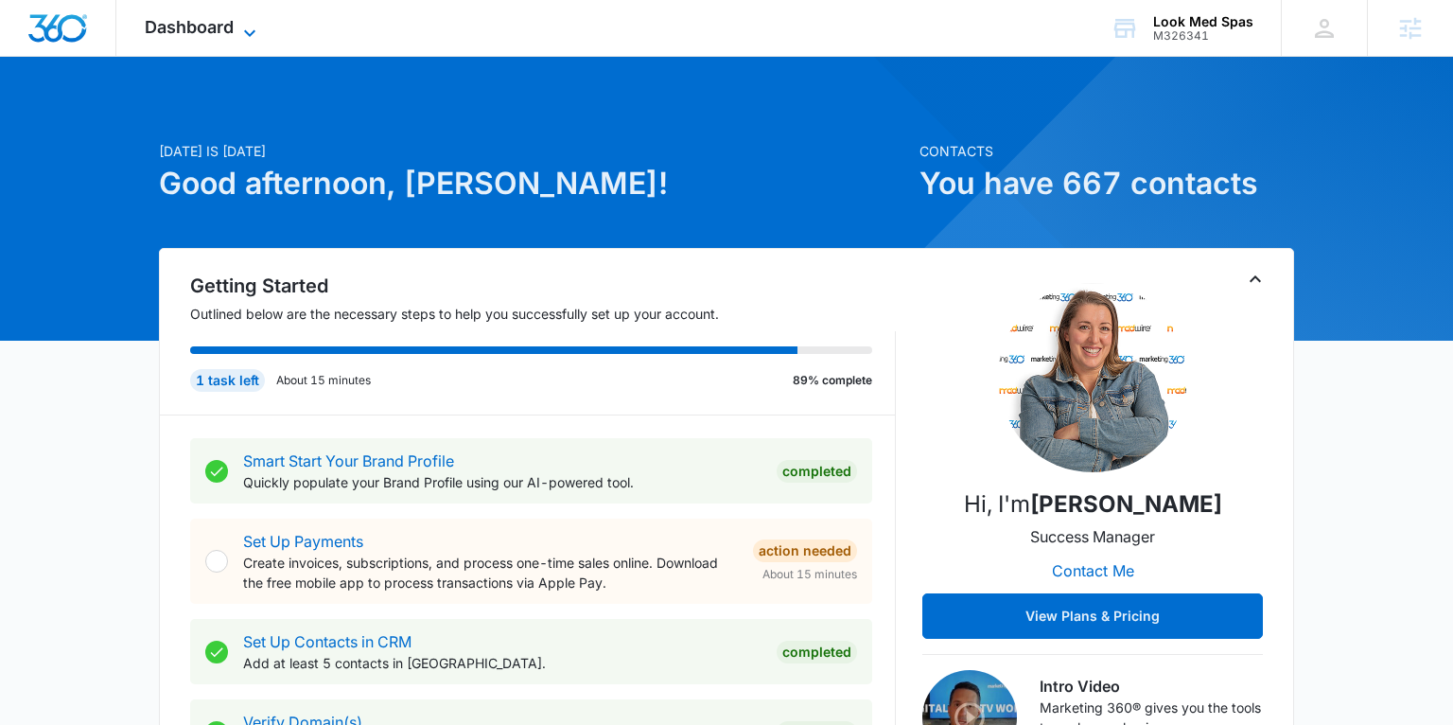
click at [214, 26] on span "Dashboard" at bounding box center [189, 27] width 89 height 20
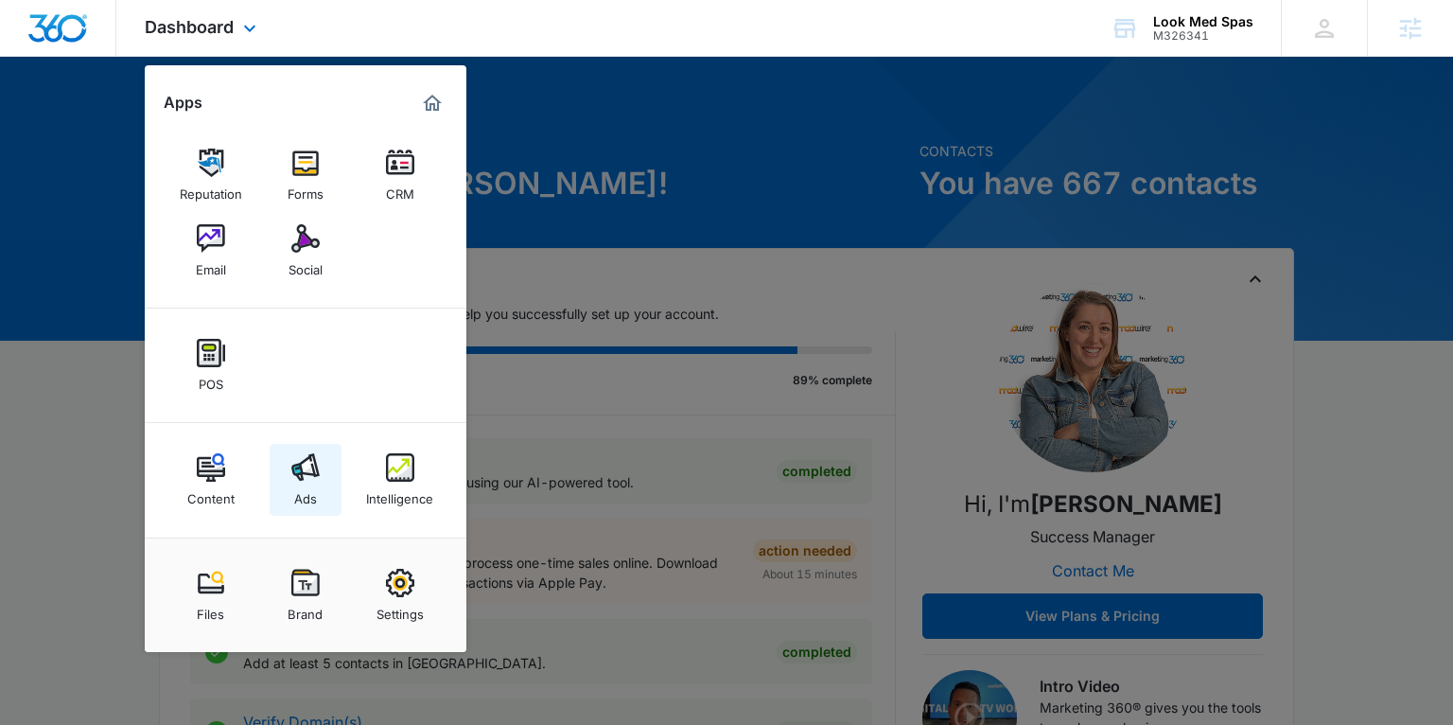
click at [324, 470] on link "Ads" at bounding box center [306, 480] width 72 height 72
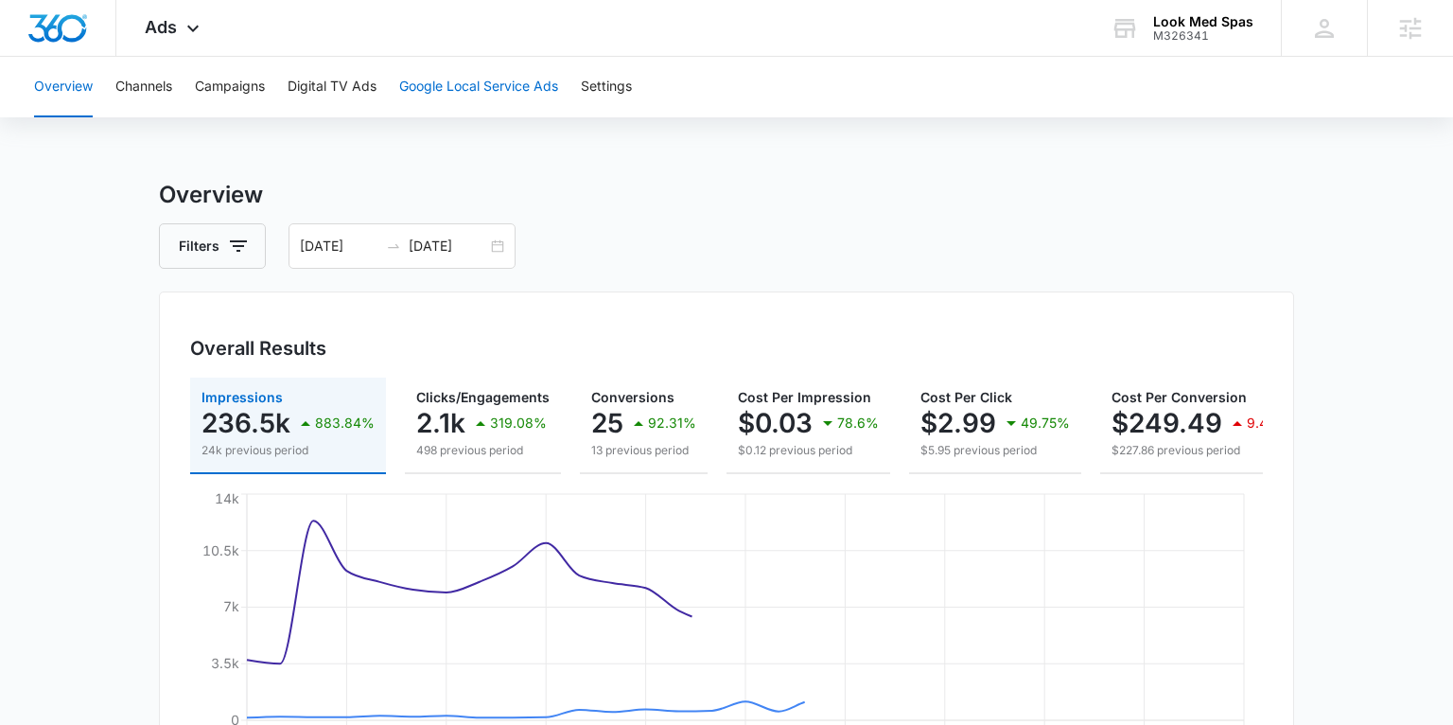
click at [526, 92] on button "Google Local Service Ads" at bounding box center [478, 87] width 159 height 61
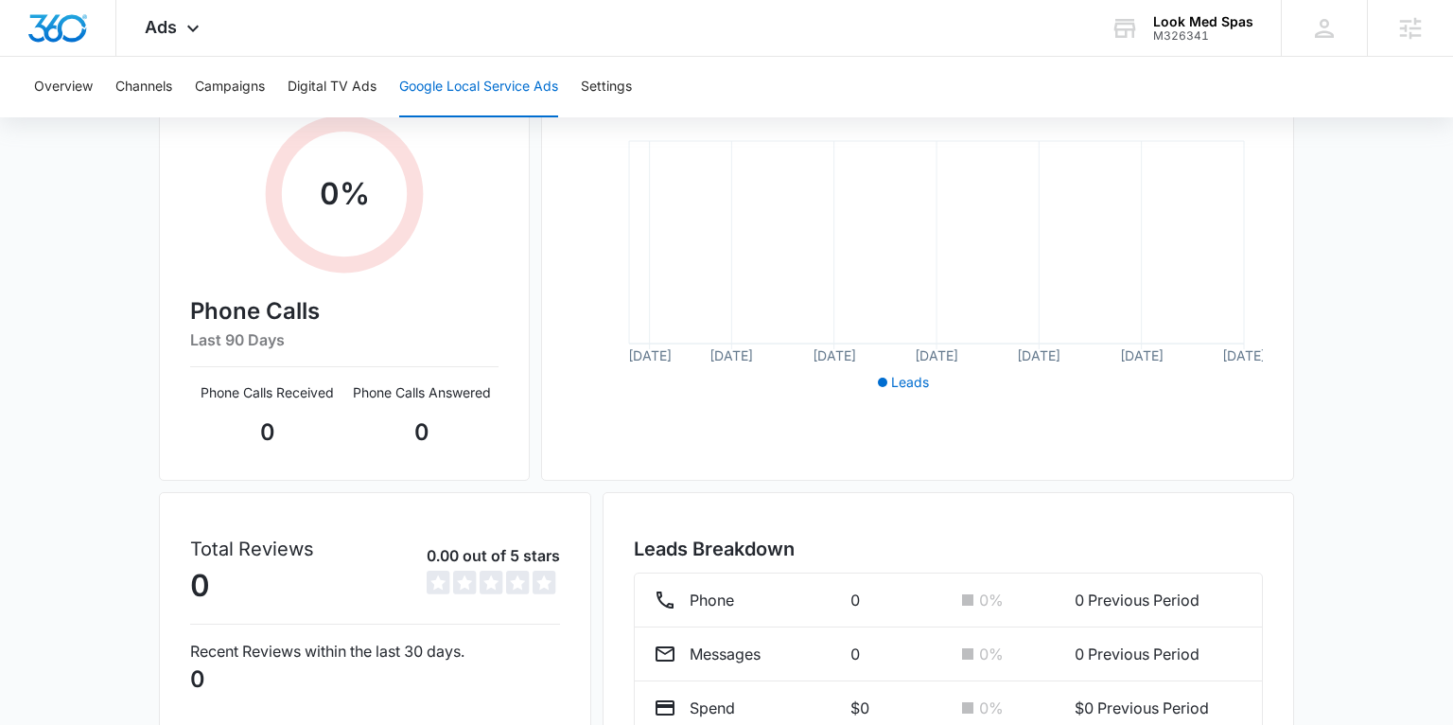
scroll to position [325, 0]
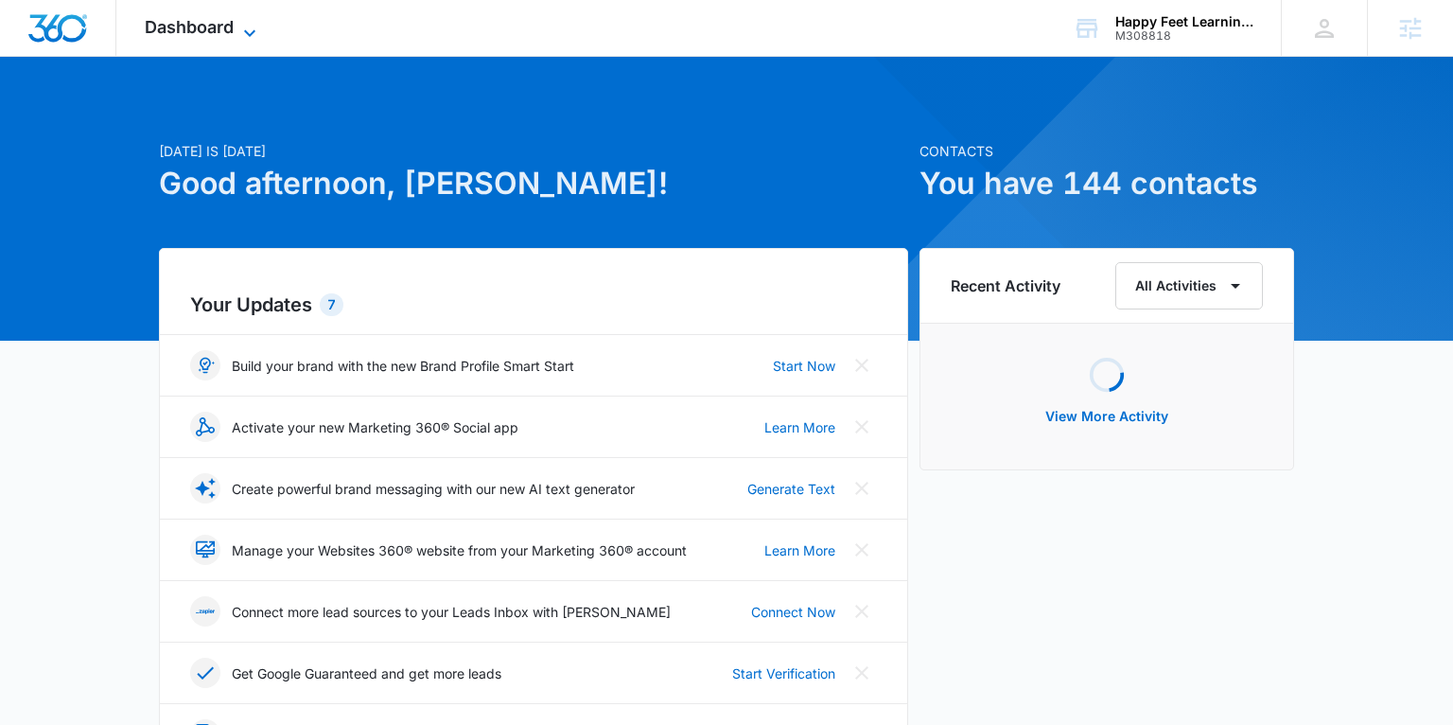
click at [202, 22] on span "Dashboard" at bounding box center [189, 27] width 89 height 20
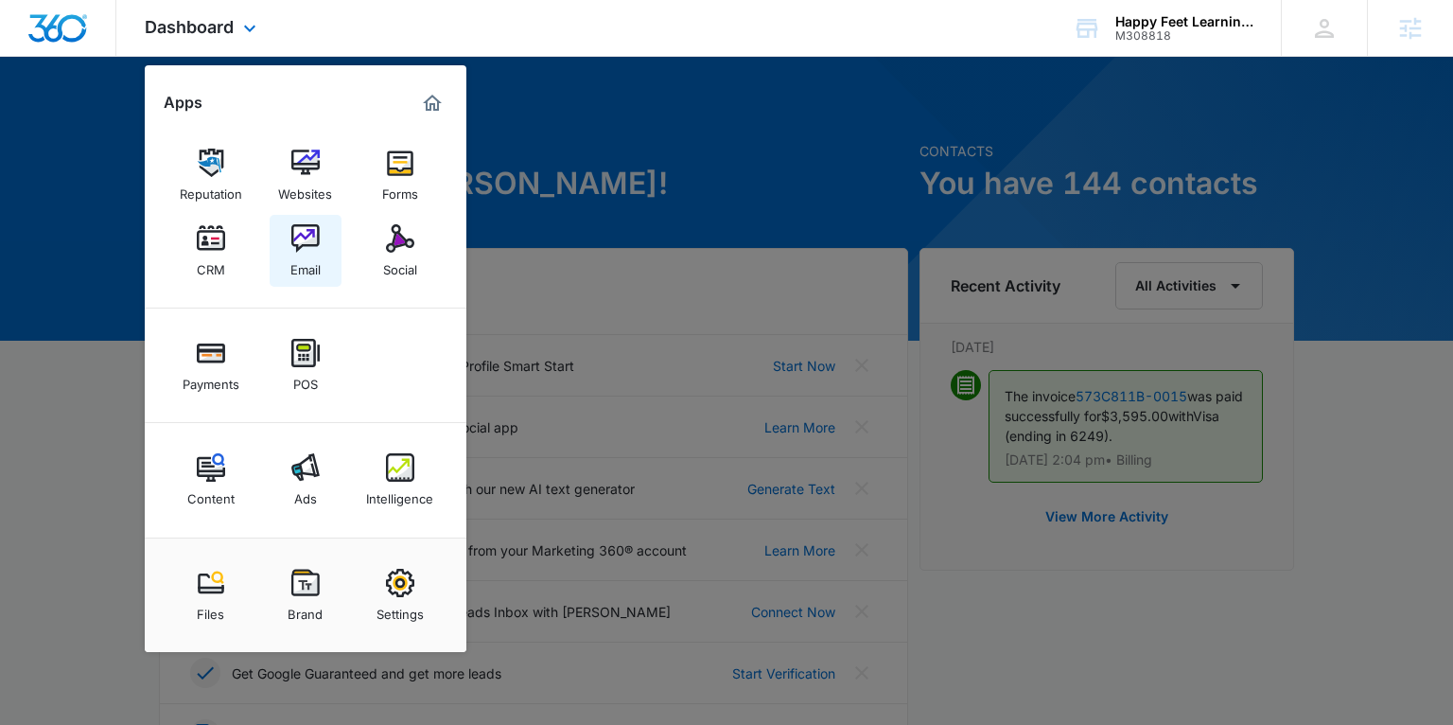
click at [296, 259] on div "Email" at bounding box center [305, 265] width 30 height 25
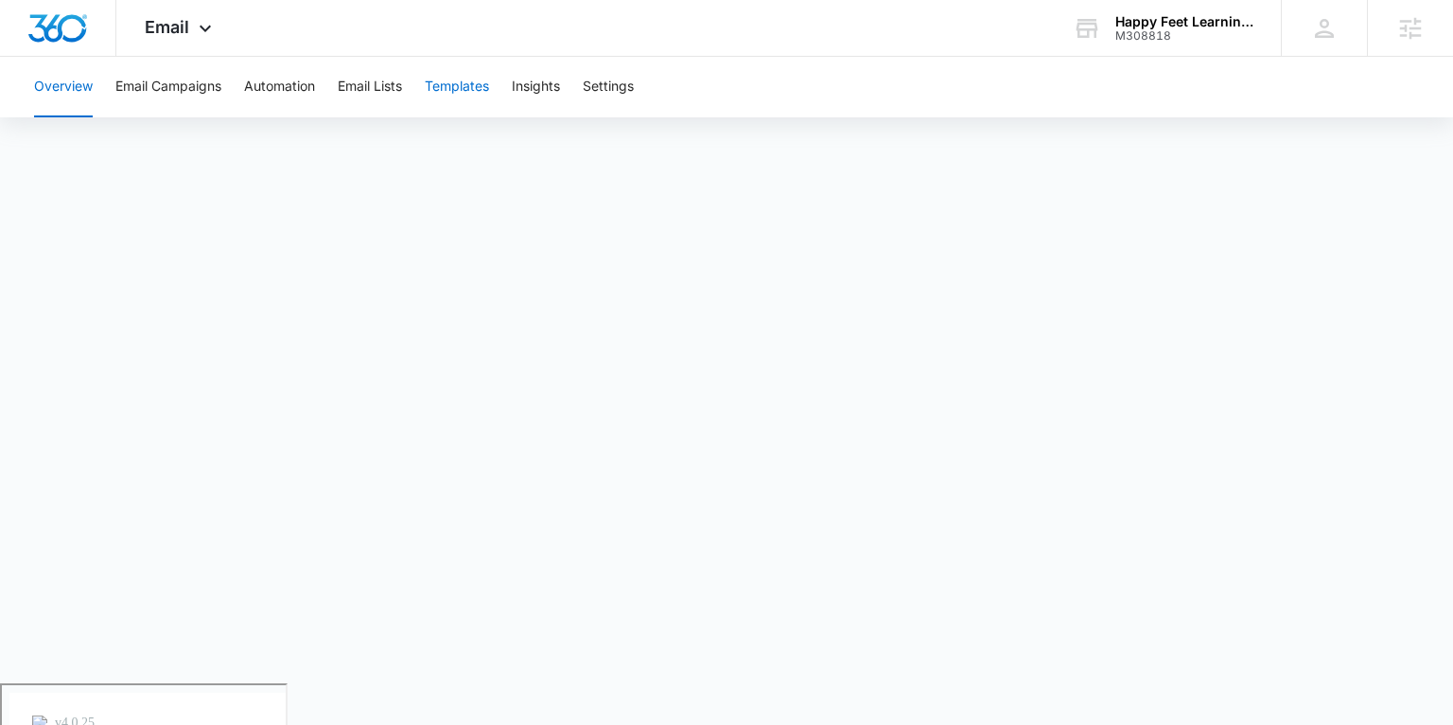
click at [483, 93] on button "Templates" at bounding box center [457, 87] width 64 height 61
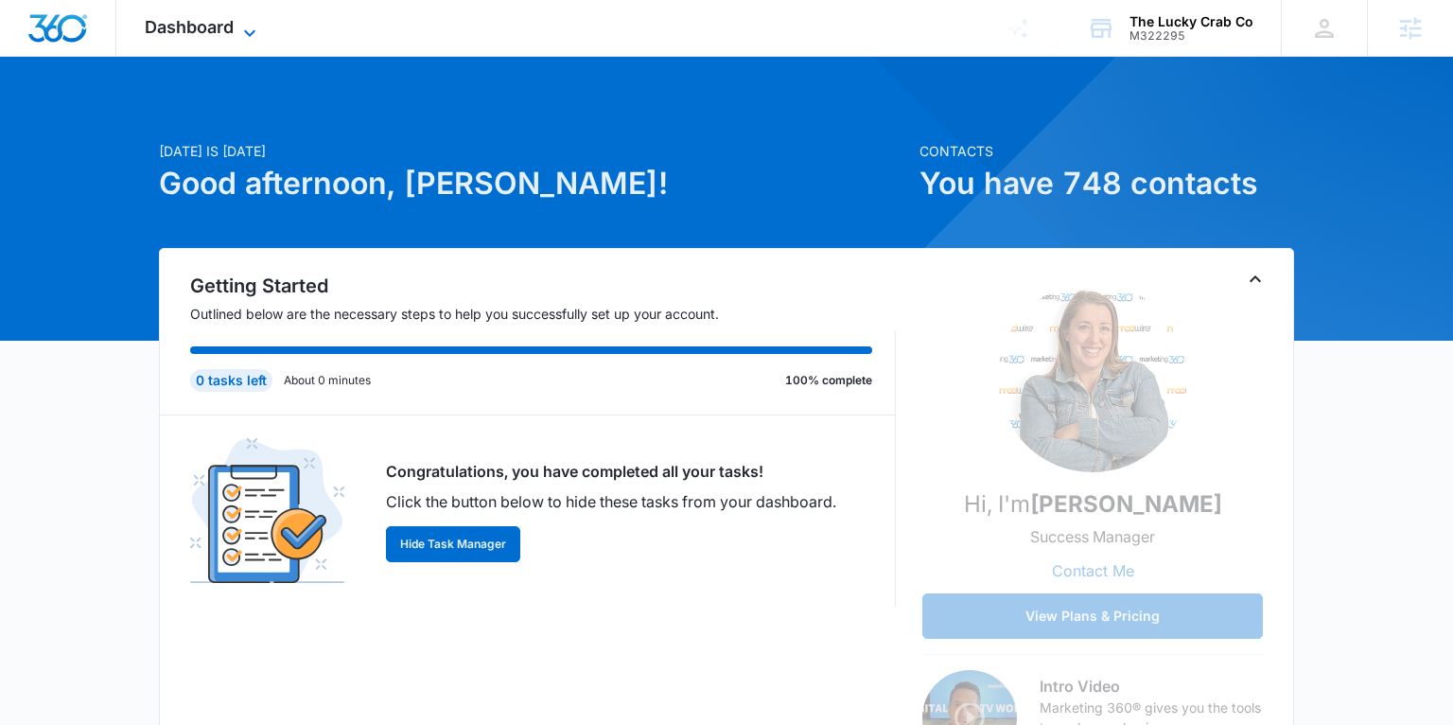
click at [200, 31] on span "Dashboard" at bounding box center [189, 27] width 89 height 20
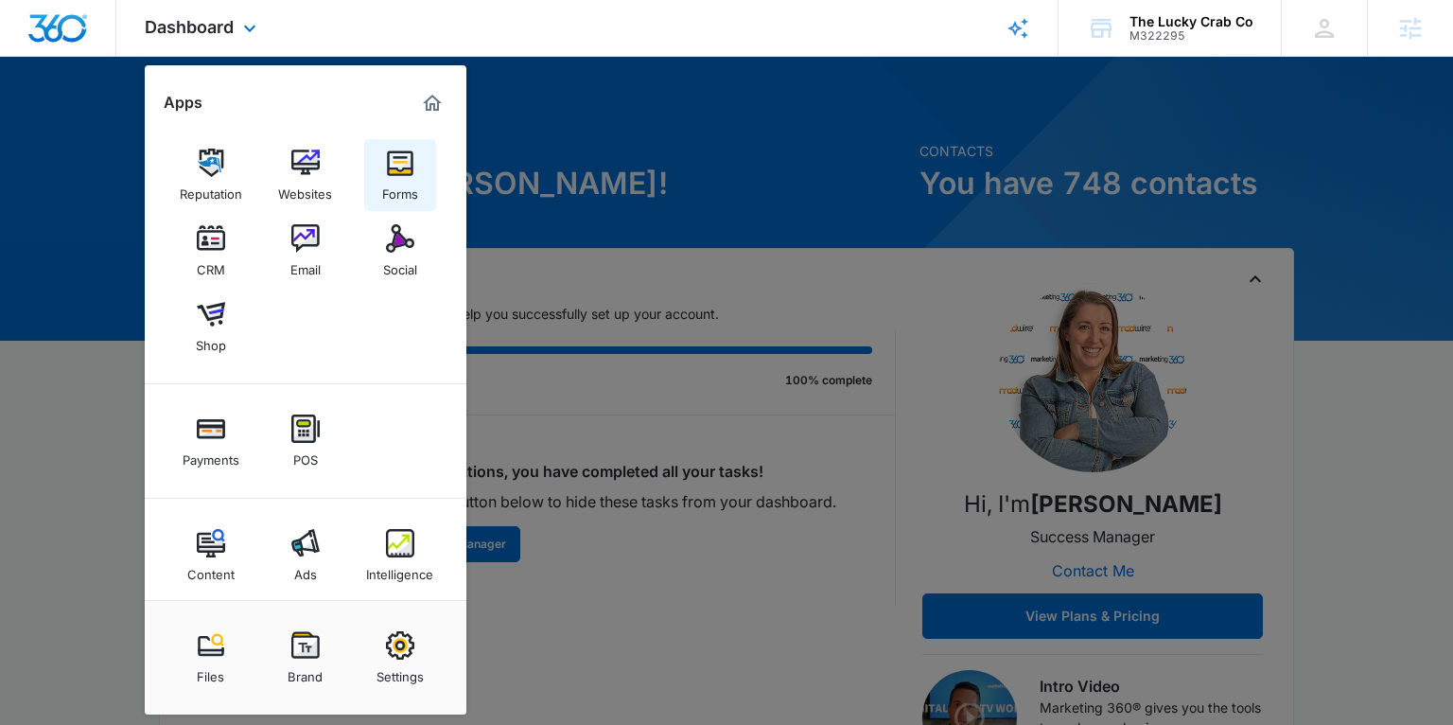
click at [401, 168] on img at bounding box center [400, 163] width 28 height 28
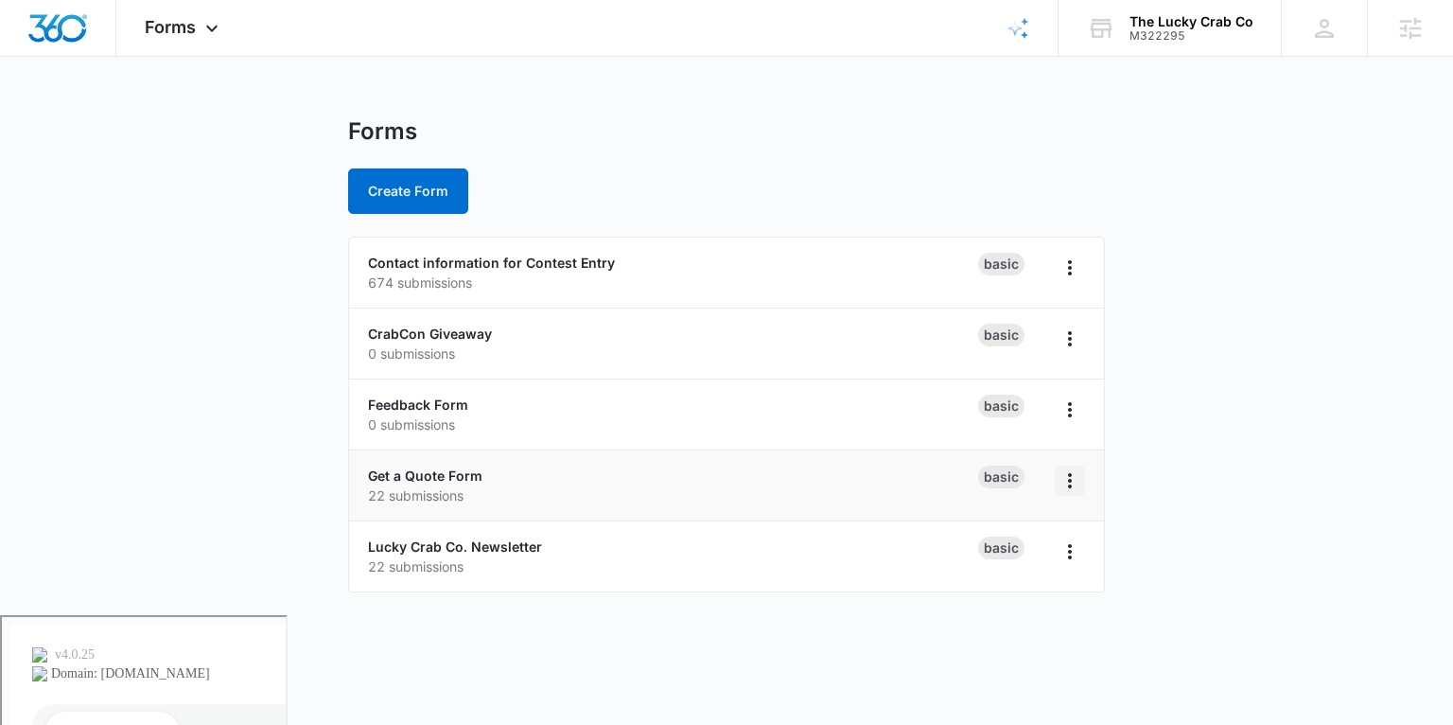
click at [1074, 479] on icon "Overflow Menu" at bounding box center [1070, 480] width 23 height 23
click at [445, 479] on link "Get a Quote Form" at bounding box center [425, 475] width 114 height 16
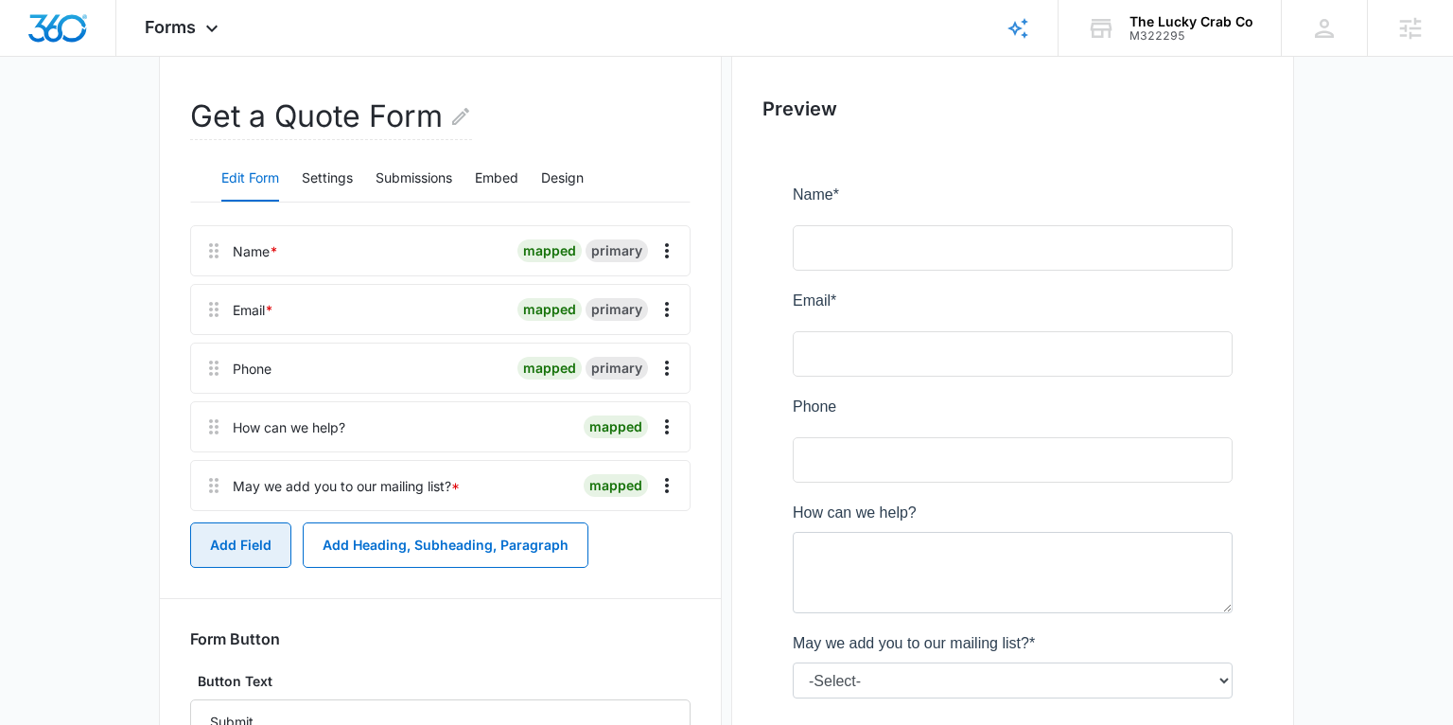
scroll to position [165, 0]
click at [253, 536] on button "Add Field" at bounding box center [240, 543] width 101 height 45
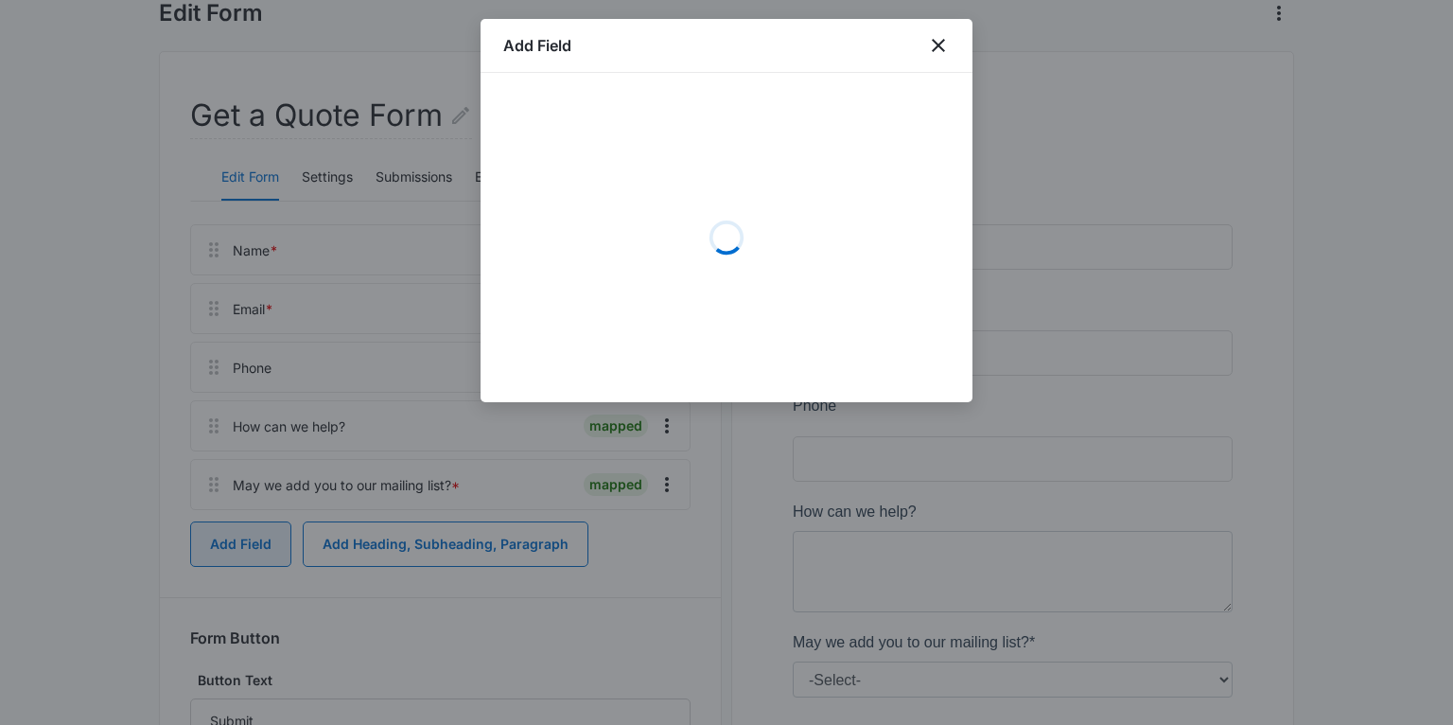
scroll to position [161, 0]
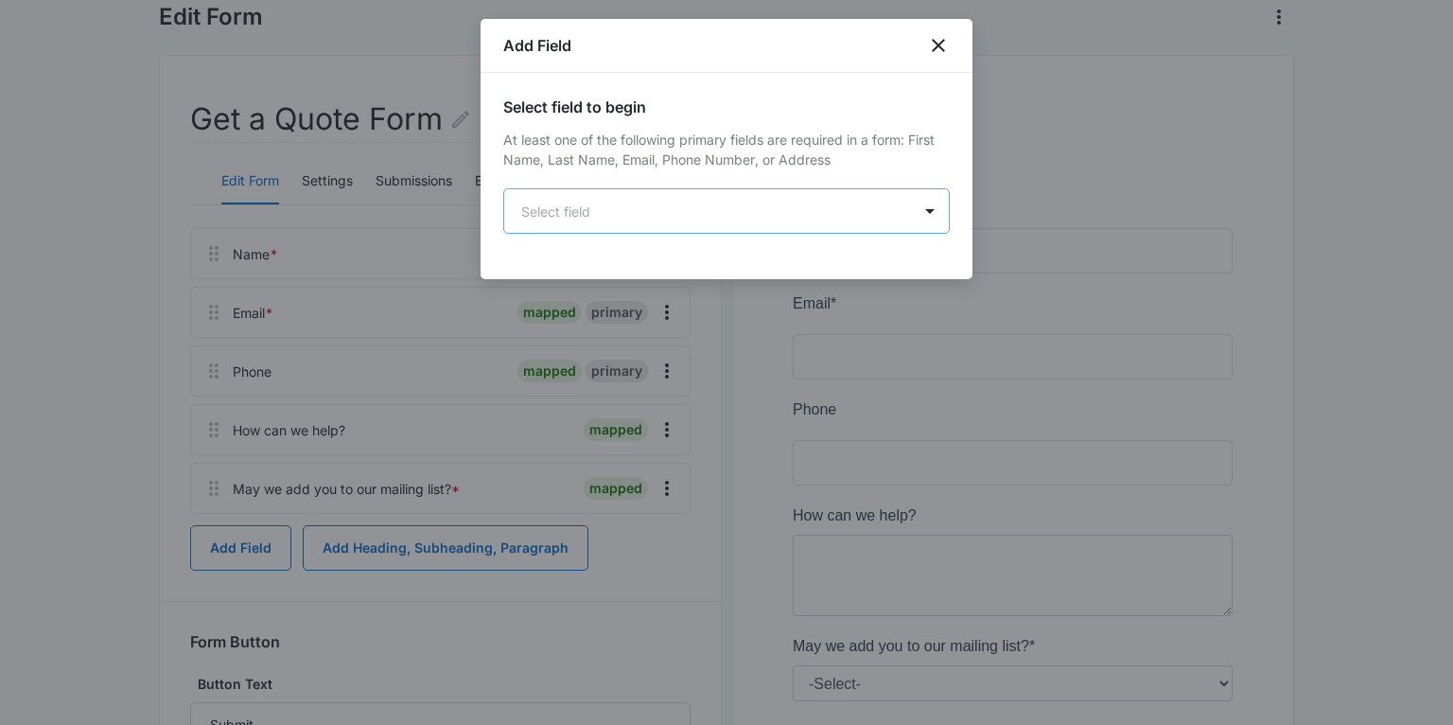
click at [721, 210] on body "Forms Apps Reputation Websites Forms CRM Email Social Shop Payments POS Content…" at bounding box center [726, 445] width 1453 height 1212
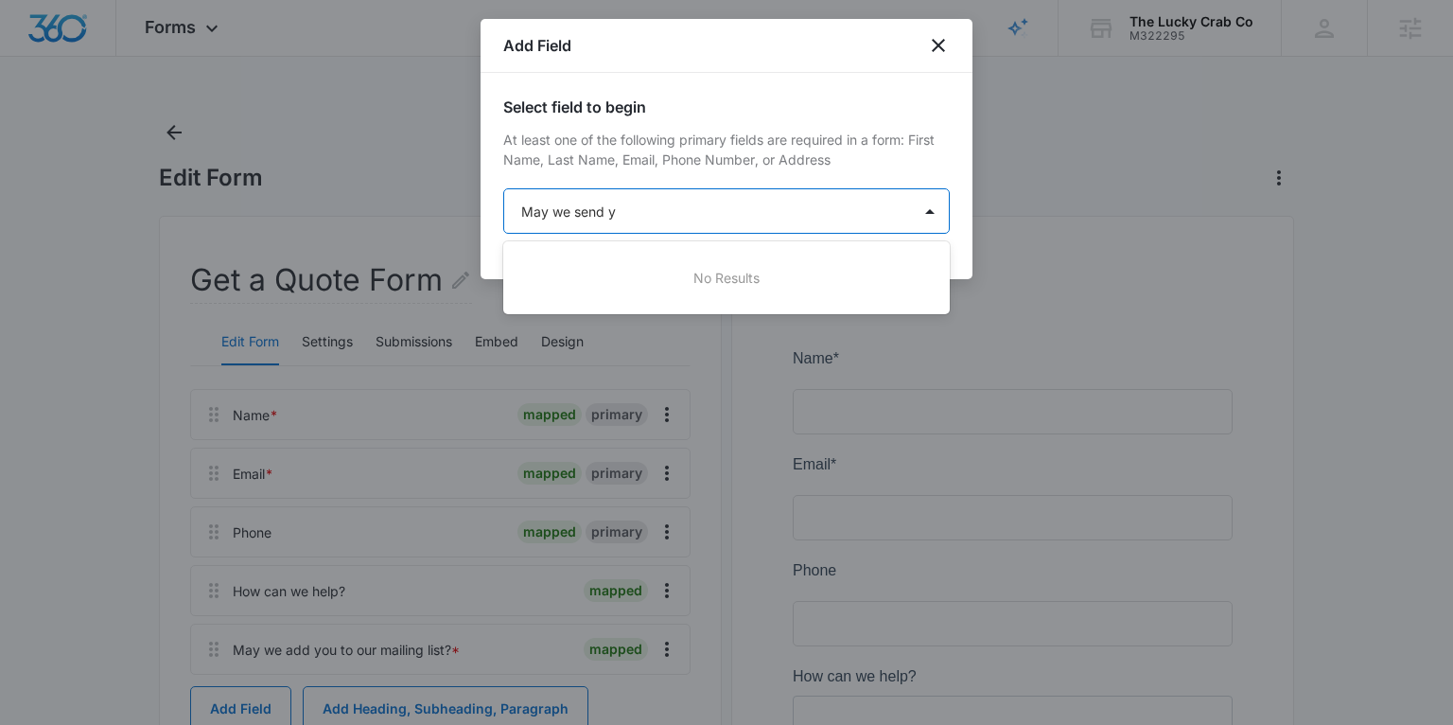
type input "May we send y"
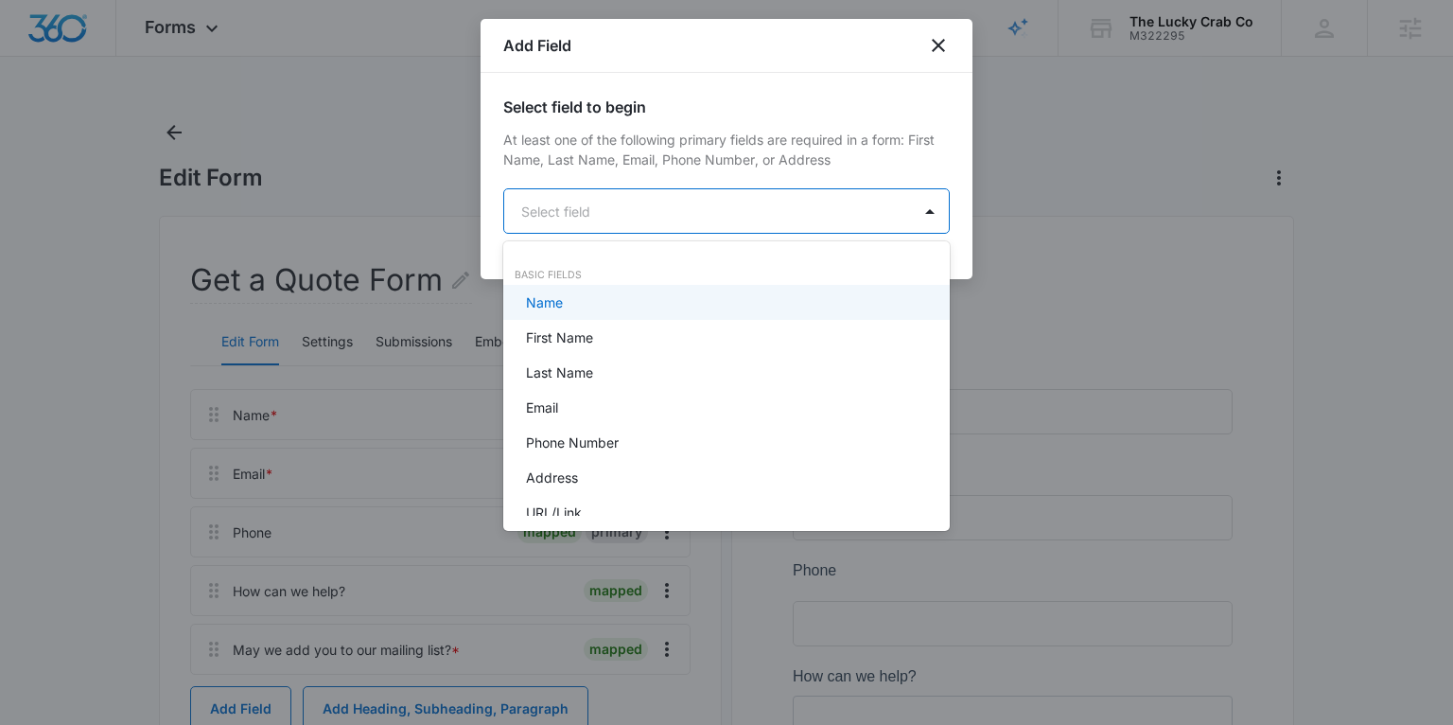
click at [593, 212] on body "Forms Apps Reputation Websites Forms CRM Email Social Shop Payments POS Content…" at bounding box center [726, 362] width 1453 height 725
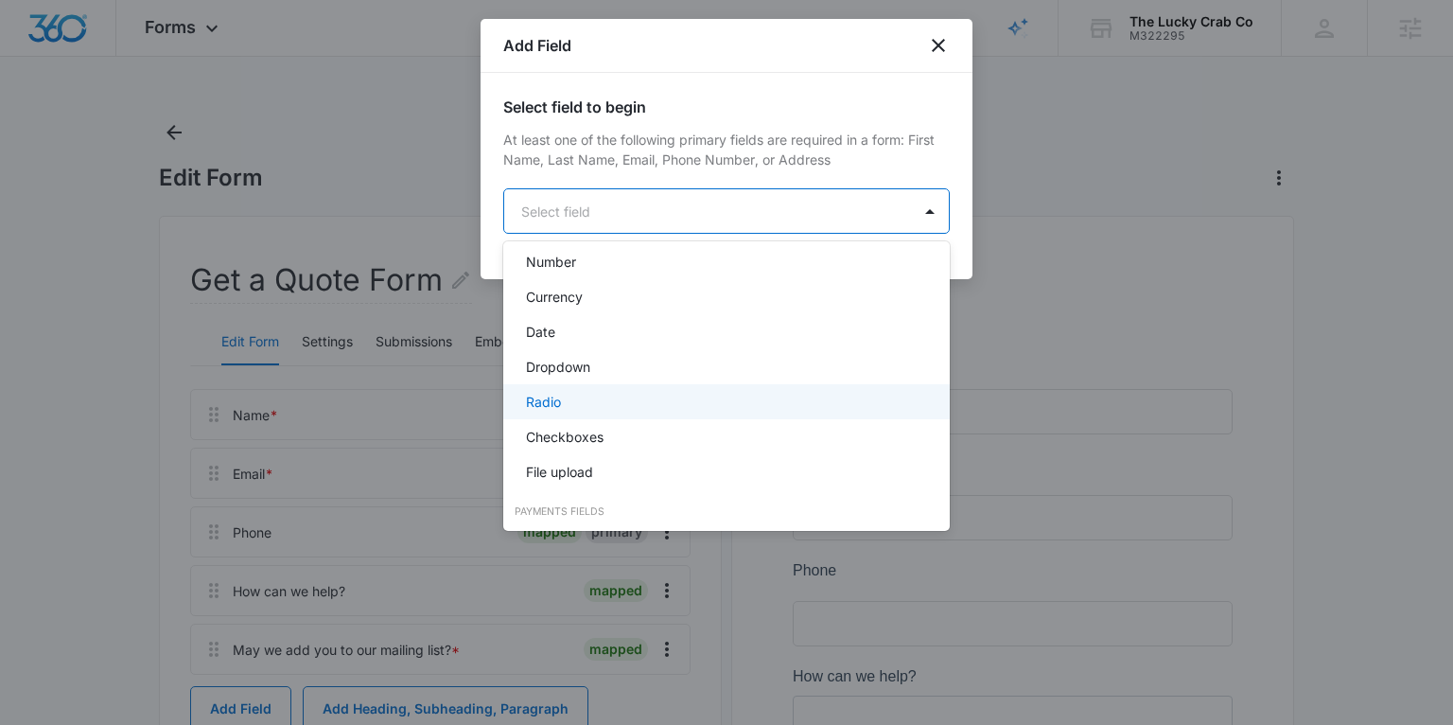
click at [585, 406] on div "Radio" at bounding box center [724, 402] width 397 height 20
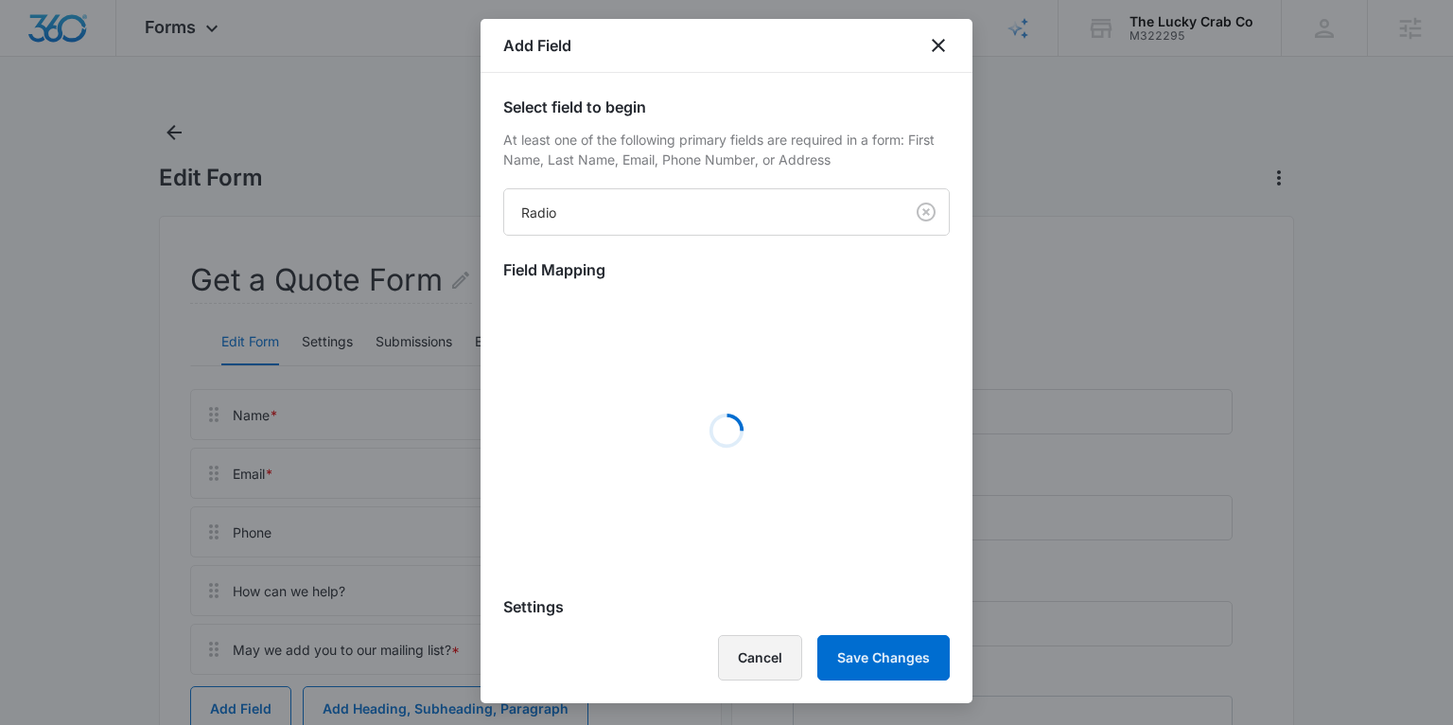
click at [771, 651] on button "Cancel" at bounding box center [760, 657] width 84 height 45
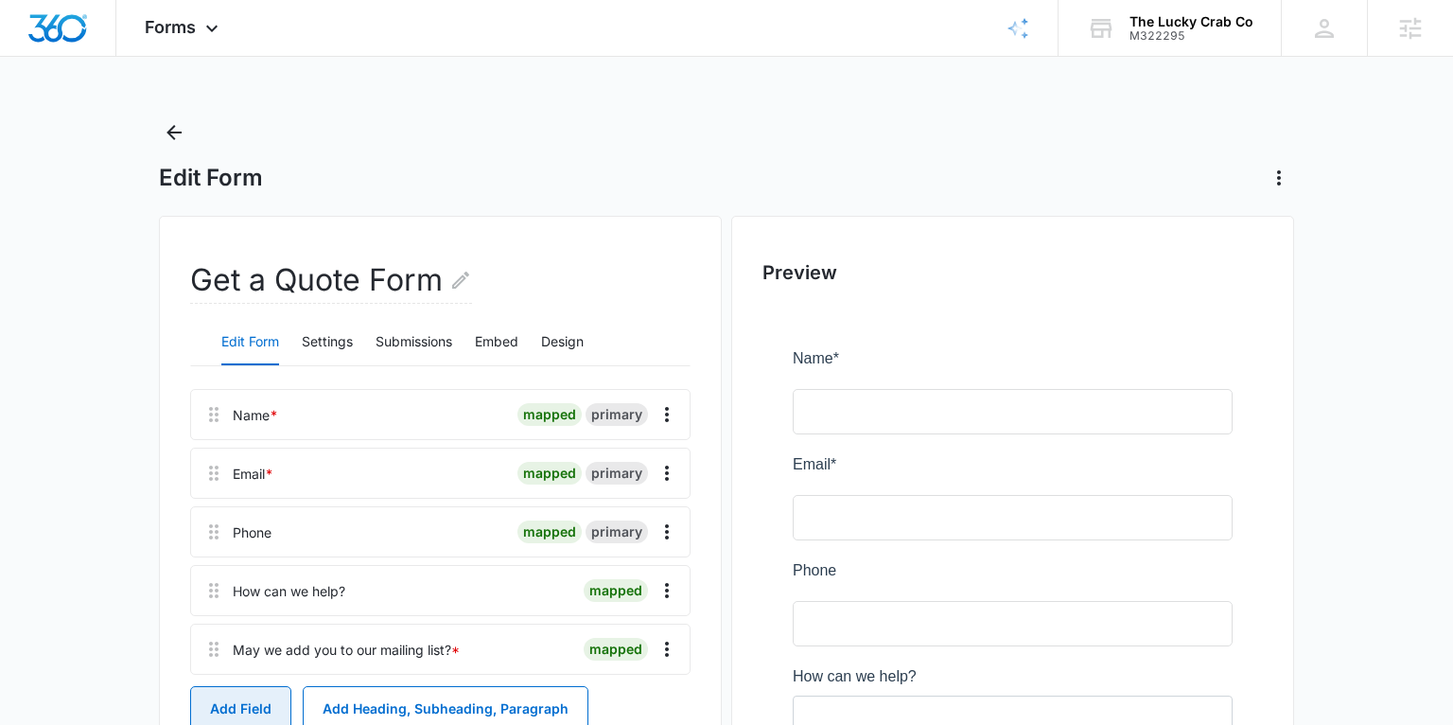
scroll to position [6, 0]
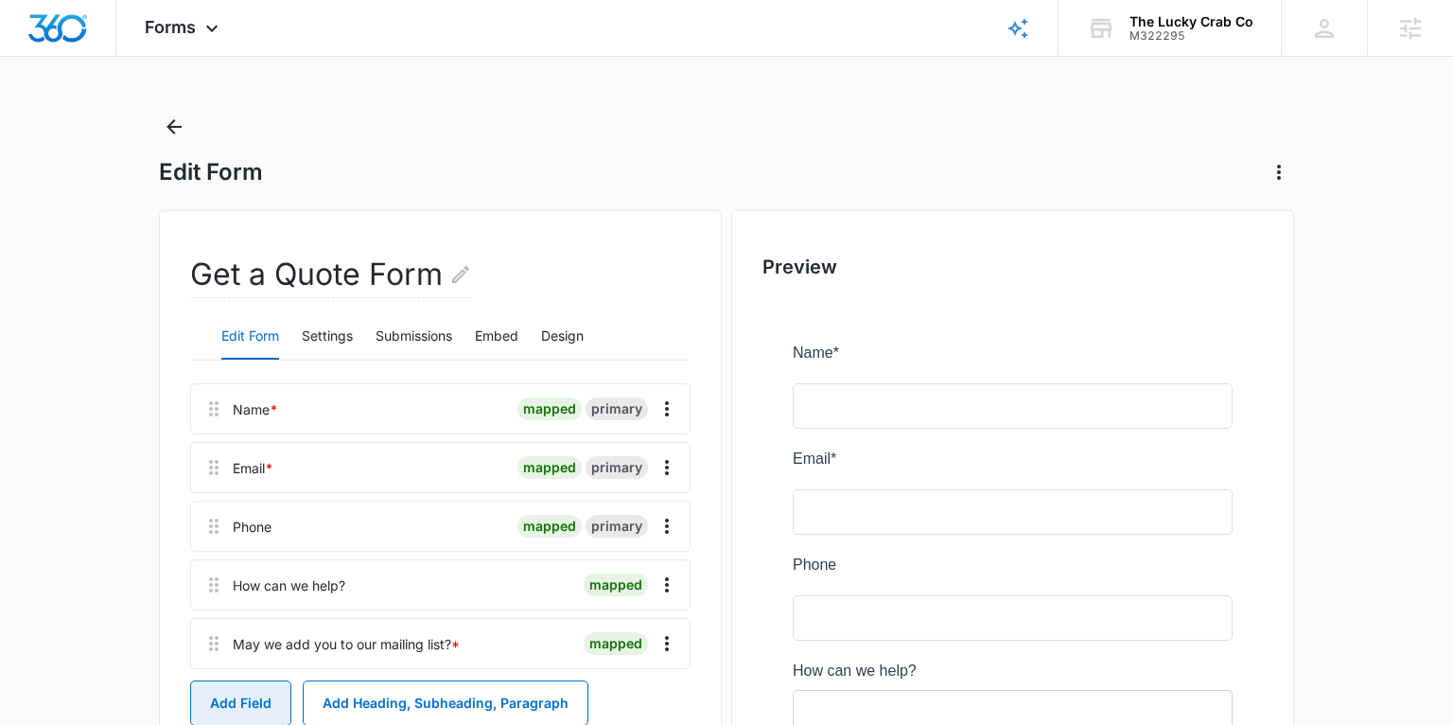
click at [232, 701] on button "Add Field" at bounding box center [240, 702] width 101 height 45
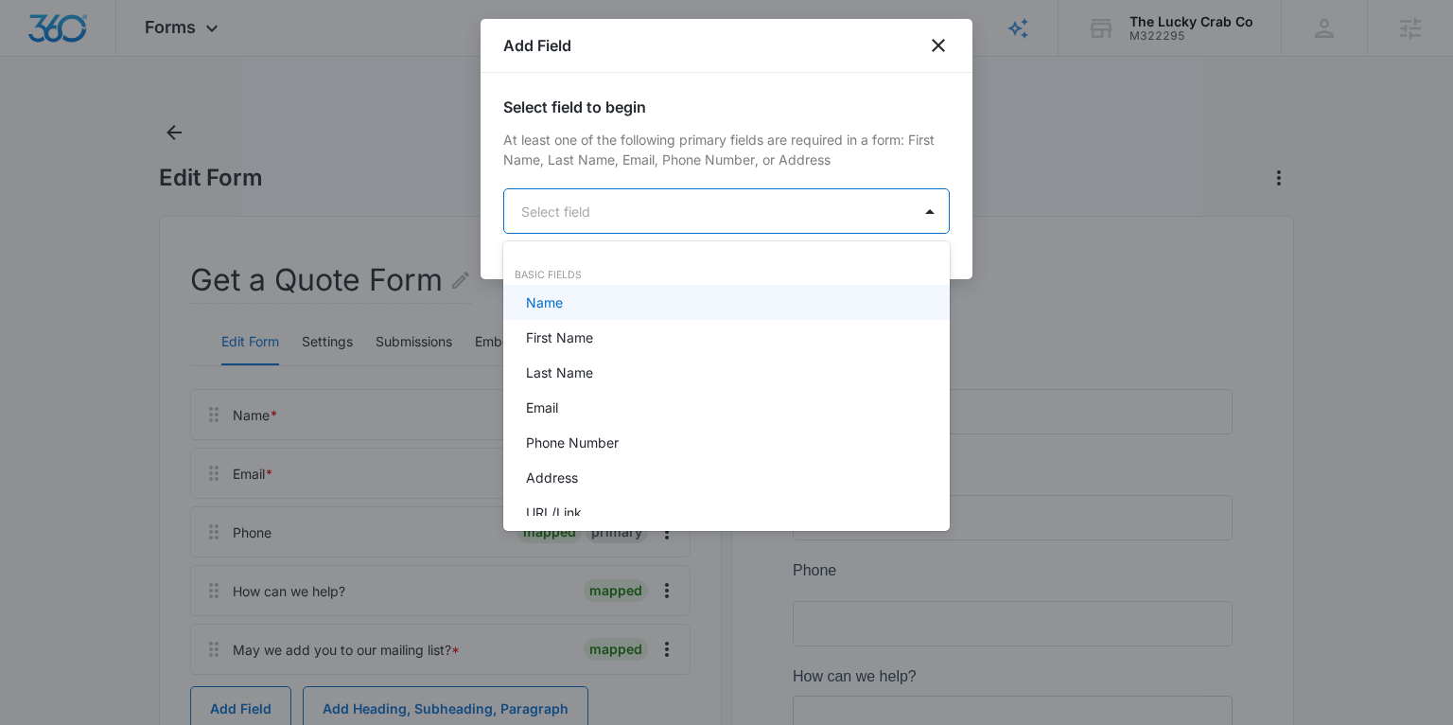
scroll to position [0, 0]
click at [580, 215] on body "Forms Apps Reputation Websites Forms CRM Email Social Shop Payments POS Content…" at bounding box center [726, 362] width 1453 height 725
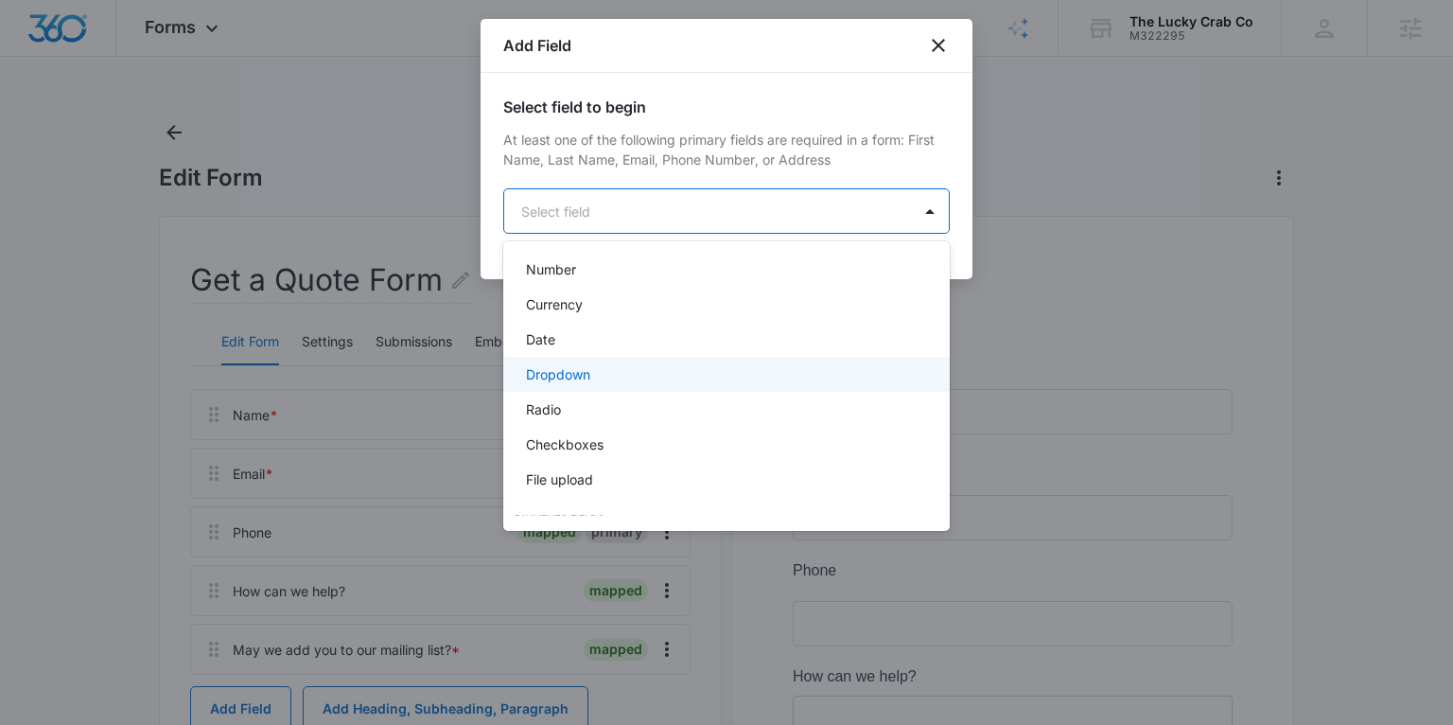
scroll to position [347, 0]
click at [591, 375] on div "Dropdown" at bounding box center [724, 375] width 397 height 20
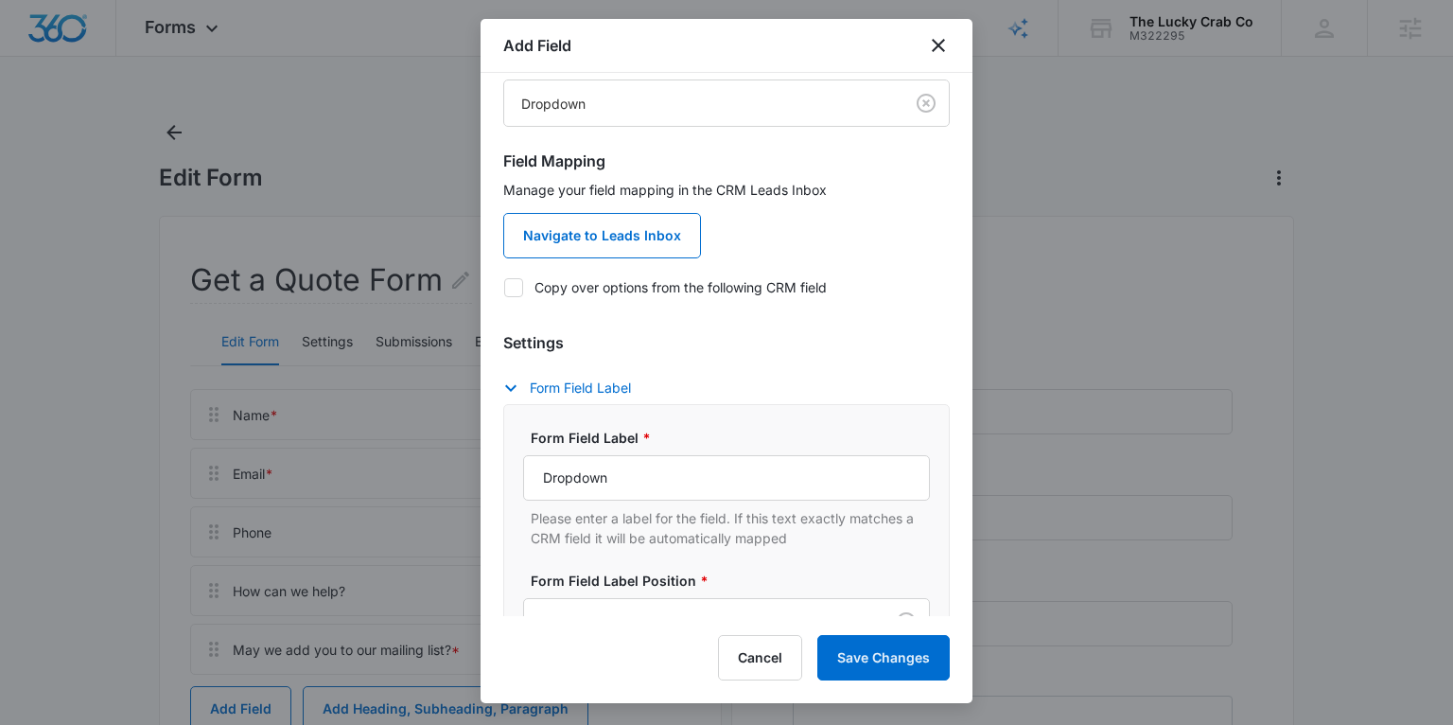
scroll to position [165, 0]
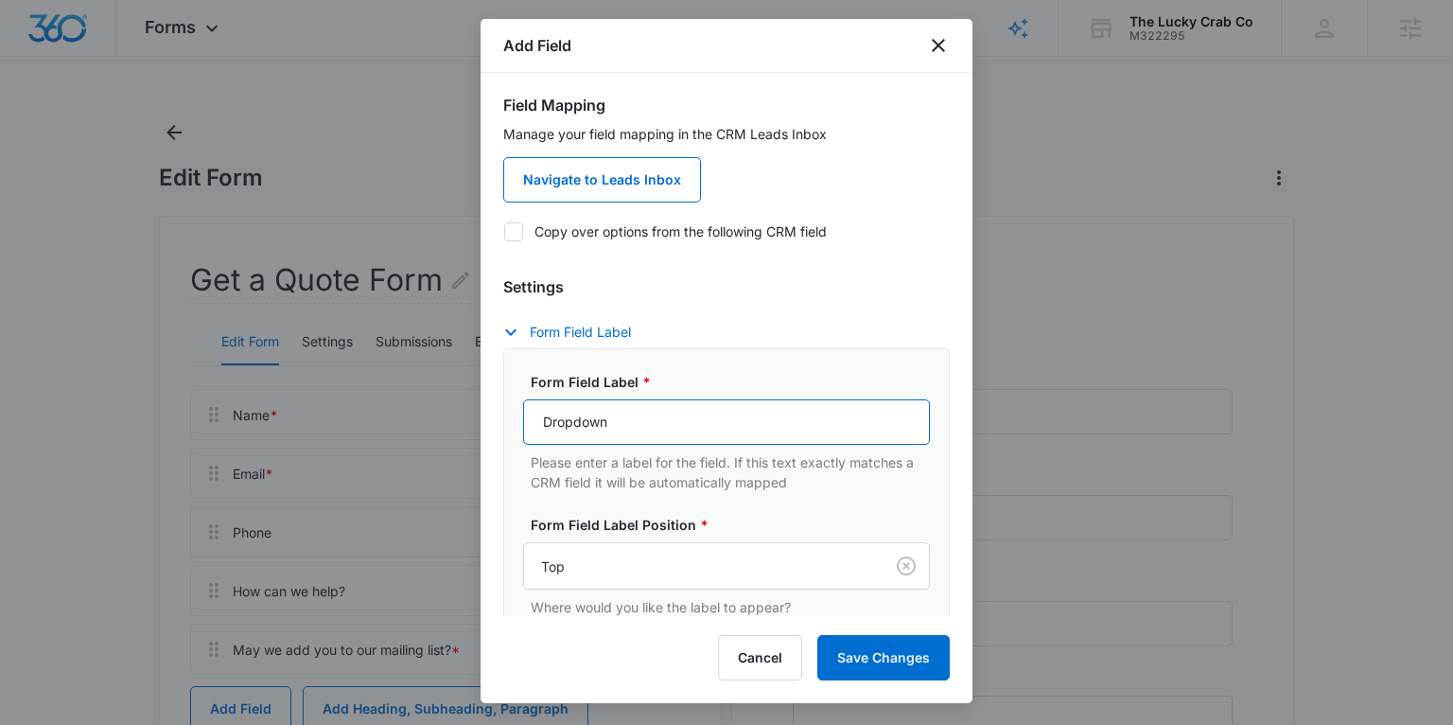
drag, startPoint x: 616, startPoint y: 423, endPoint x: 508, endPoint y: 424, distance: 107.9
click at [508, 424] on div "Form Field Label * Dropdown Please enter a label for the field. If this text ex…" at bounding box center [726, 536] width 447 height 377
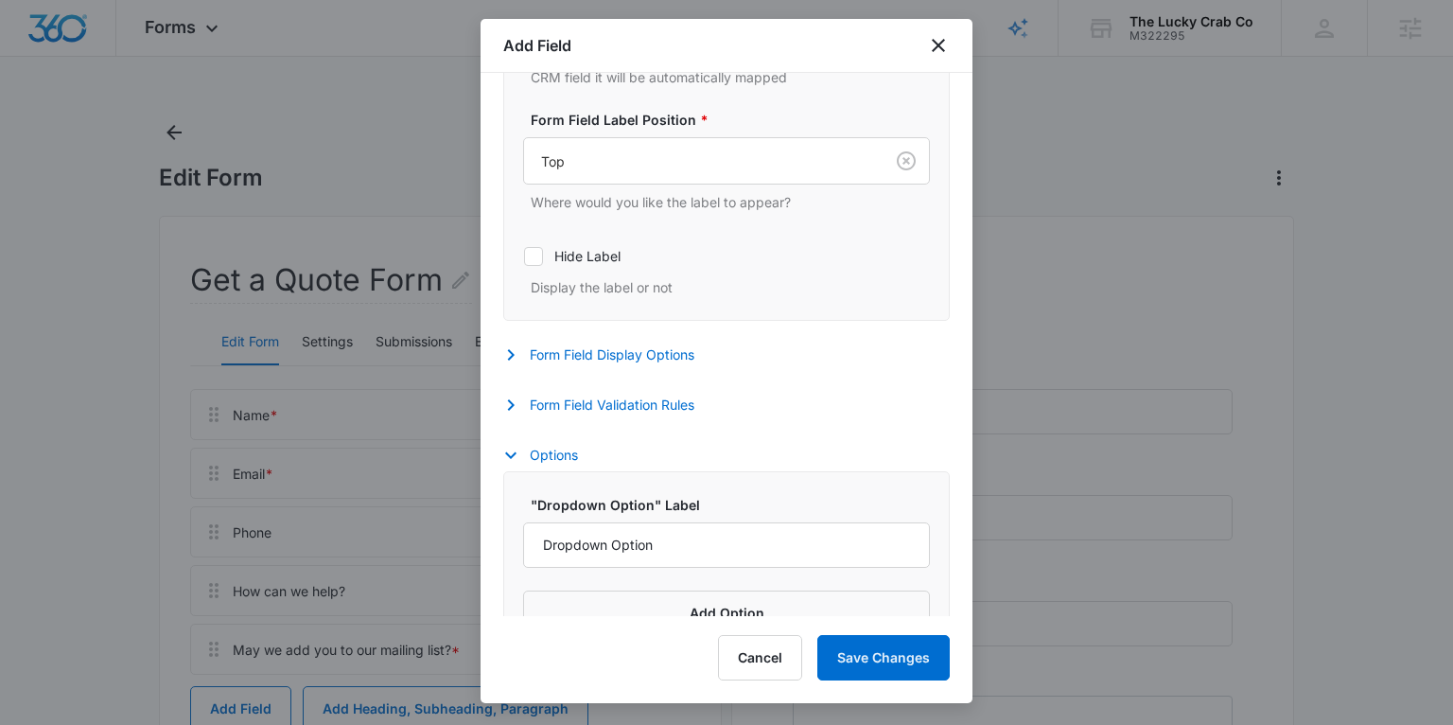
scroll to position [614, 0]
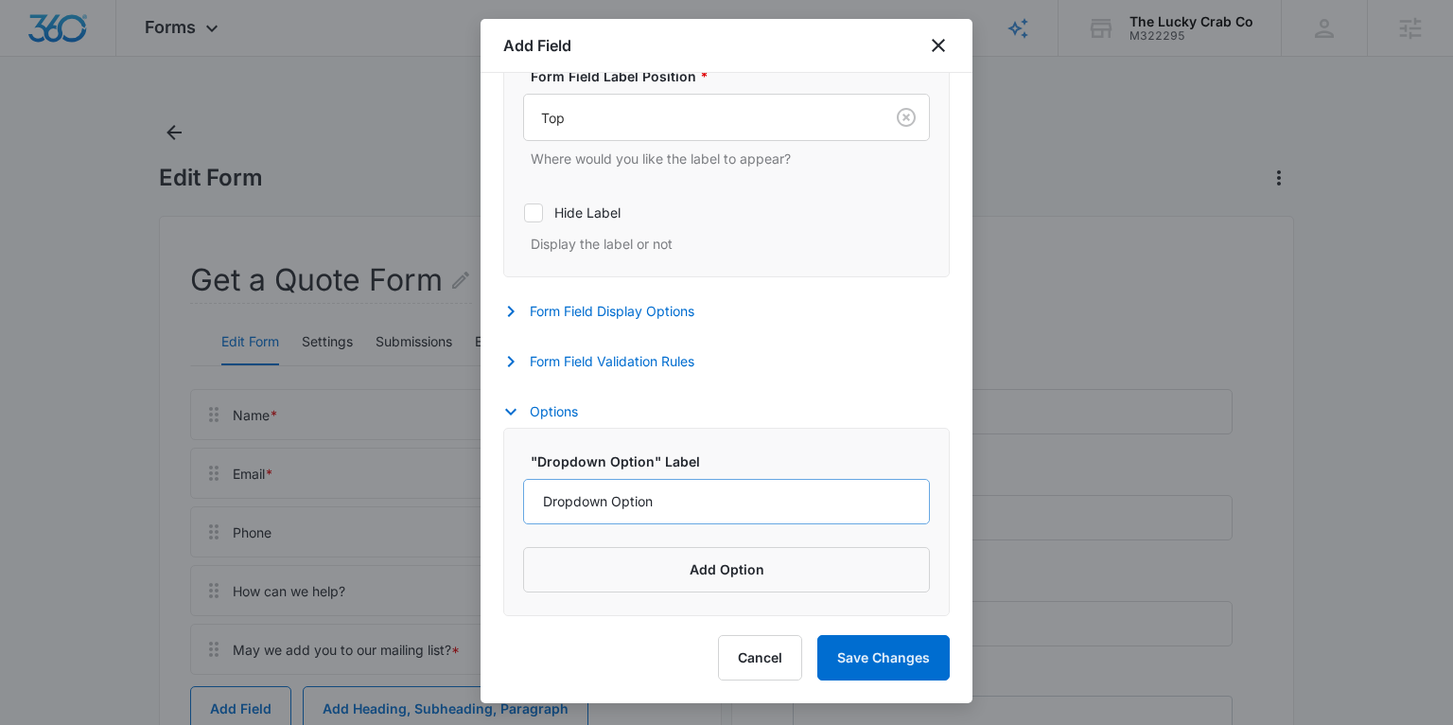
type input "May we send you text messages?"
click at [596, 501] on input "Dropdown Option" at bounding box center [726, 501] width 407 height 45
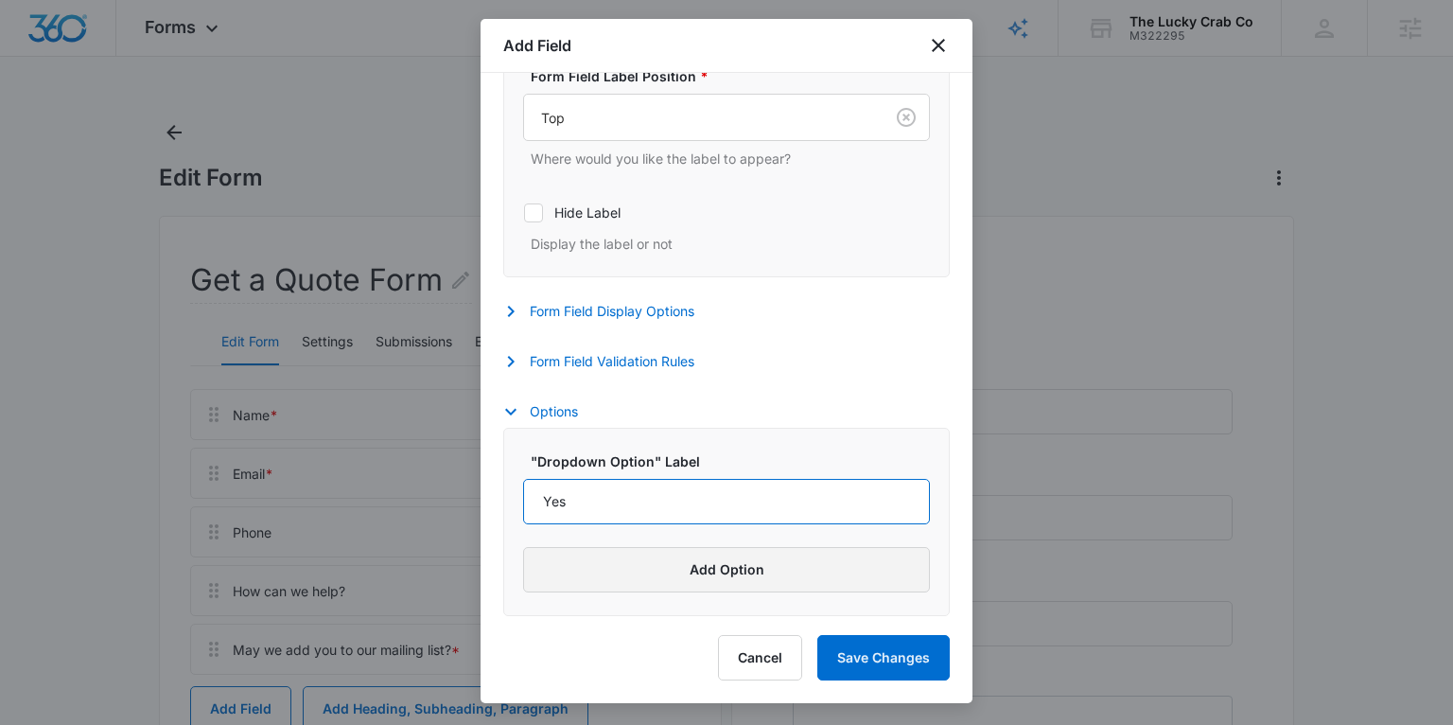
type input "Yes"
click at [558, 565] on button "Add Option" at bounding box center [726, 569] width 407 height 45
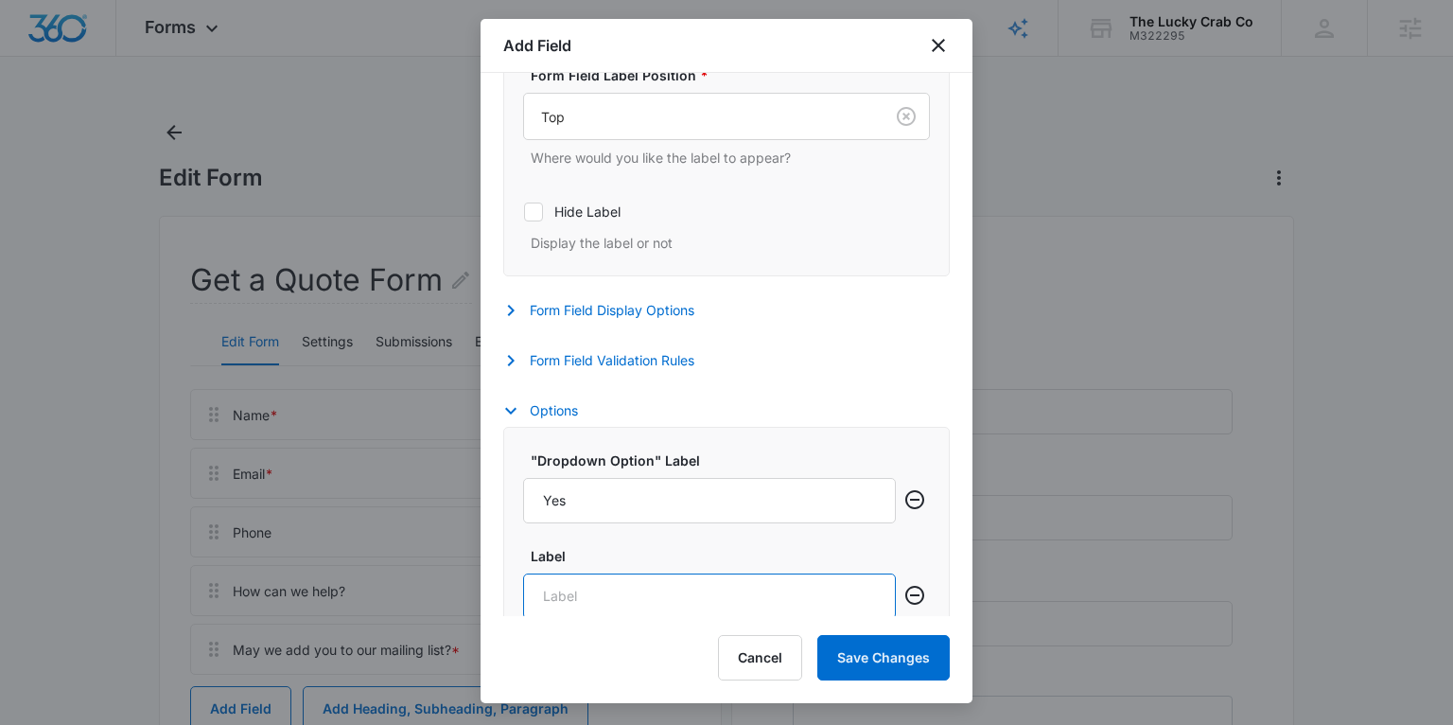
click at [560, 596] on input "Label" at bounding box center [709, 595] width 373 height 45
type input "No"
click at [843, 653] on button "Save Changes" at bounding box center [883, 657] width 132 height 45
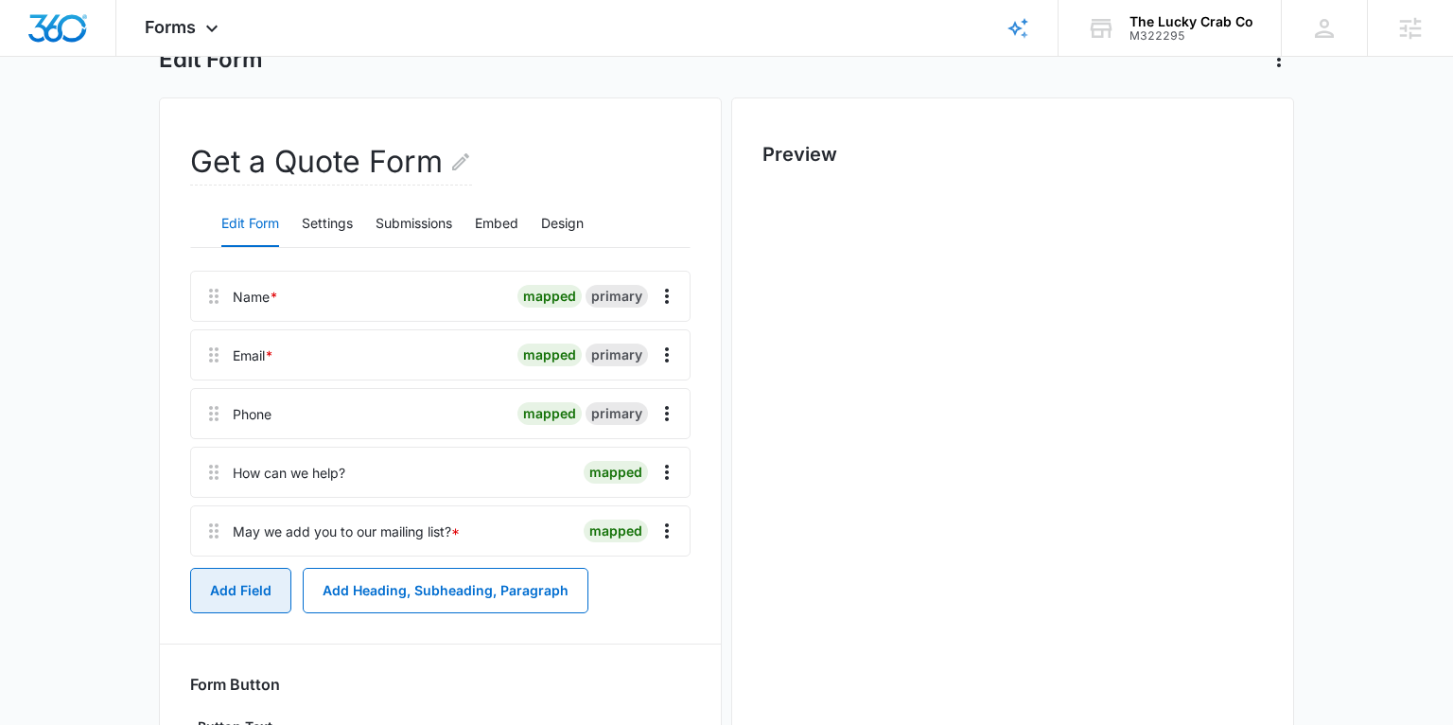
scroll to position [240, 0]
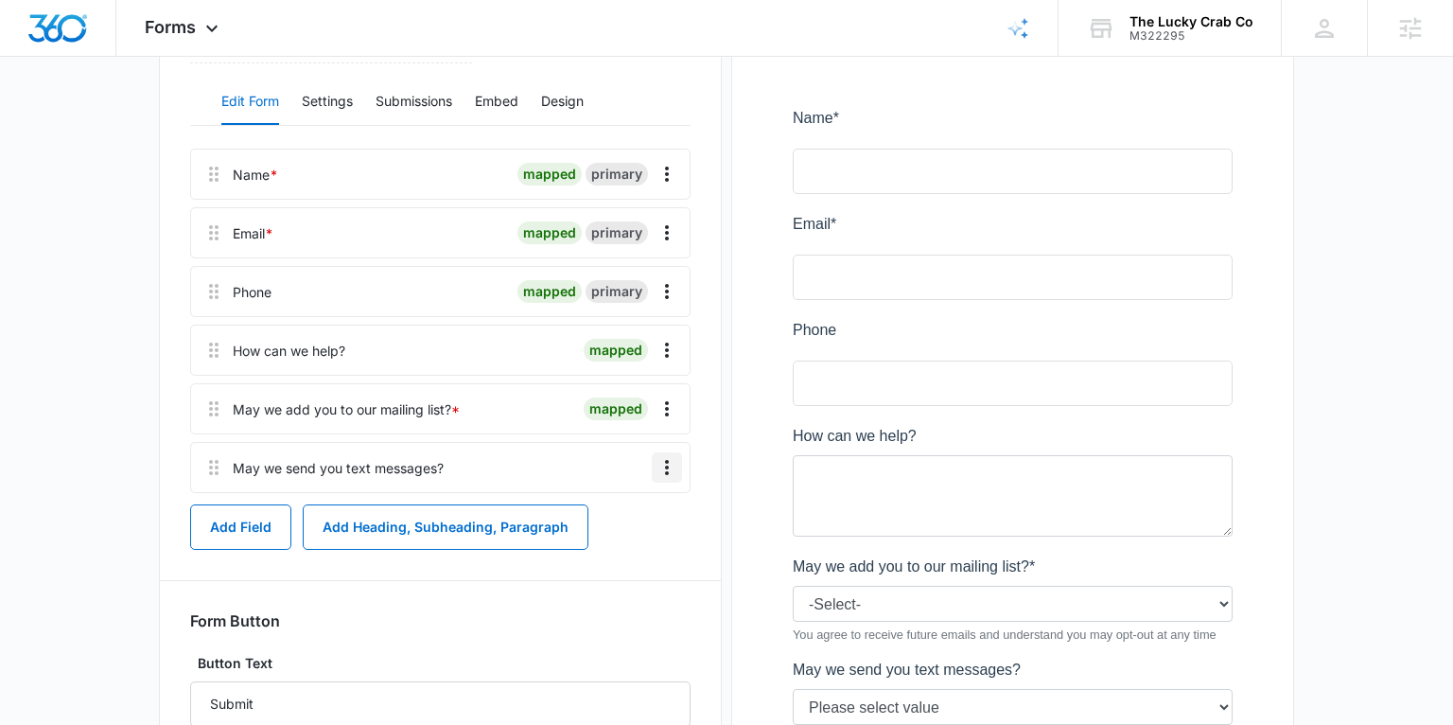
click at [670, 462] on icon "Overflow Menu" at bounding box center [667, 467] width 23 height 23
click at [605, 514] on div "Edit" at bounding box center [617, 520] width 40 height 13
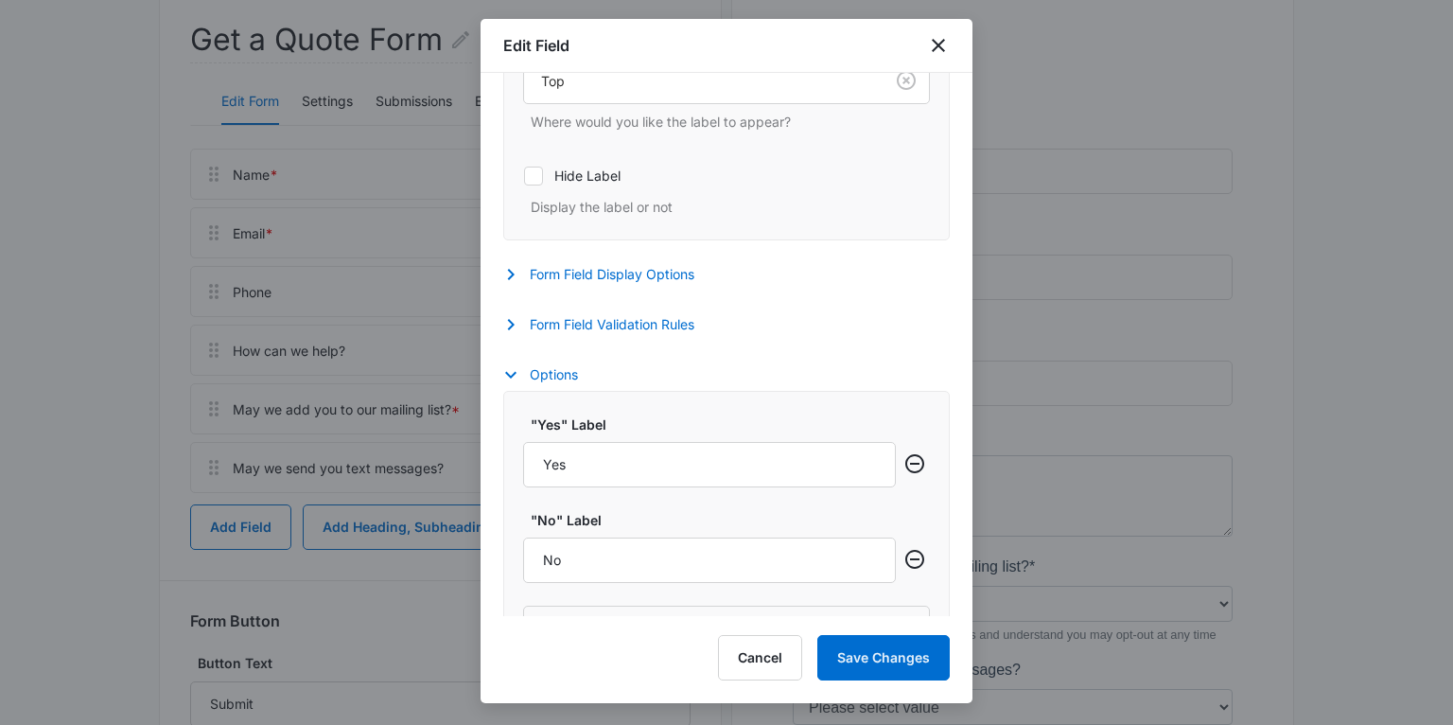
scroll to position [547, 0]
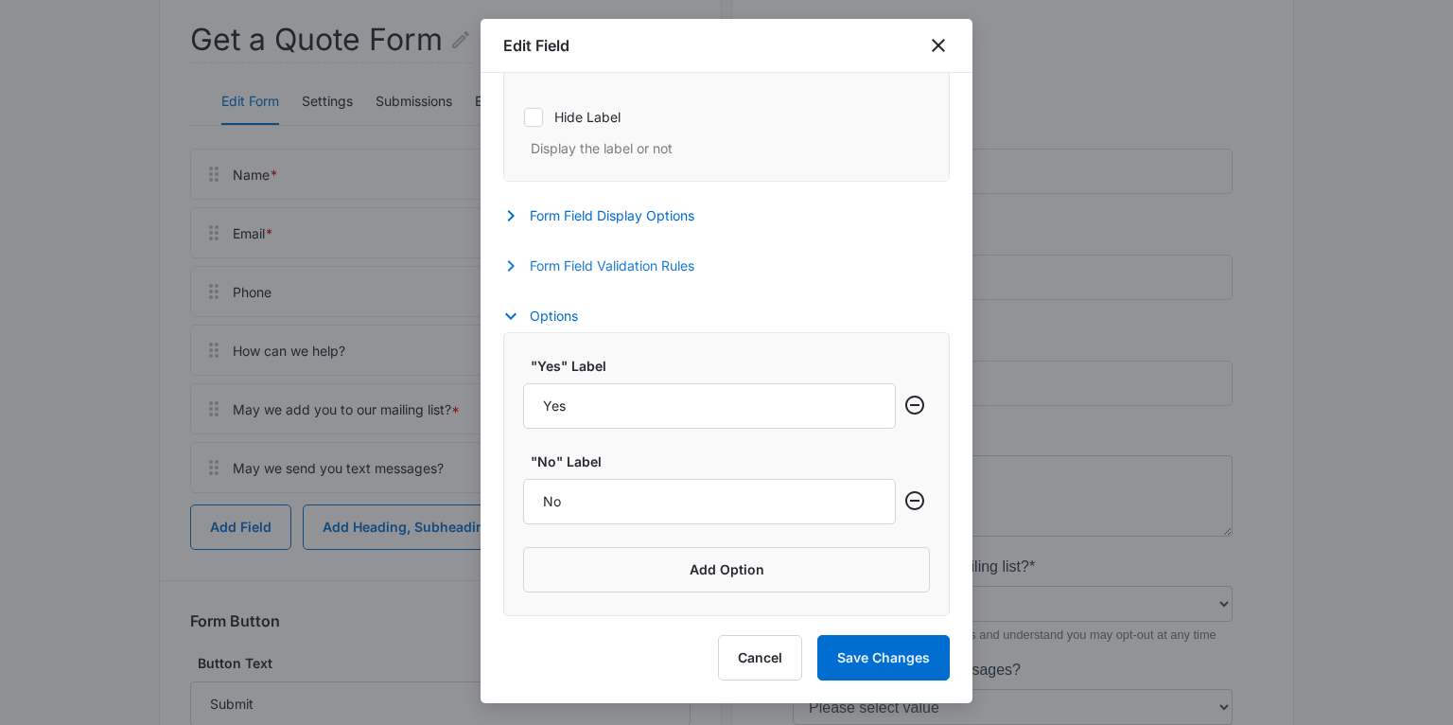
click at [510, 272] on icon "button" at bounding box center [511, 265] width 23 height 23
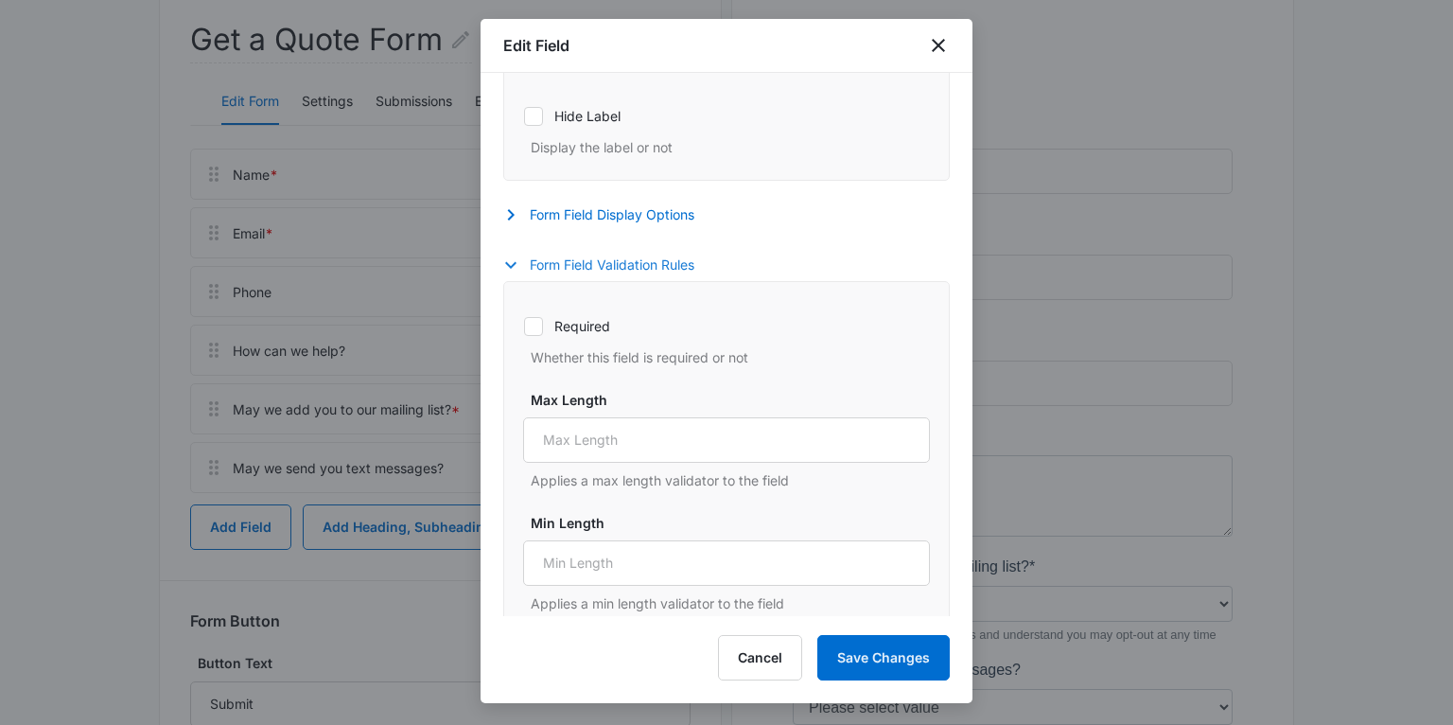
click at [533, 321] on icon at bounding box center [533, 326] width 17 height 17
click at [524, 325] on input "Required" at bounding box center [523, 325] width 1 height 1
checkbox input "true"
click at [892, 668] on button "Save Changes" at bounding box center [883, 657] width 132 height 45
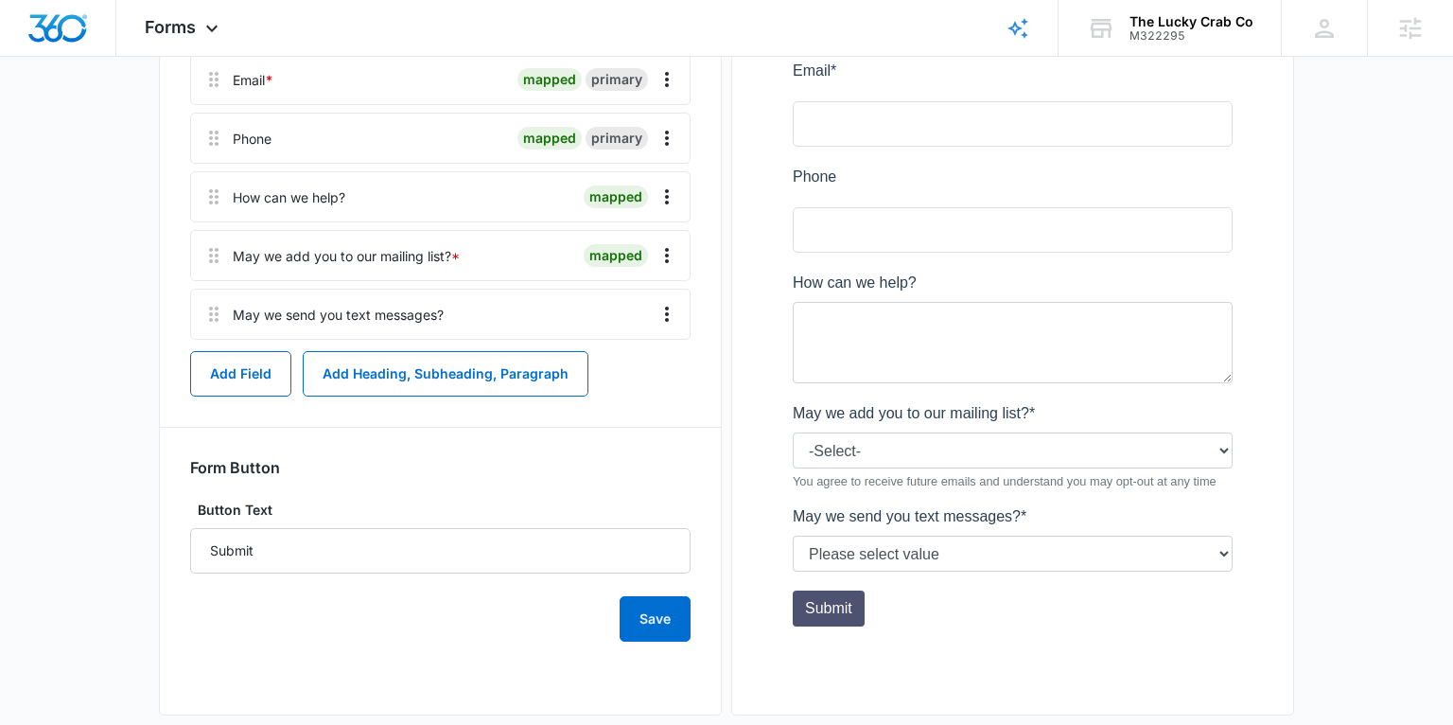
scroll to position [394, 0]
click at [664, 613] on button "Save" at bounding box center [655, 617] width 71 height 45
